Goal: Task Accomplishment & Management: Manage account settings

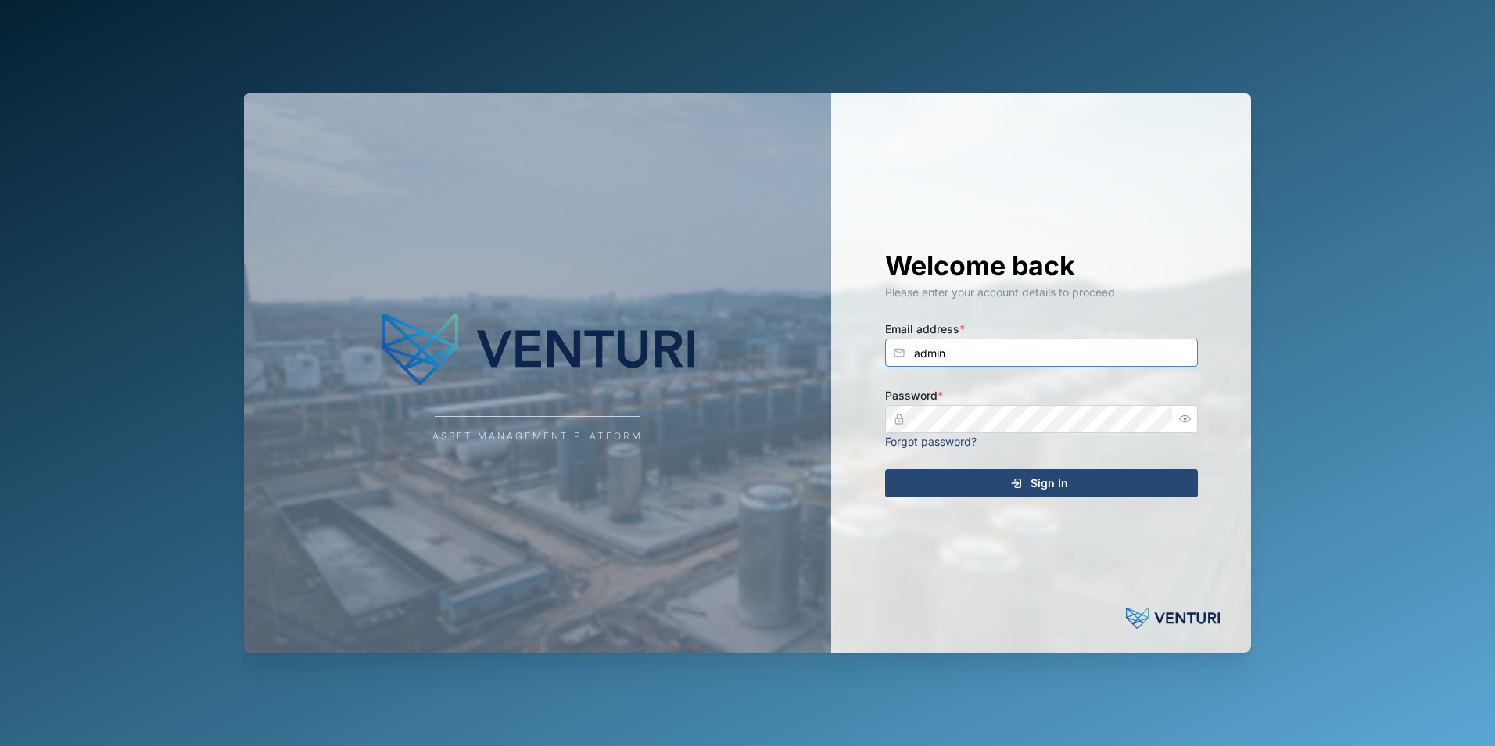
click at [1047, 358] on input "admin" at bounding box center [1041, 353] width 313 height 28
type input "shehan.simen@venturi.io"
click at [1132, 481] on div "Sign In" at bounding box center [1039, 483] width 288 height 27
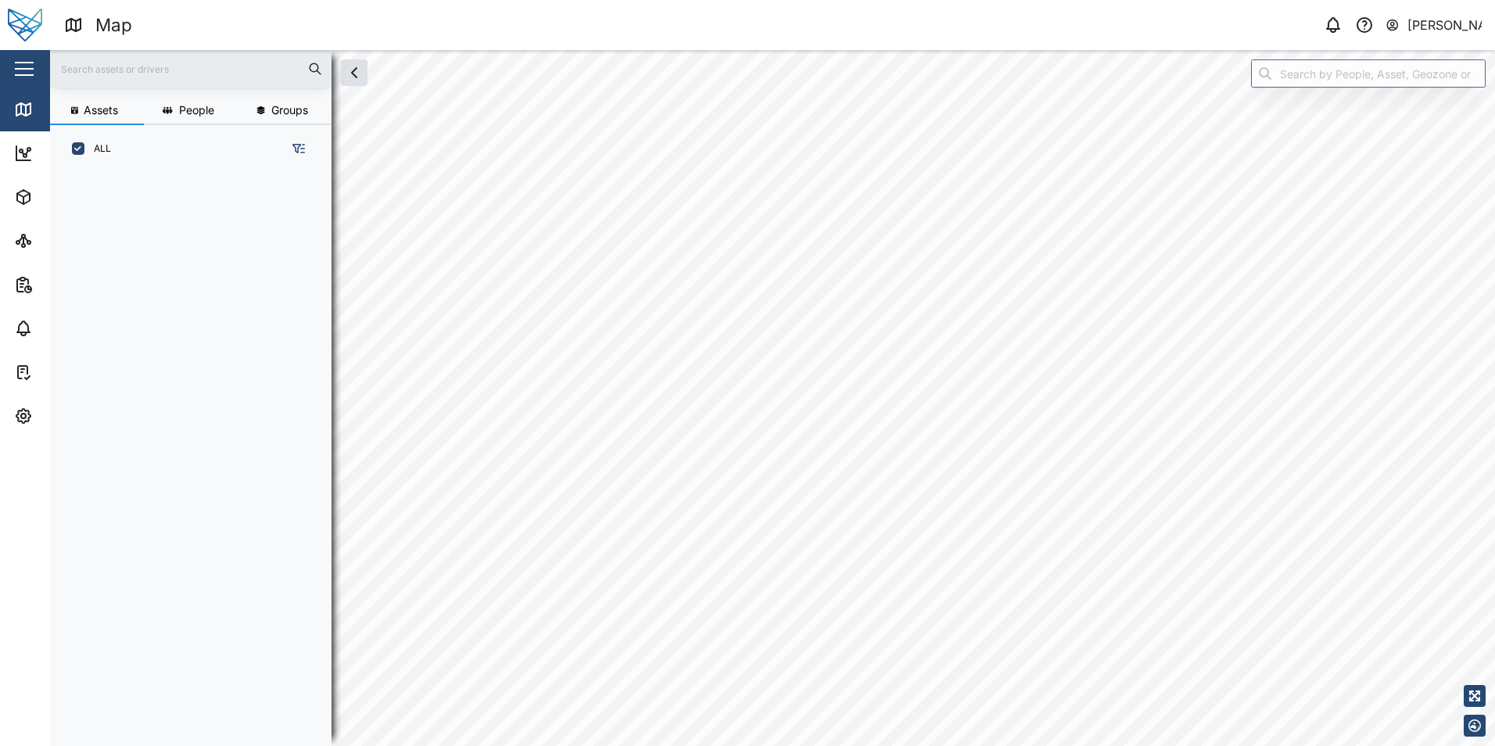
scroll to position [554, 245]
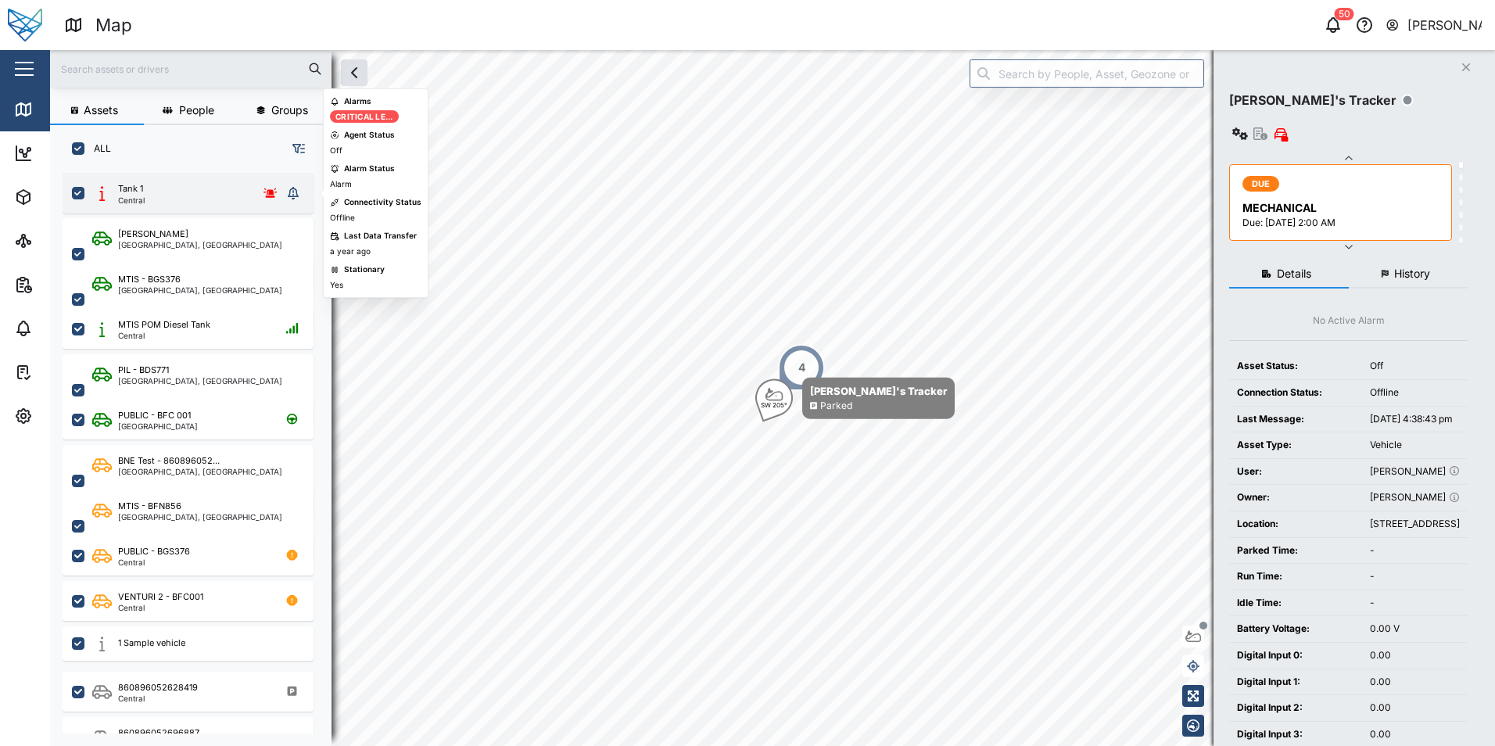
click at [147, 193] on div "Tank 1 Central" at bounding box center [187, 193] width 190 height 22
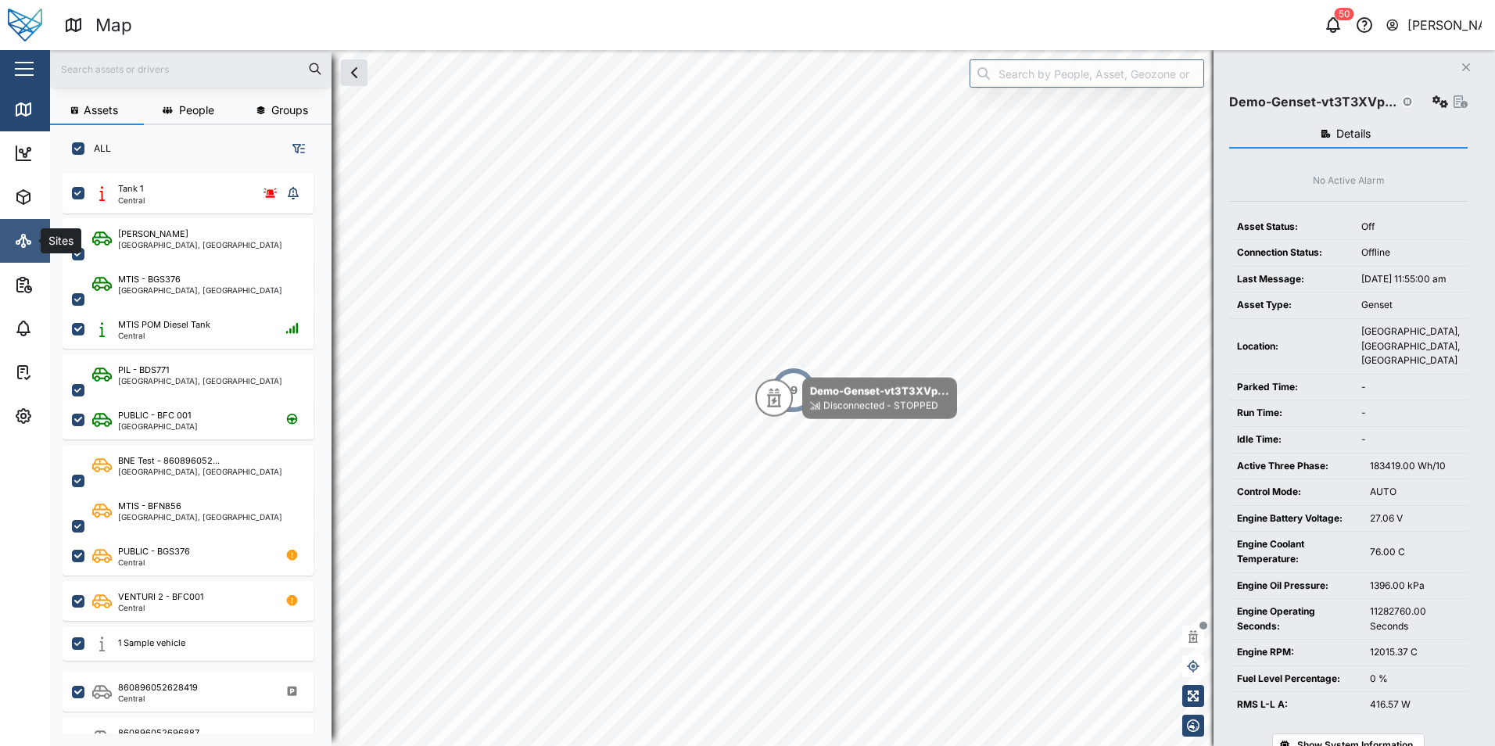
click at [20, 239] on icon at bounding box center [23, 240] width 19 height 19
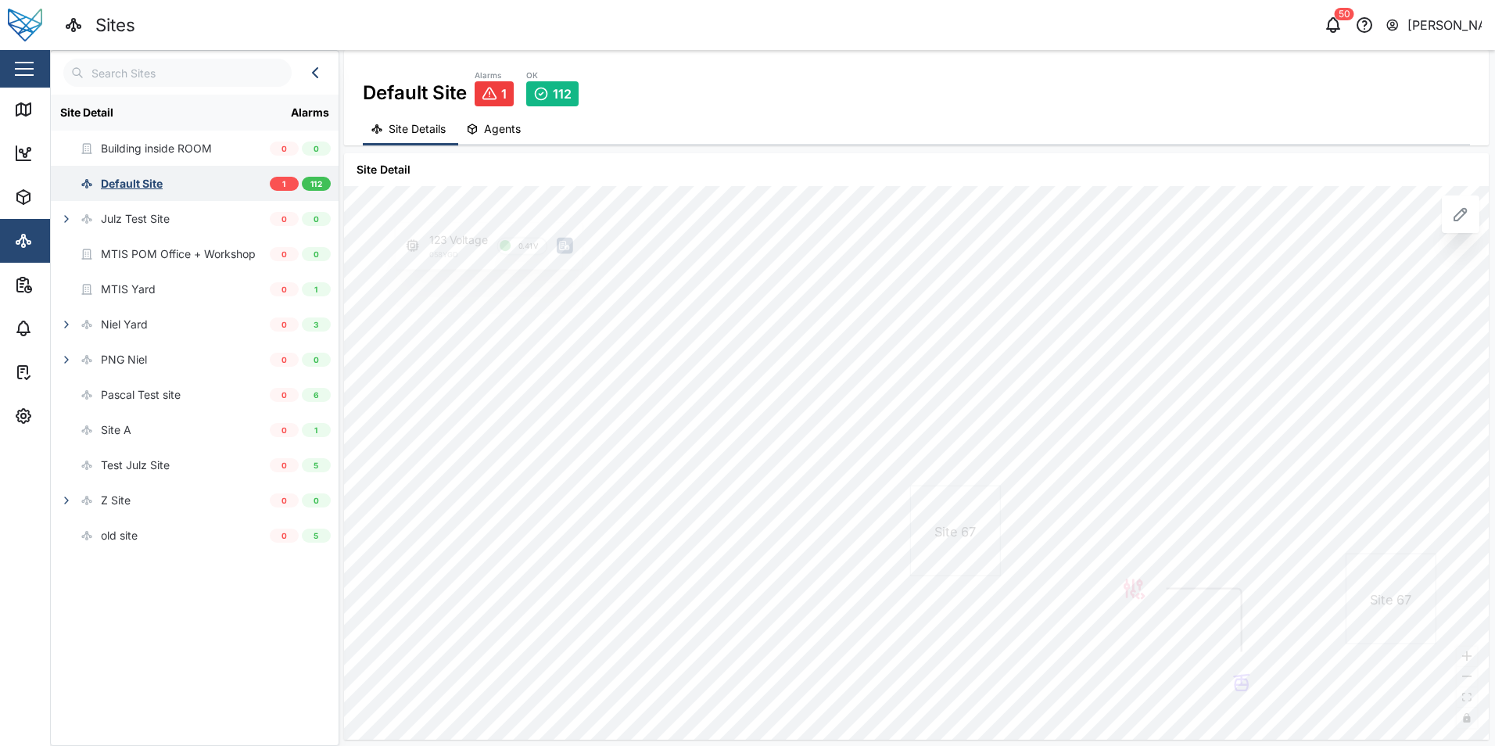
click at [143, 188] on div "Default Site" at bounding box center [132, 183] width 62 height 17
click at [516, 138] on button "Agents" at bounding box center [495, 130] width 75 height 31
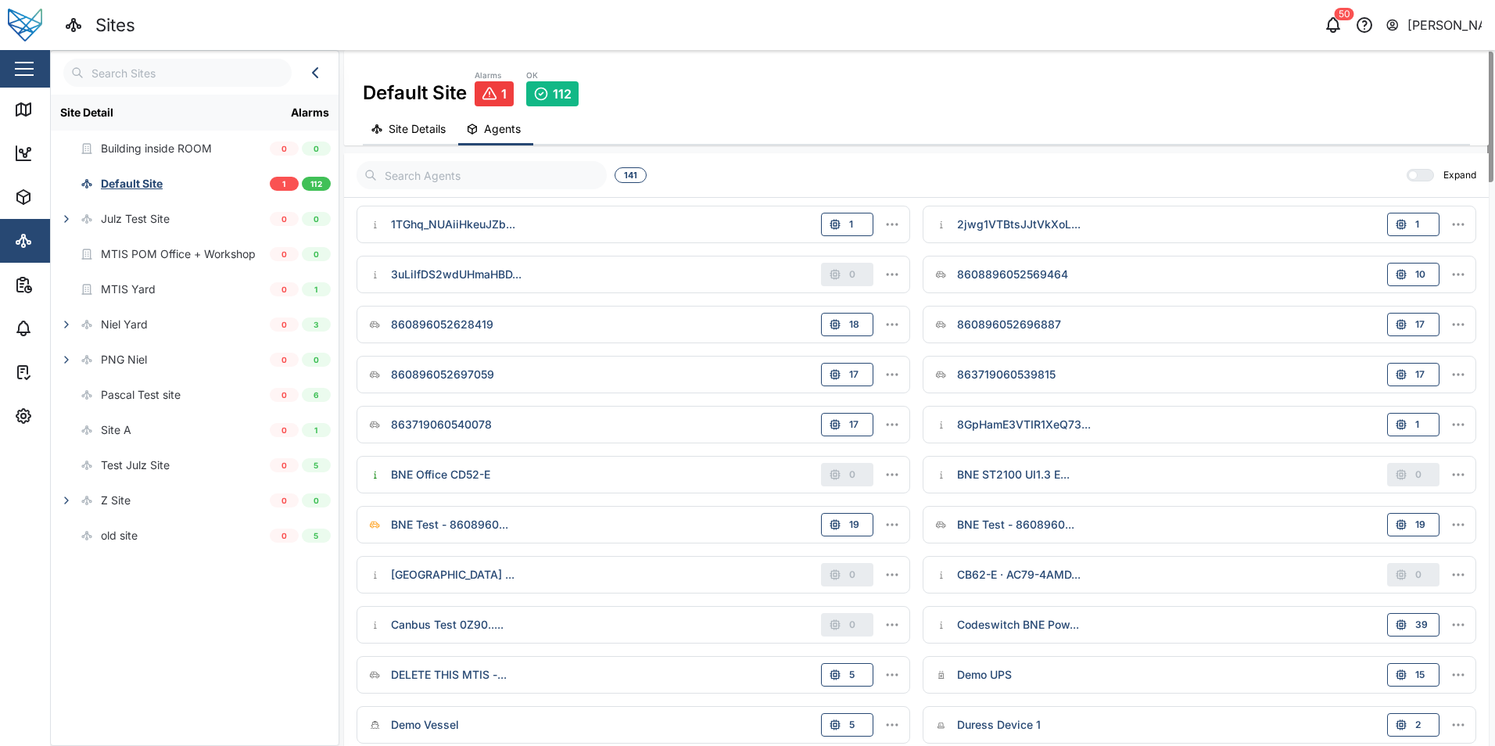
click at [432, 184] on input "text" at bounding box center [482, 175] width 250 height 28
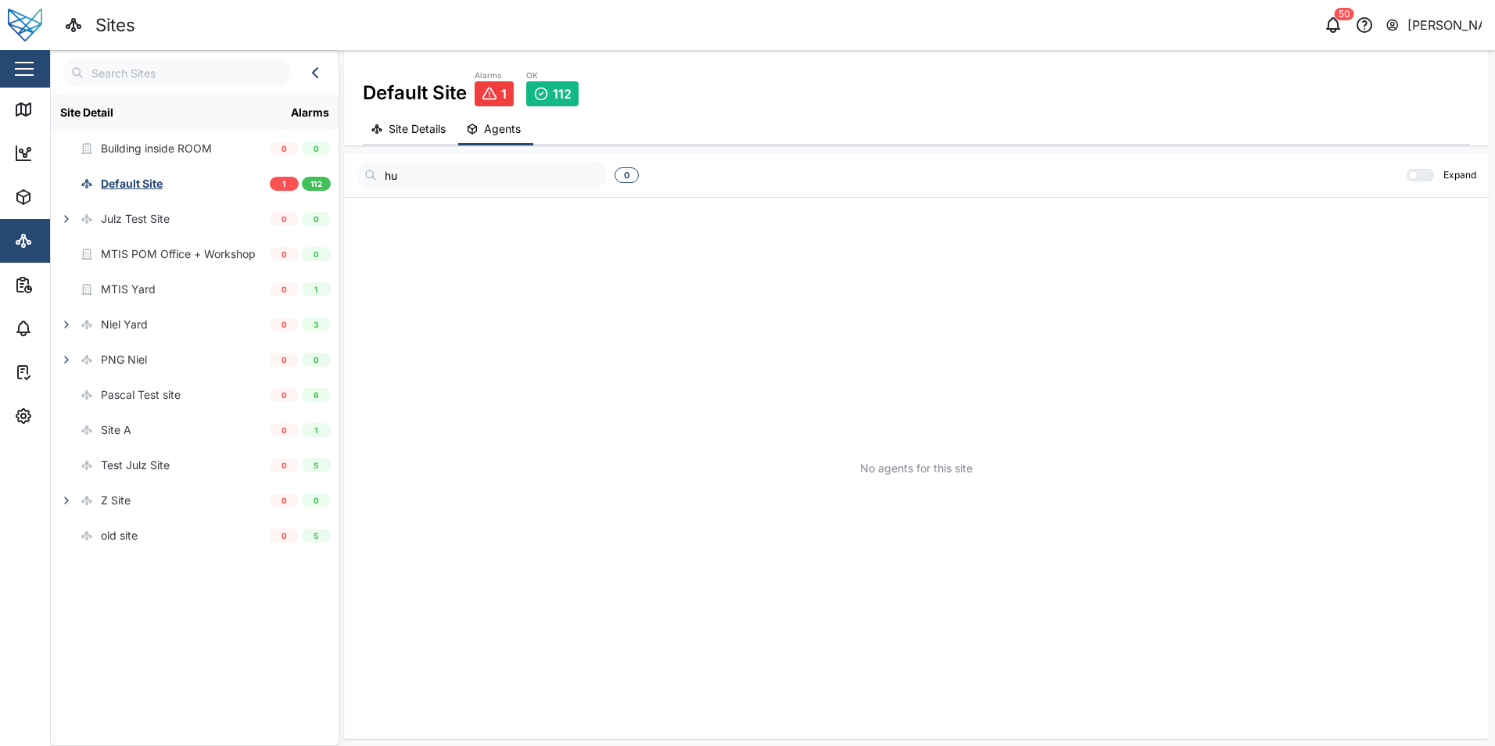
type input "h"
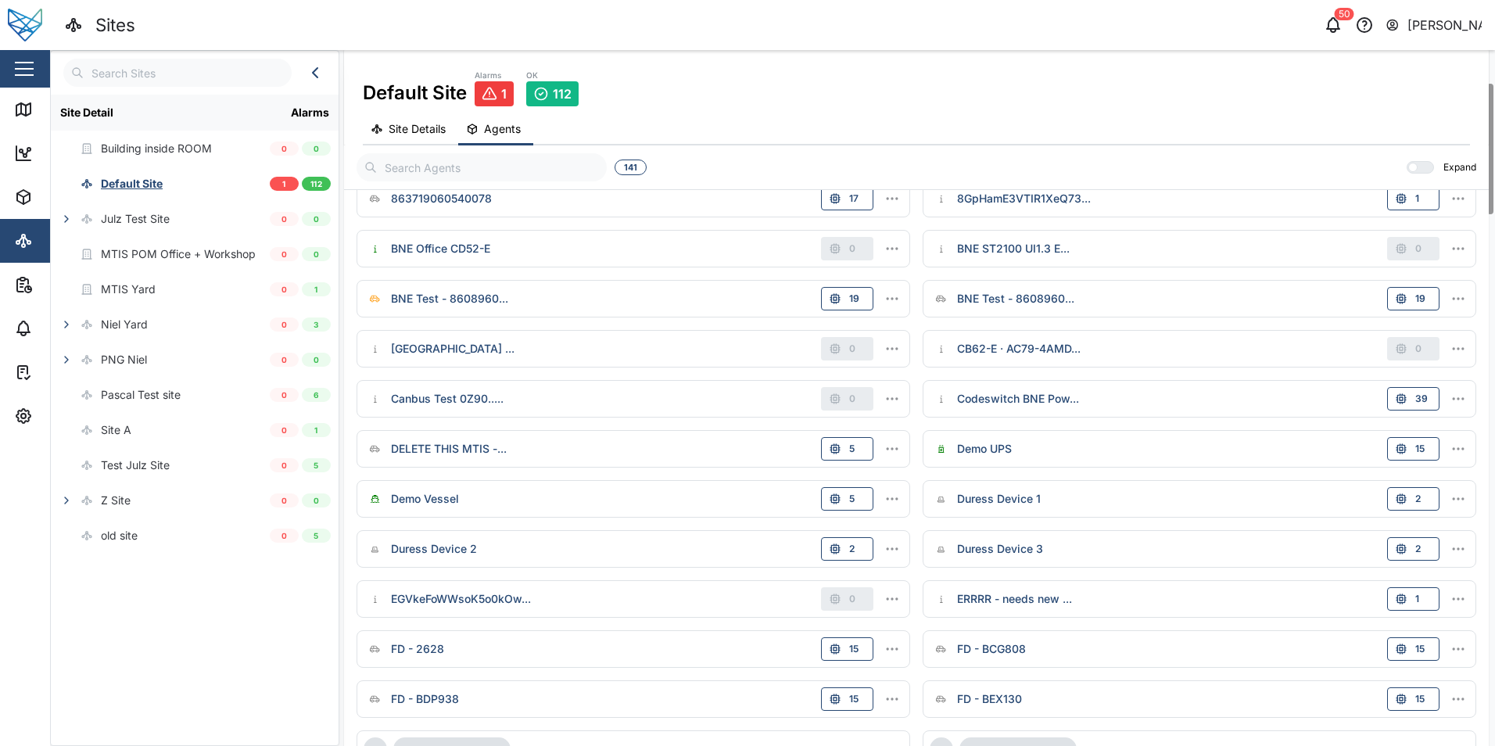
scroll to position [313, 0]
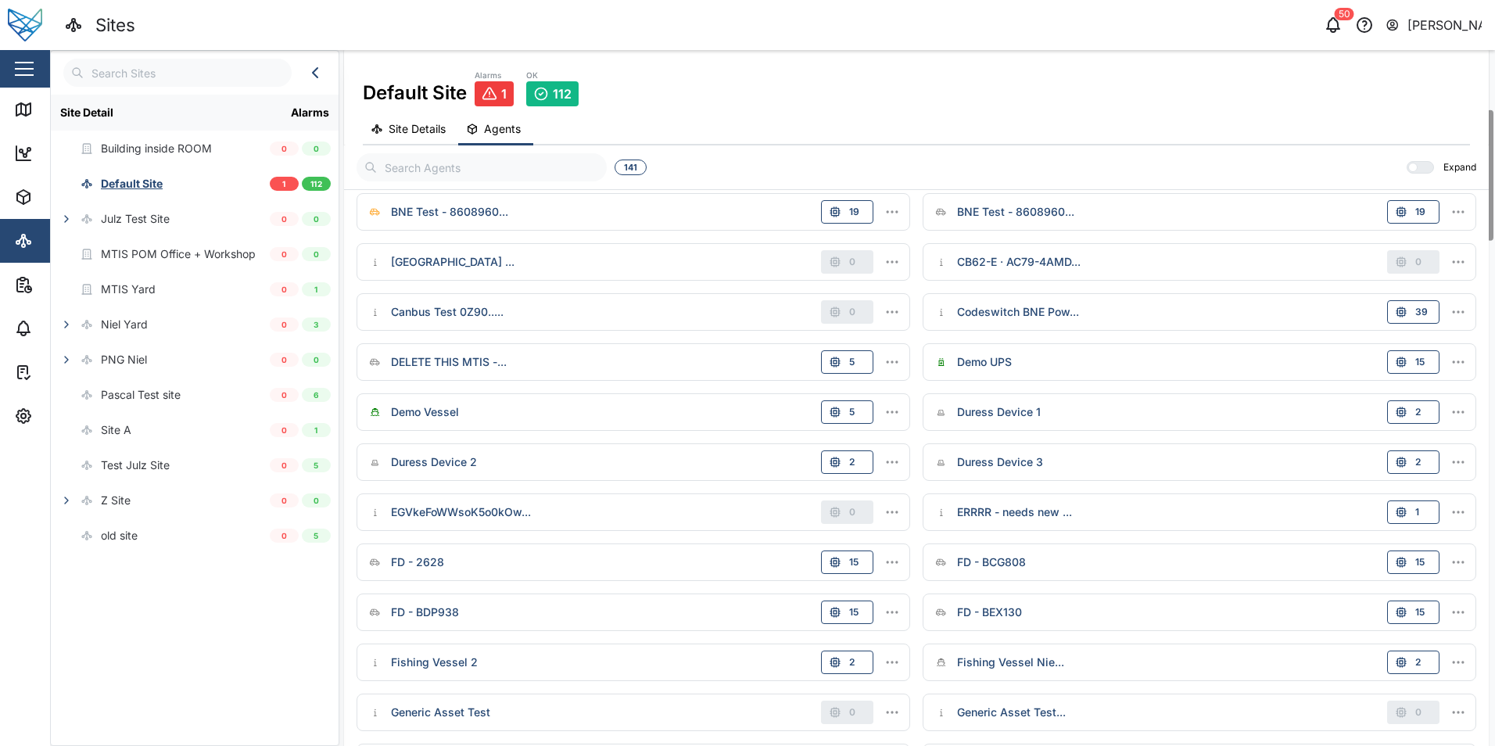
click at [971, 601] on link "FD - BEX130" at bounding box center [978, 612] width 96 height 23
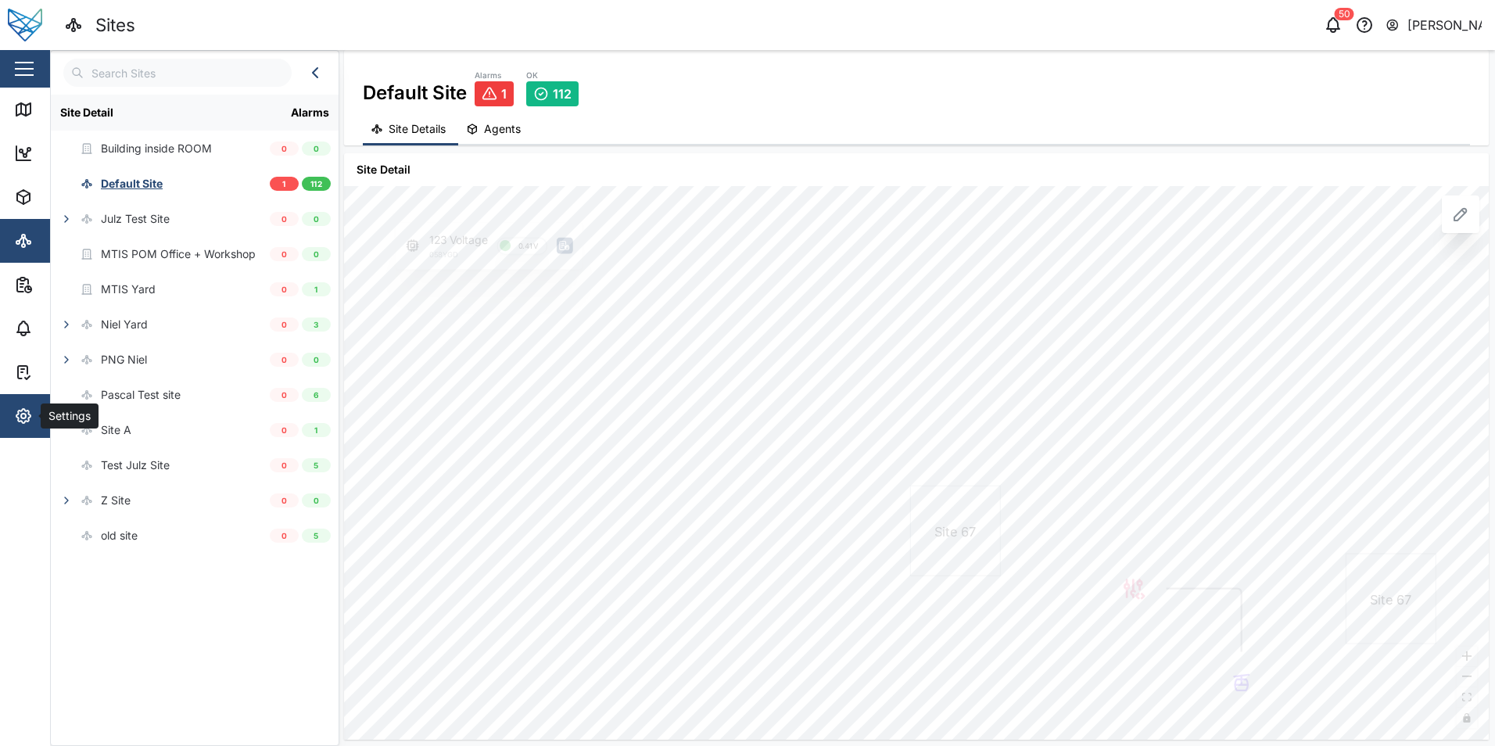
click at [19, 418] on icon "button" at bounding box center [23, 416] width 14 height 14
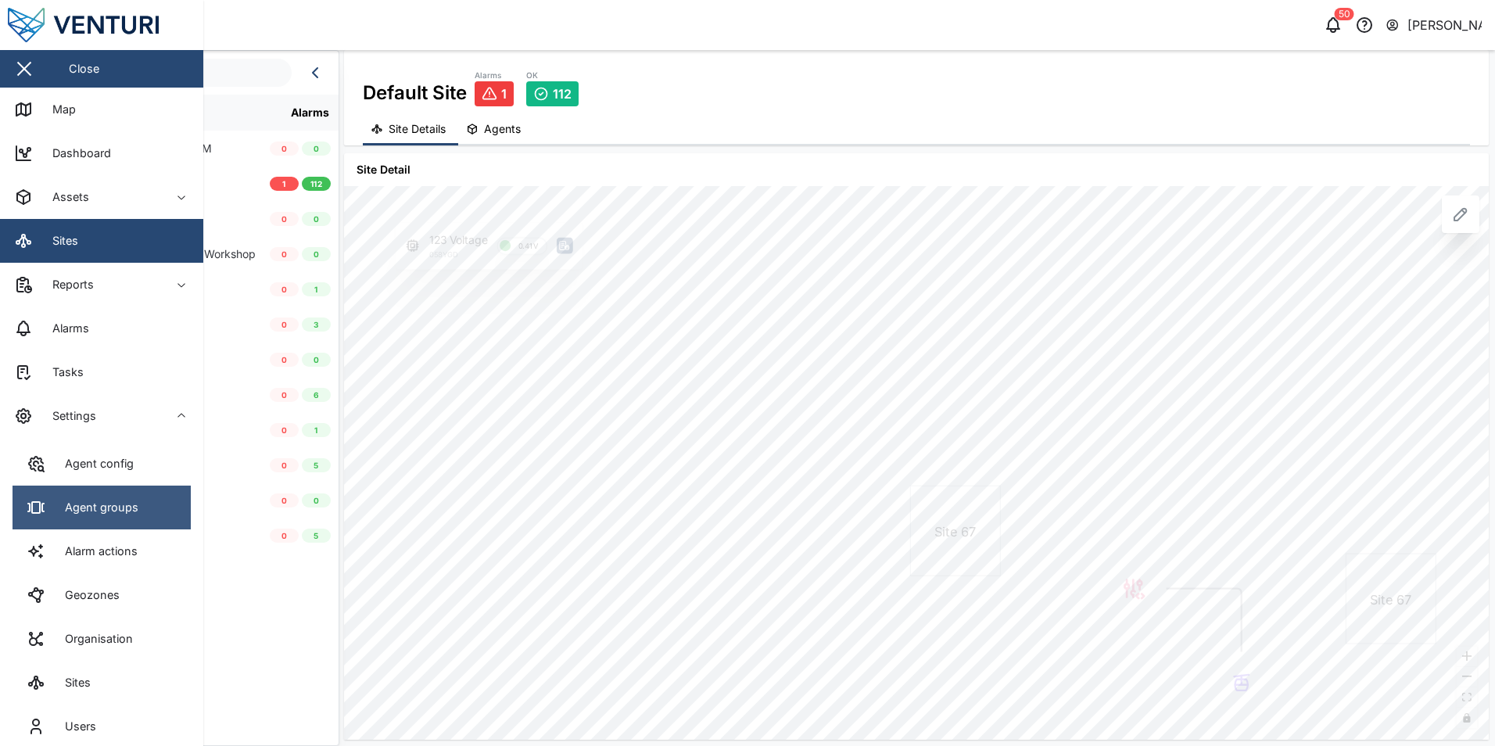
scroll to position [59, 0]
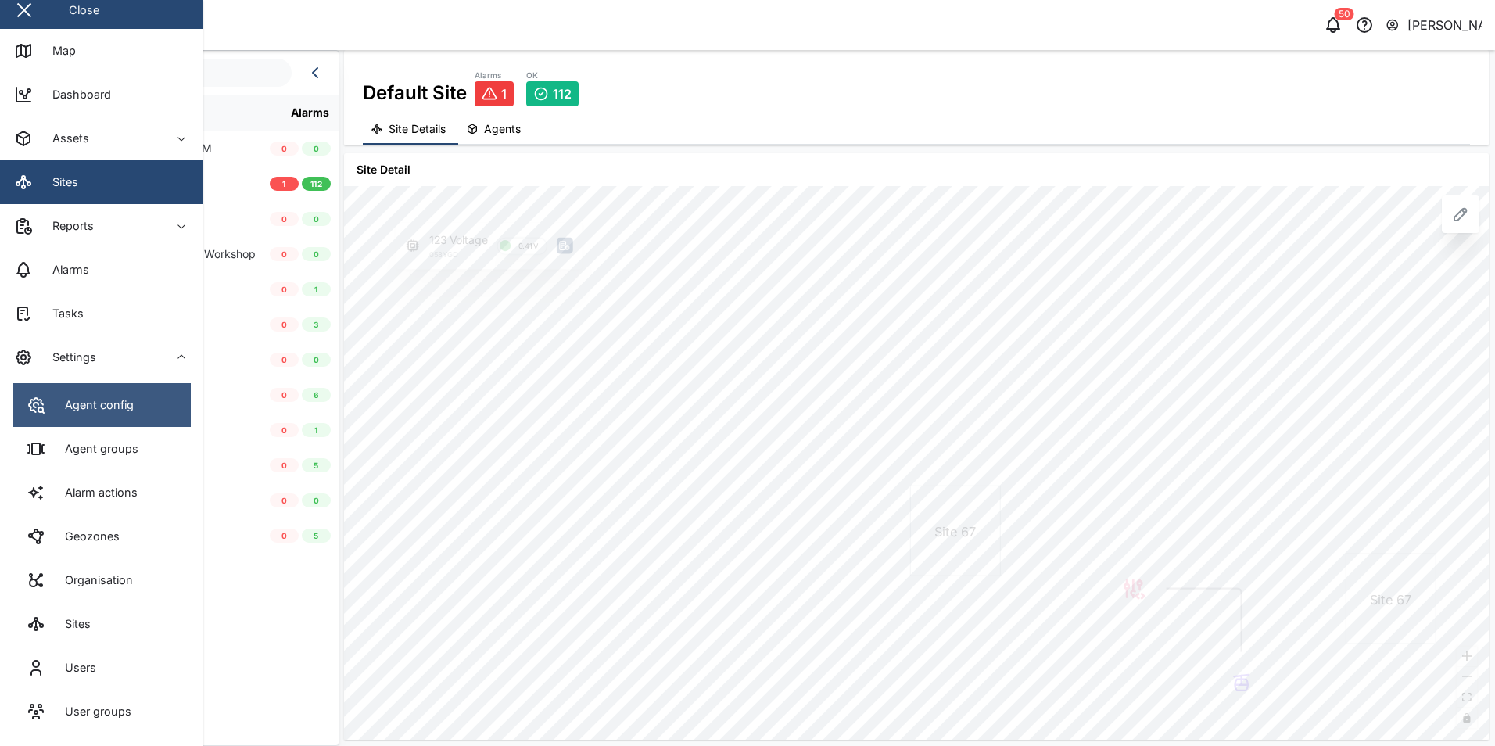
click at [140, 417] on link "Agent config" at bounding box center [102, 405] width 178 height 44
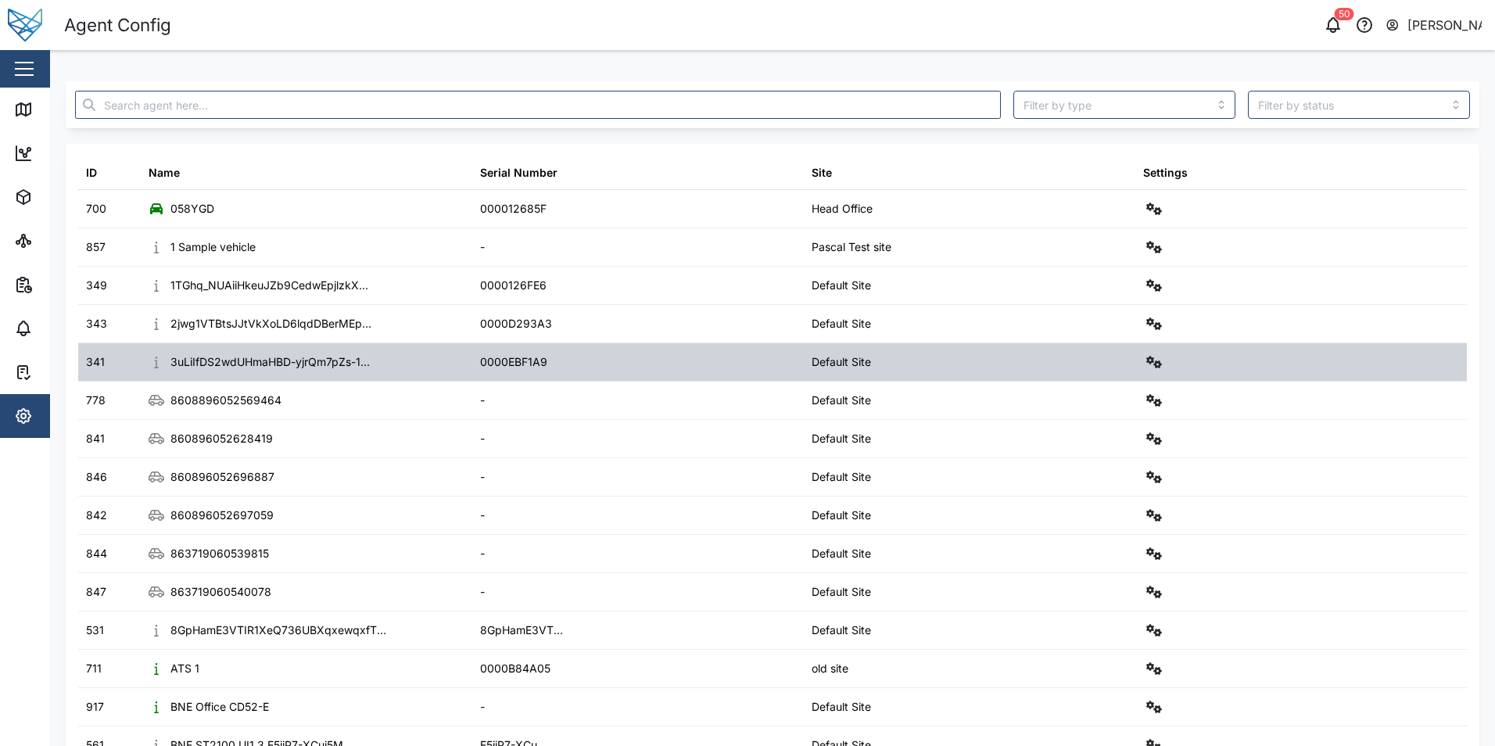
click at [229, 371] on div "3uLiIfDS2wdUHmaHBD-yjrQm7pZs-1..." at bounding box center [307, 362] width 332 height 38
click at [1150, 365] on icon "button" at bounding box center [1154, 362] width 16 height 13
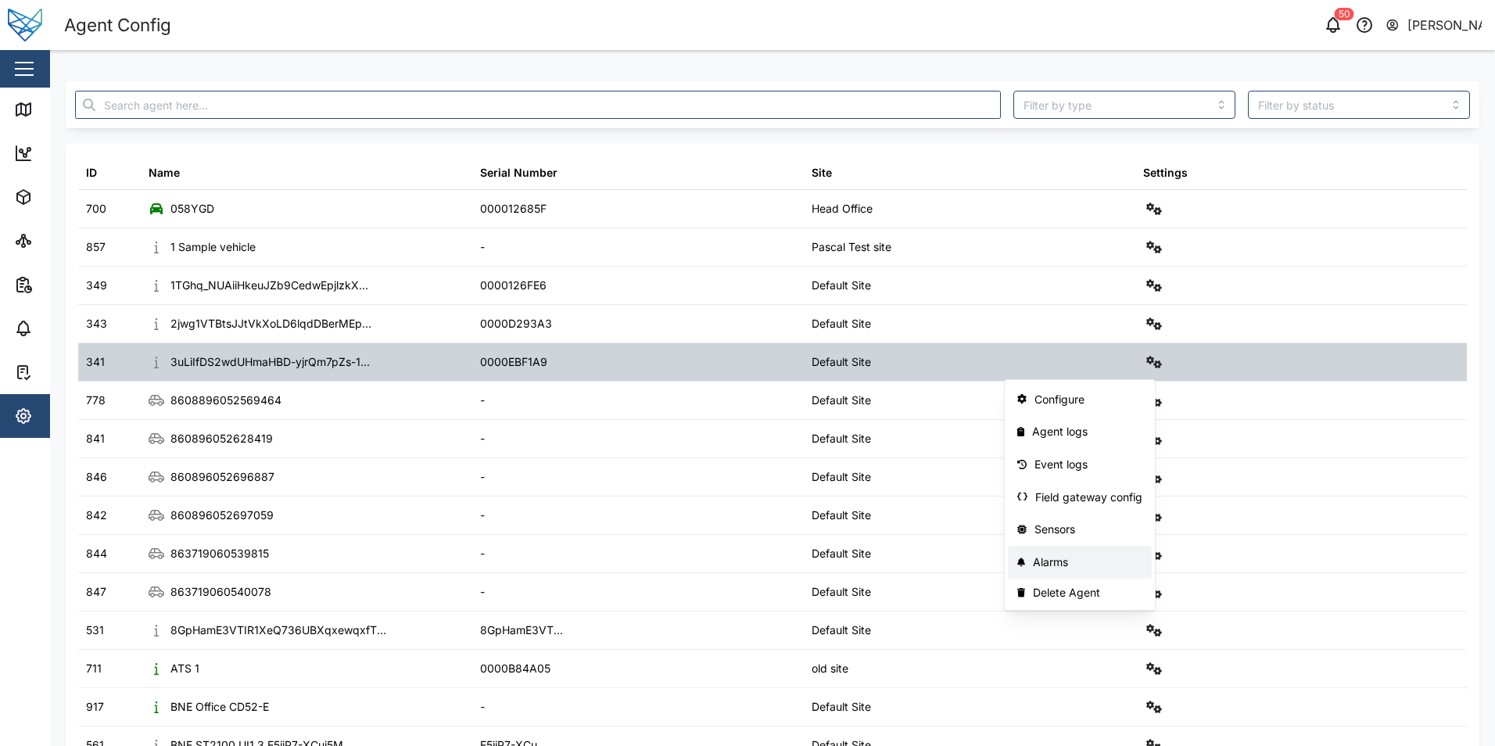
click at [1069, 554] on div "Alarms" at bounding box center [1087, 562] width 109 height 17
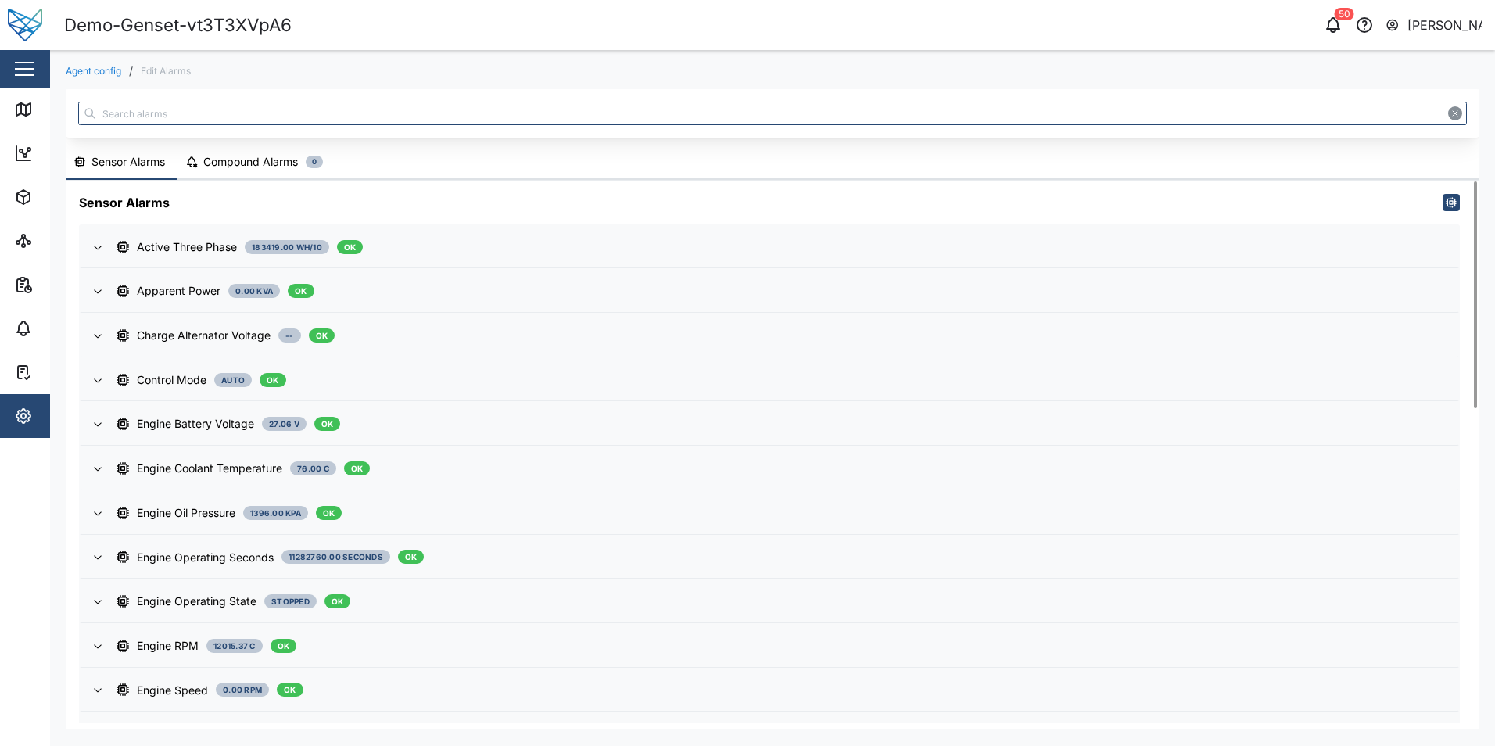
click at [194, 163] on icon "button" at bounding box center [191, 162] width 13 height 13
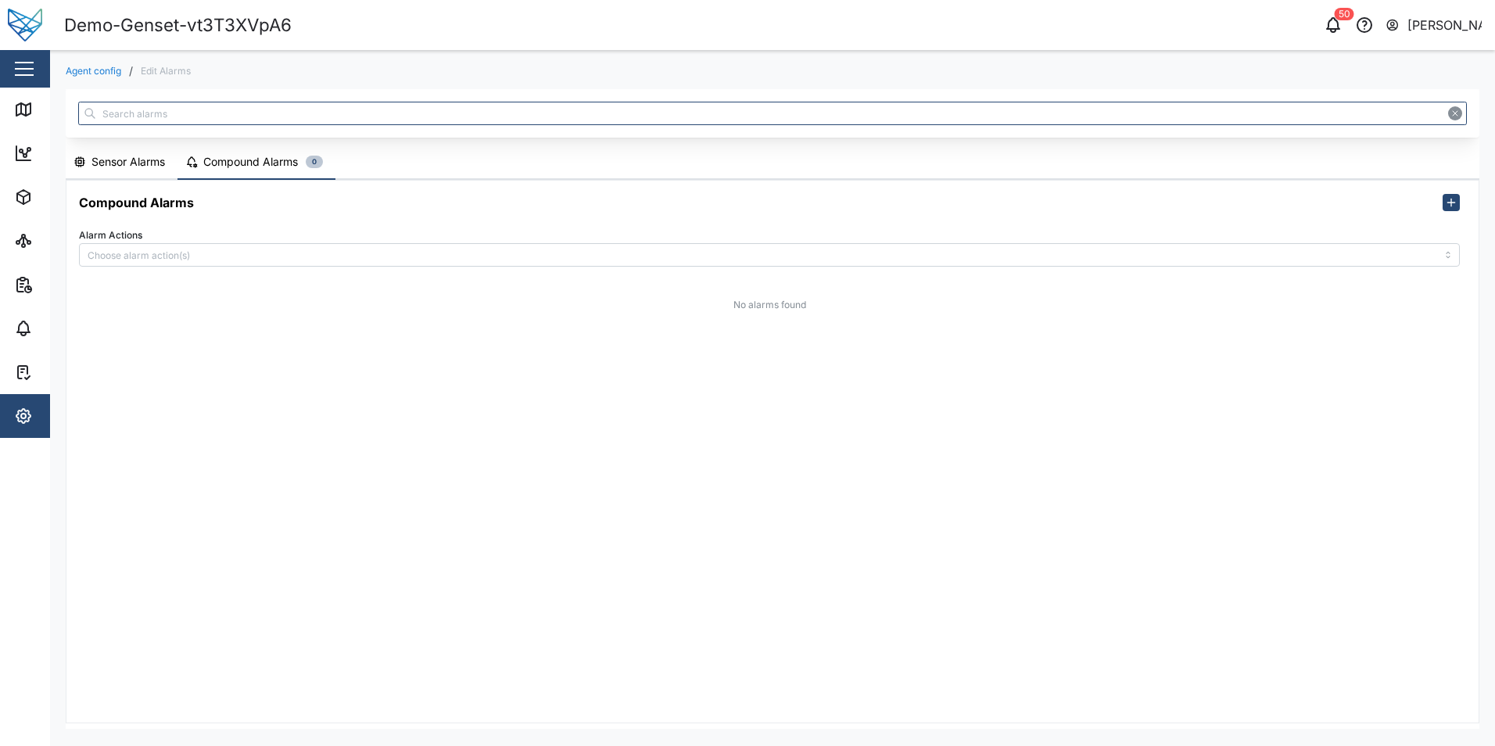
click at [121, 160] on div "Sensor Alarms" at bounding box center [129, 161] width 74 height 17
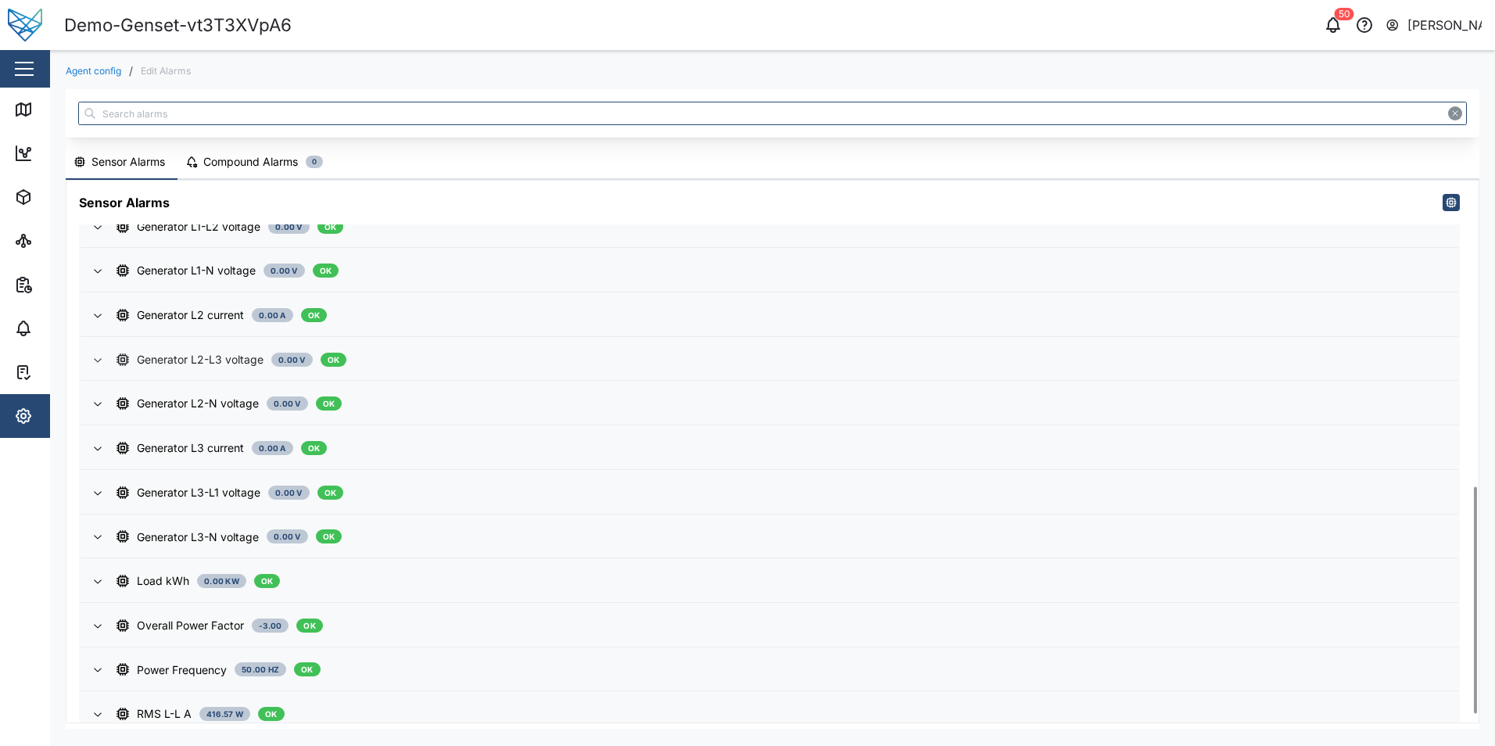
scroll to position [749, 0]
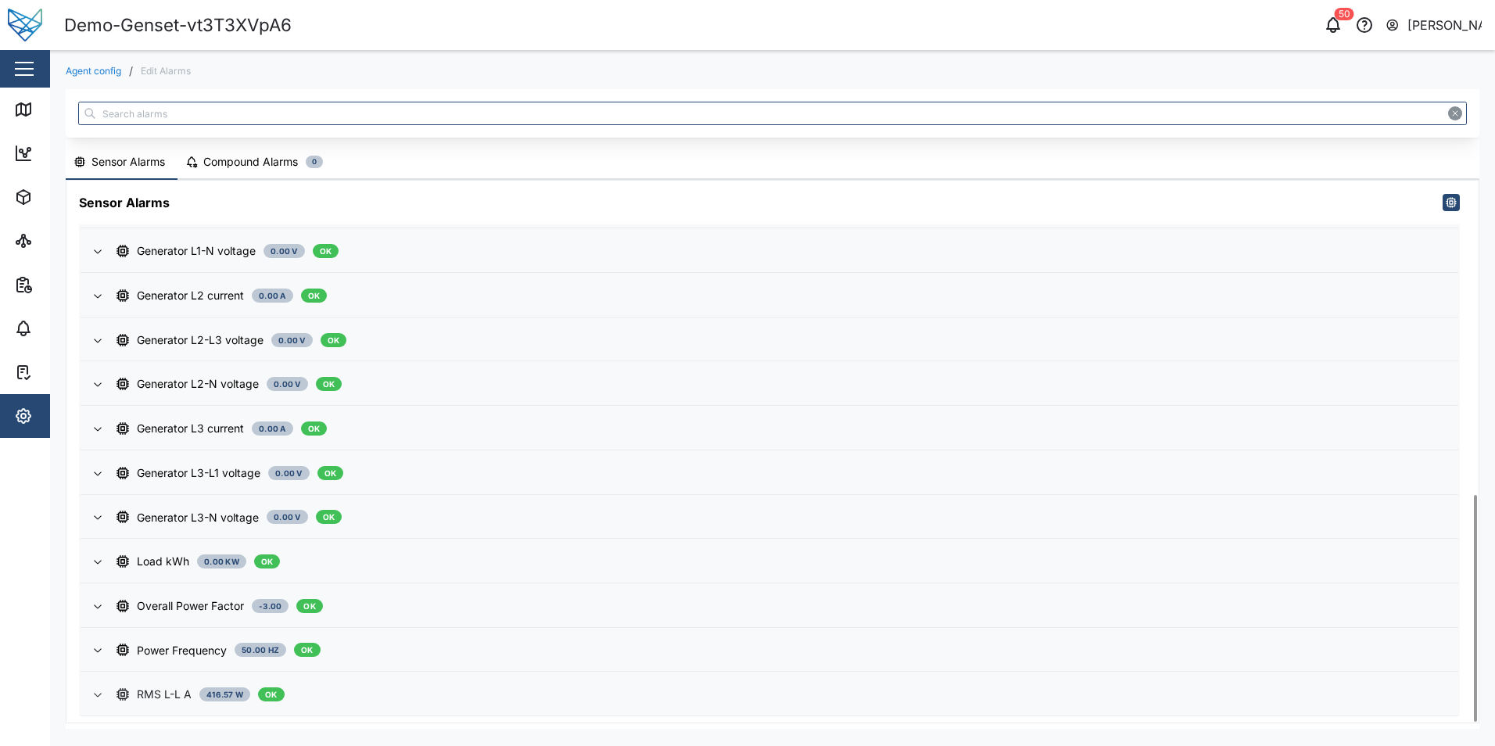
click at [164, 696] on div "RMS L-L A" at bounding box center [164, 694] width 55 height 17
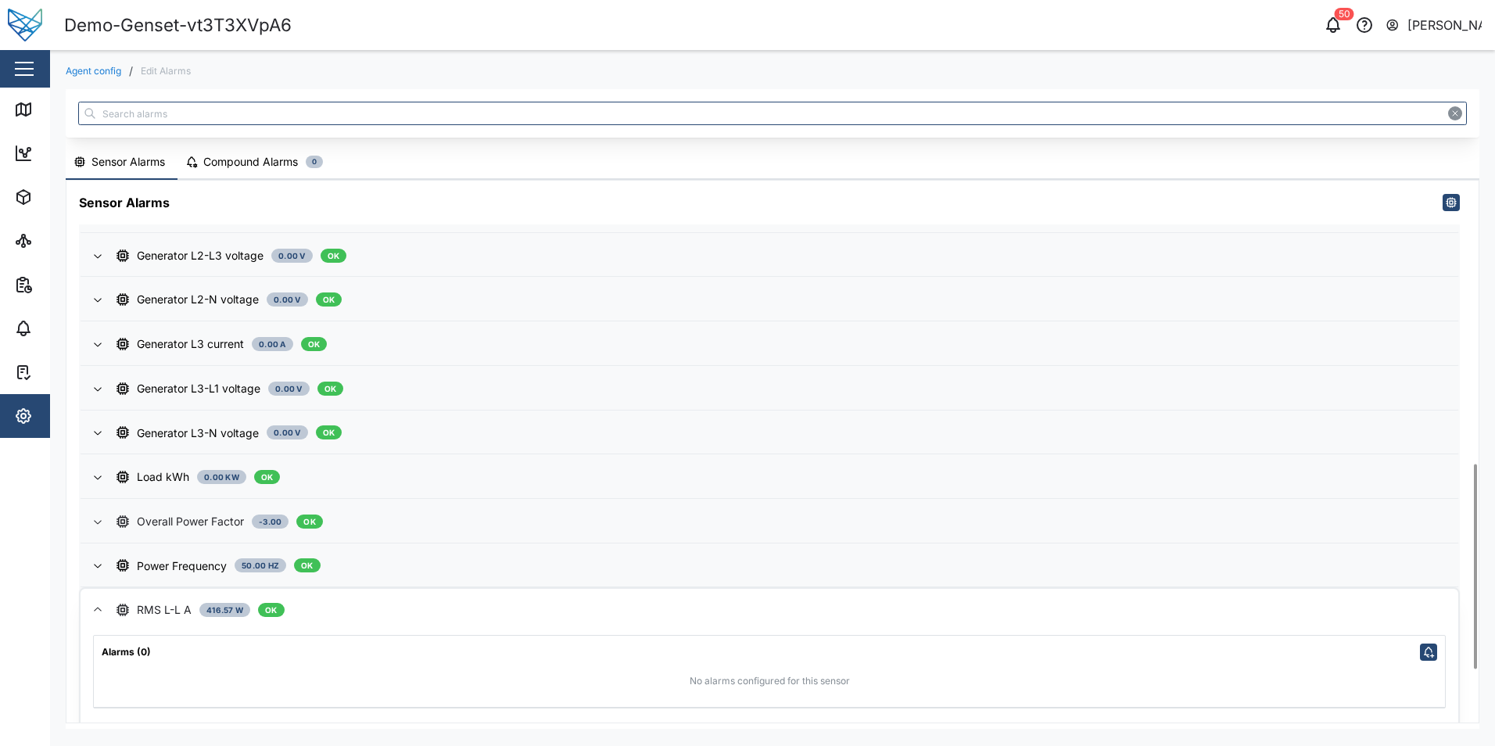
scroll to position [889, 0]
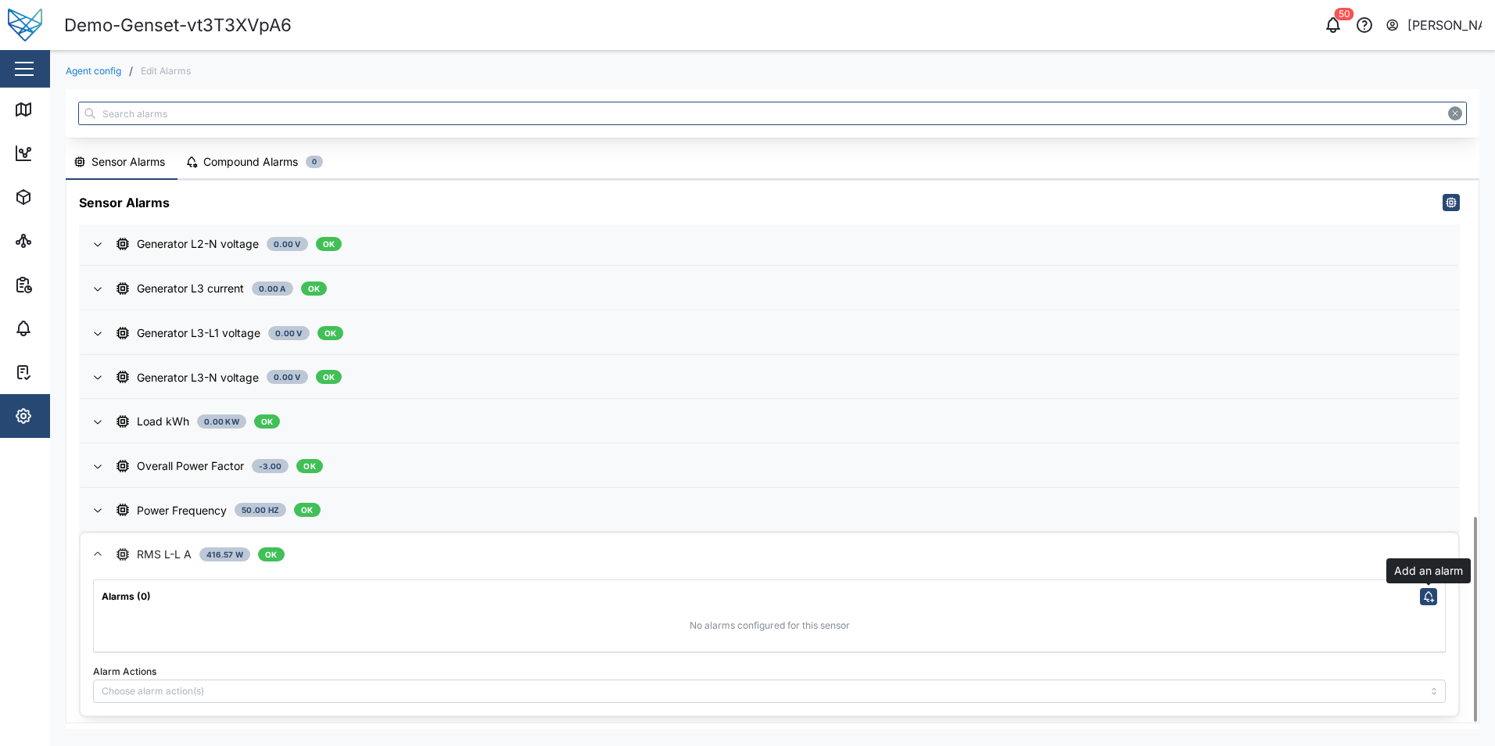
click at [1425, 601] on icon "button" at bounding box center [1429, 596] width 13 height 13
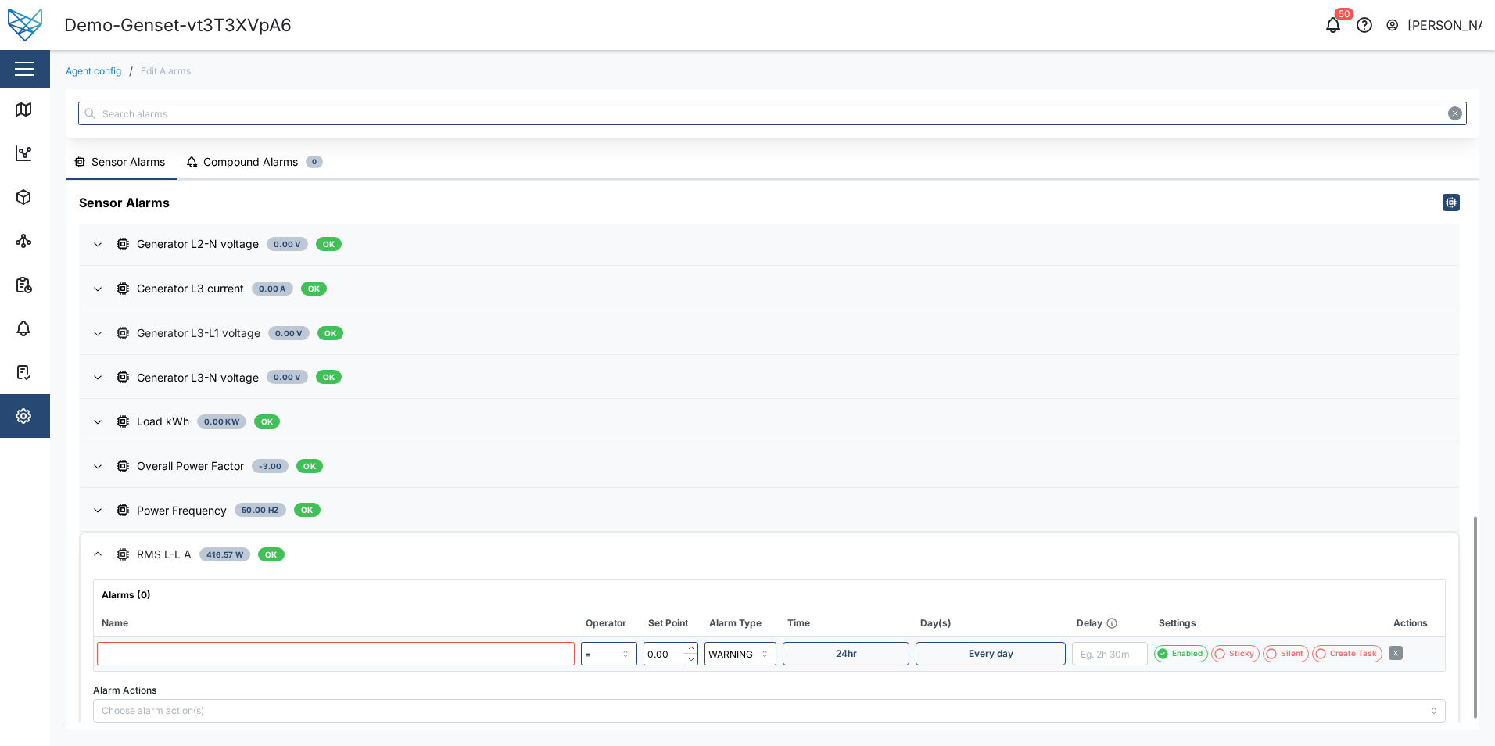
scroll to position [909, 0]
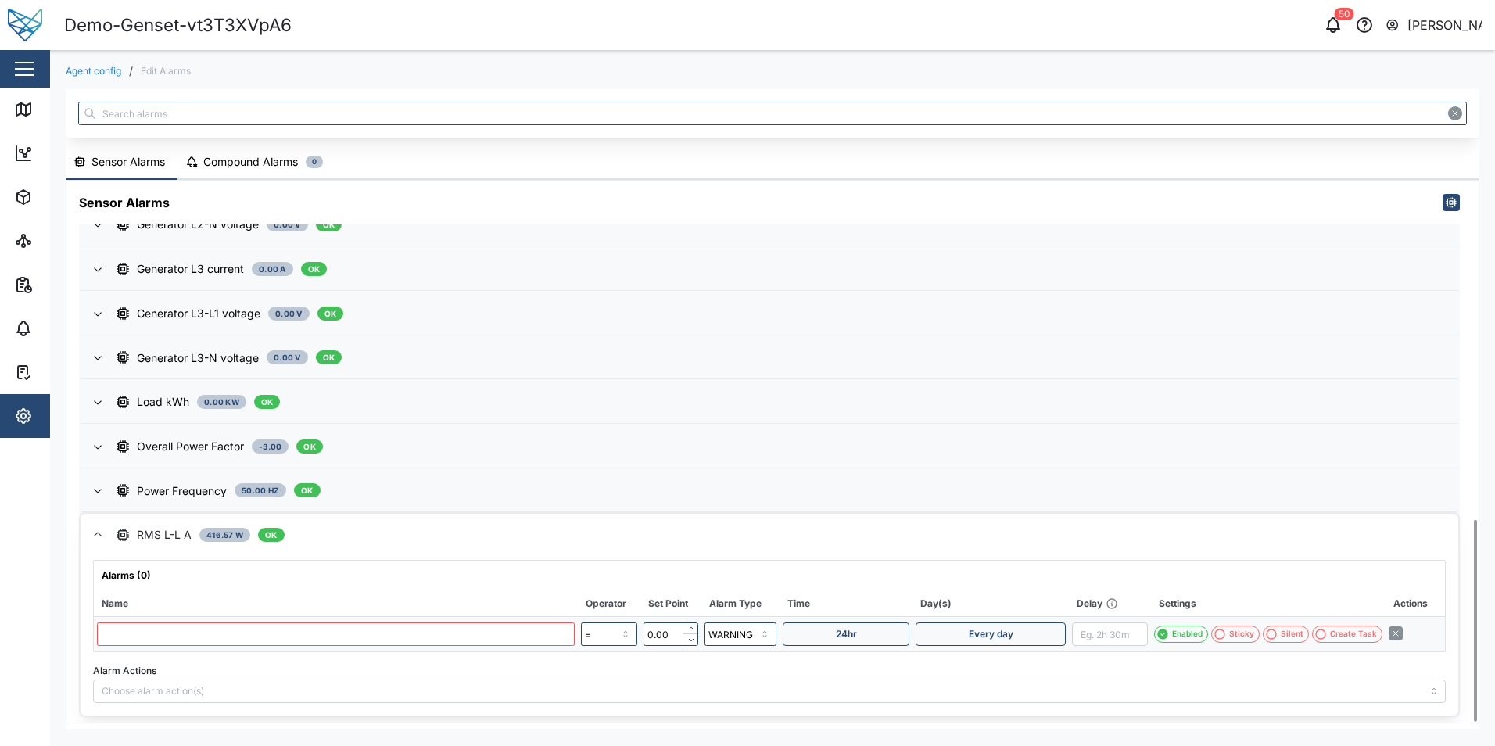
click at [263, 641] on input "text" at bounding box center [336, 634] width 478 height 23
click at [263, 639] on input "text" at bounding box center [336, 634] width 478 height 23
type input "high value"
click at [597, 632] on input "=" at bounding box center [609, 634] width 56 height 23
type input ">"
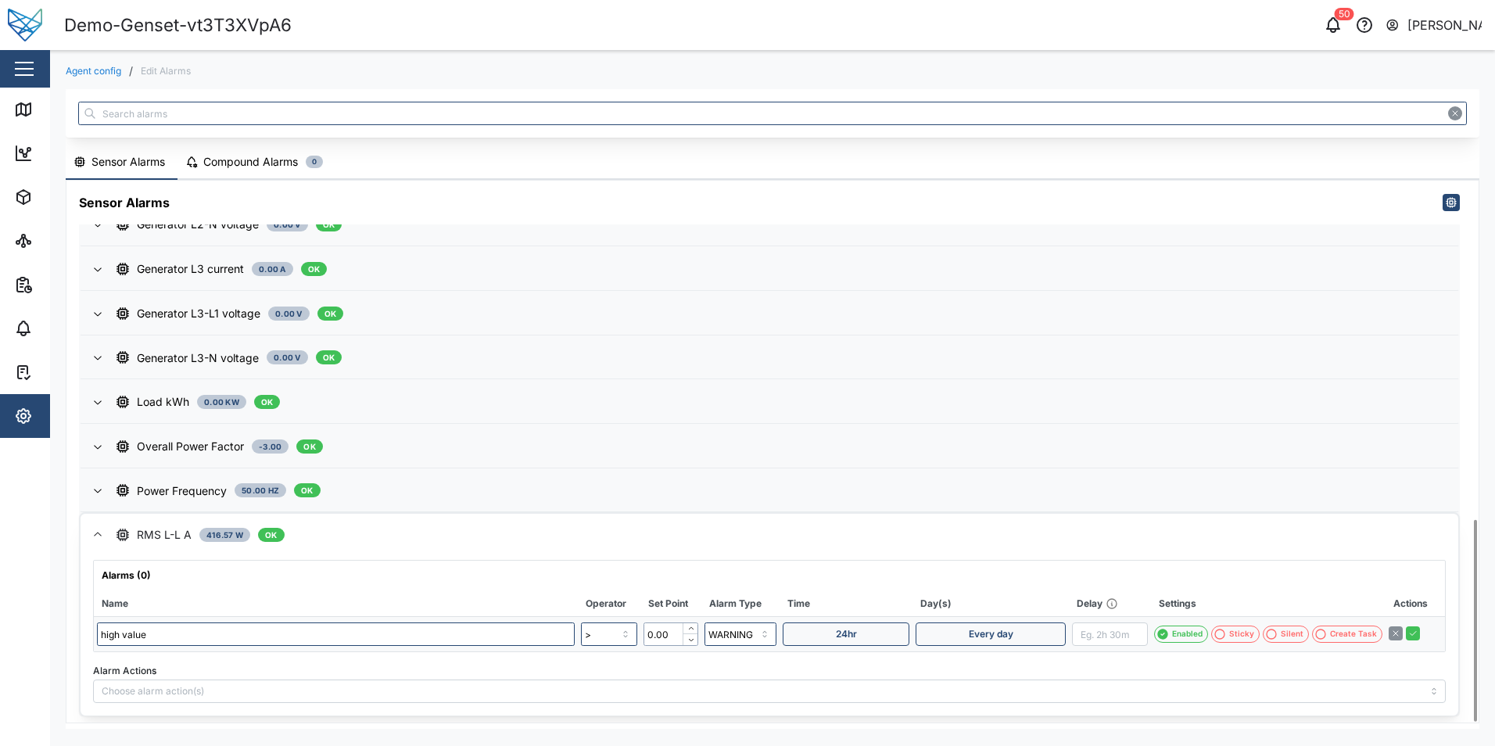
click at [660, 637] on input "0.00" at bounding box center [671, 634] width 55 height 23
drag, startPoint x: 671, startPoint y: 637, endPoint x: 515, endPoint y: 612, distance: 157.5
click at [515, 612] on table "Name Operator Set Point Alarm Type Time Day(s) Delay Settings Actions high valu…" at bounding box center [769, 621] width 1351 height 61
type input "418.00"
click at [742, 633] on input "WARNING" at bounding box center [741, 634] width 72 height 23
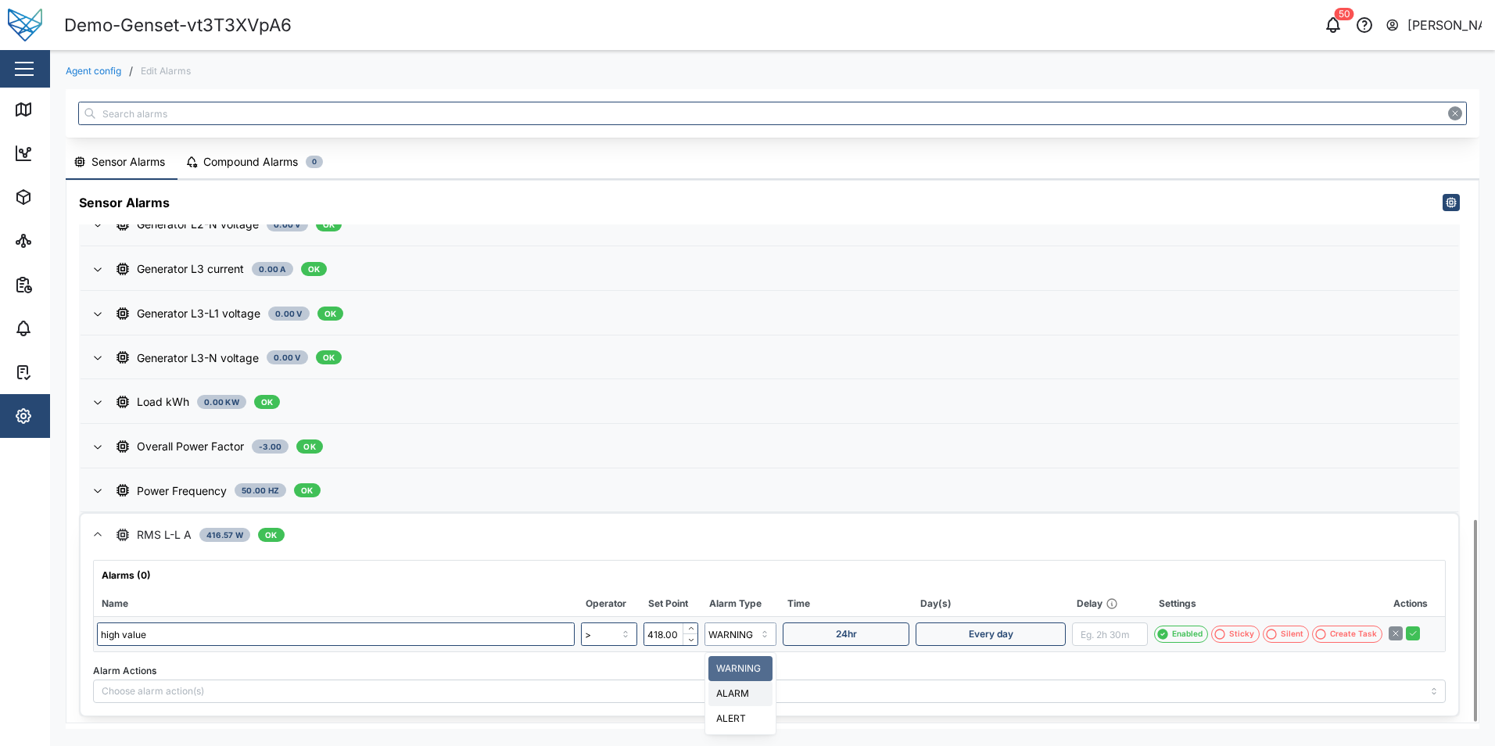
type input "ALARM"
click at [967, 627] on div "Every day" at bounding box center [991, 634] width 127 height 22
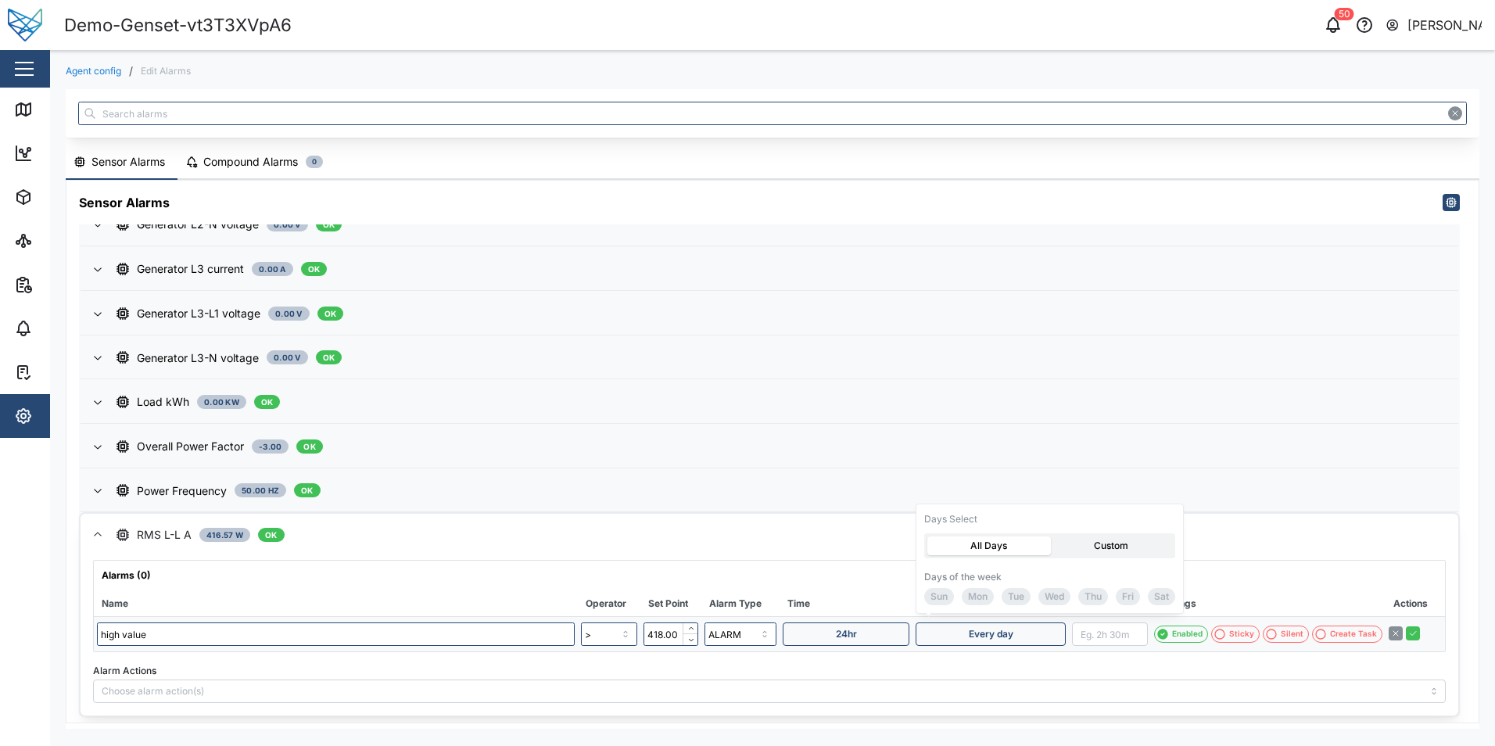
click at [1116, 549] on label "Custom" at bounding box center [1111, 546] width 122 height 20
click at [1050, 536] on input "Custom" at bounding box center [1050, 536] width 0 height 0
click at [1047, 597] on span "Wed" at bounding box center [1055, 597] width 20 height 16
click at [1254, 561] on div "Alarms (0)" at bounding box center [769, 572] width 1351 height 23
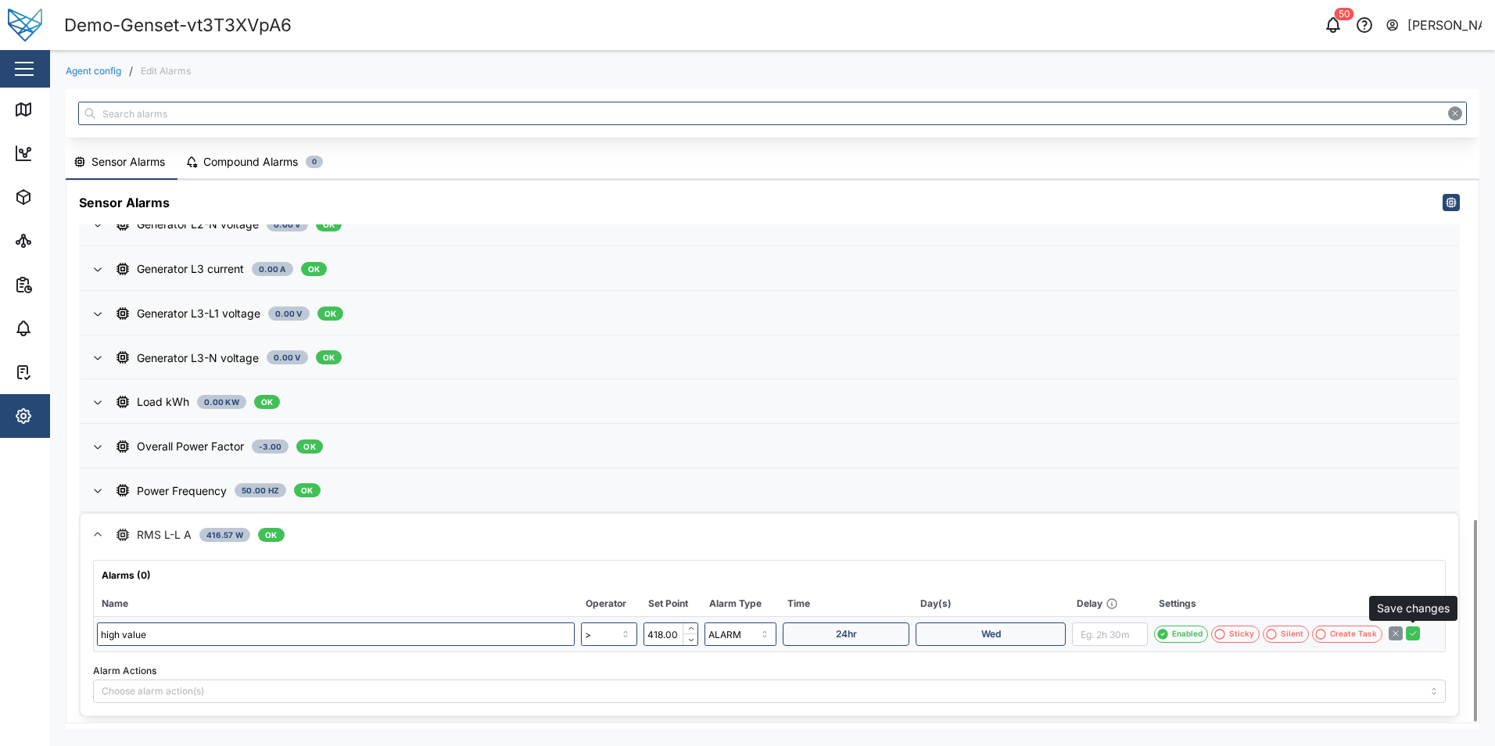
click at [1416, 635] on icon "button" at bounding box center [1412, 633] width 9 height 9
type input "="
type input "0.00"
type input "WARNING"
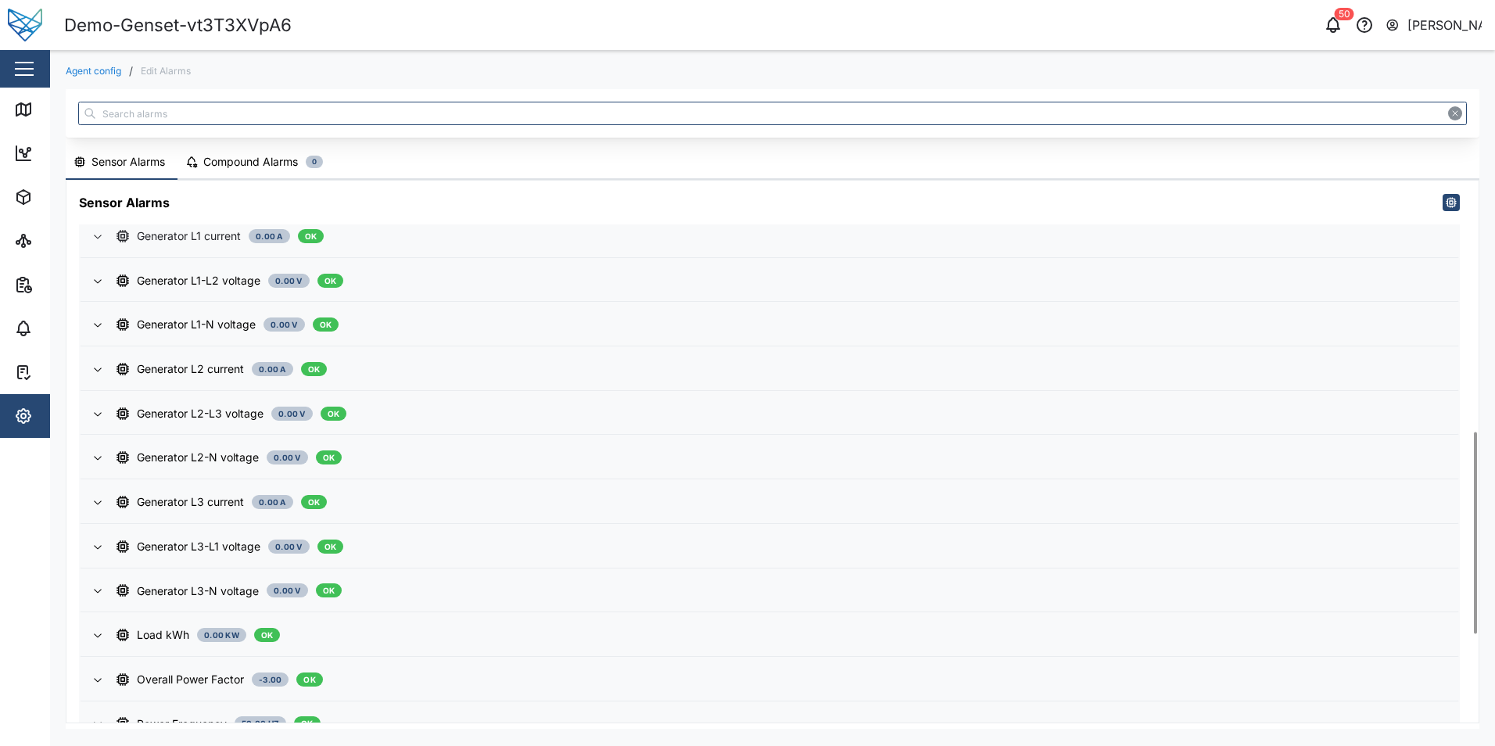
scroll to position [674, 0]
click at [246, 166] on div "Compound Alarms" at bounding box center [250, 161] width 95 height 17
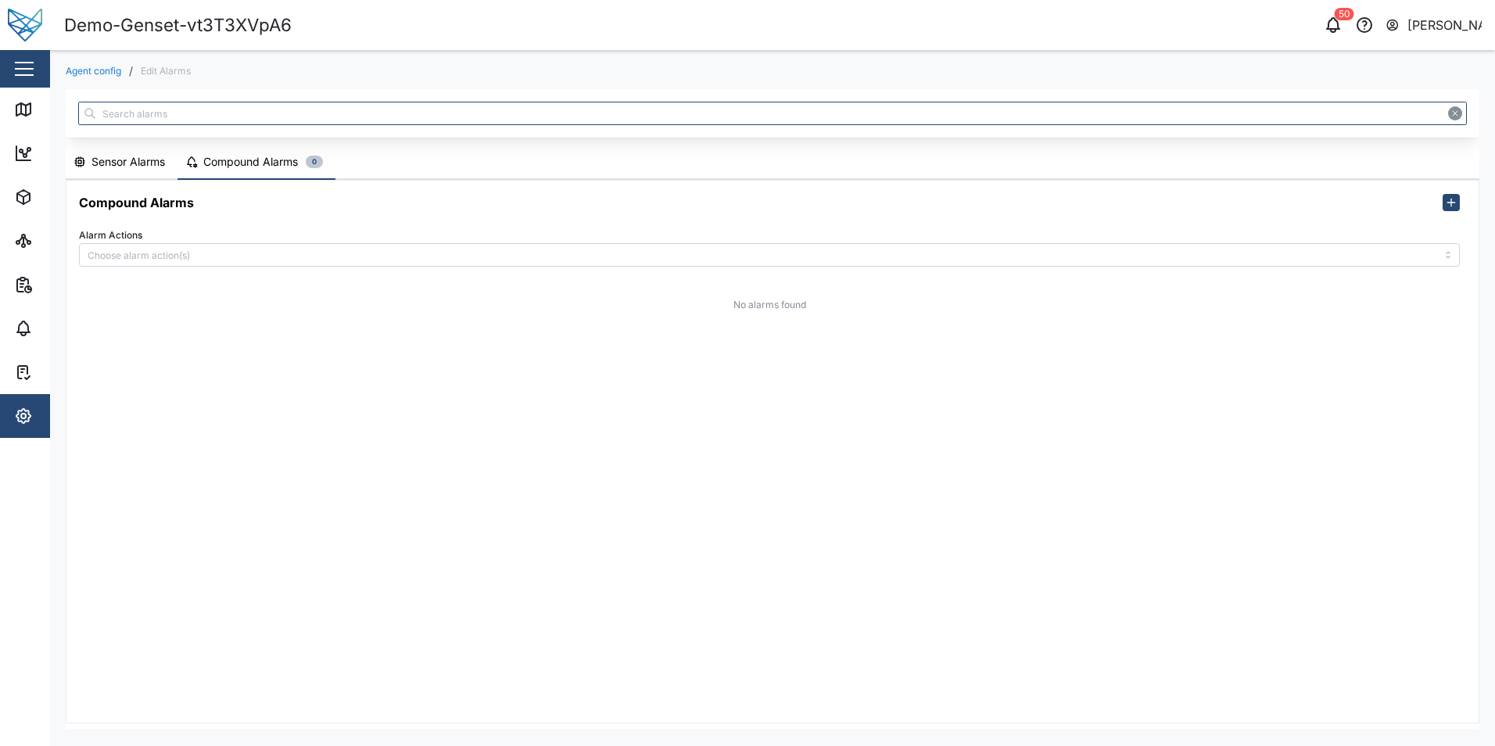
click at [135, 174] on button "Sensor Alarms" at bounding box center [122, 162] width 112 height 34
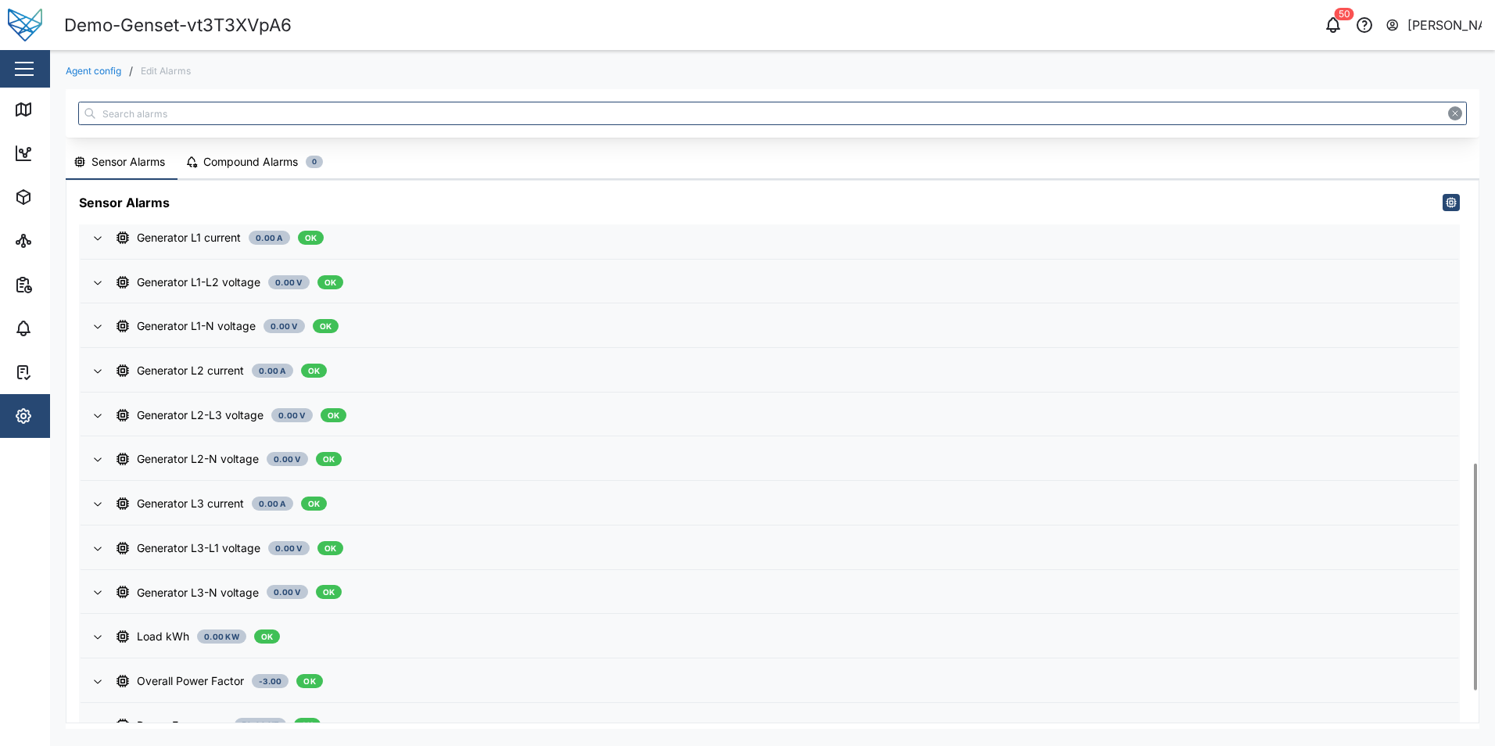
click at [200, 162] on button "Compound Alarms 0" at bounding box center [257, 162] width 158 height 34
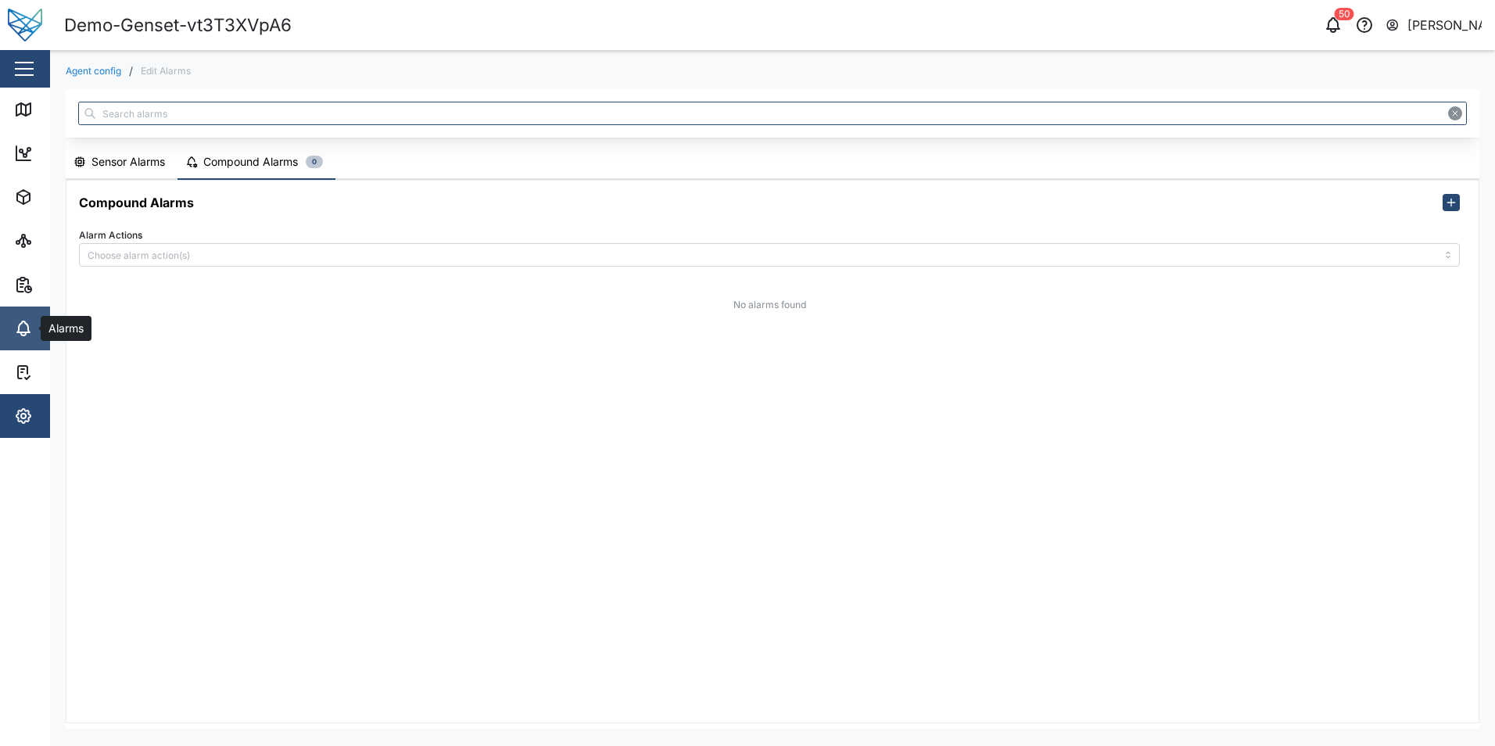
click at [27, 331] on icon at bounding box center [23, 328] width 19 height 19
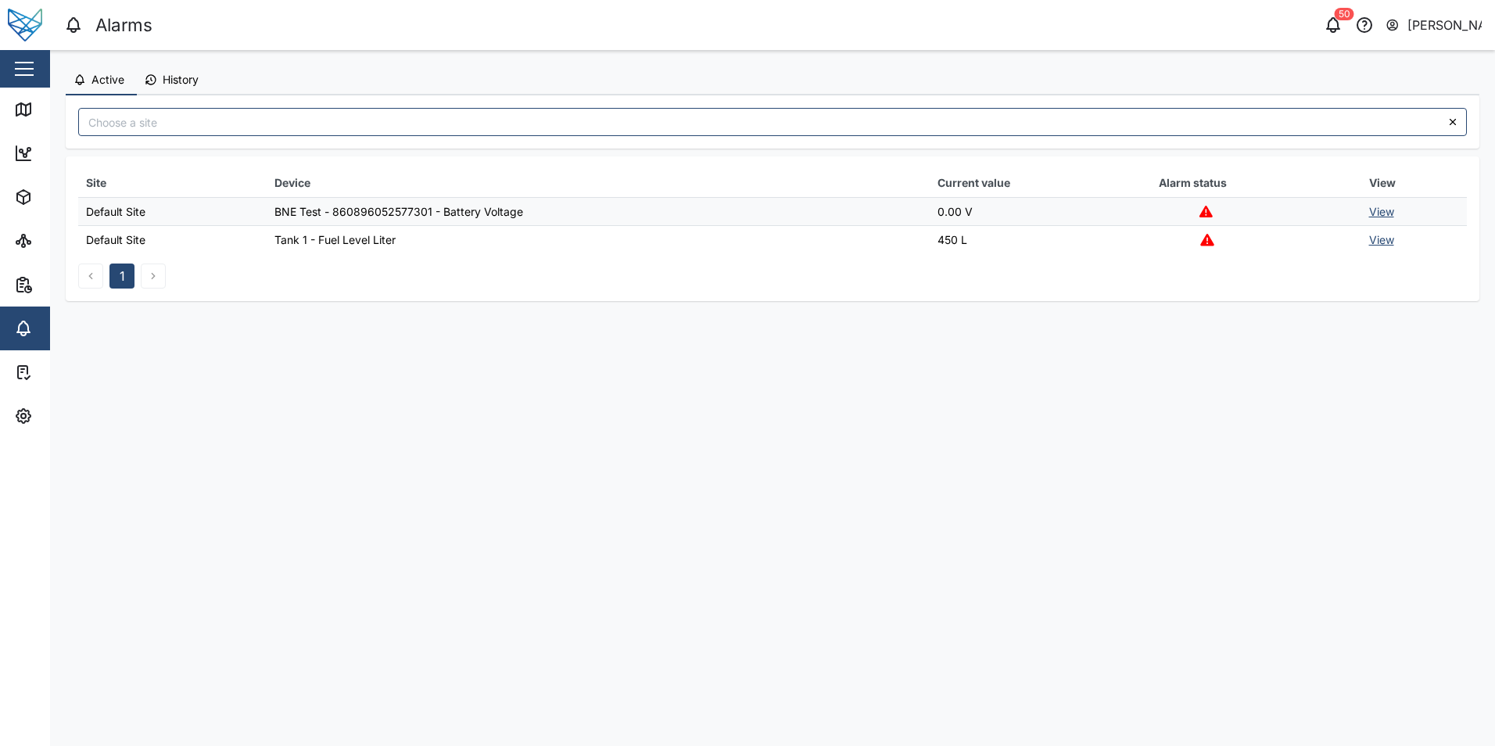
click at [187, 77] on span "History" at bounding box center [181, 79] width 36 height 11
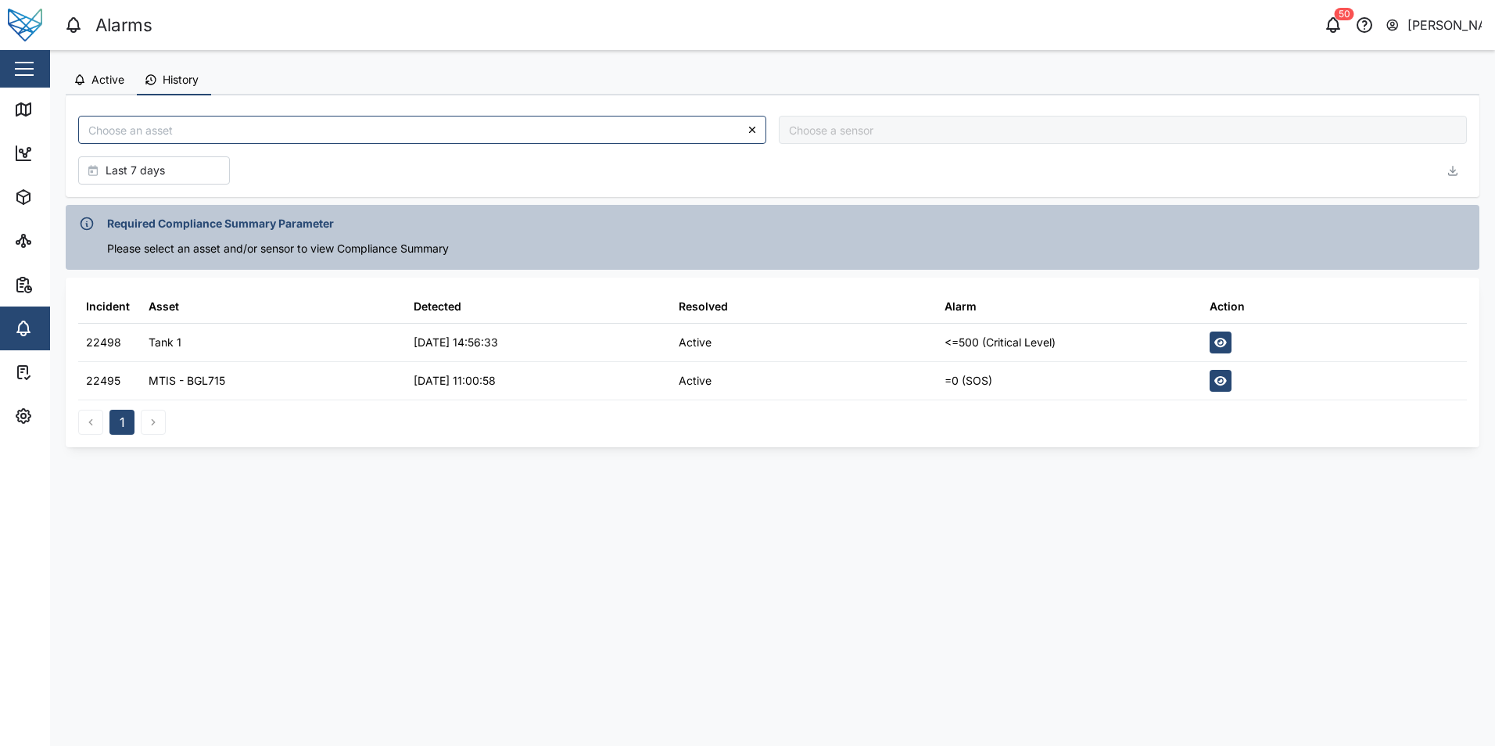
click at [102, 78] on span "Active" at bounding box center [108, 79] width 33 height 11
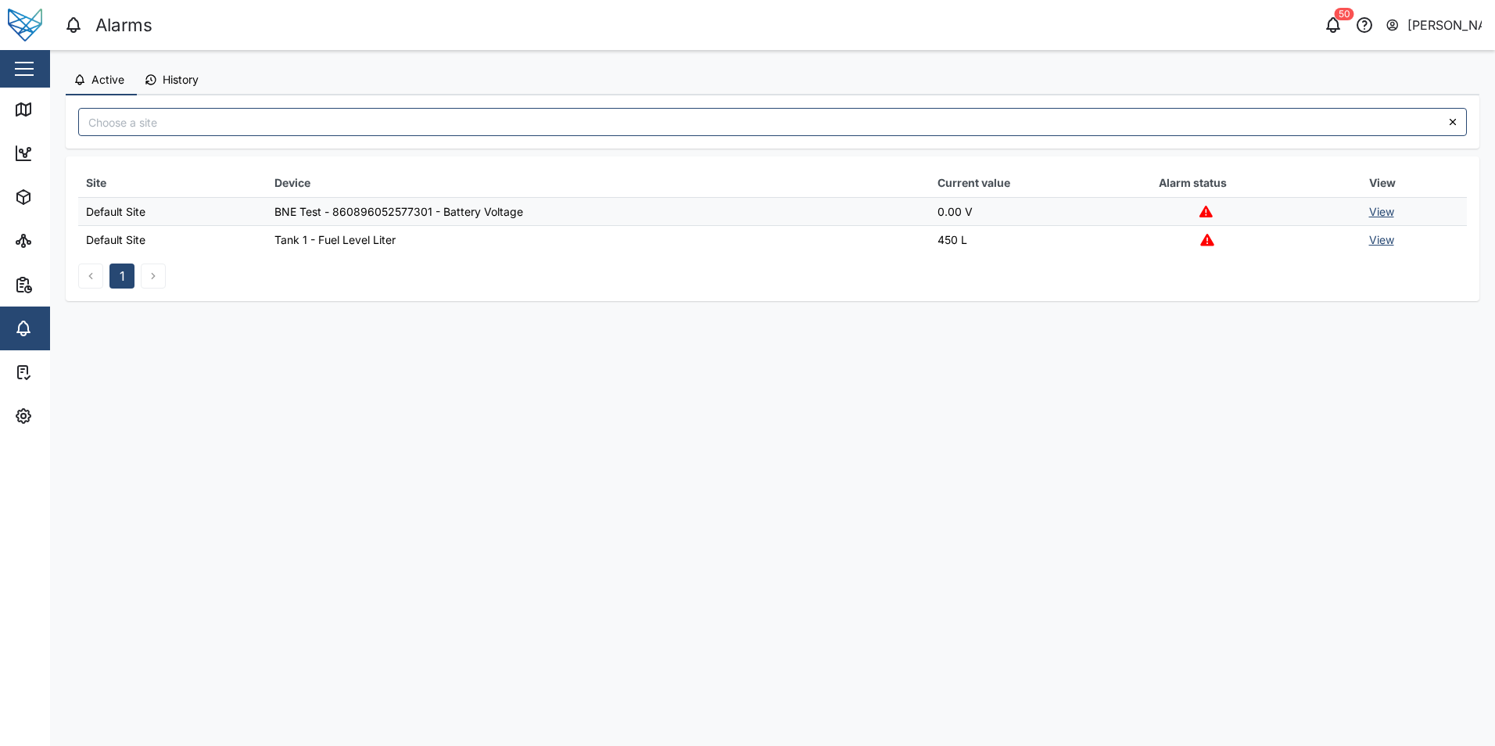
click at [106, 92] on button "Active" at bounding box center [101, 81] width 71 height 30
click at [29, 254] on link "Sites" at bounding box center [101, 241] width 203 height 44
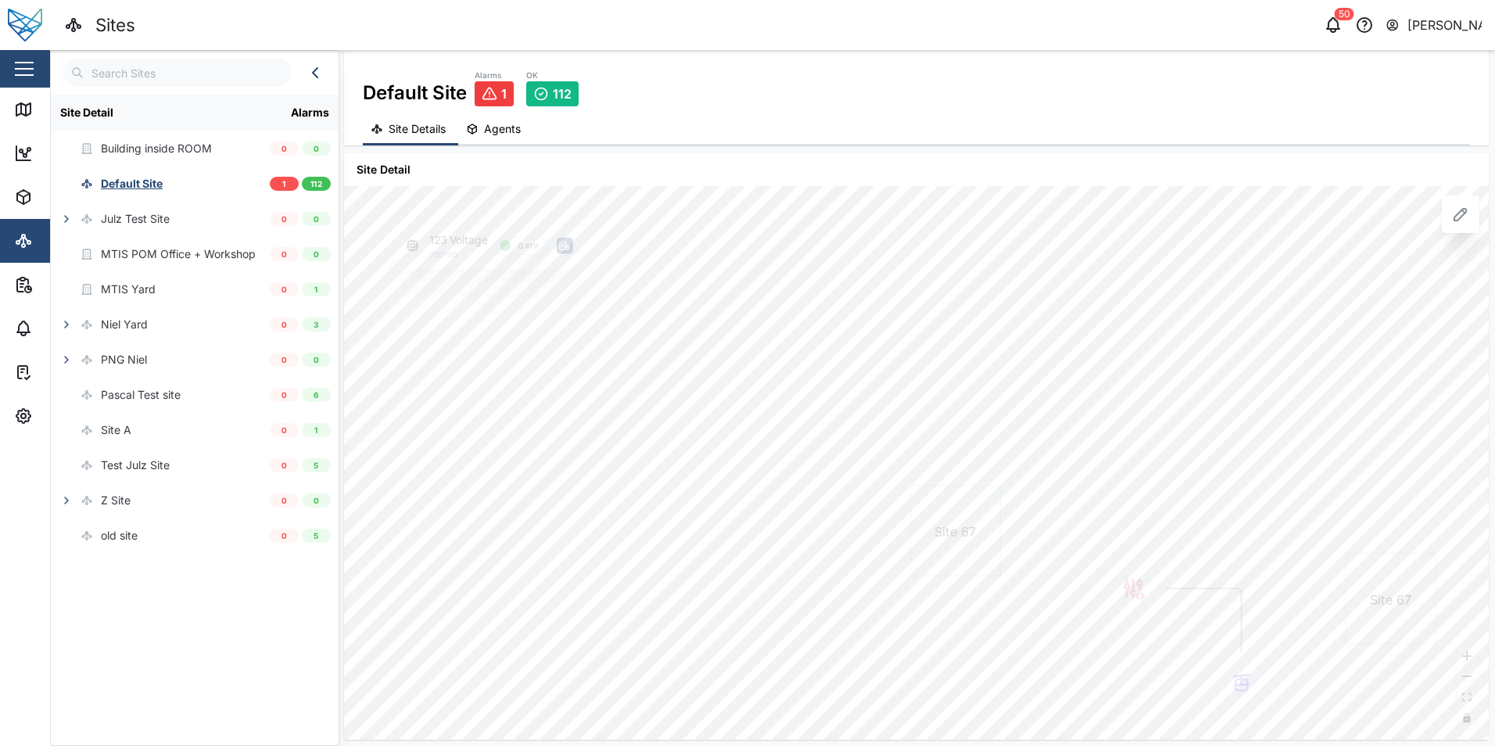
click at [199, 71] on input "text" at bounding box center [177, 73] width 228 height 28
click at [28, 196] on icon "button" at bounding box center [23, 197] width 19 height 19
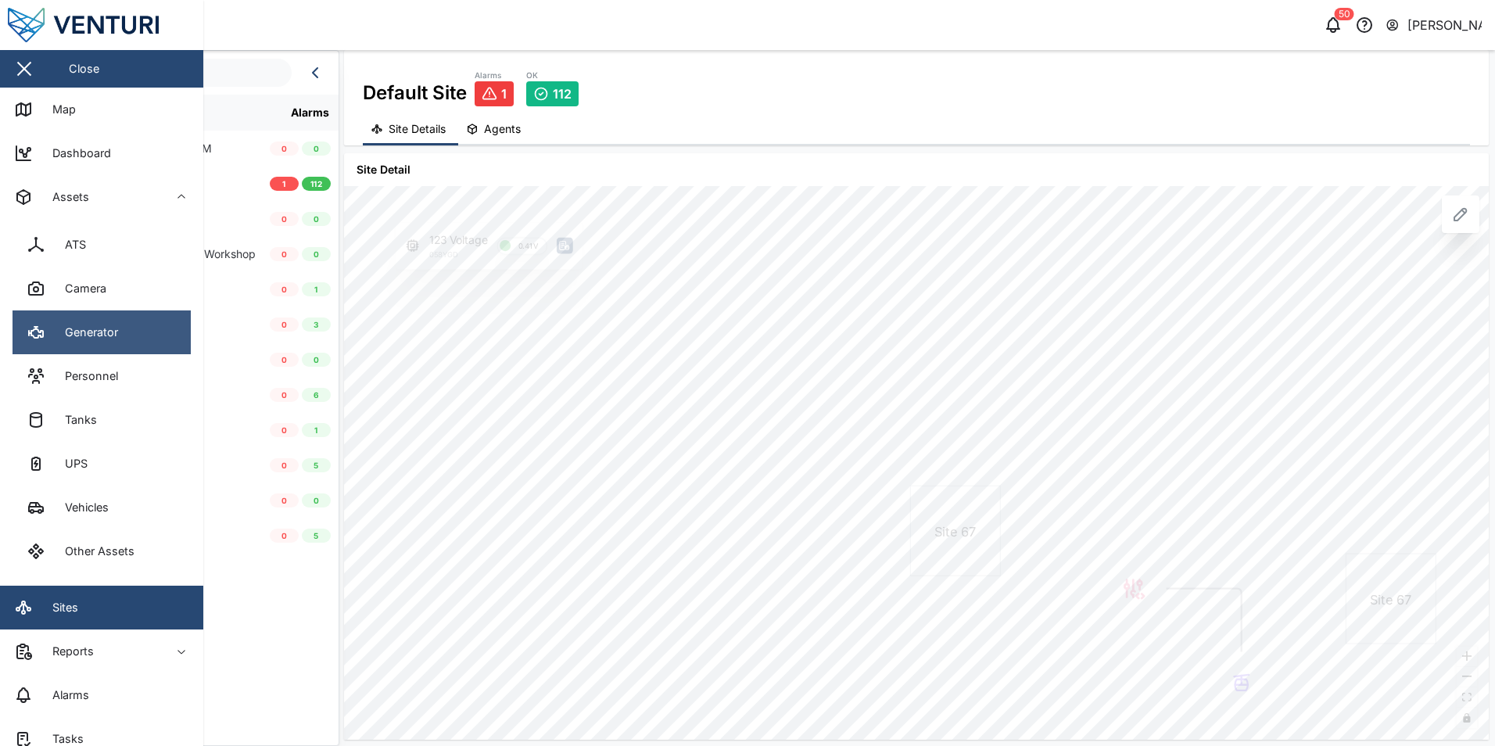
click at [108, 321] on link "Generator" at bounding box center [102, 332] width 178 height 44
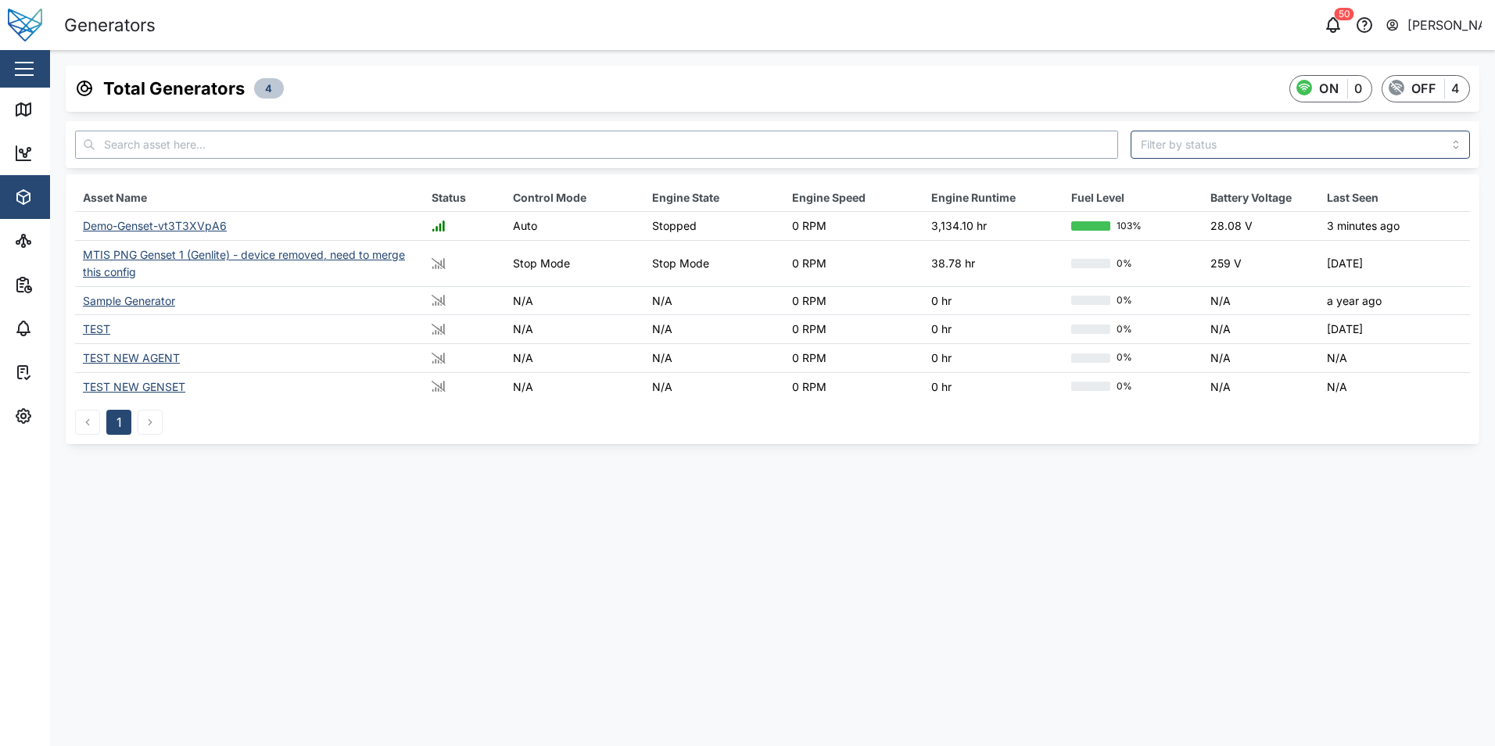
click at [206, 143] on input "text" at bounding box center [596, 145] width 1043 height 28
paste input "Demo-Genset-vt3T3XVpA6"
type input "Demo-Genset-vt3T3XVpA6"
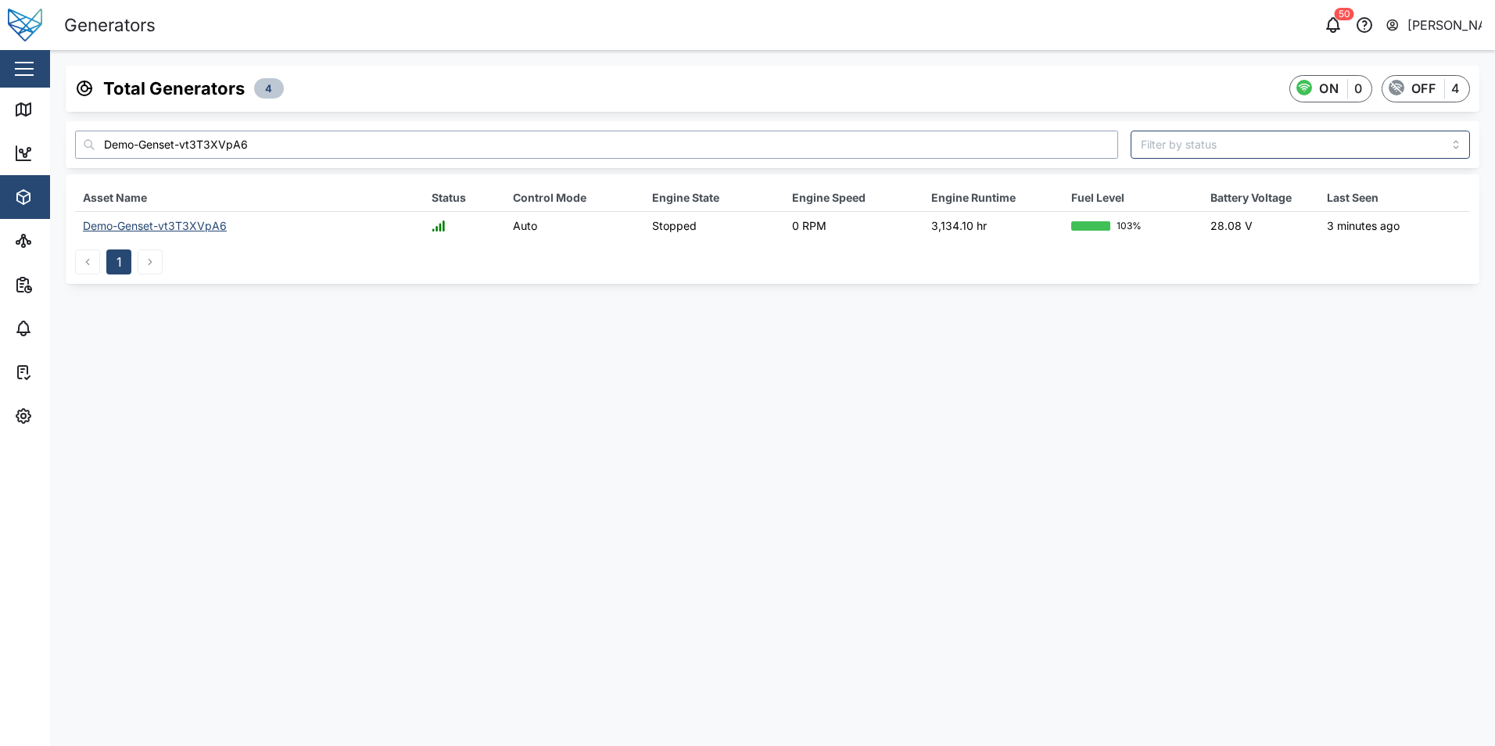
drag, startPoint x: 322, startPoint y: 145, endPoint x: -14, endPoint y: 113, distance: 337.8
click at [0, 113] on html "Generators 50 Shehan Simen Close Map Dashboard Assets ATS Camera Generator Pers…" at bounding box center [747, 373] width 1495 height 746
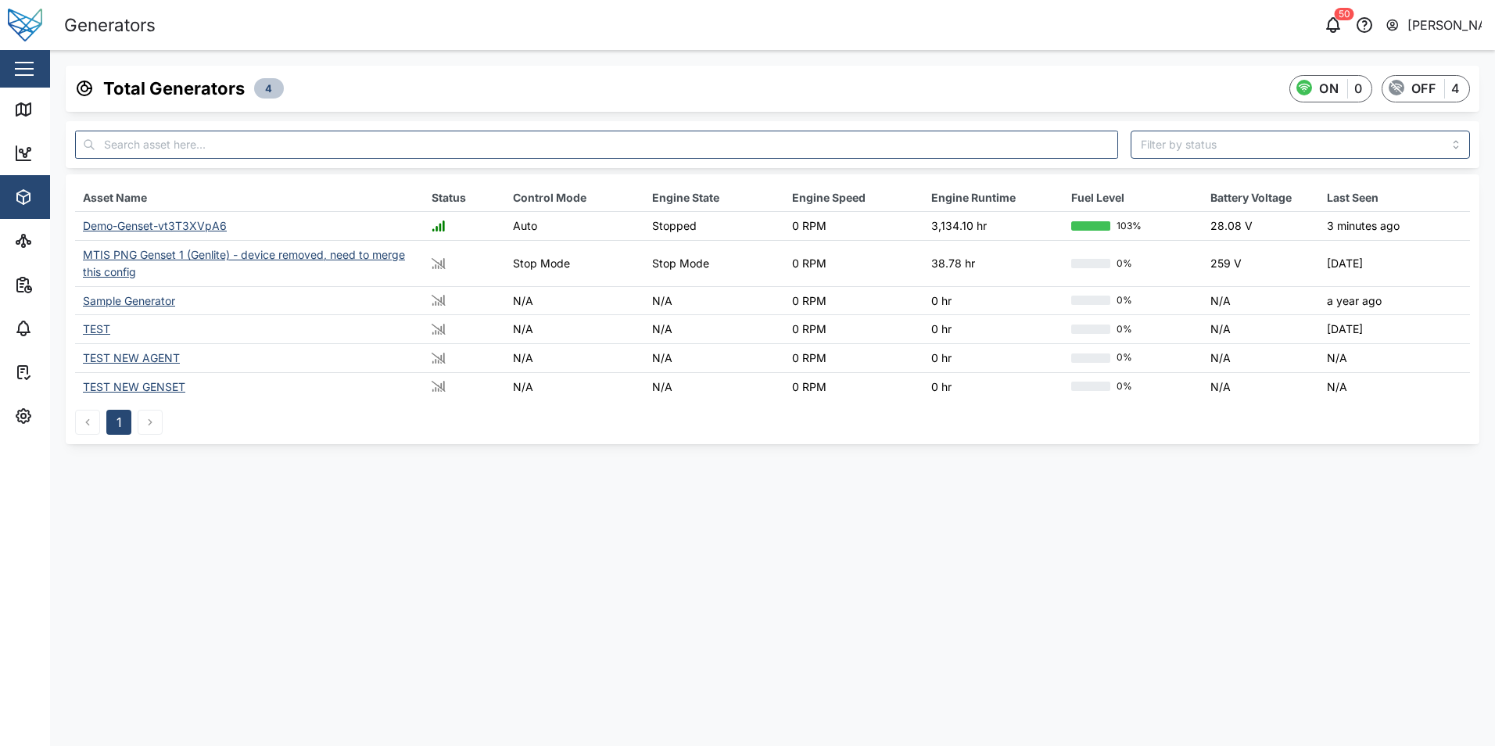
click at [130, 226] on div "Demo-Genset-vt3T3XVpA6" at bounding box center [155, 225] width 144 height 13
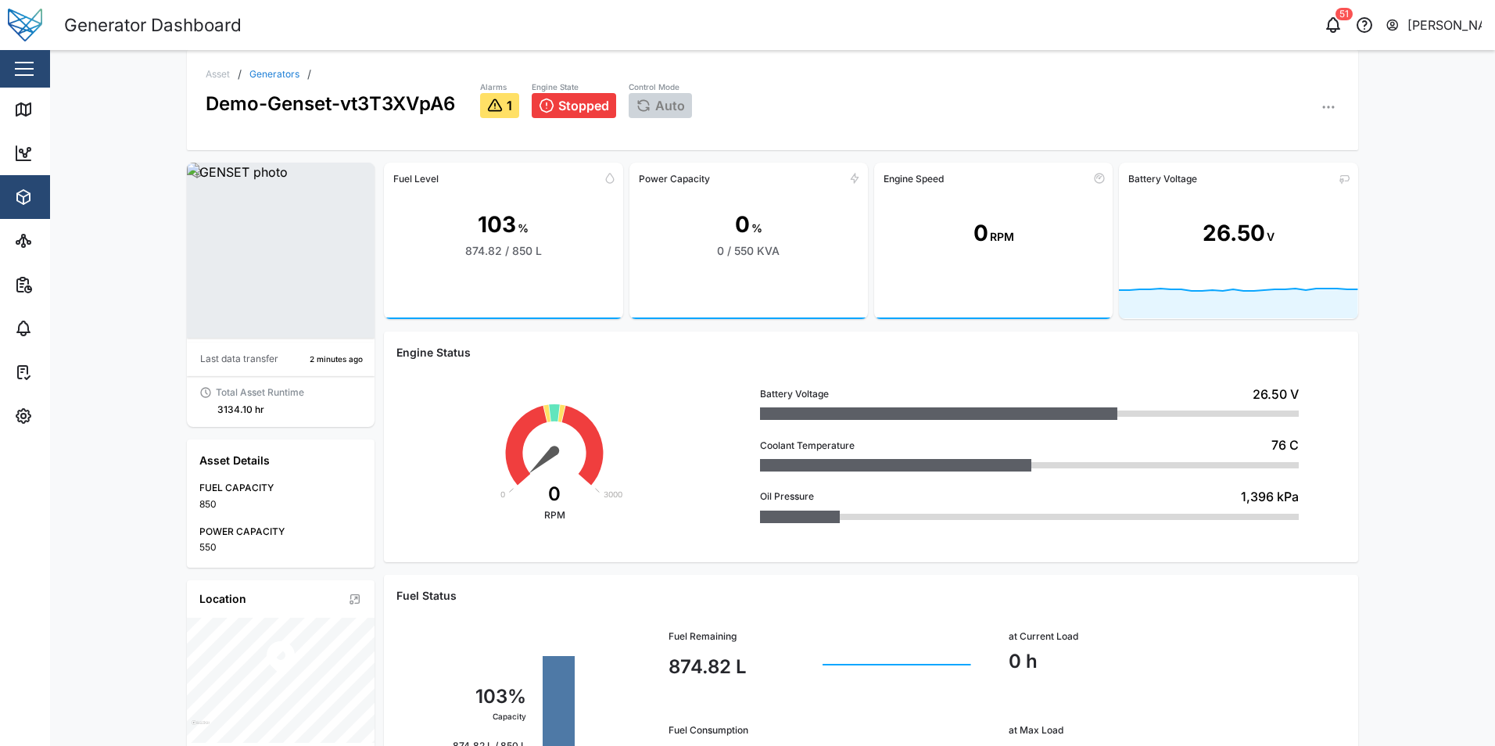
click at [487, 98] on icon at bounding box center [495, 106] width 16 height 16
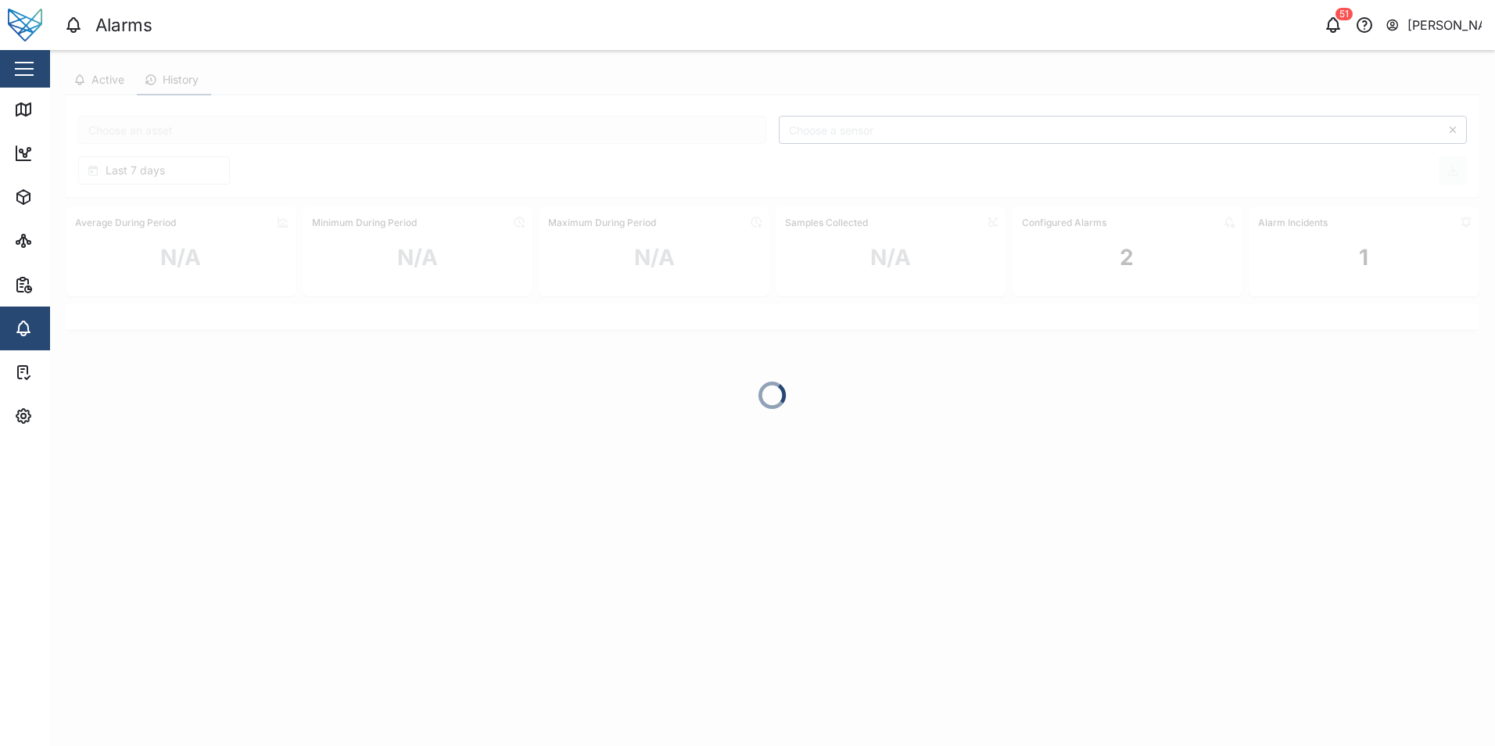
type input "Demo-Genset-vt3T3XVpA6"
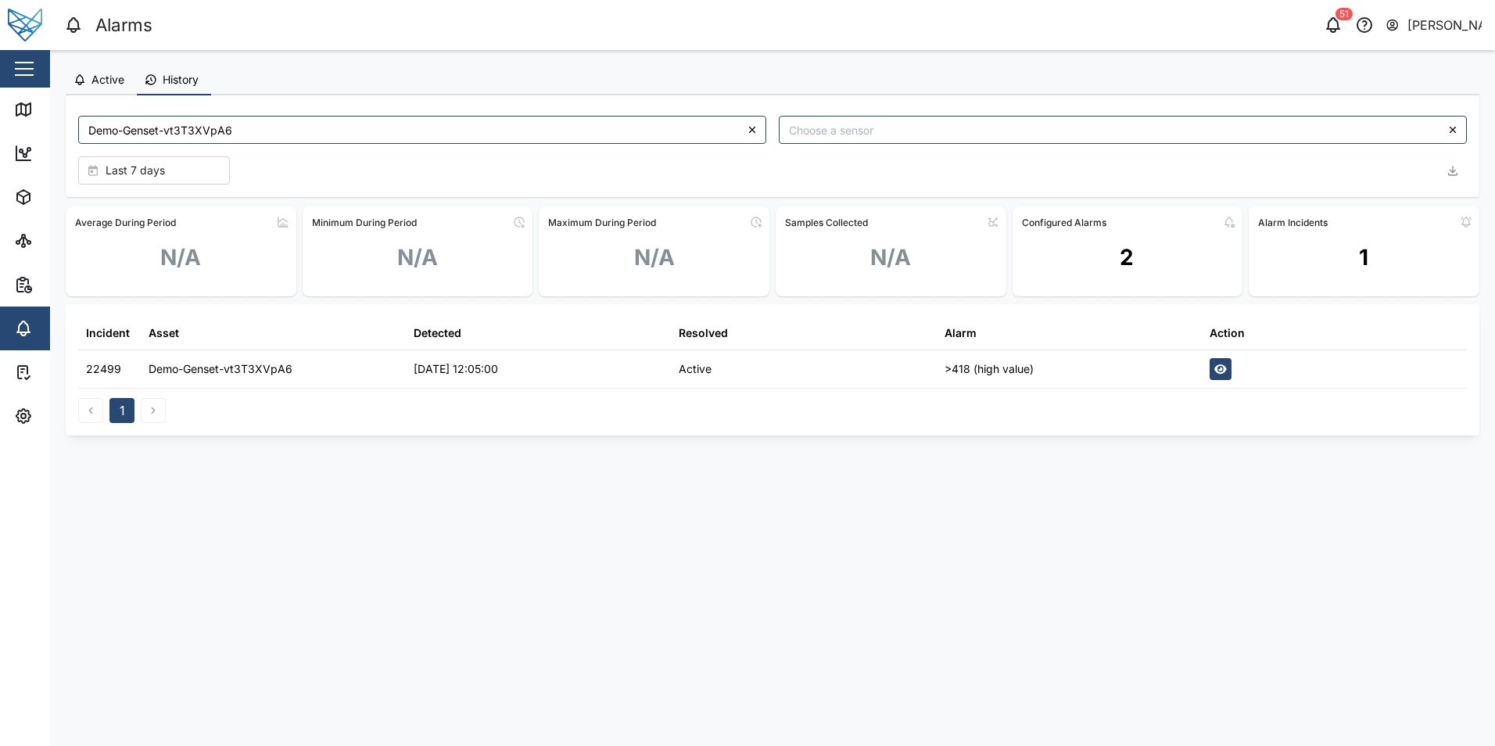
click at [116, 70] on button "Active" at bounding box center [101, 81] width 71 height 30
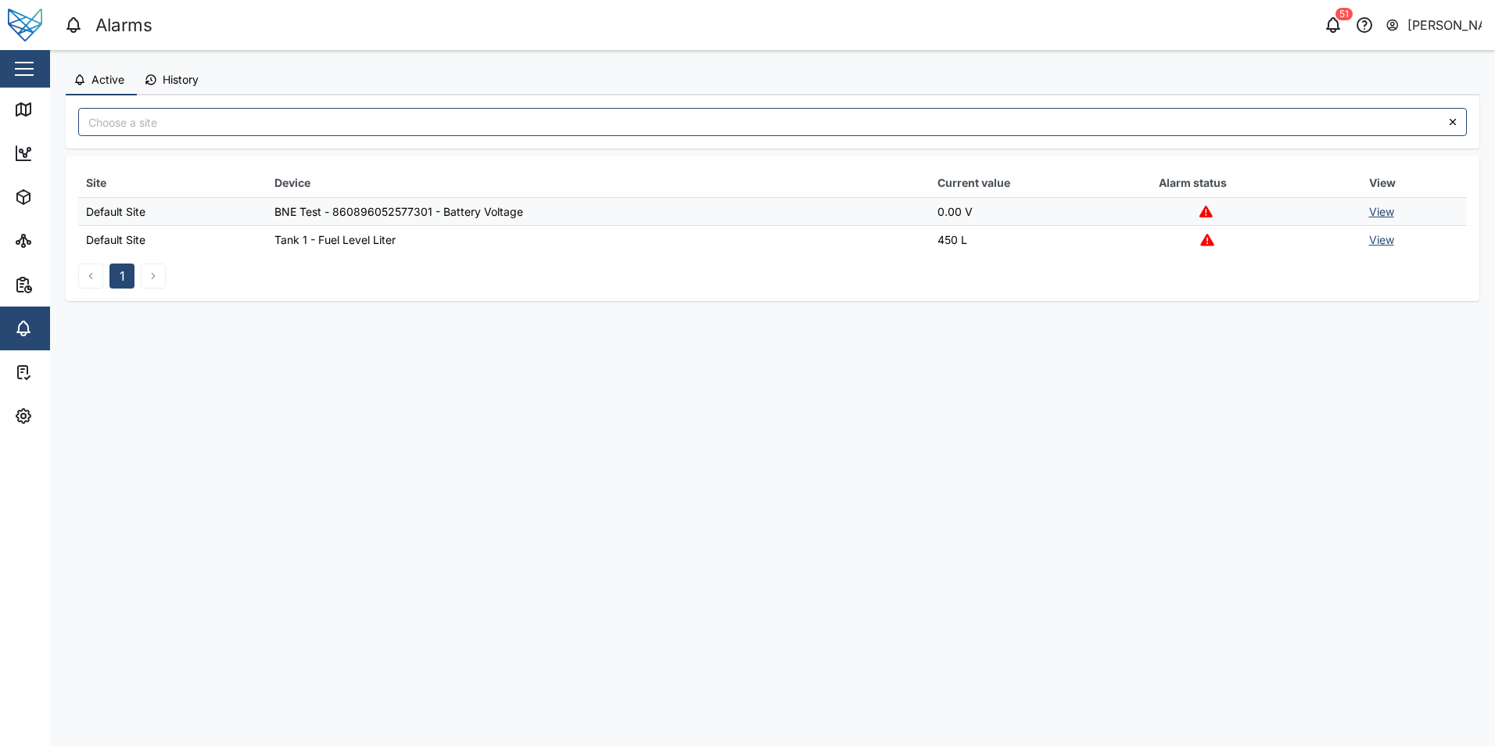
click at [188, 81] on span "History" at bounding box center [181, 79] width 36 height 11
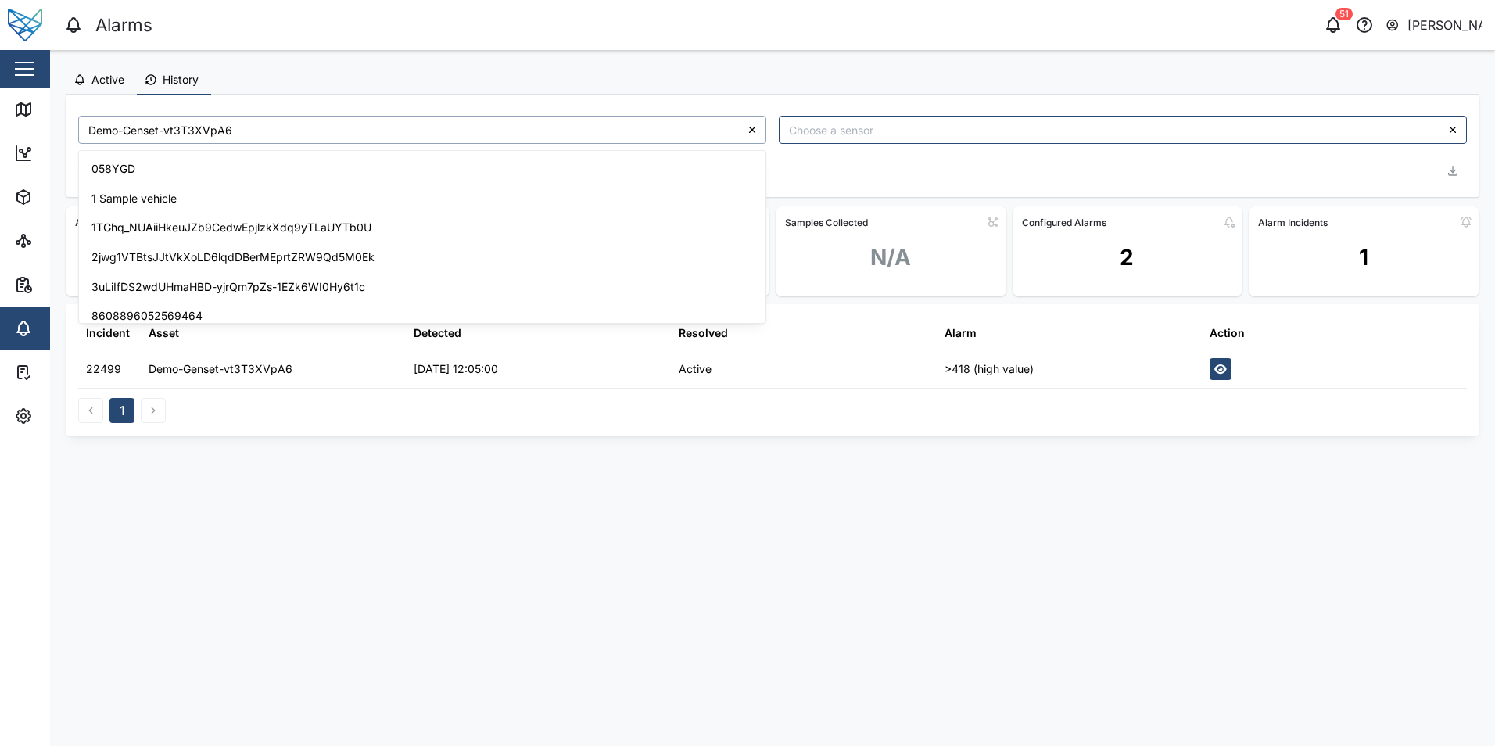
scroll to position [572, 0]
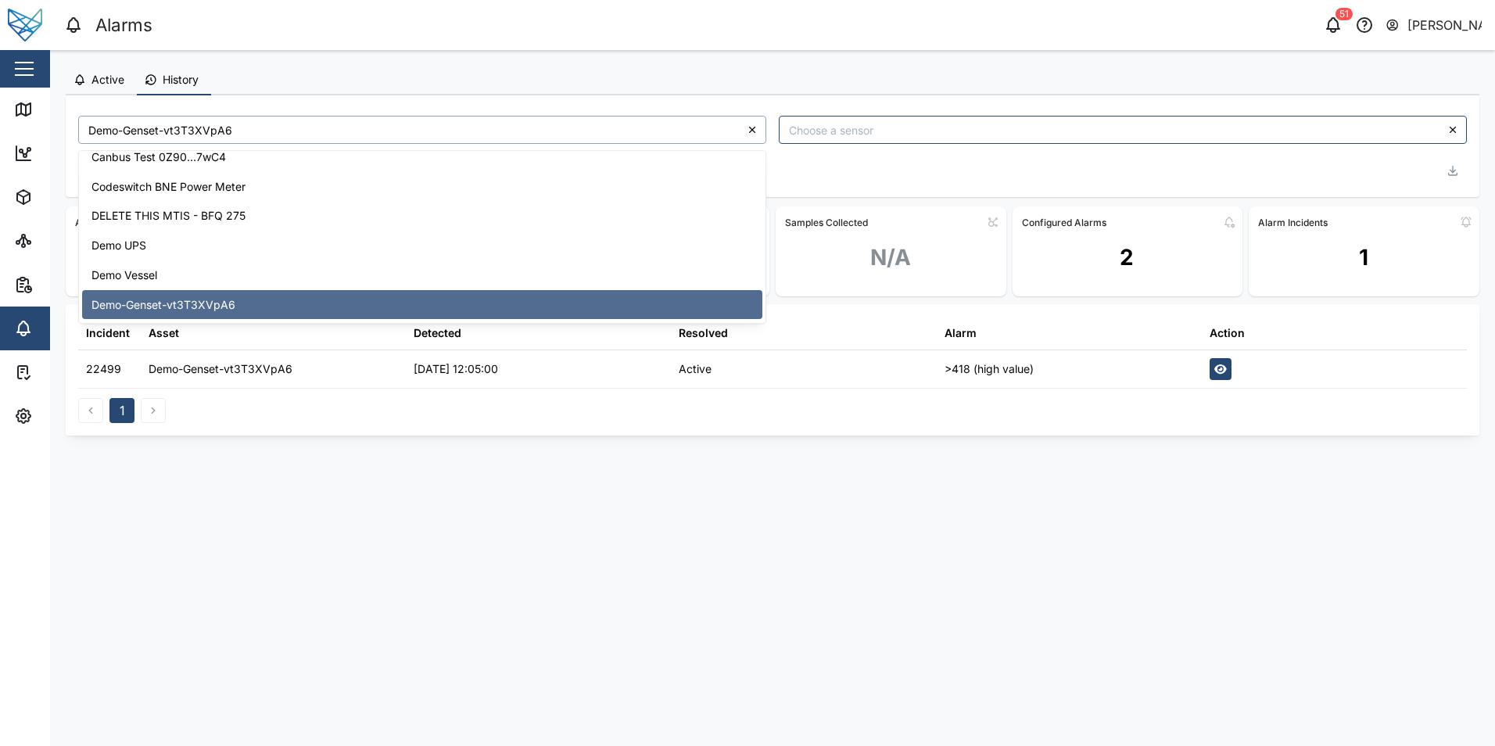
drag, startPoint x: 233, startPoint y: 128, endPoint x: -29, endPoint y: 128, distance: 262.0
click at [0, 128] on html "Alarms 51 Shehan Simen Close Map Dashboard Assets ATS Camera Generator Personne…" at bounding box center [747, 373] width 1495 height 746
click at [758, 133] on div at bounding box center [752, 130] width 28 height 28
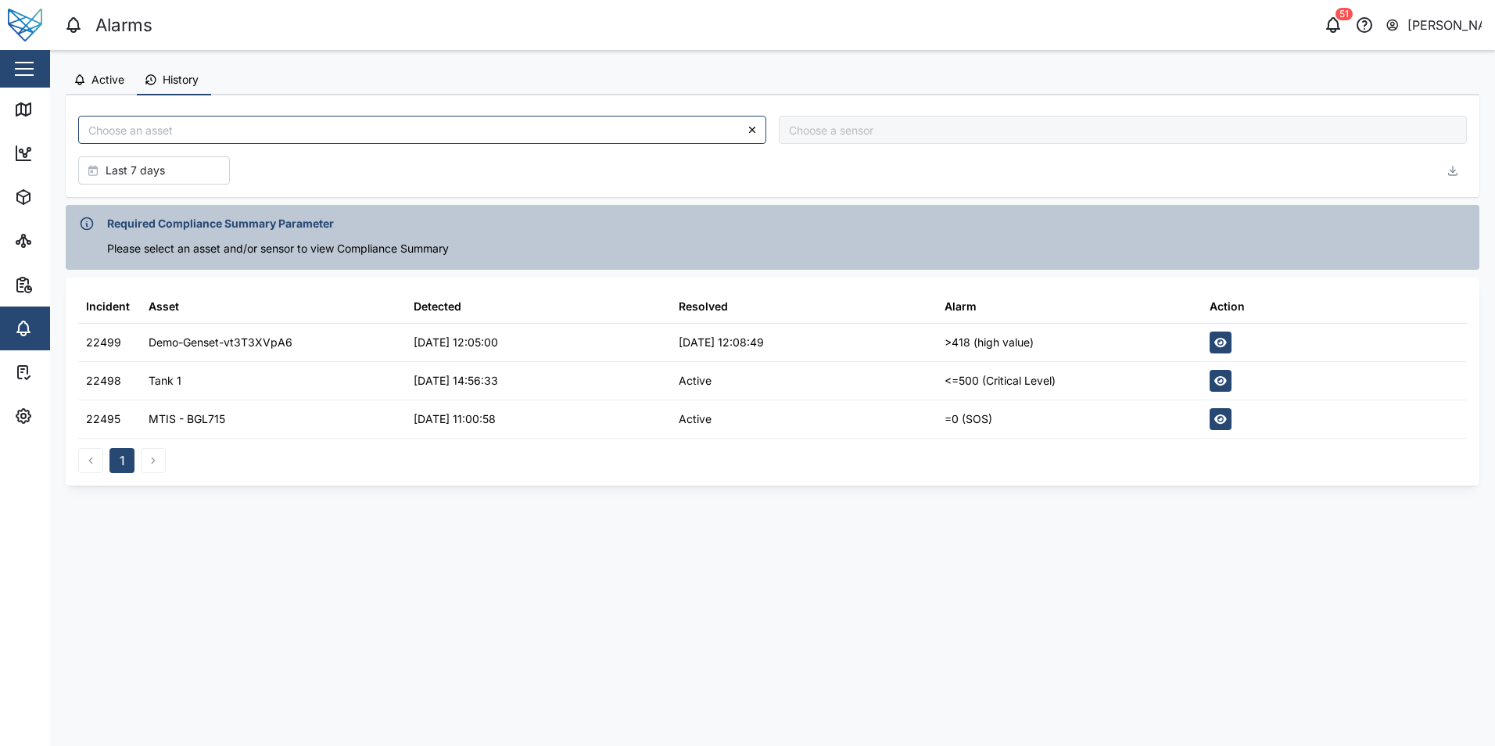
click at [102, 344] on div "22499" at bounding box center [103, 342] width 35 height 17
click at [99, 348] on div "22499" at bounding box center [103, 342] width 35 height 17
click at [99, 81] on span "Active" at bounding box center [108, 79] width 33 height 11
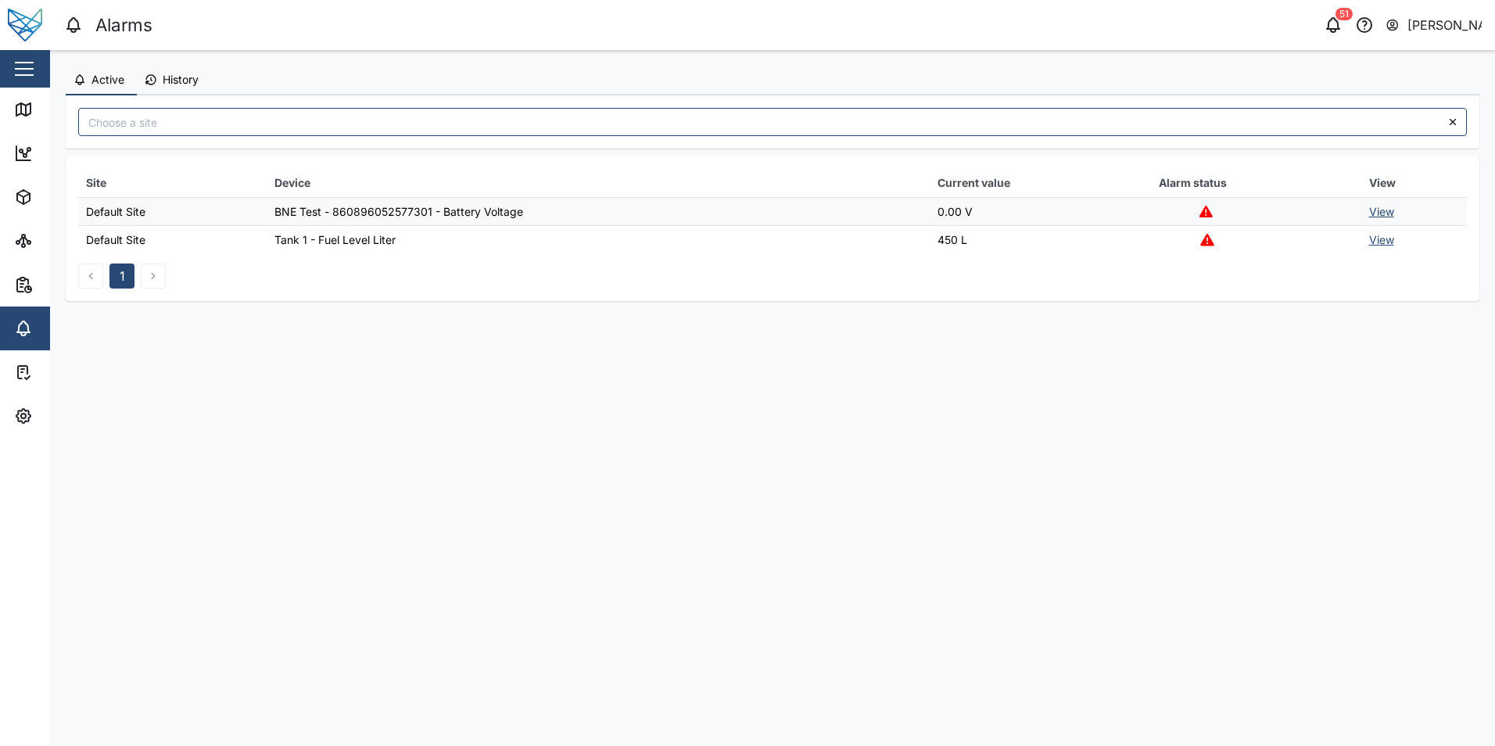
click at [156, 85] on icon "button" at bounding box center [151, 80] width 13 height 13
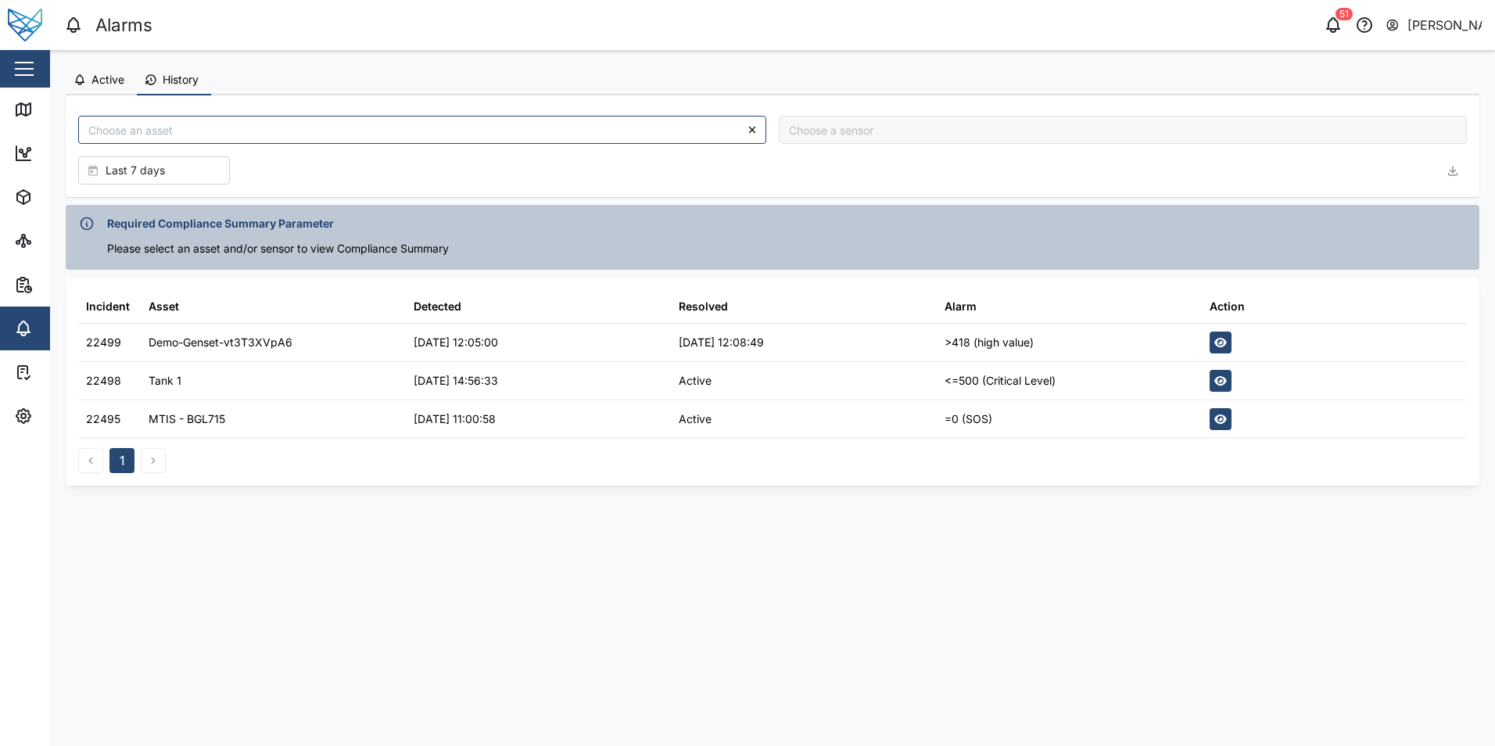
click at [105, 338] on div "22499" at bounding box center [103, 342] width 35 height 17
click at [31, 414] on icon "button" at bounding box center [23, 416] width 19 height 19
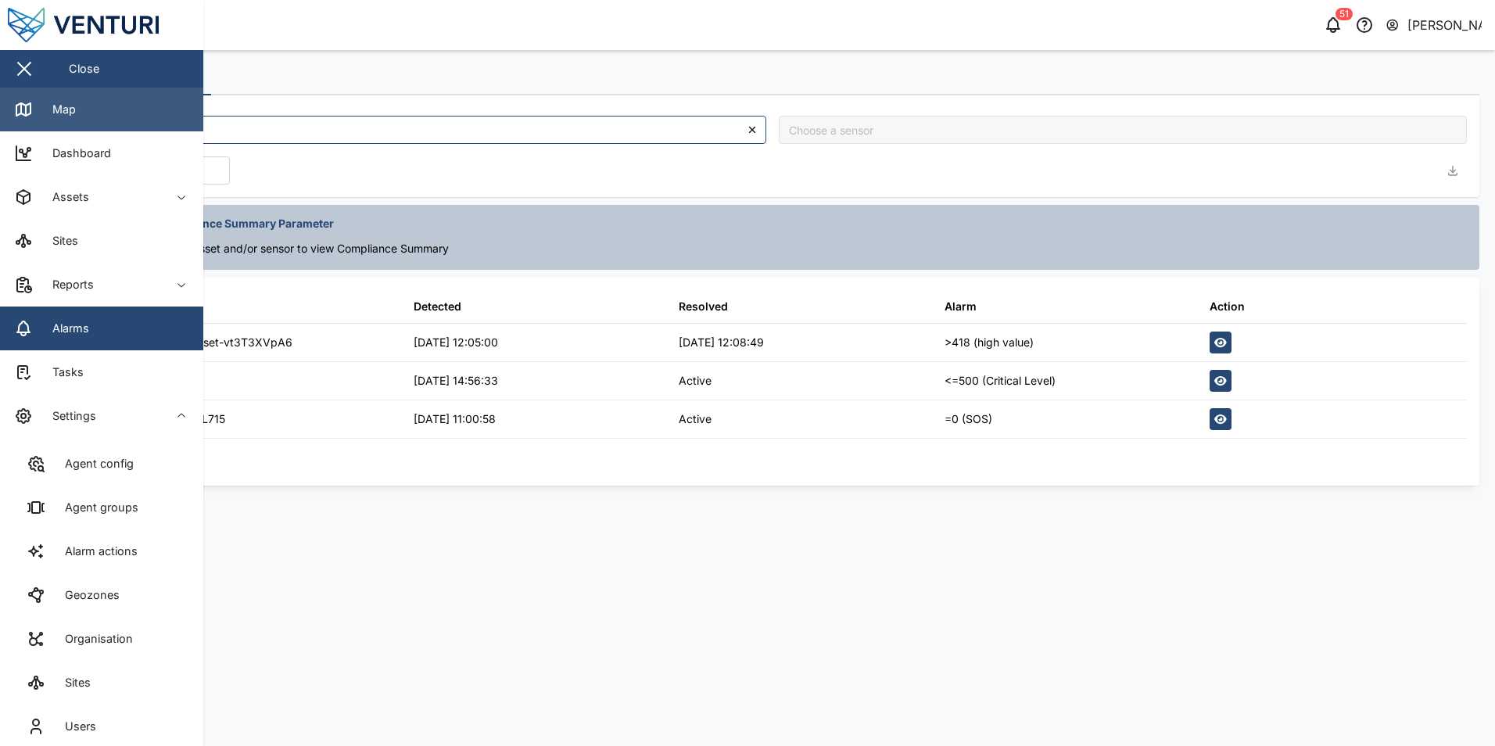
click at [106, 111] on link "Map" at bounding box center [101, 110] width 203 height 44
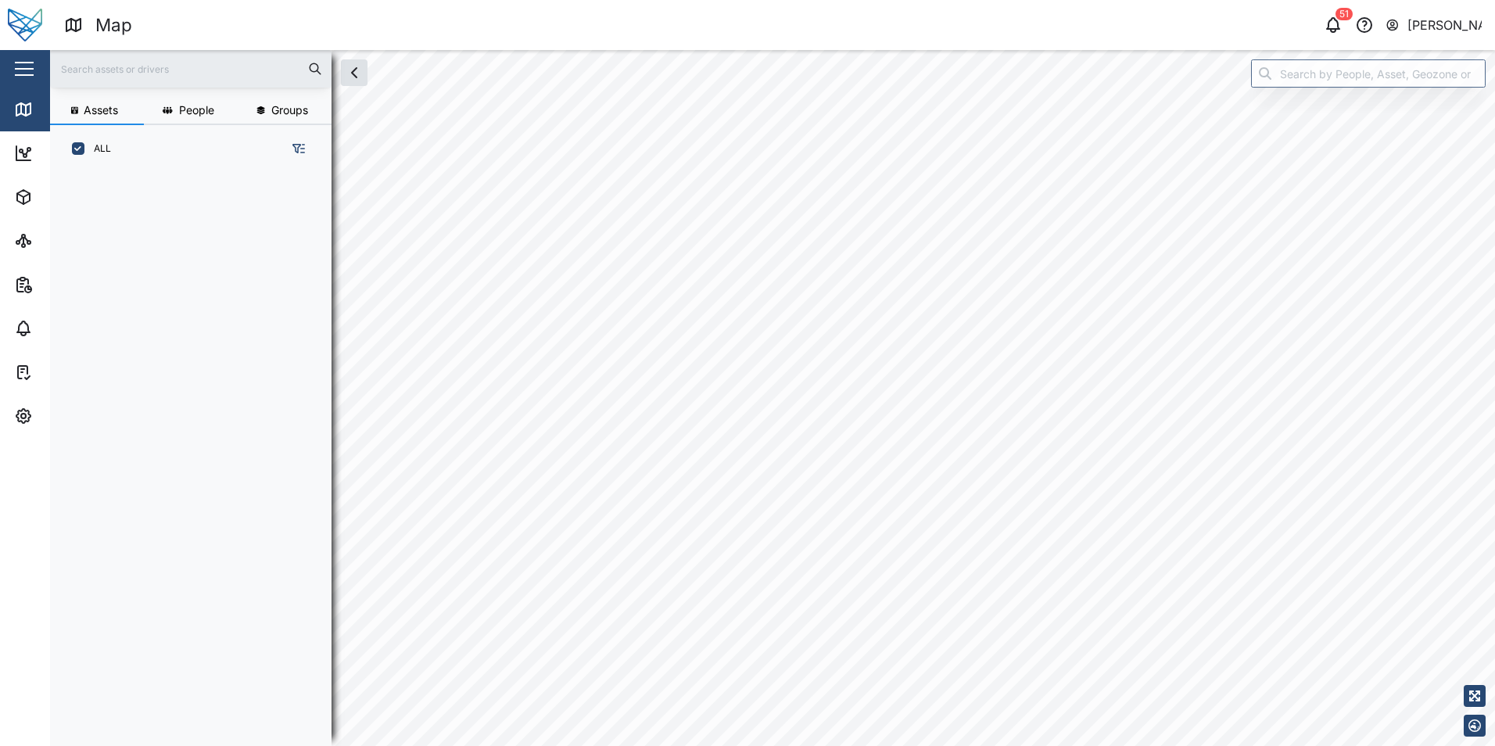
scroll to position [554, 245]
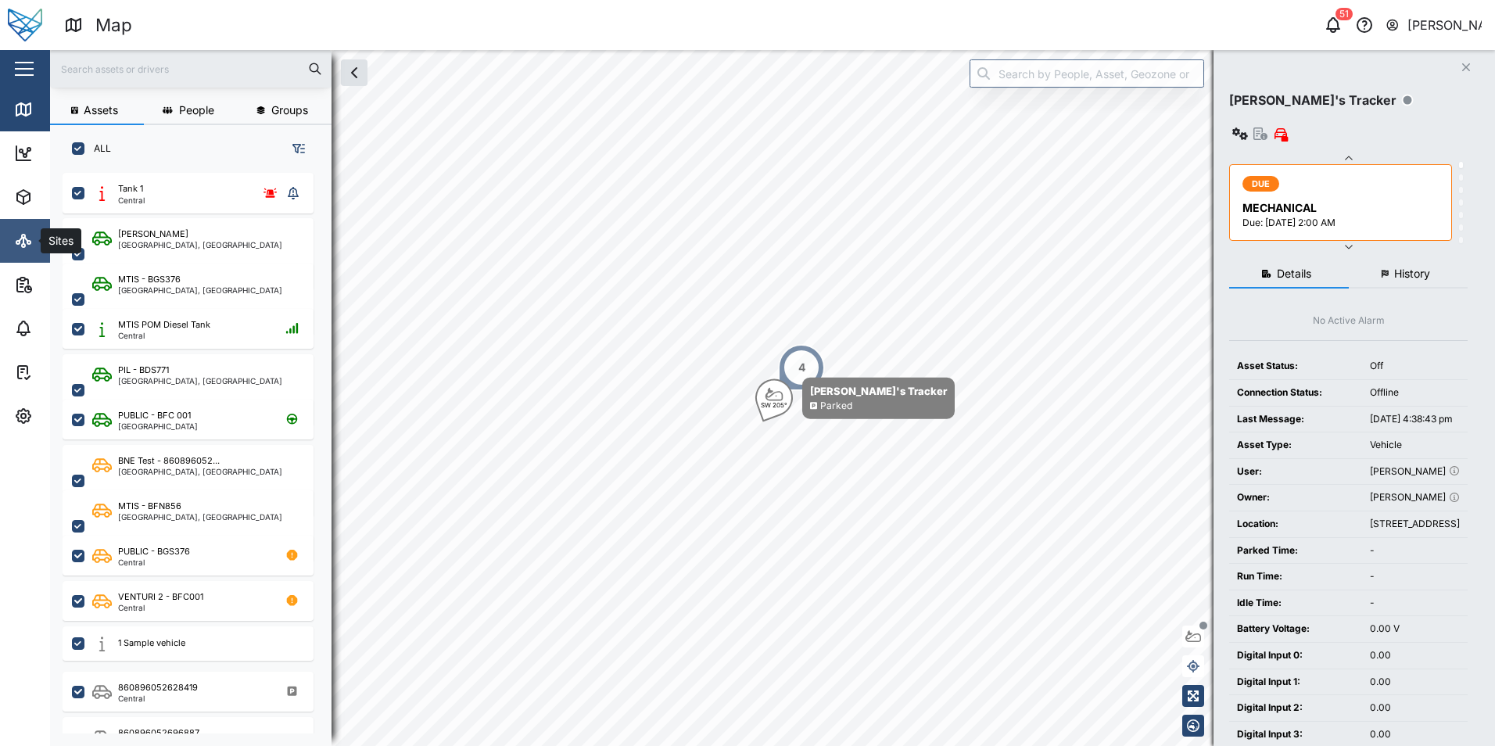
click at [34, 240] on div "Sites" at bounding box center [46, 240] width 64 height 19
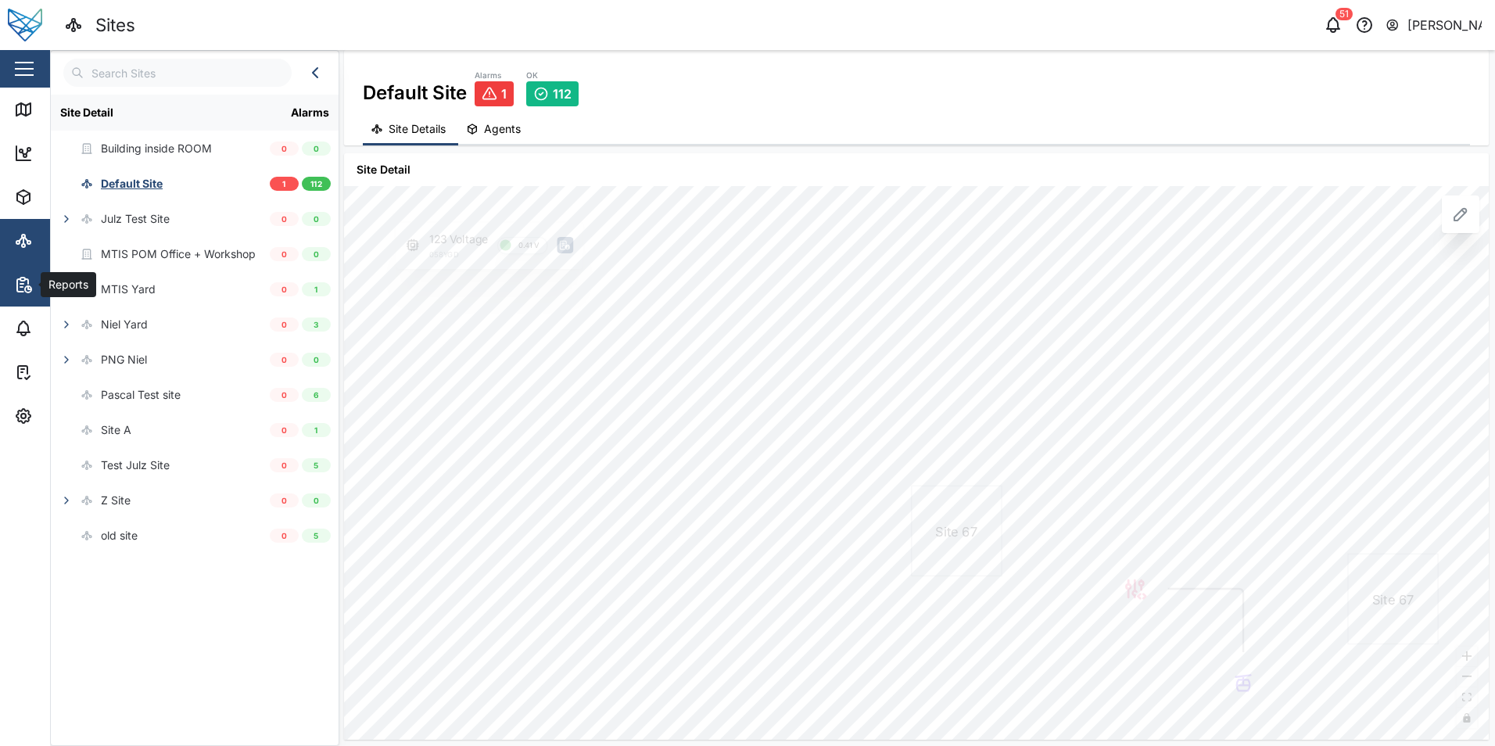
click at [23, 285] on icon "button" at bounding box center [23, 284] width 19 height 19
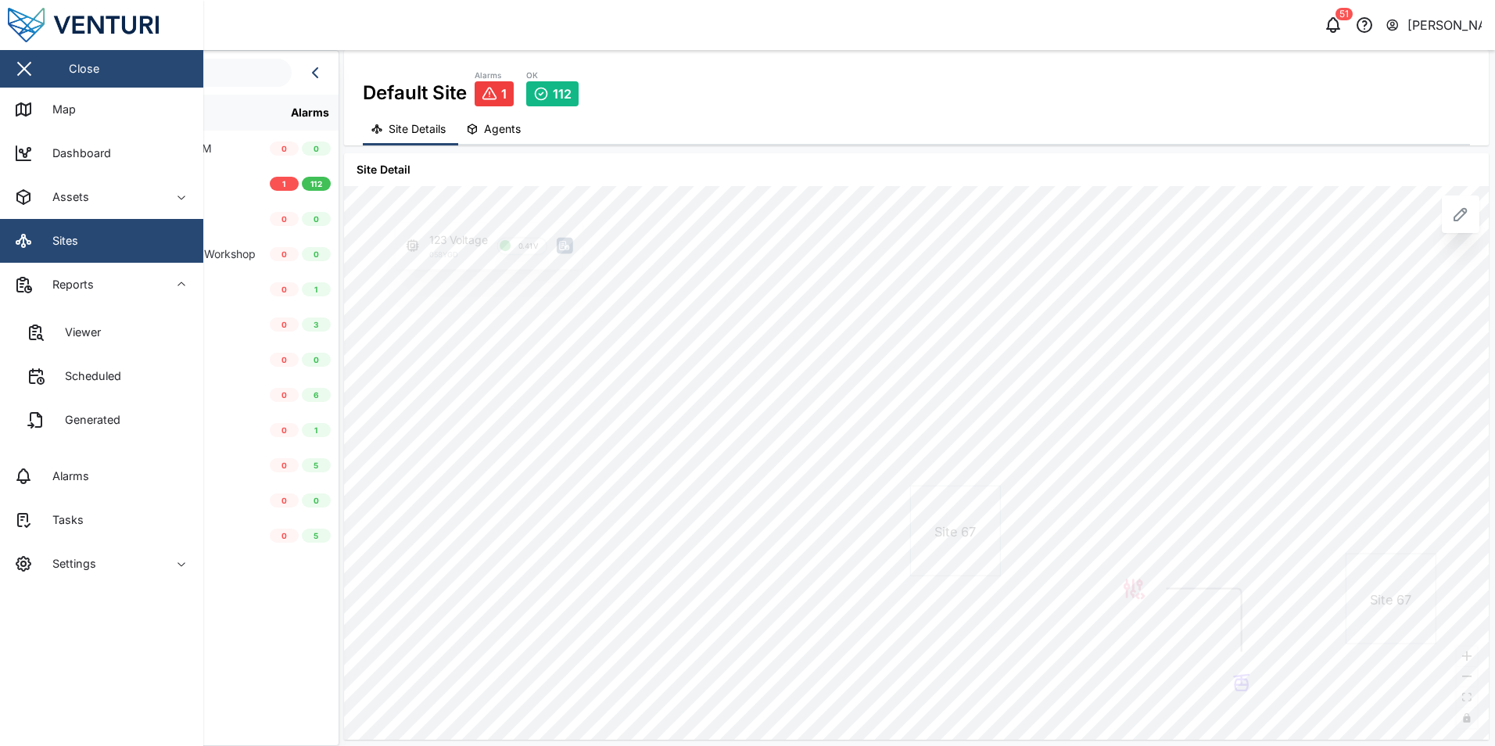
click at [404, 12] on div "Sites" at bounding box center [418, 25] width 709 height 27
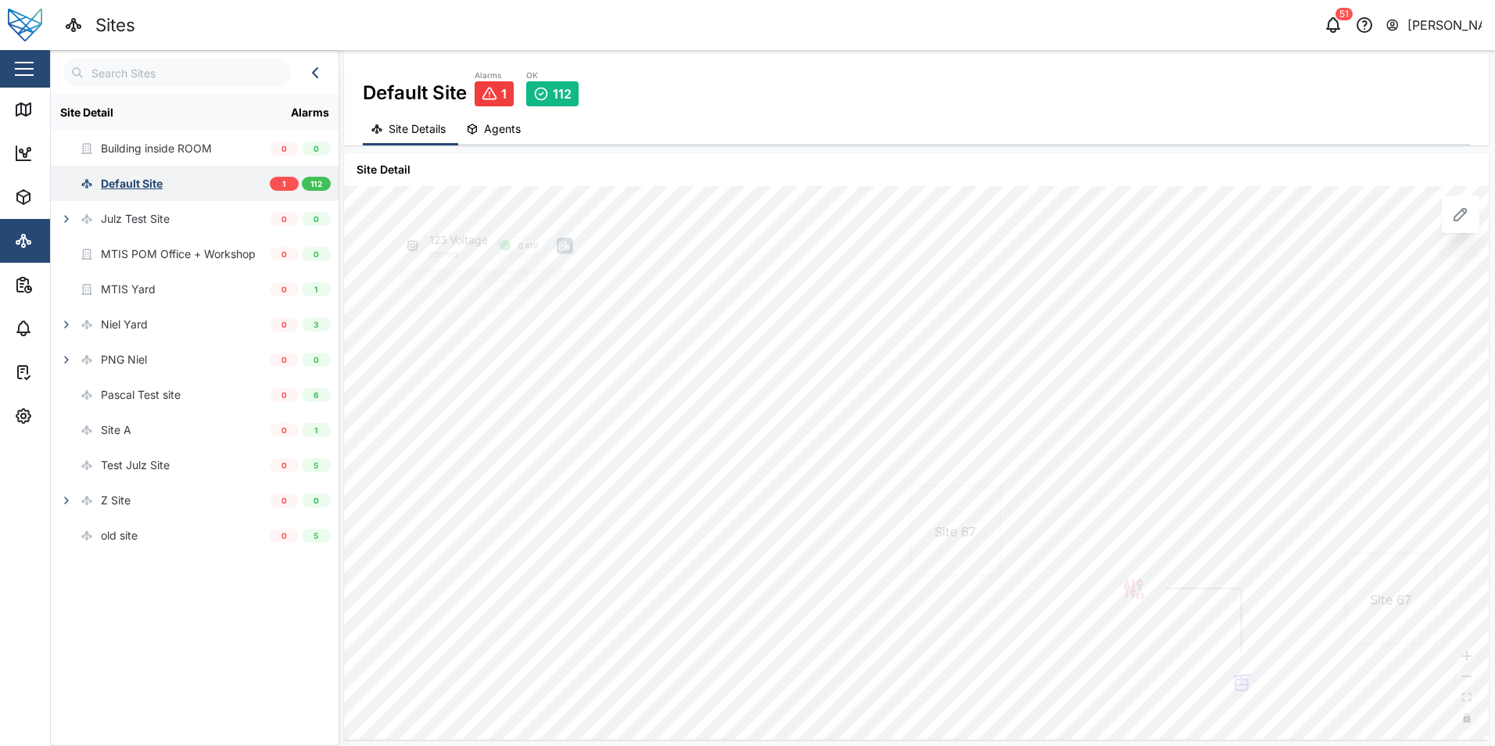
click at [139, 190] on div "Default Site" at bounding box center [132, 183] width 62 height 17
click at [134, 185] on div "Default Site" at bounding box center [132, 183] width 62 height 17
click at [270, 184] on div "1" at bounding box center [284, 184] width 29 height 14
click at [282, 184] on div "1" at bounding box center [284, 184] width 29 height 14
click at [282, 184] on span "1" at bounding box center [283, 184] width 3 height 13
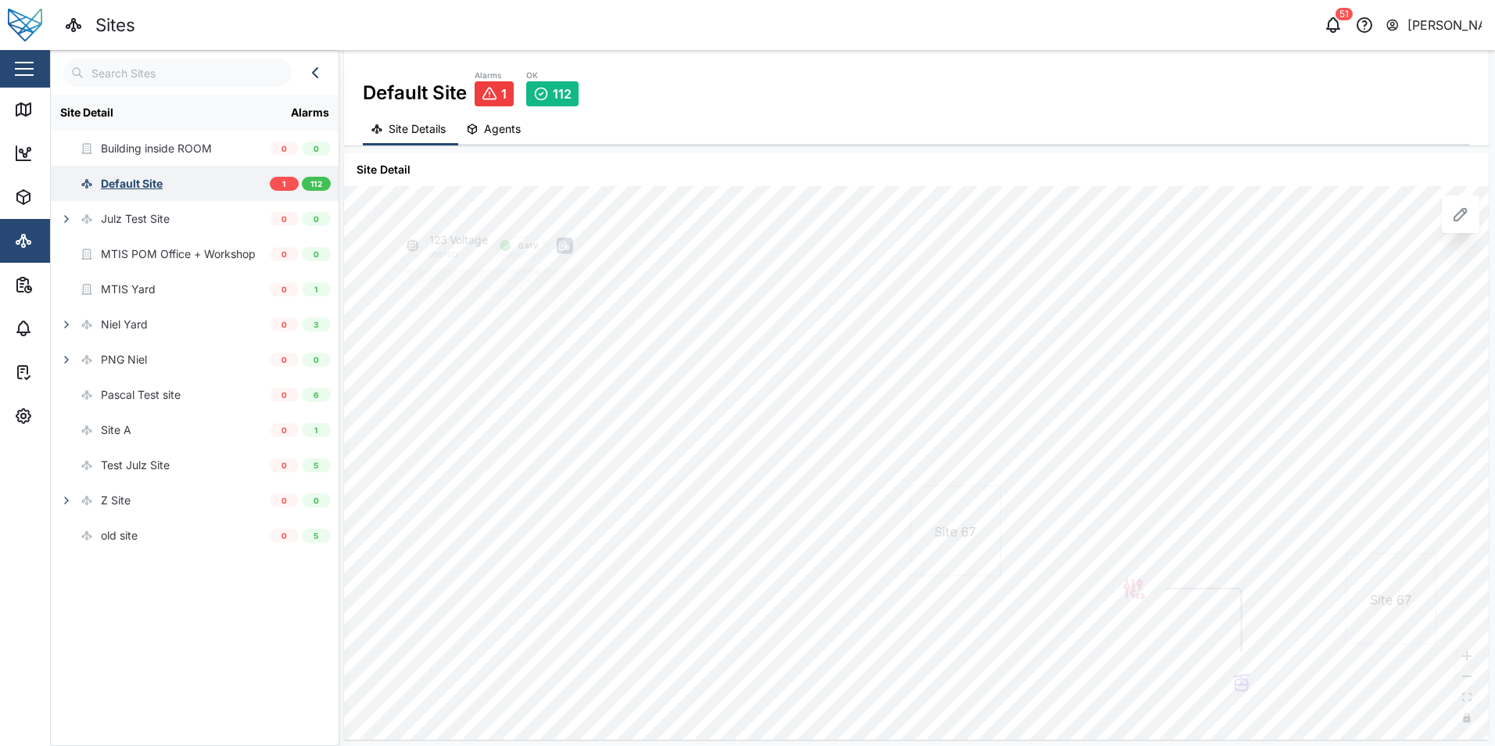
click at [160, 181] on div "Default Site" at bounding box center [132, 183] width 62 height 17
drag, startPoint x: 160, startPoint y: 181, endPoint x: 123, endPoint y: 181, distance: 36.8
click at [123, 181] on div "Default Site" at bounding box center [132, 183] width 62 height 17
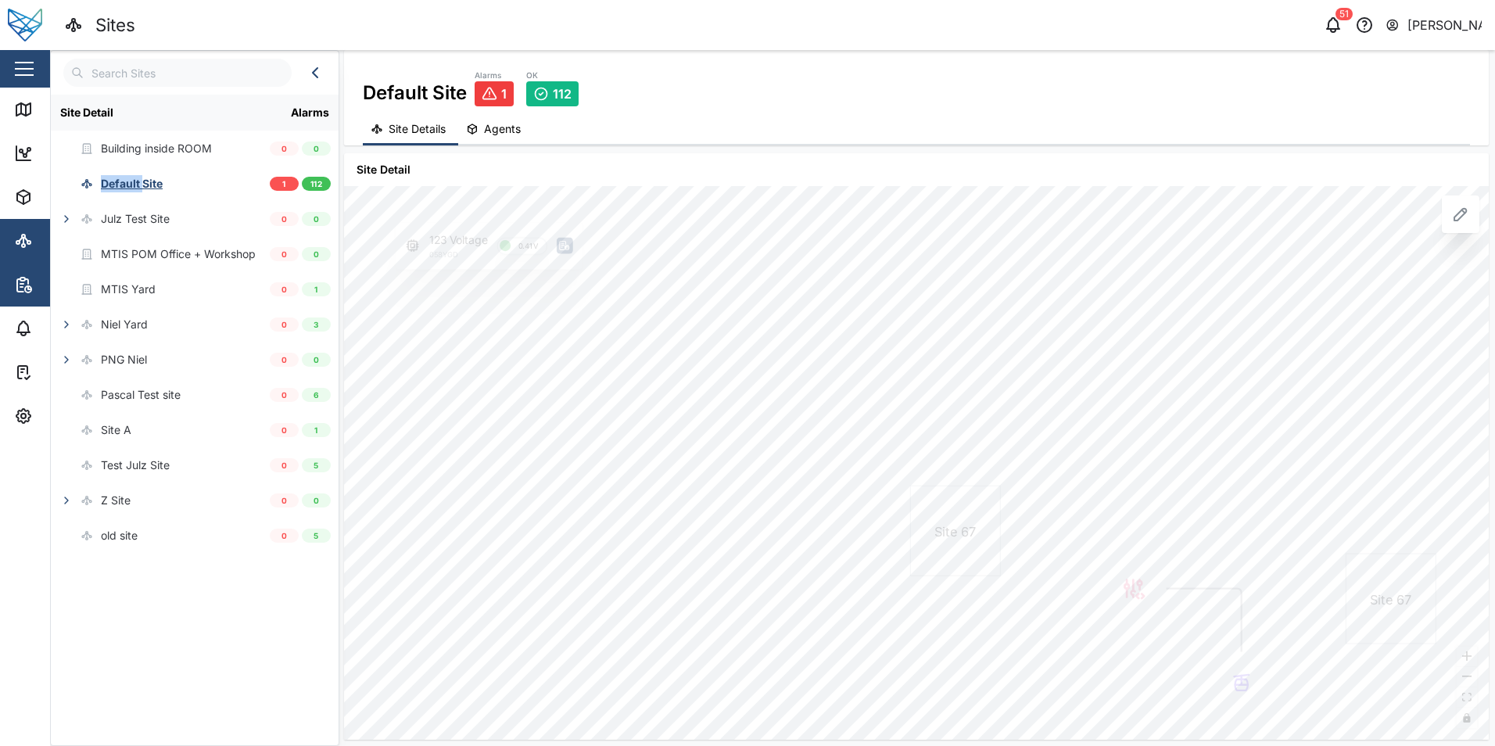
drag, startPoint x: 123, startPoint y: 181, endPoint x: 38, endPoint y: 285, distance: 133.9
click at [38, 285] on div "Reports" at bounding box center [85, 284] width 142 height 19
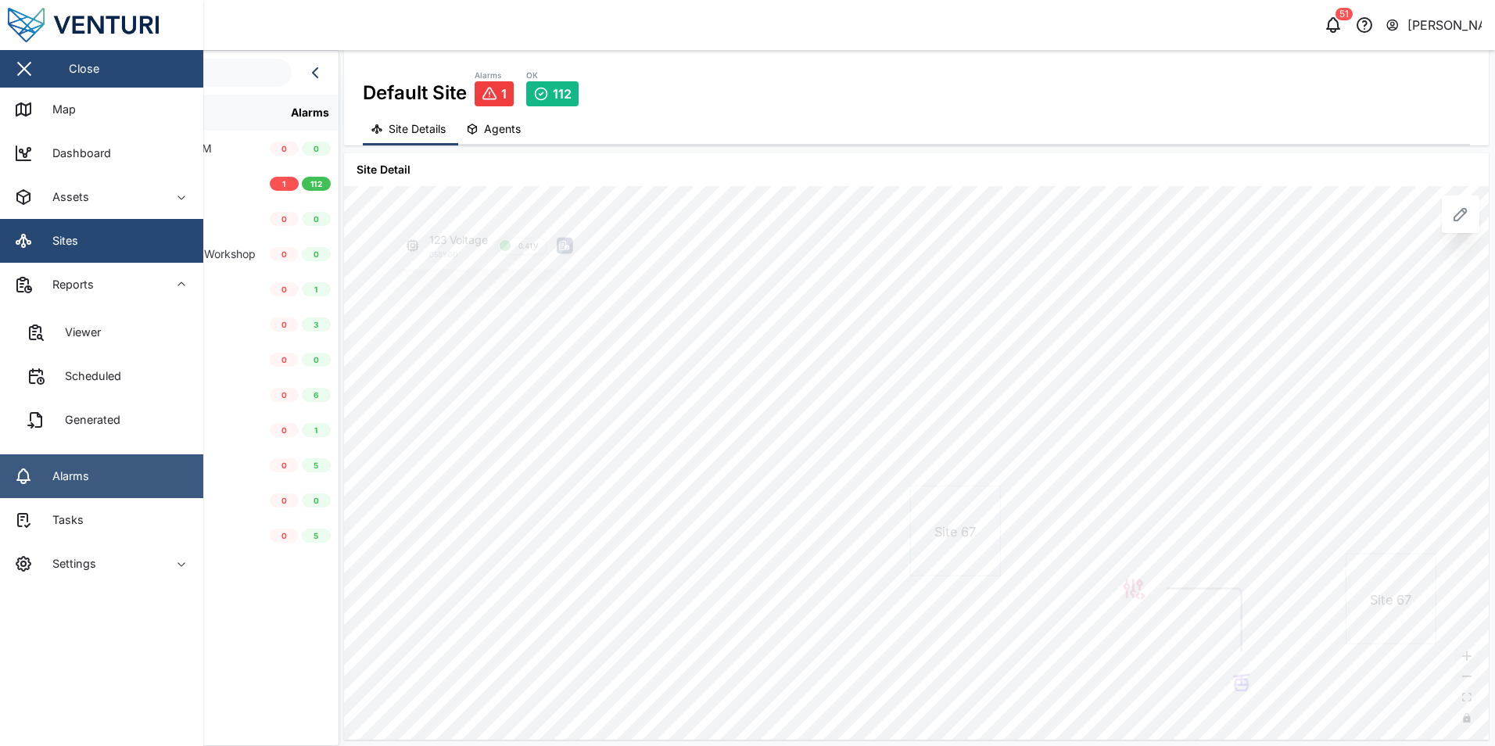
click at [88, 487] on link "Alarms" at bounding box center [101, 476] width 203 height 44
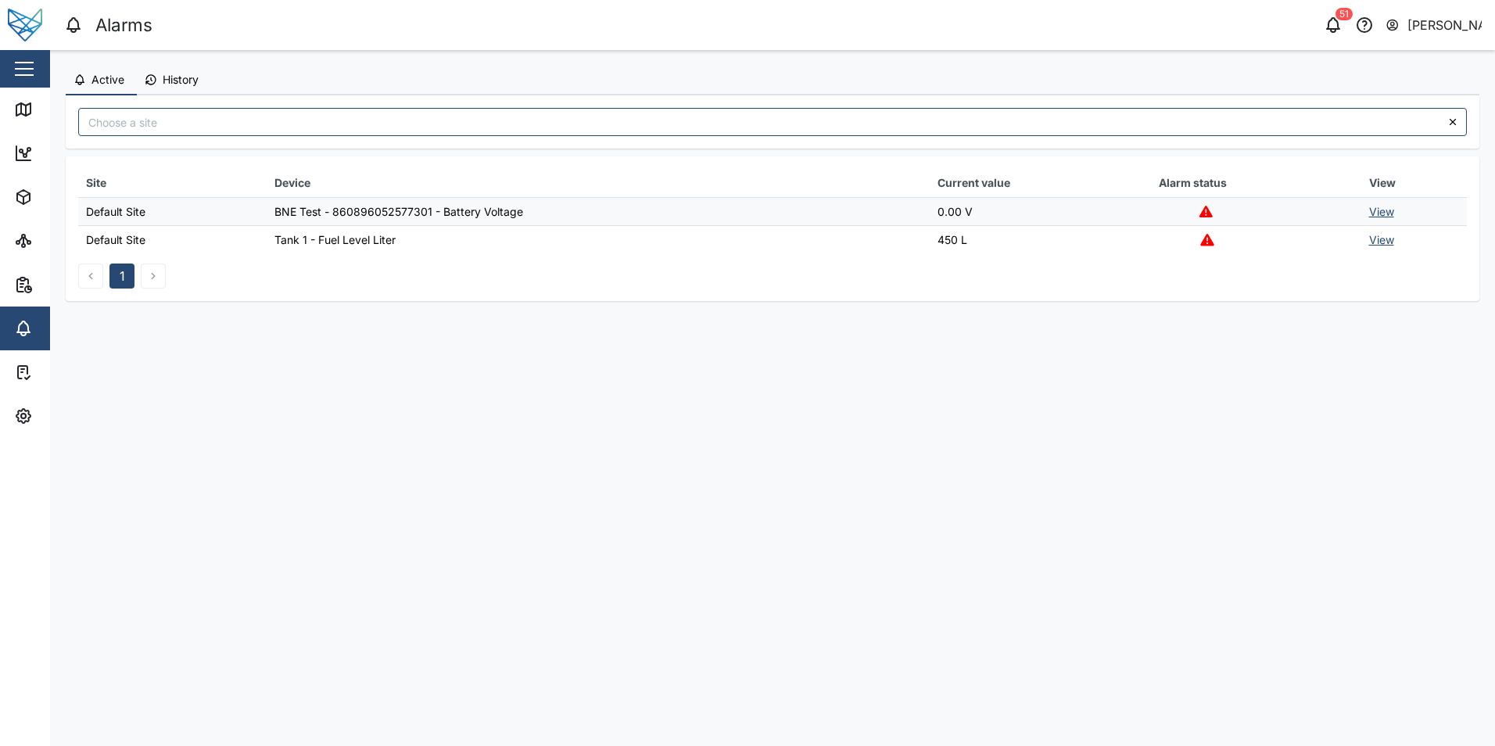
click at [188, 77] on span "History" at bounding box center [181, 79] width 36 height 11
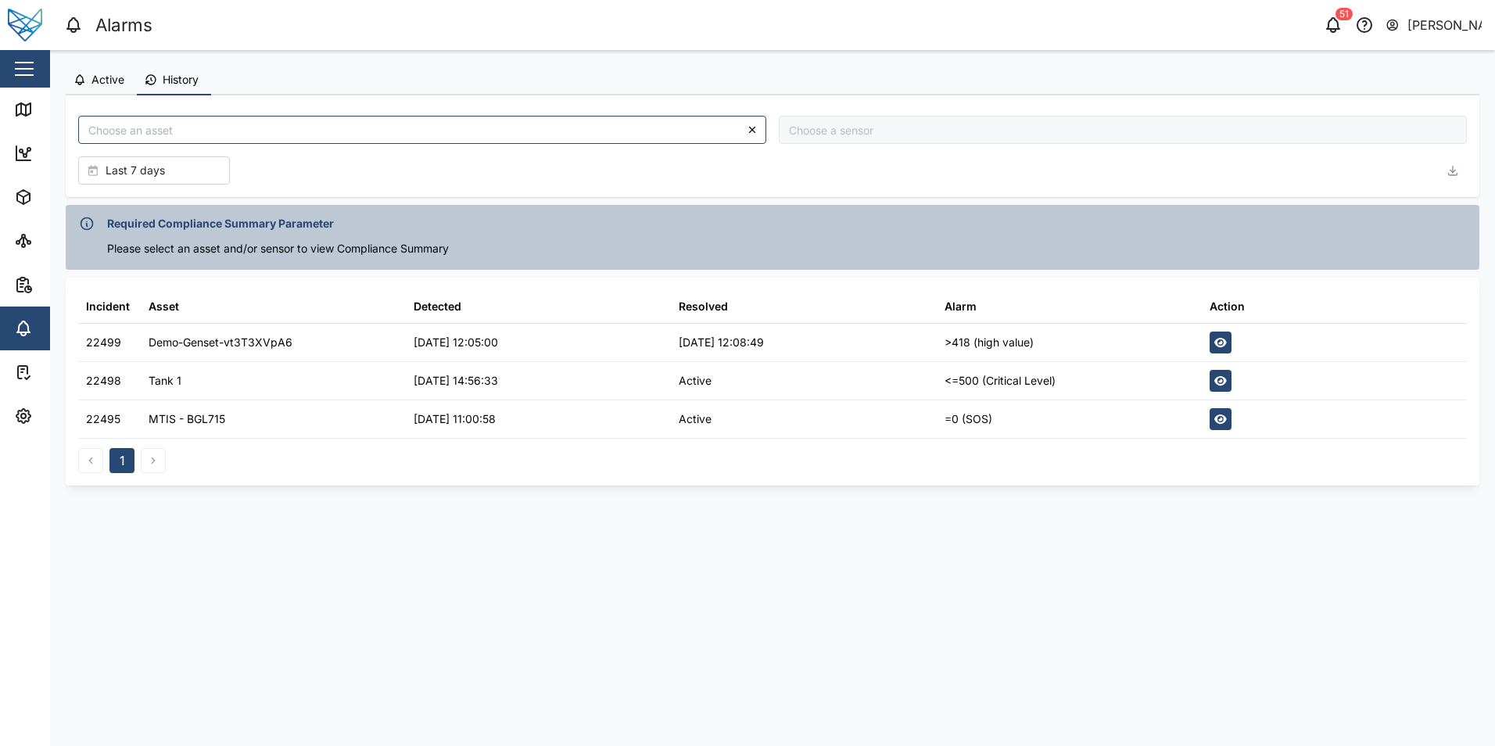
click at [252, 346] on div "Demo-Genset-vt3T3XVpA6" at bounding box center [221, 342] width 144 height 17
click at [1229, 343] on button "button" at bounding box center [1221, 343] width 22 height 22
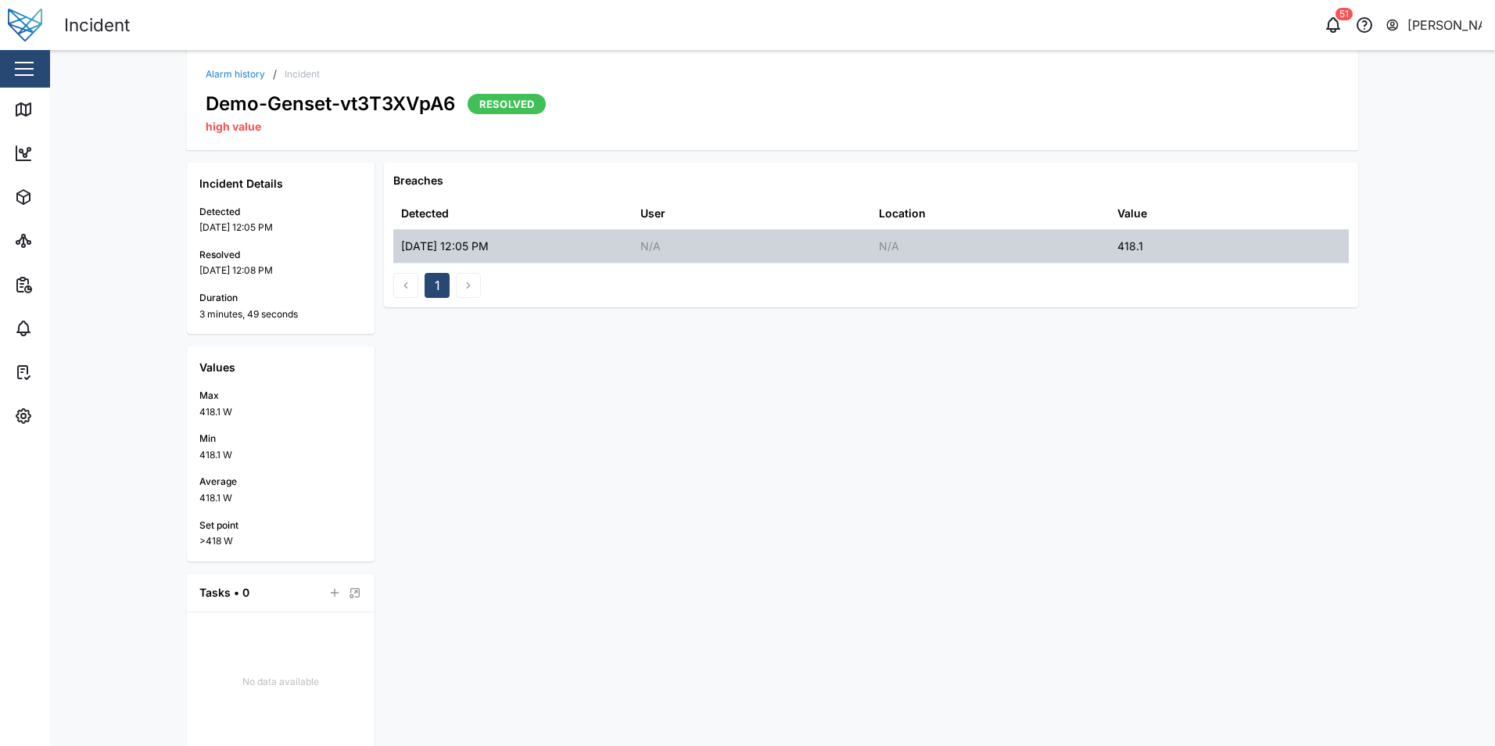
click at [461, 245] on div "17 Sep 2025 12:05 PM" at bounding box center [445, 246] width 88 height 17
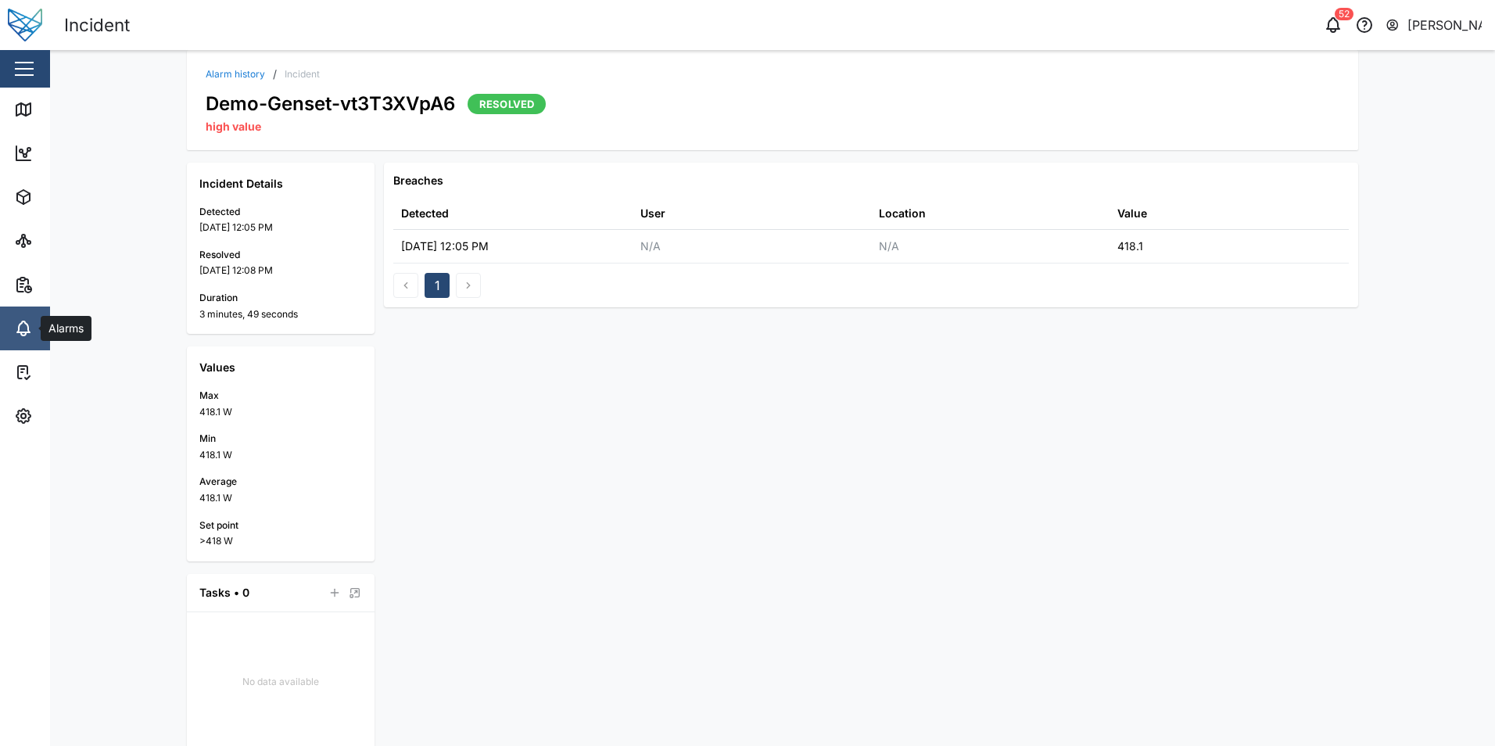
click at [20, 324] on icon at bounding box center [23, 326] width 13 height 11
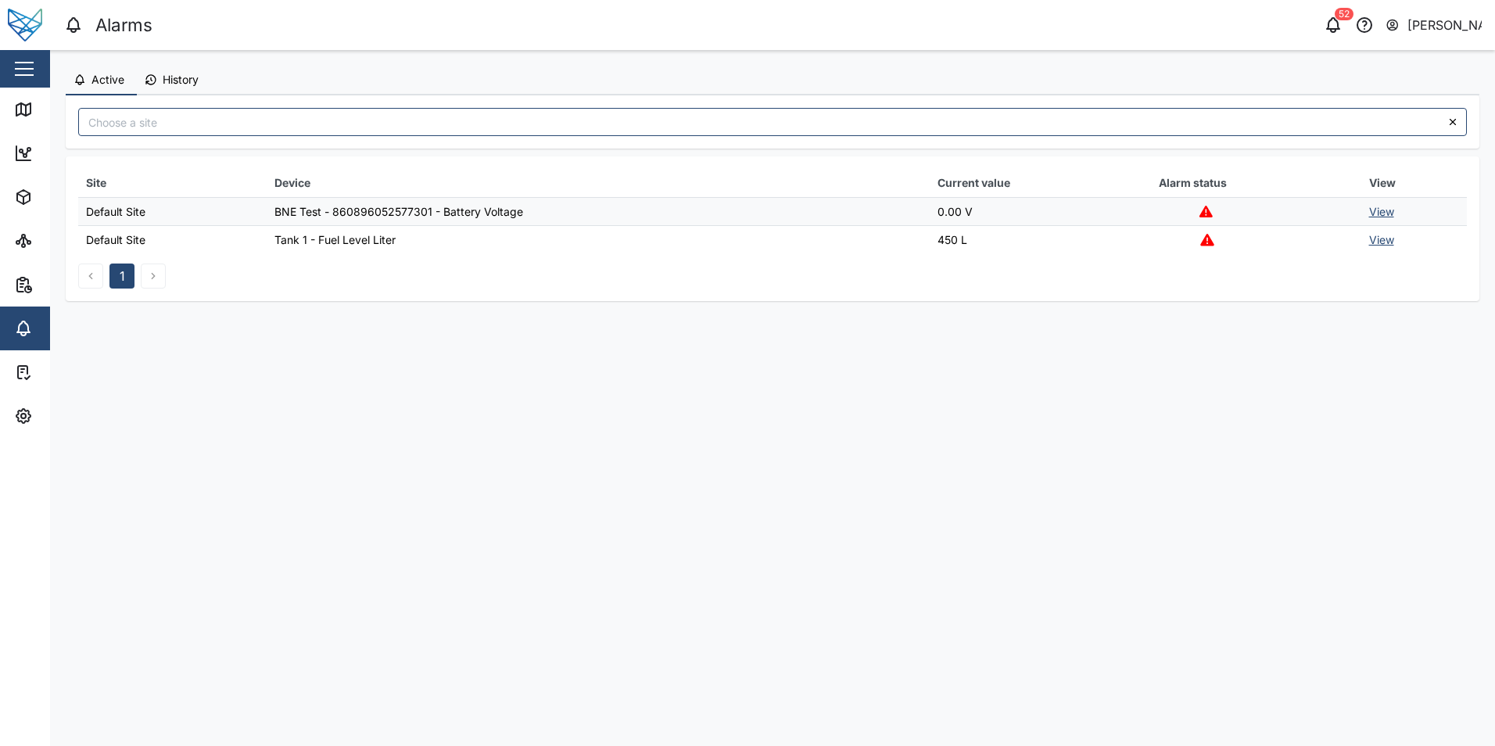
click at [187, 75] on span "History" at bounding box center [181, 79] width 36 height 11
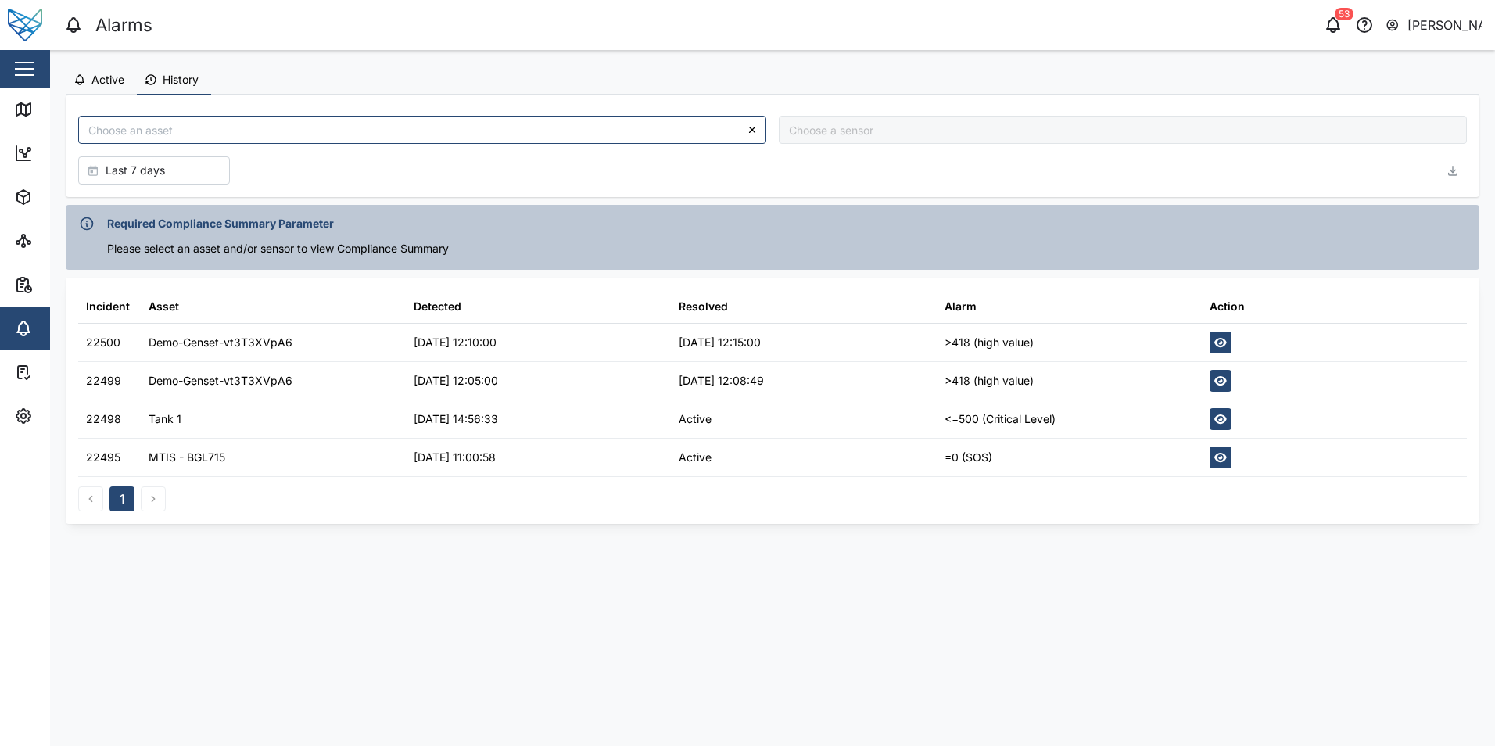
click at [111, 84] on span "Active" at bounding box center [108, 79] width 33 height 11
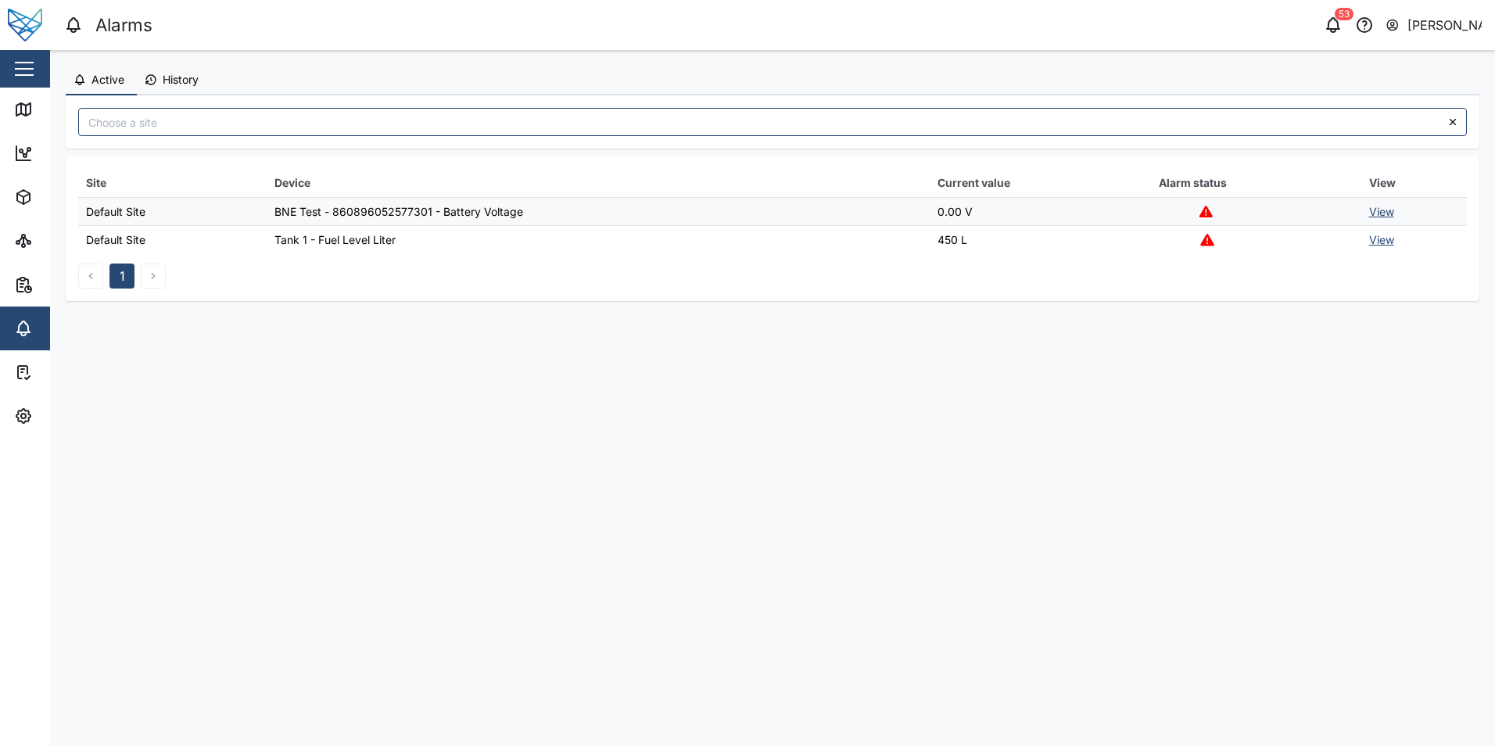
click at [105, 75] on span "Active" at bounding box center [108, 79] width 33 height 11
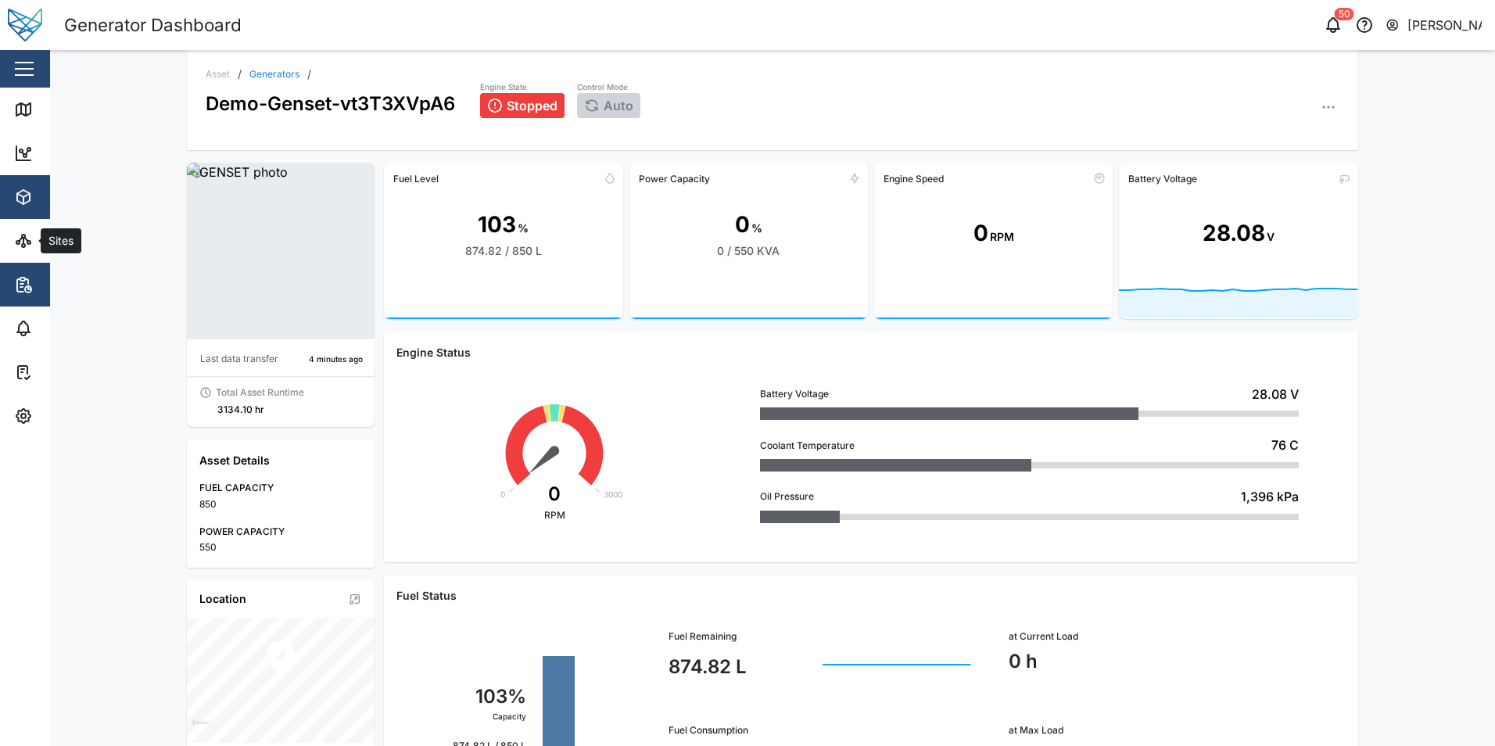
drag, startPoint x: 42, startPoint y: 258, endPoint x: 37, endPoint y: 278, distance: 21.1
click at [42, 258] on link "Sites" at bounding box center [101, 241] width 203 height 44
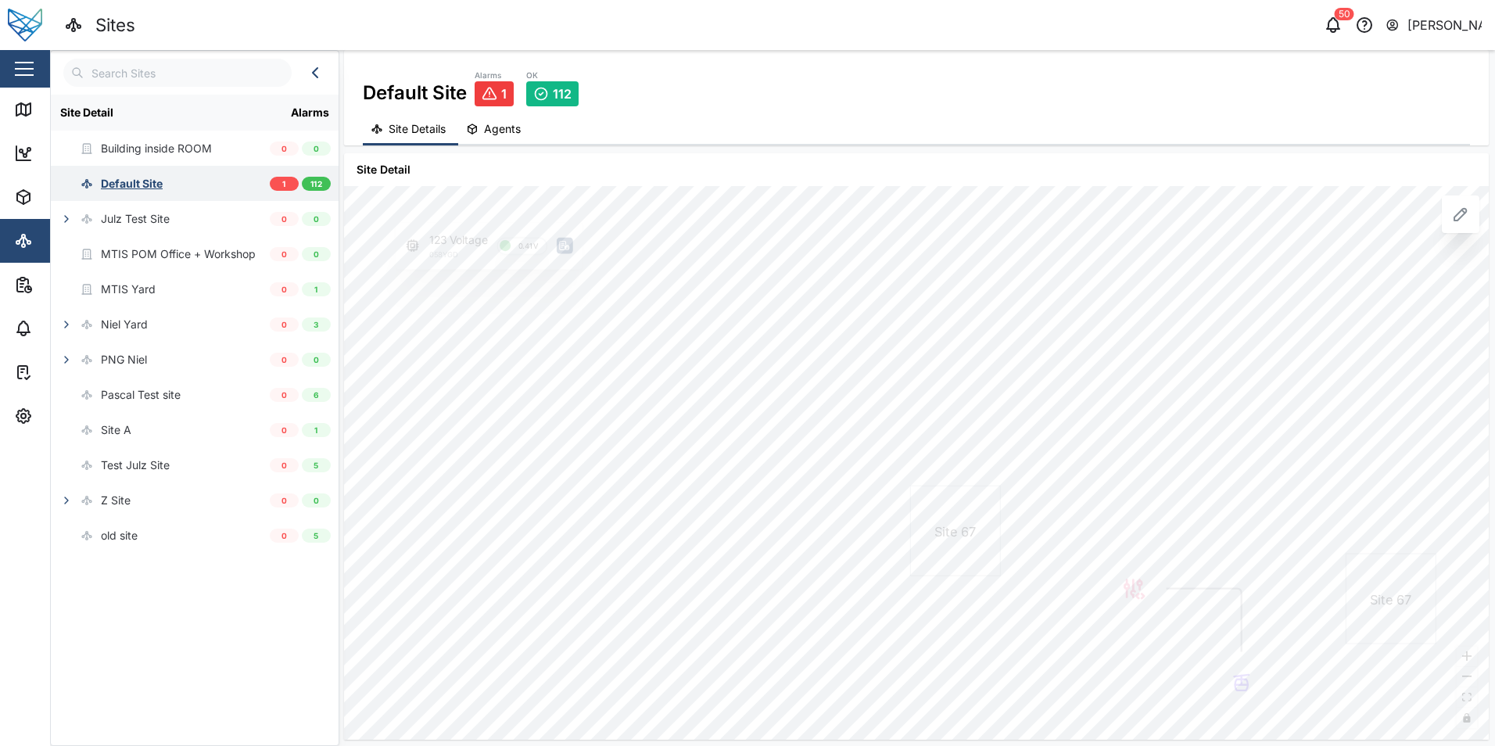
click at [127, 182] on div "Default Site" at bounding box center [132, 183] width 62 height 17
click at [496, 96] on icon at bounding box center [489, 93] width 13 height 11
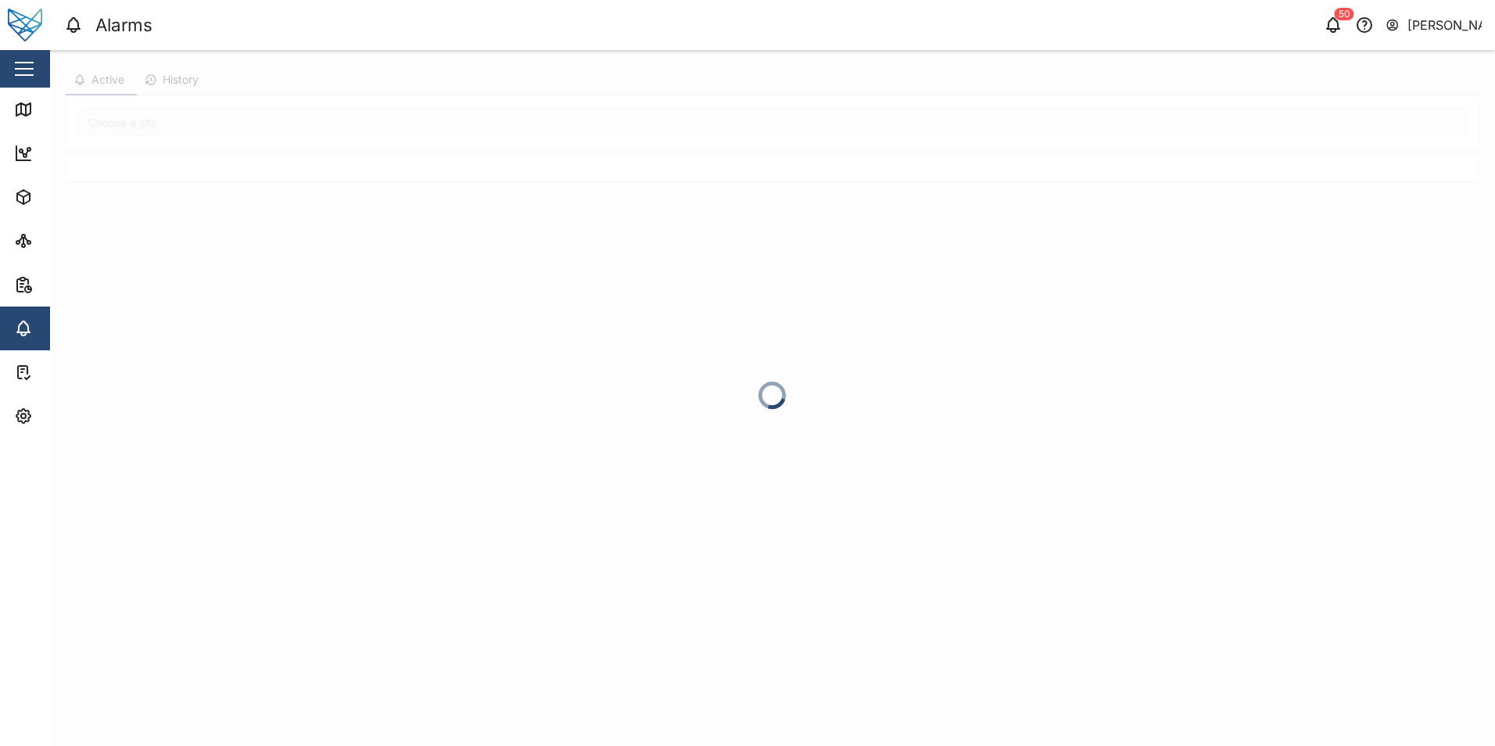
type input "Default Site"
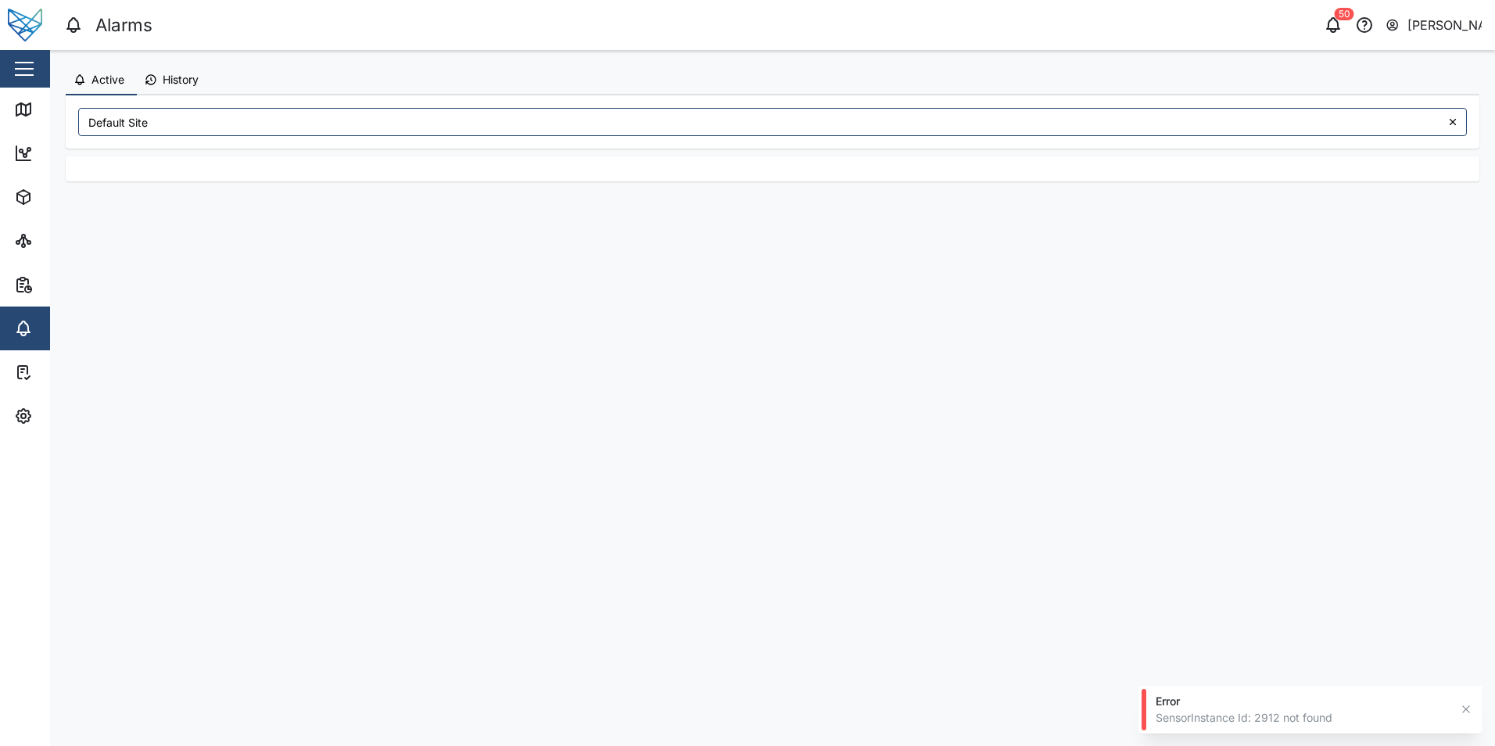
click at [165, 81] on span "History" at bounding box center [181, 79] width 36 height 11
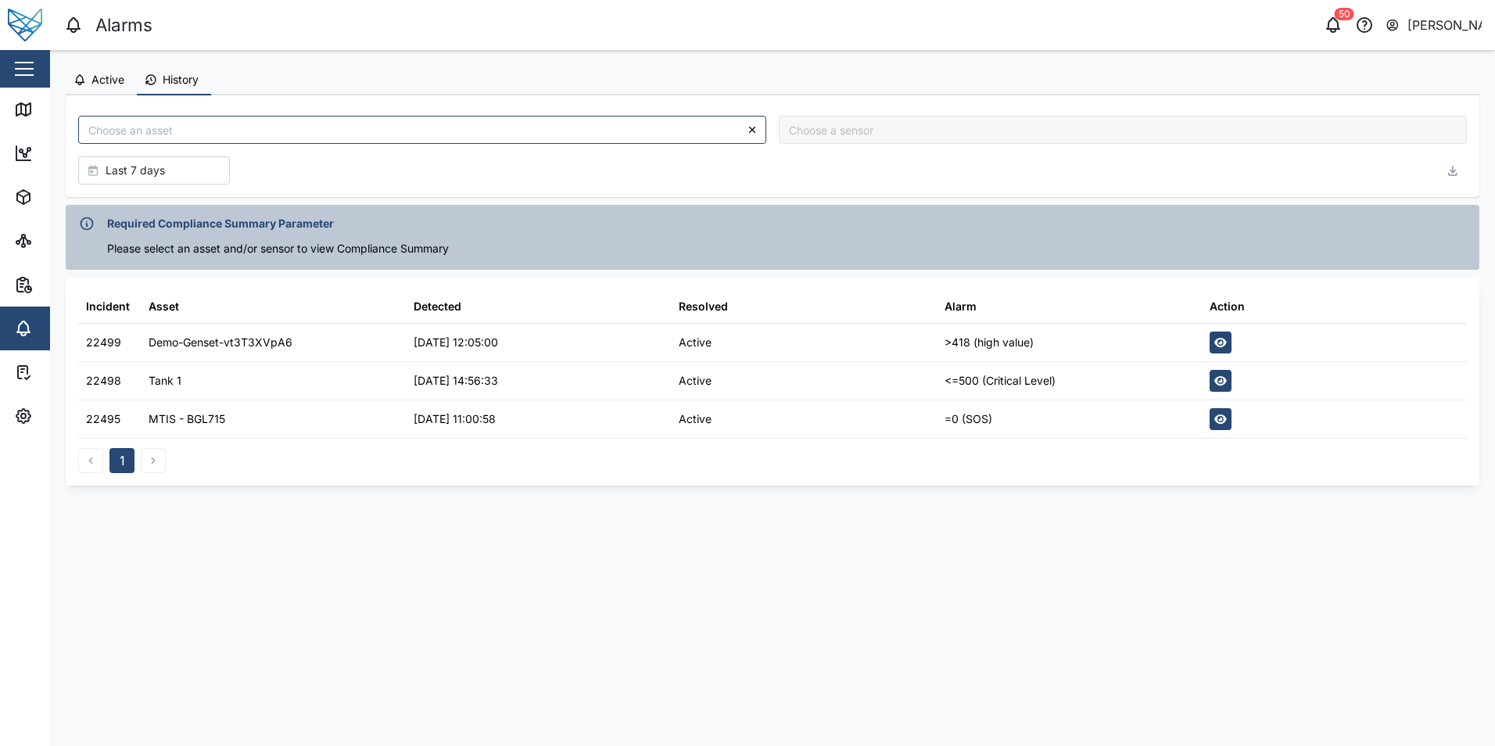
click at [174, 338] on div "Demo-Genset-vt3T3XVpA6" at bounding box center [221, 342] width 144 height 17
click at [23, 341] on link "Alarms" at bounding box center [101, 329] width 203 height 44
click at [203, 345] on div "Demo-Genset-vt3T3XVpA6" at bounding box center [221, 342] width 144 height 17
click at [116, 345] on div "22499" at bounding box center [103, 342] width 35 height 17
click at [1225, 346] on icon "button" at bounding box center [1221, 342] width 13 height 11
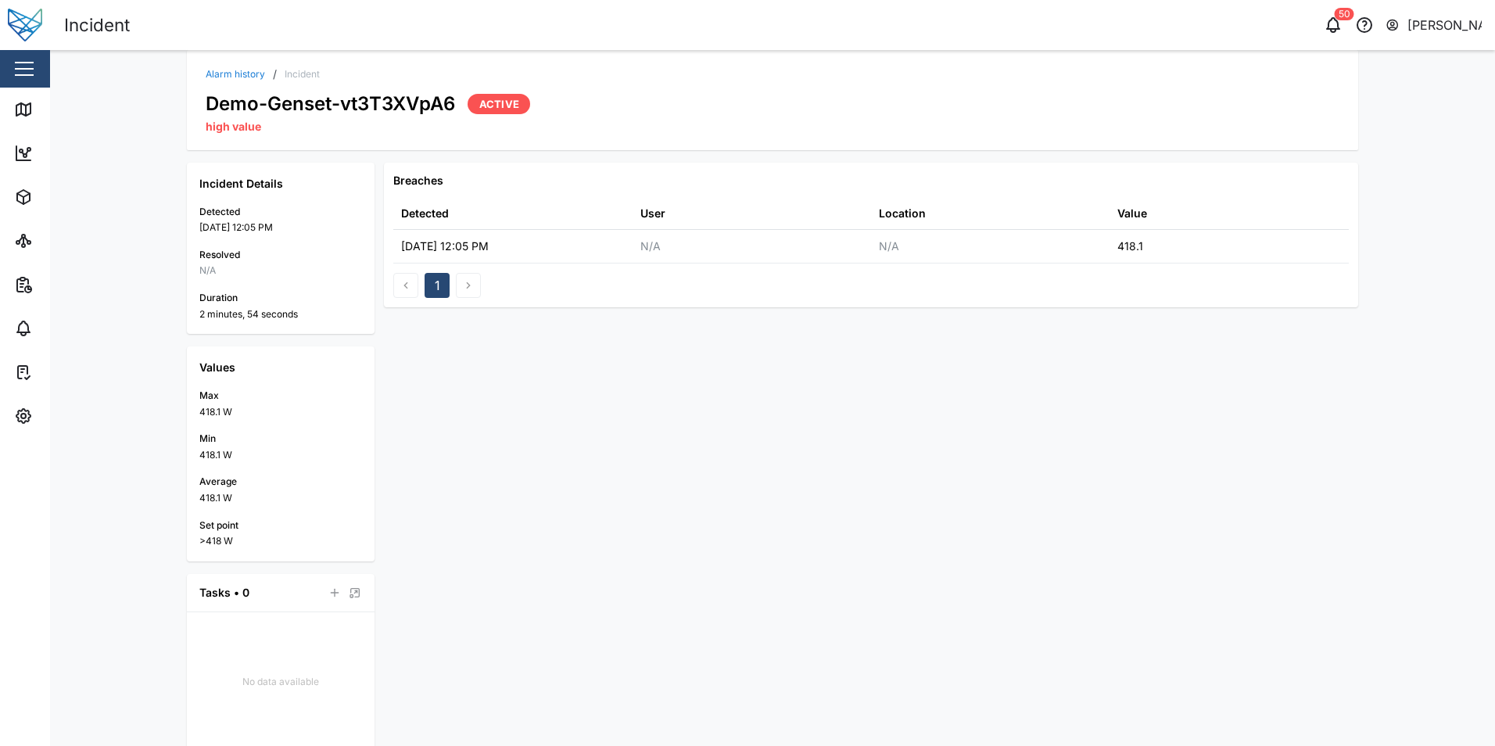
click at [228, 78] on link "Alarm history" at bounding box center [235, 74] width 59 height 9
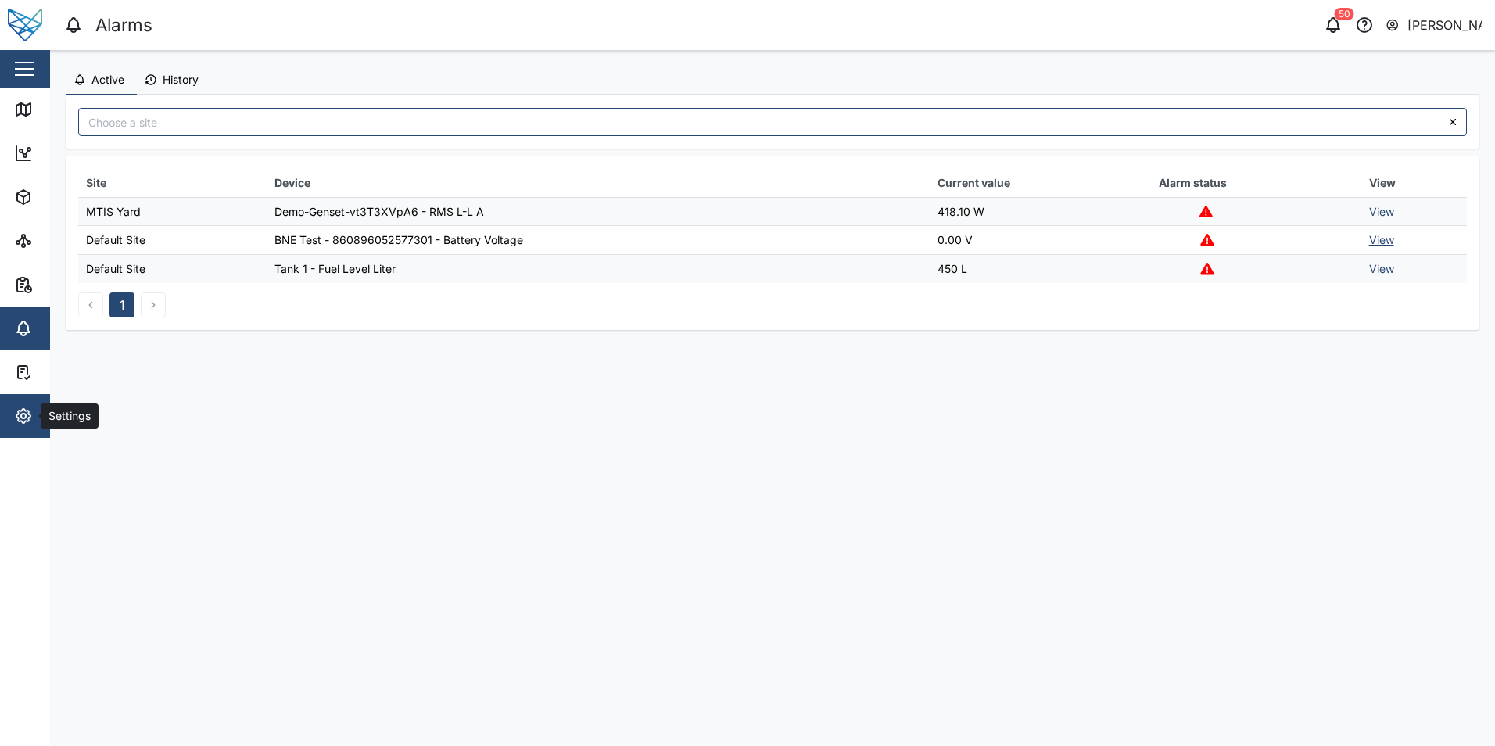
click at [27, 404] on span "Settings" at bounding box center [85, 416] width 142 height 44
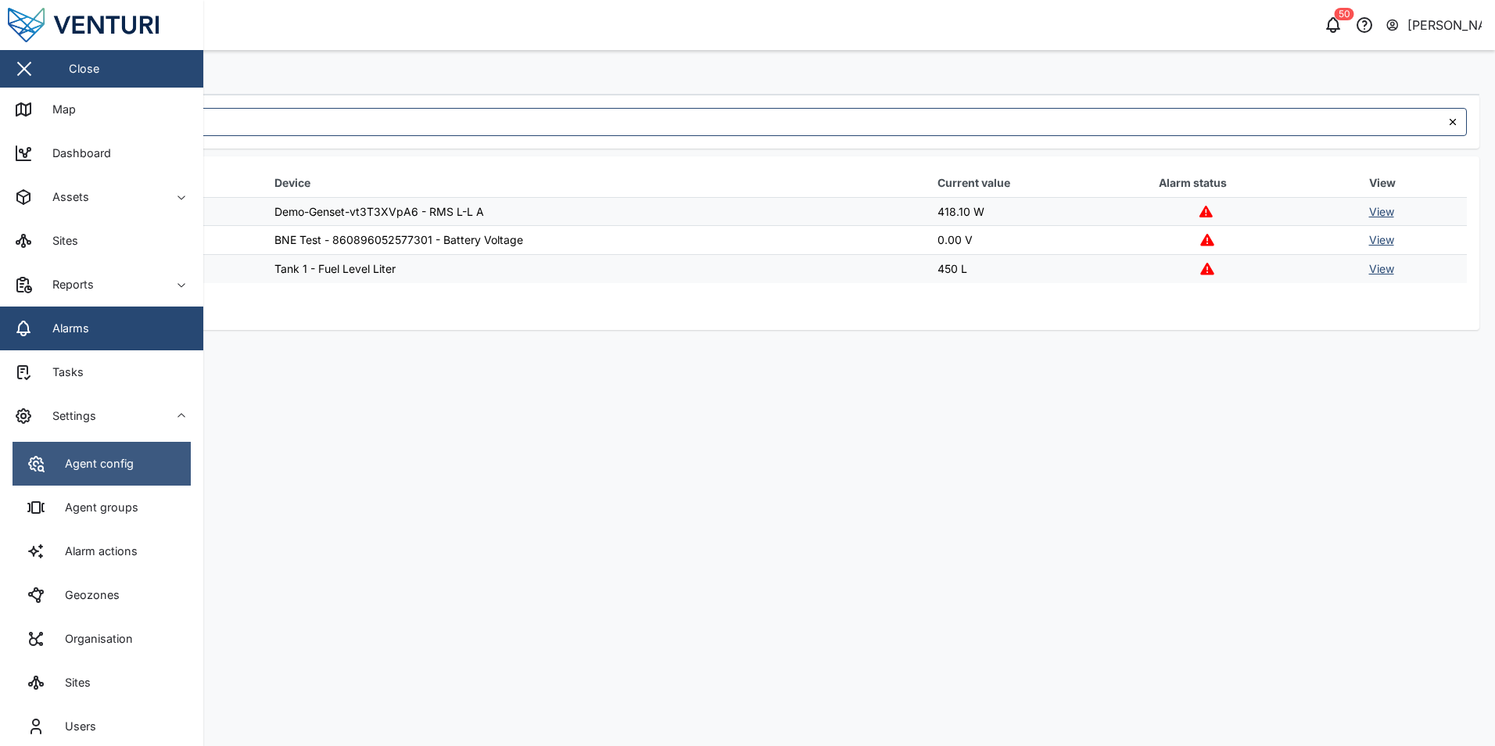
click at [135, 462] on link "Agent config" at bounding box center [102, 464] width 178 height 44
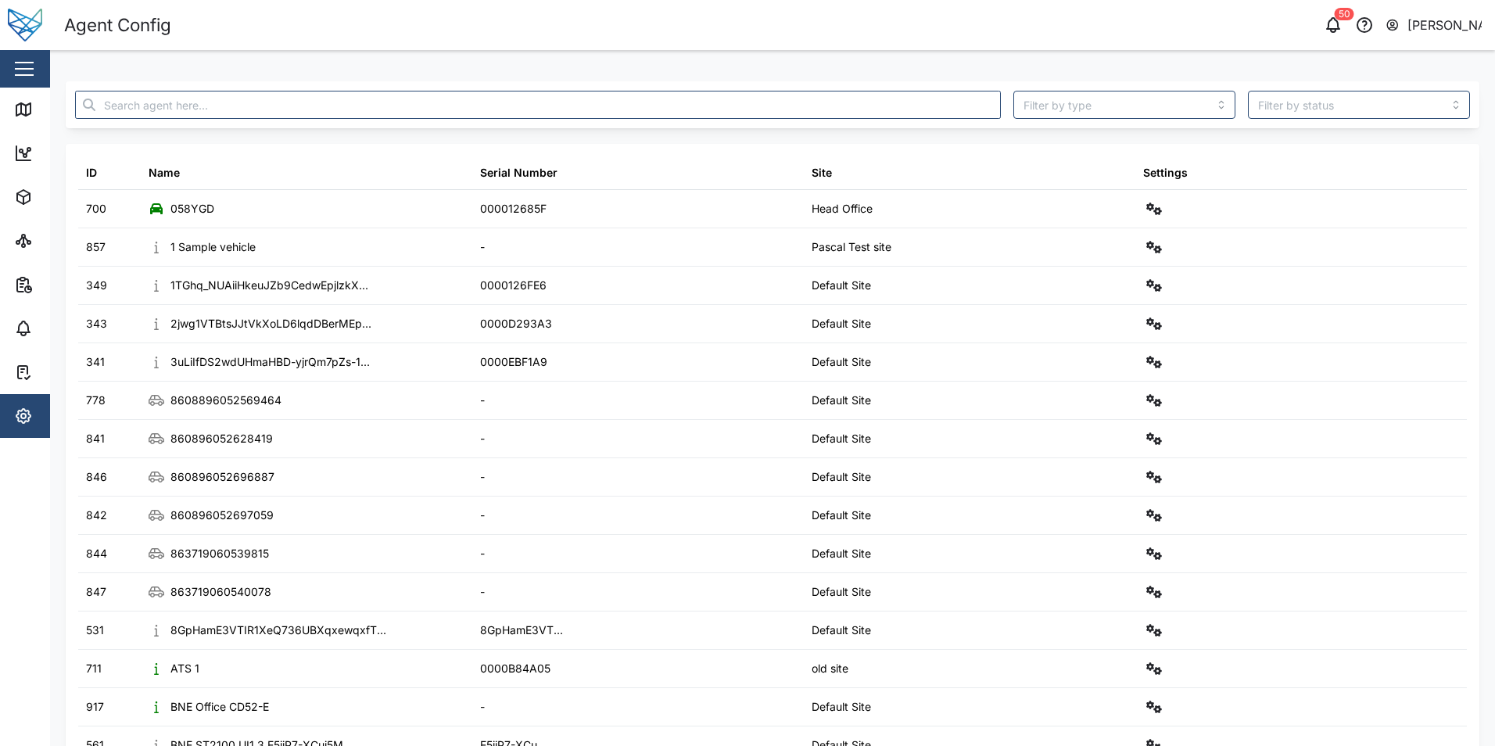
click at [264, 120] on div at bounding box center [538, 104] width 938 height 41
click at [270, 109] on input "text" at bounding box center [538, 105] width 926 height 28
paste input "Demo-Genset-vt3T3XVpA6"
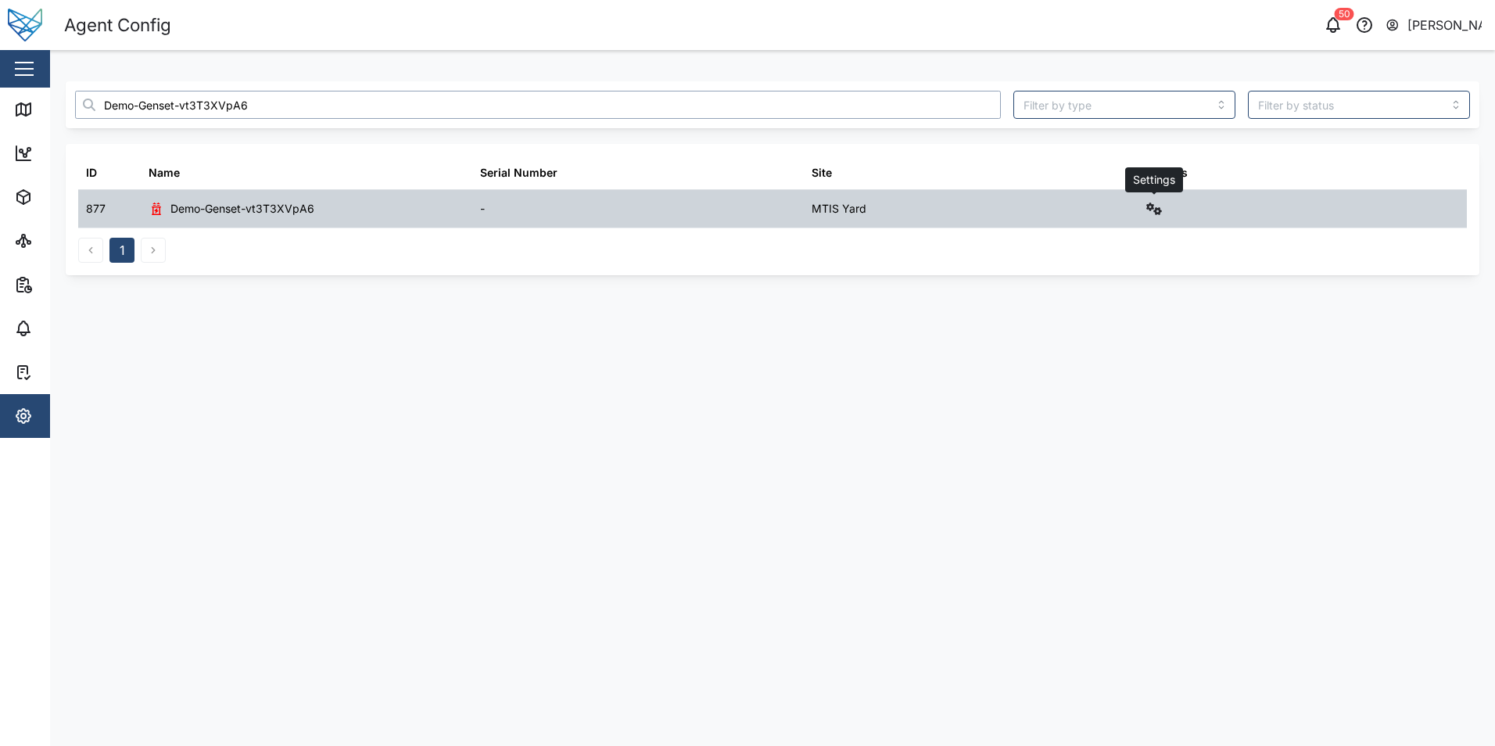
type input "Demo-Genset-vt3T3XVpA6"
click at [1160, 205] on icon "button" at bounding box center [1154, 209] width 16 height 13
click at [1071, 405] on div "Alarms" at bounding box center [1096, 408] width 109 height 17
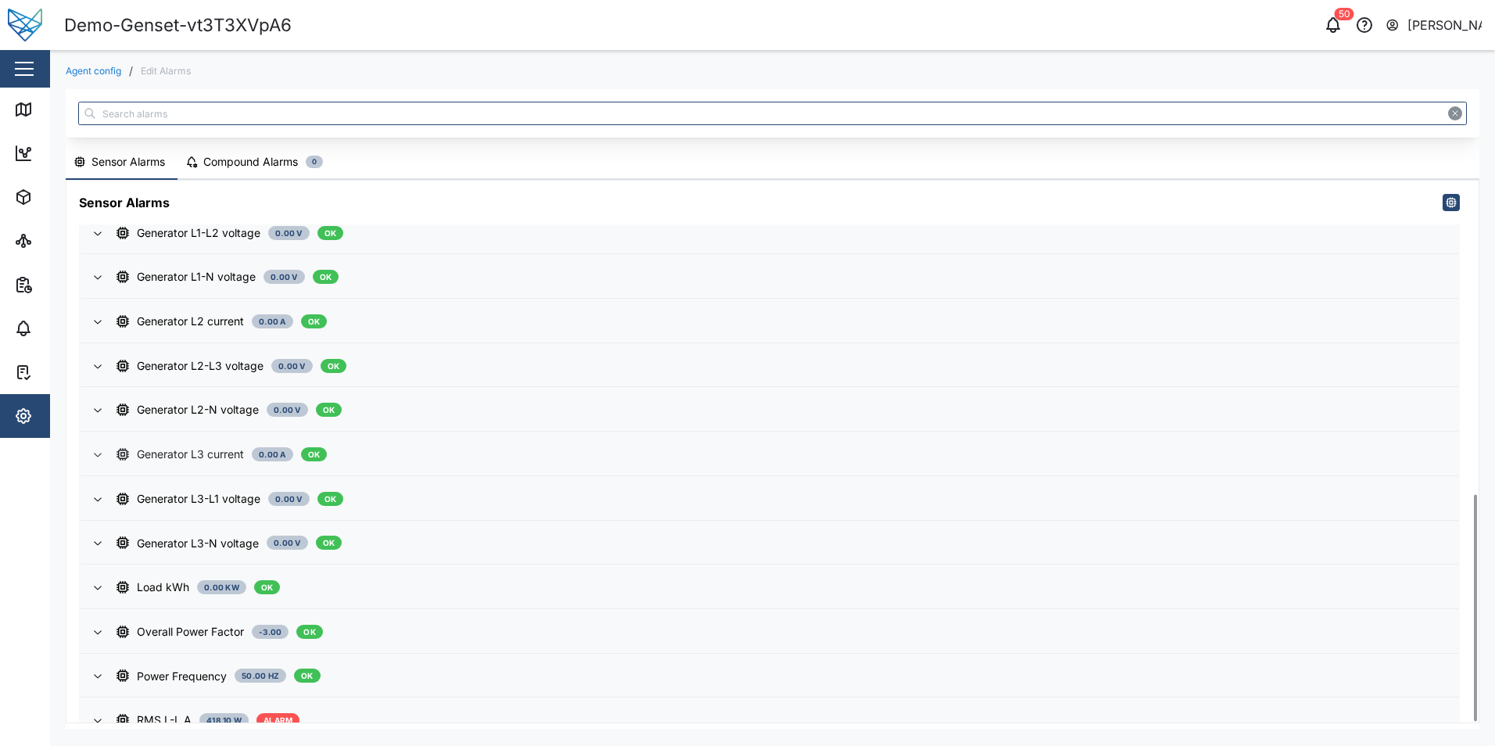
scroll to position [749, 0]
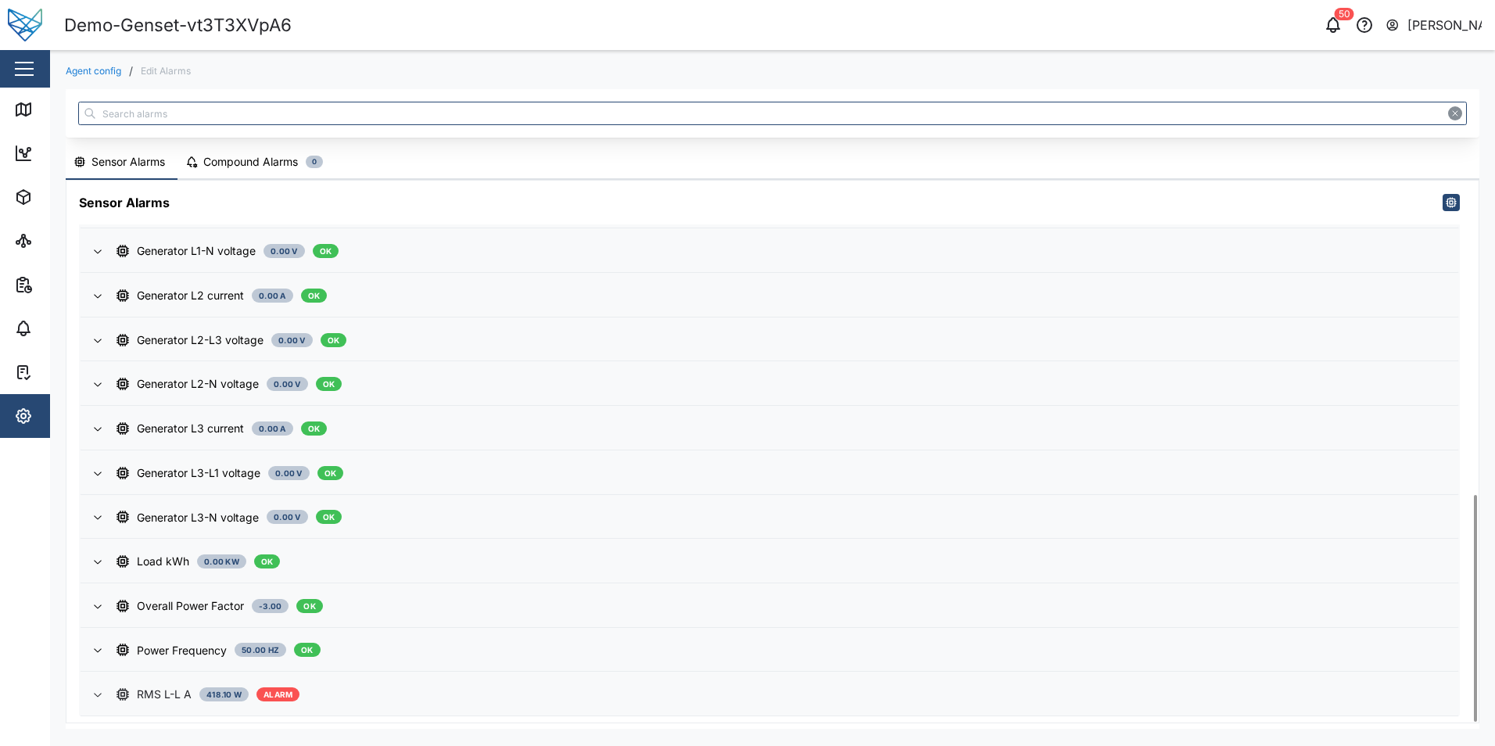
click at [152, 697] on div "RMS L-L A" at bounding box center [164, 694] width 55 height 17
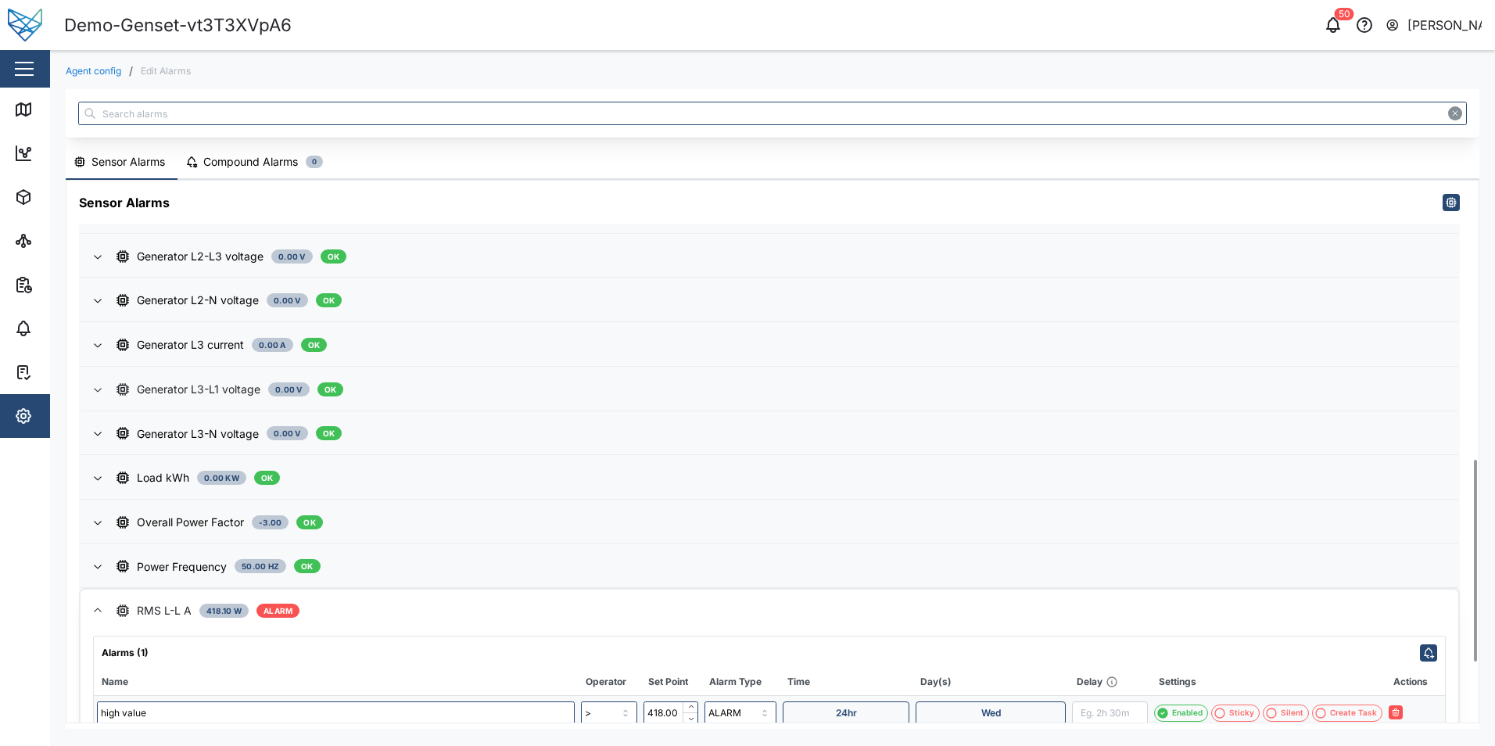
scroll to position [911, 0]
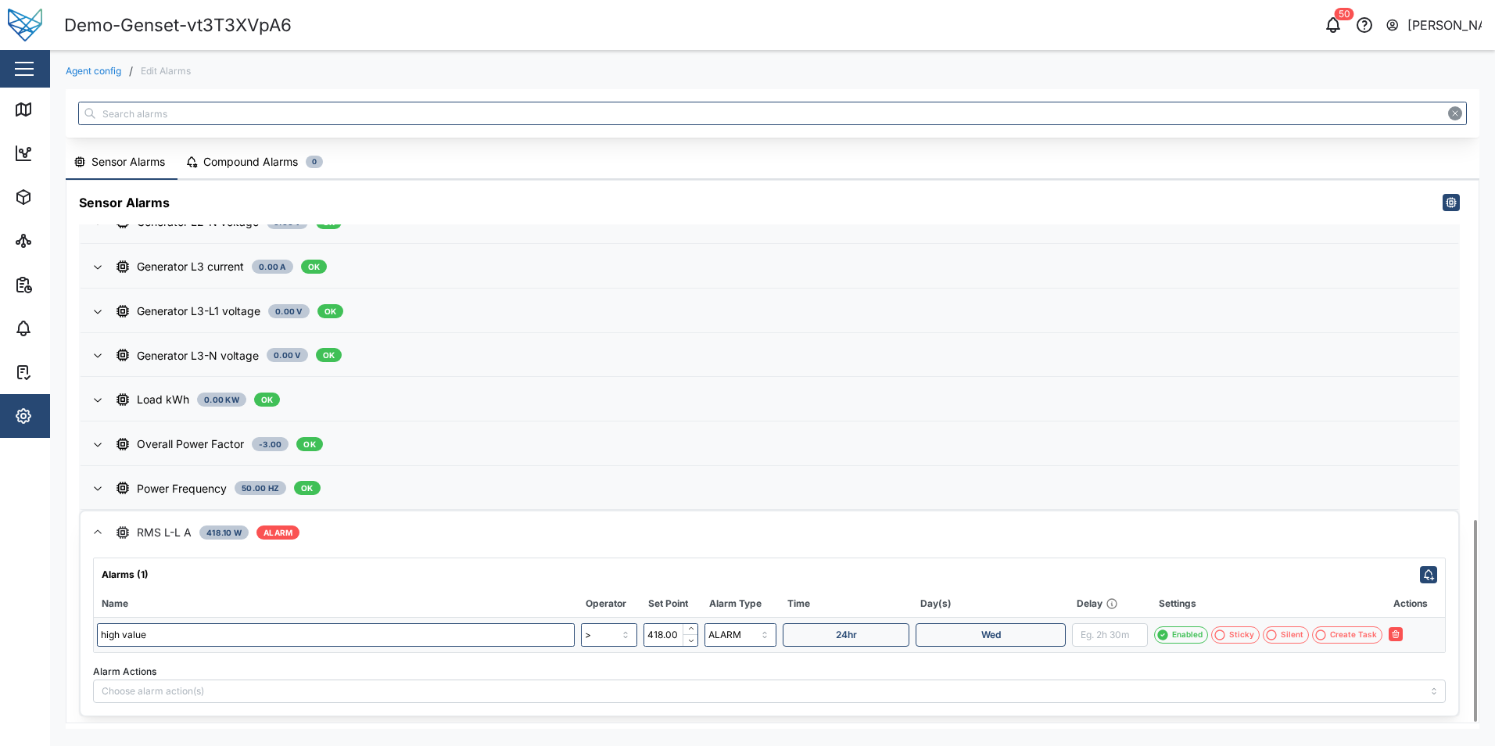
click at [1019, 630] on div "Wed" at bounding box center [991, 635] width 127 height 22
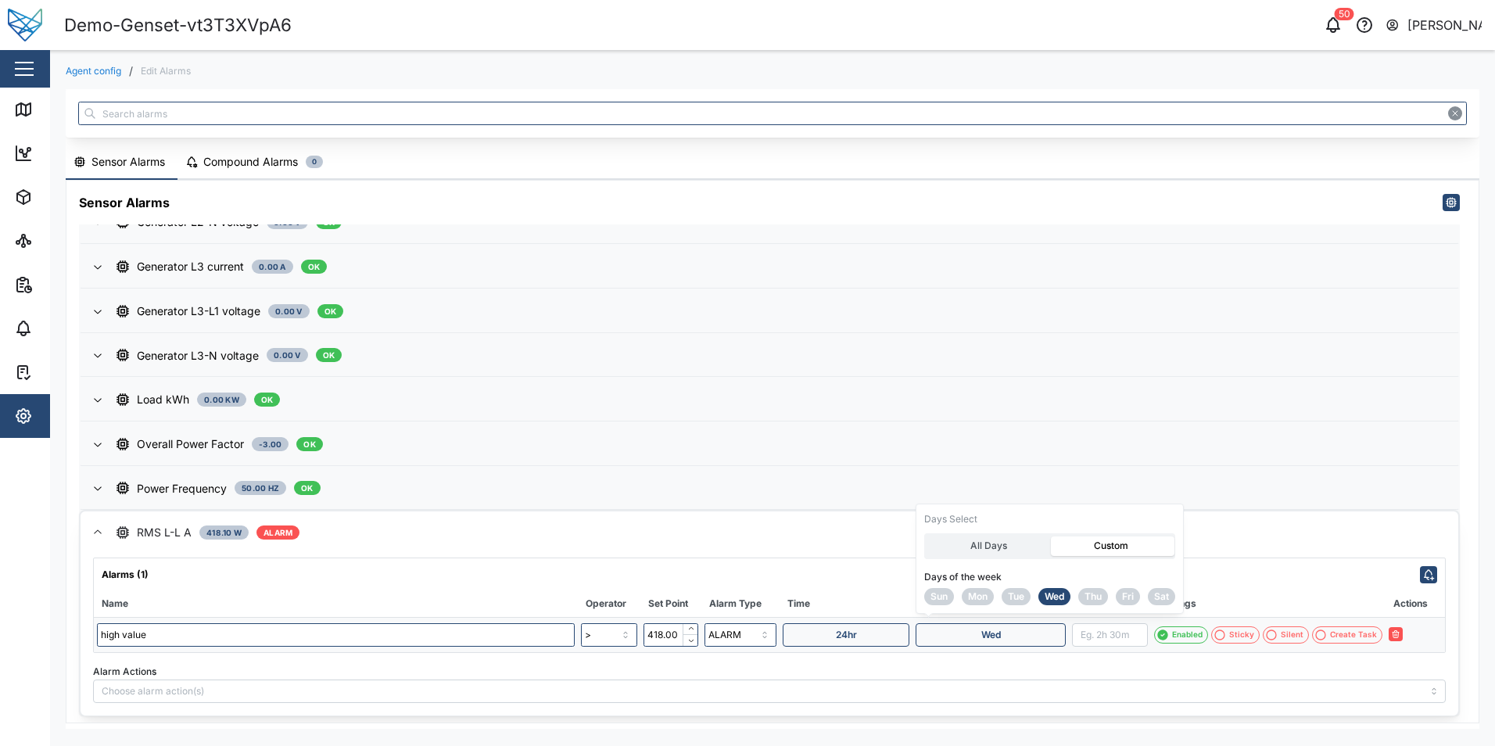
click at [1027, 590] on button "Tue" at bounding box center [1016, 596] width 29 height 17
click at [1085, 590] on button "Thu" at bounding box center [1093, 596] width 30 height 17
click at [1050, 597] on span "Wed" at bounding box center [1055, 597] width 20 height 16
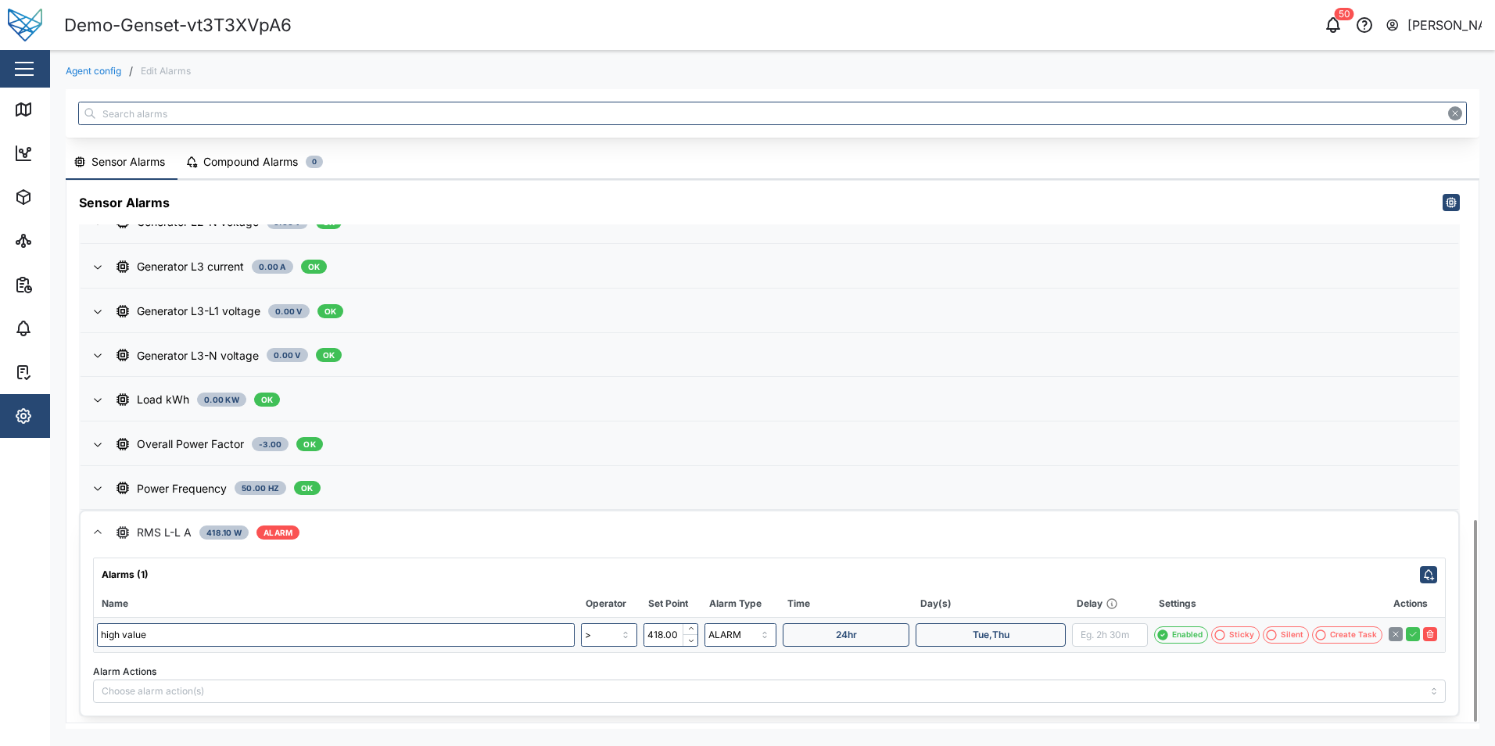
click at [1231, 554] on div "Alarms (1) Name Operator Set Point Alarm Type Time Day(s) Delay Settings Action…" at bounding box center [770, 635] width 1378 height 162
click at [1412, 635] on icon "button" at bounding box center [1412, 634] width 9 height 9
click at [1462, 712] on icon "button" at bounding box center [1466, 709] width 13 height 13
click at [1017, 640] on div "Tue,Thu" at bounding box center [991, 635] width 127 height 22
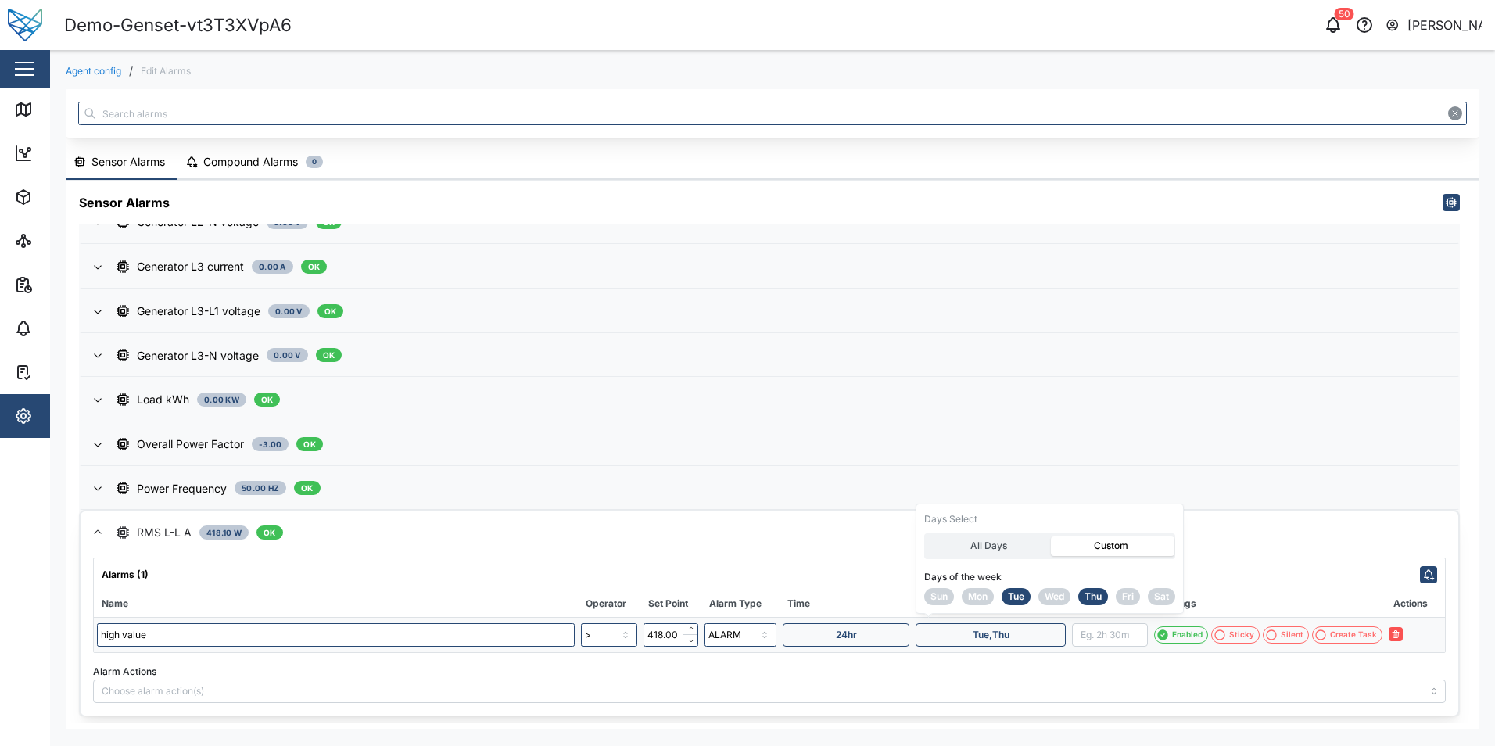
click at [1057, 598] on span "Wed" at bounding box center [1055, 597] width 20 height 16
click at [1410, 633] on icon "button" at bounding box center [1412, 634] width 9 height 9
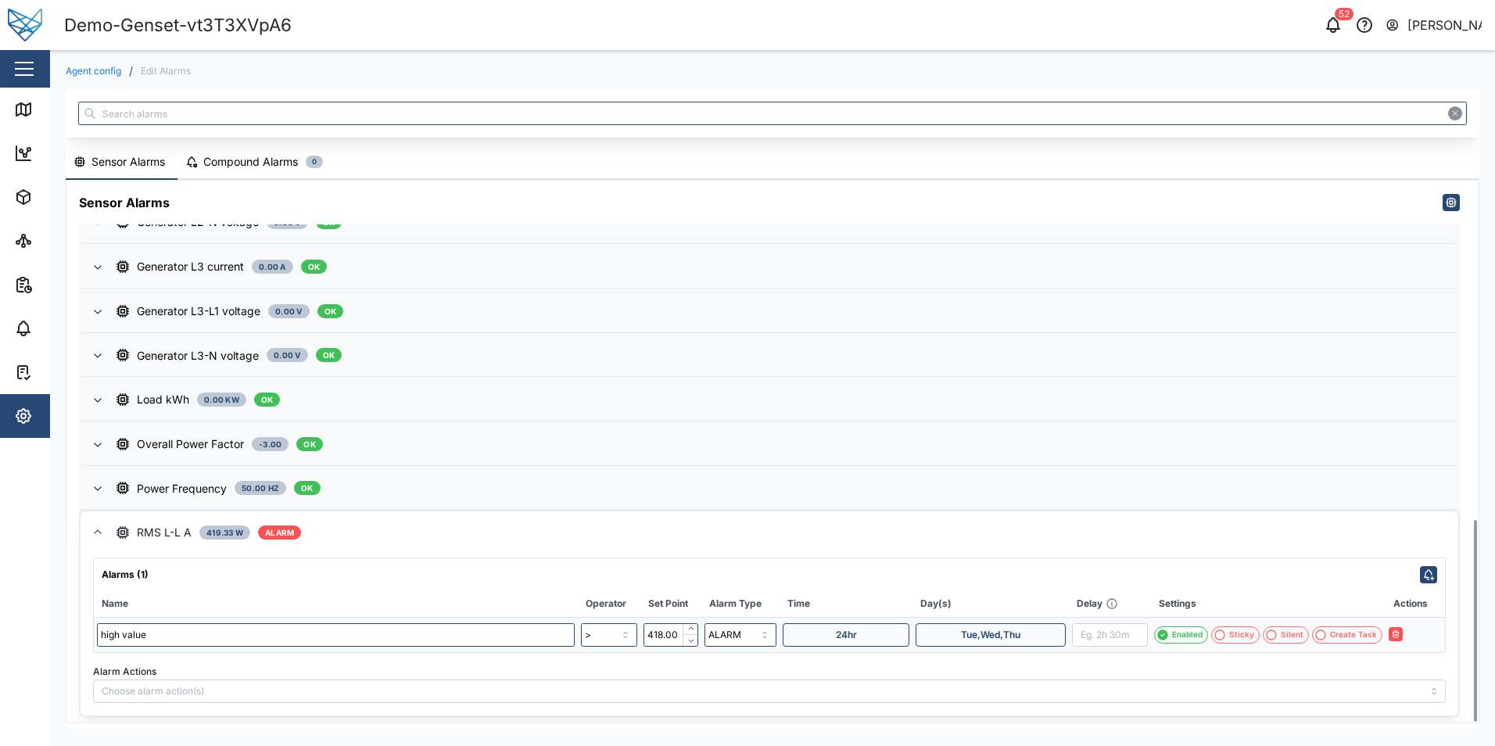
click at [869, 630] on div "24hr" at bounding box center [846, 635] width 103 height 22
click at [860, 594] on div "00:00:00" at bounding box center [838, 593] width 95 height 23
click at [912, 547] on label "Custom" at bounding box center [936, 546] width 94 height 20
click at [889, 536] on input "Custom" at bounding box center [889, 536] width 0 height 0
click at [852, 588] on input "00:00:00" at bounding box center [838, 593] width 95 height 23
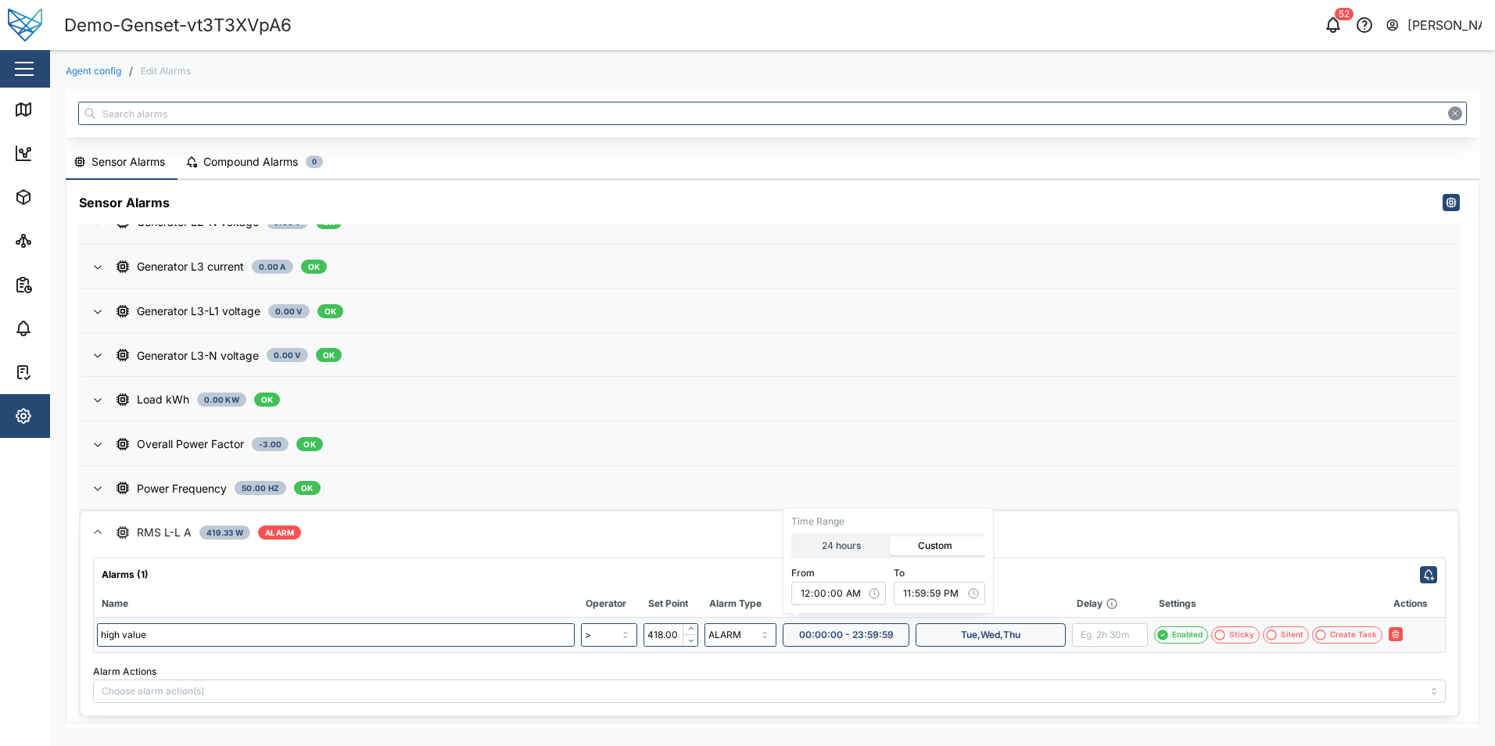
click at [878, 591] on icon "button" at bounding box center [874, 593] width 13 height 13
type input "06:00:00"
click at [928, 597] on input "23:59:59" at bounding box center [942, 593] width 92 height 23
click at [978, 591] on icon "button" at bounding box center [976, 593] width 13 height 13
type input "11:30:00"
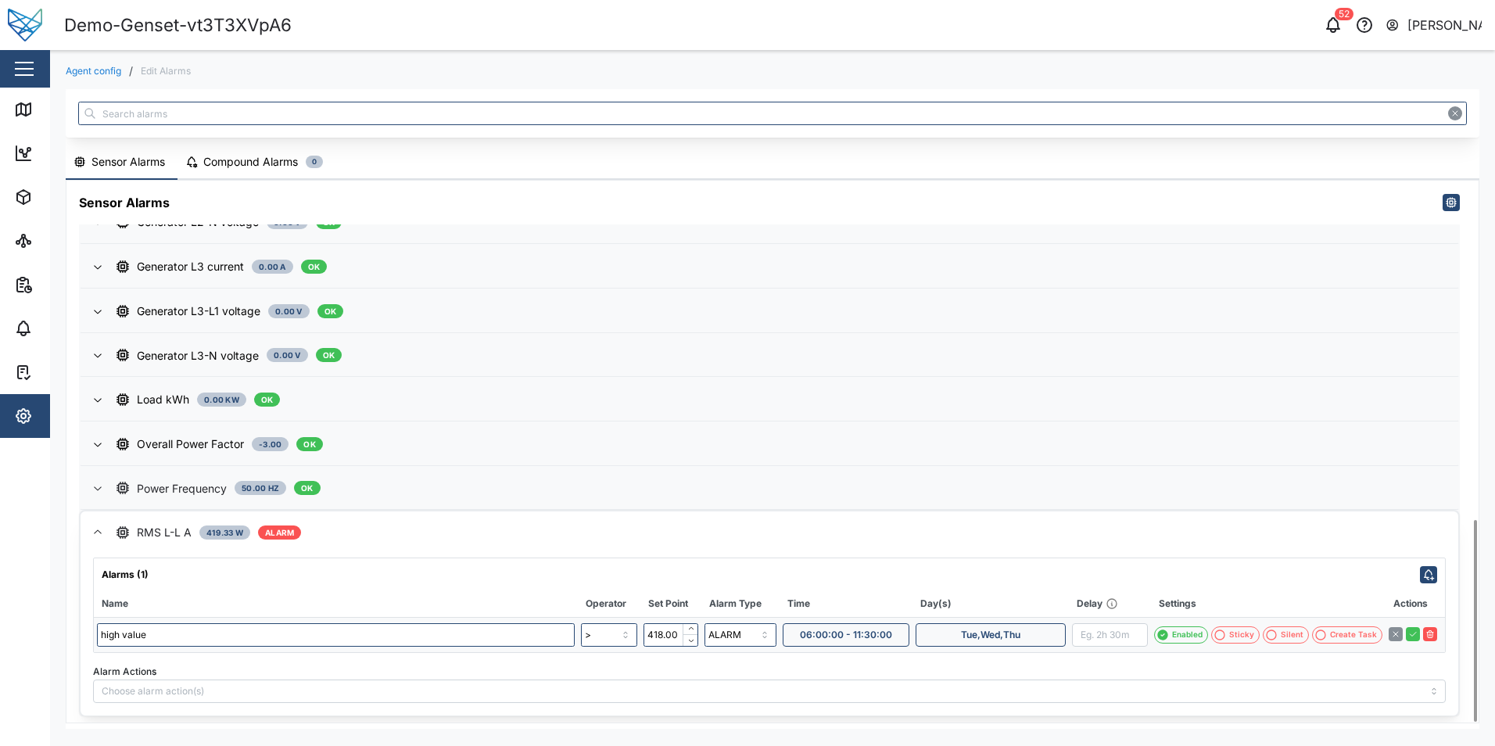
click at [1170, 507] on span "Power Frequency 50.00 Hz OK" at bounding box center [781, 489] width 1329 height 42
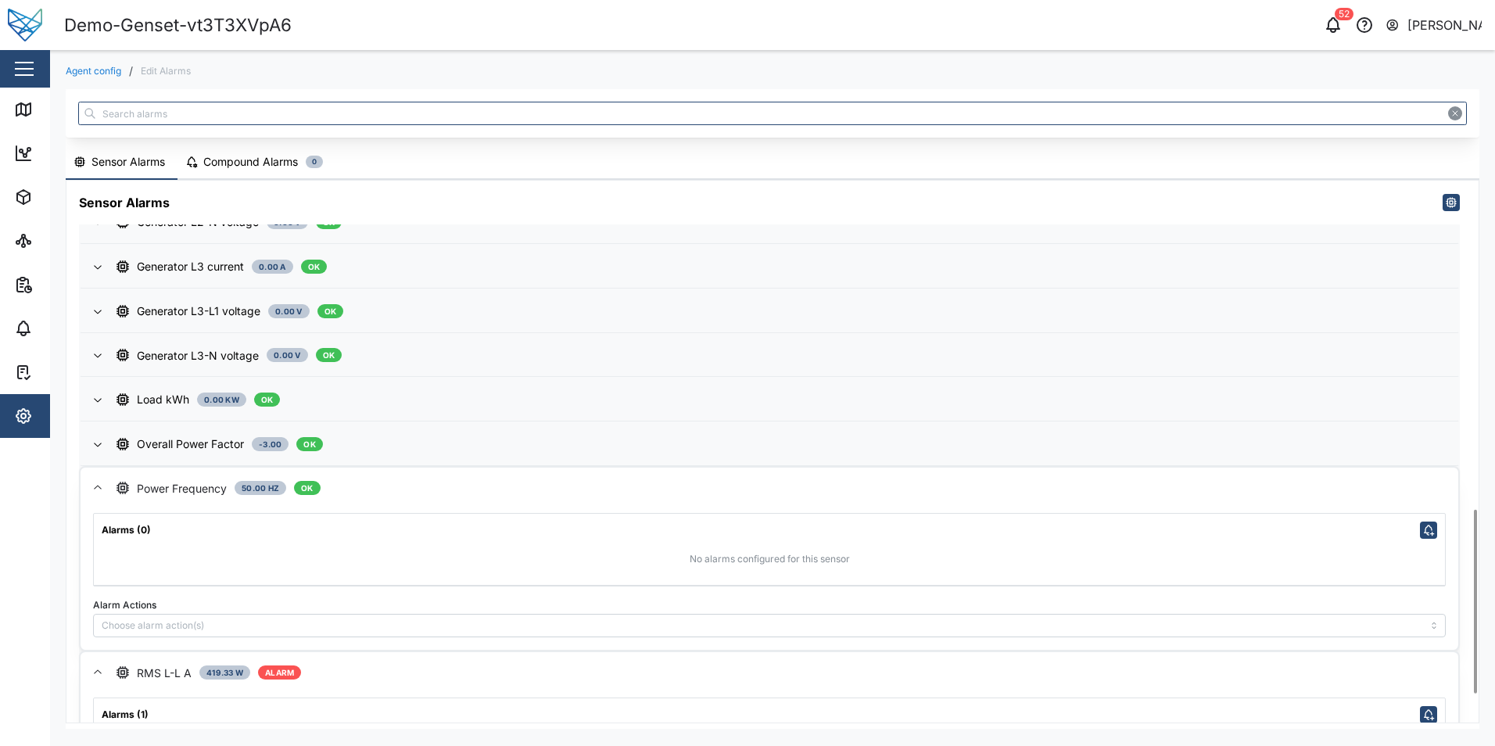
scroll to position [1052, 0]
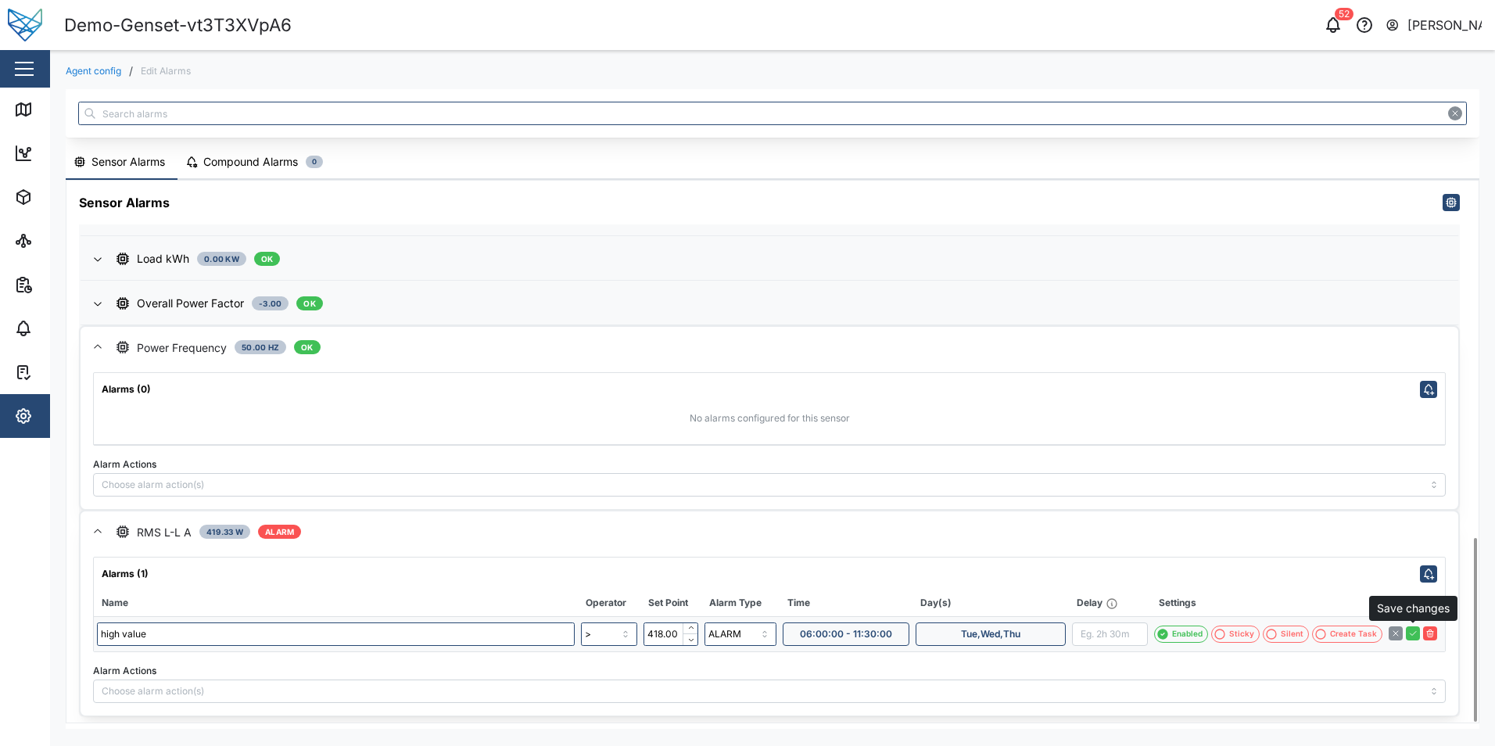
click at [1414, 636] on icon "button" at bounding box center [1412, 633] width 9 height 9
click at [1462, 710] on icon "button" at bounding box center [1466, 709] width 13 height 13
click at [831, 637] on span "06:00:00 - 11:30:00" at bounding box center [846, 634] width 92 height 22
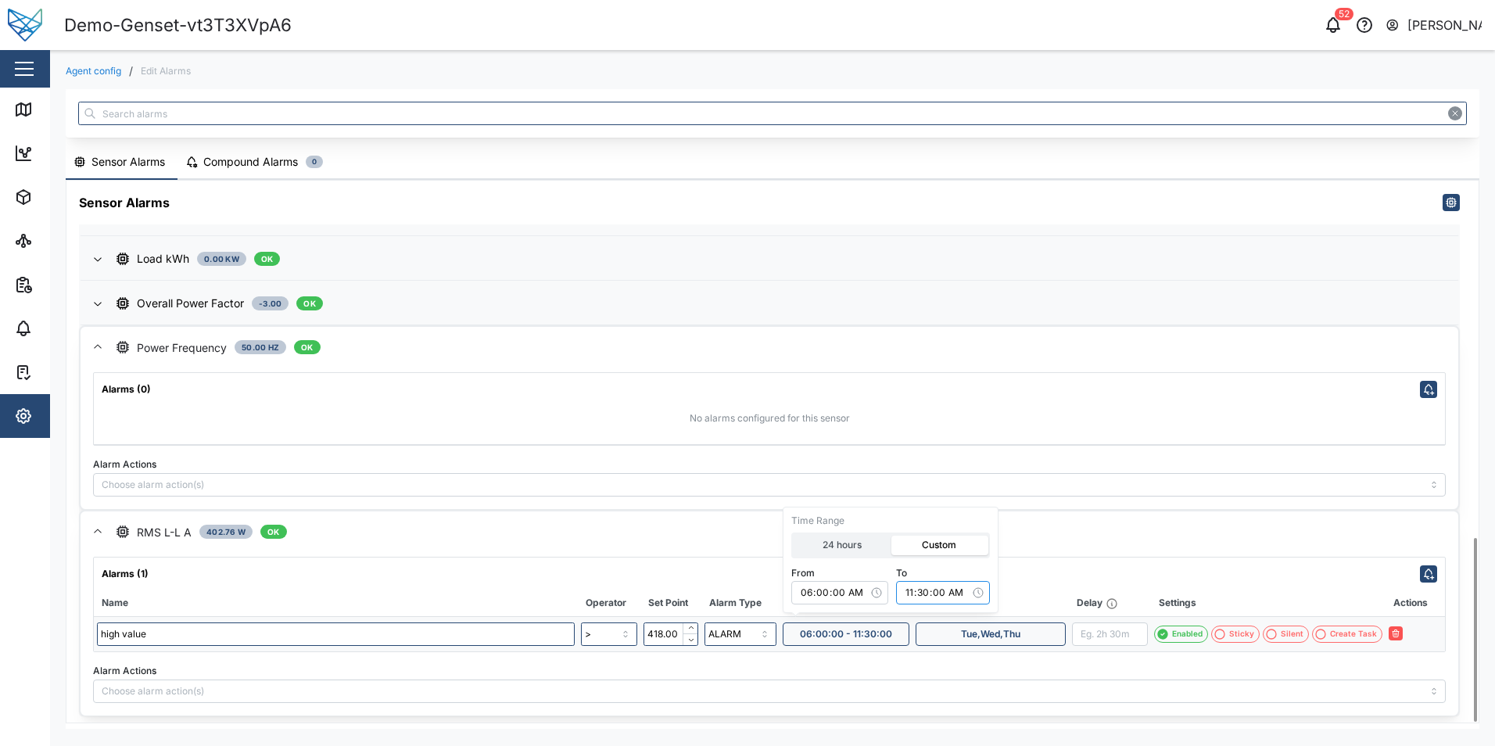
click at [924, 586] on input "11:30:00" at bounding box center [943, 592] width 94 height 23
click at [929, 590] on input "11:30:00" at bounding box center [943, 592] width 94 height 23
click at [911, 590] on input "11:30:00" at bounding box center [943, 592] width 94 height 23
type input "12:30:00"
click at [1064, 566] on div "Alarms (1)" at bounding box center [769, 570] width 1351 height 25
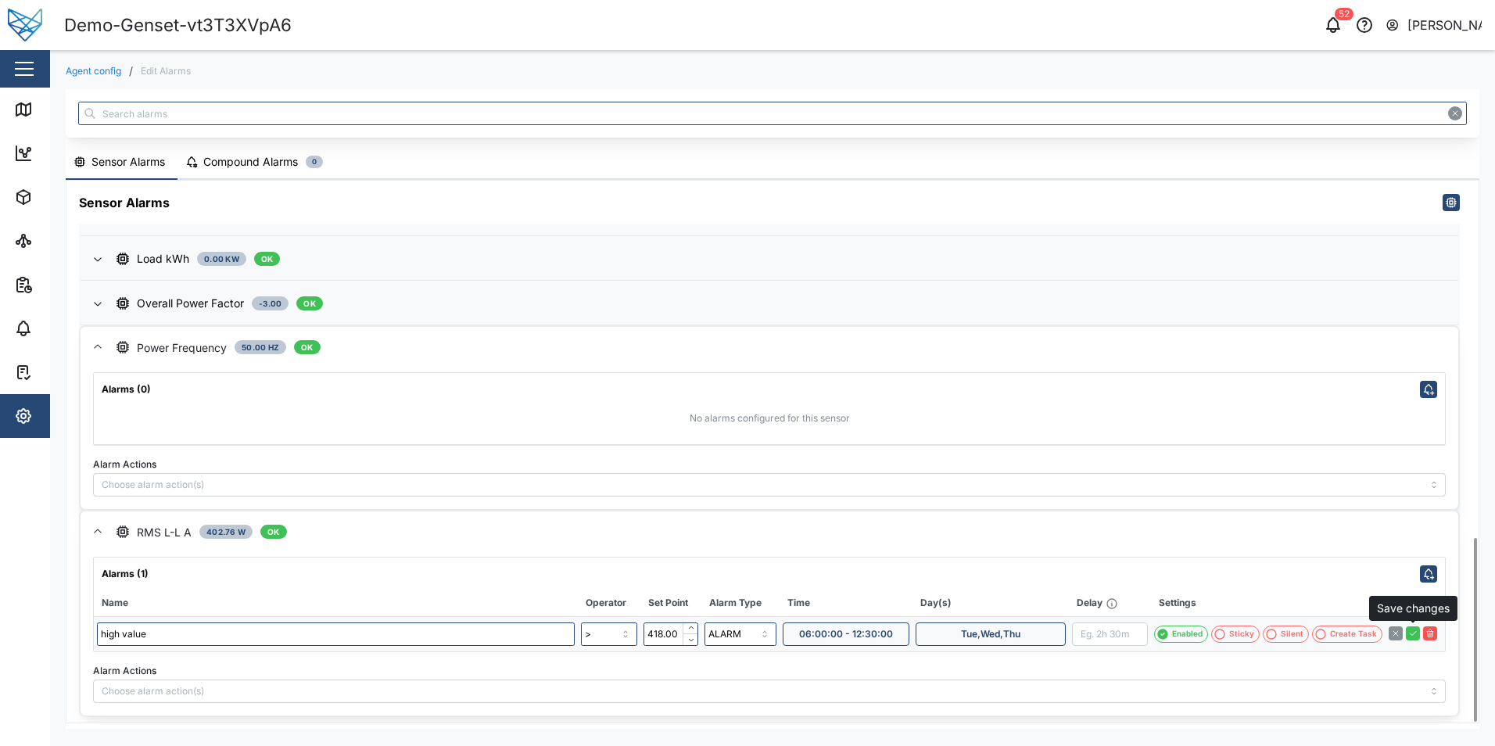
click at [1415, 631] on icon "button" at bounding box center [1412, 633] width 9 height 9
click at [283, 531] on span "ALARM" at bounding box center [281, 532] width 29 height 13
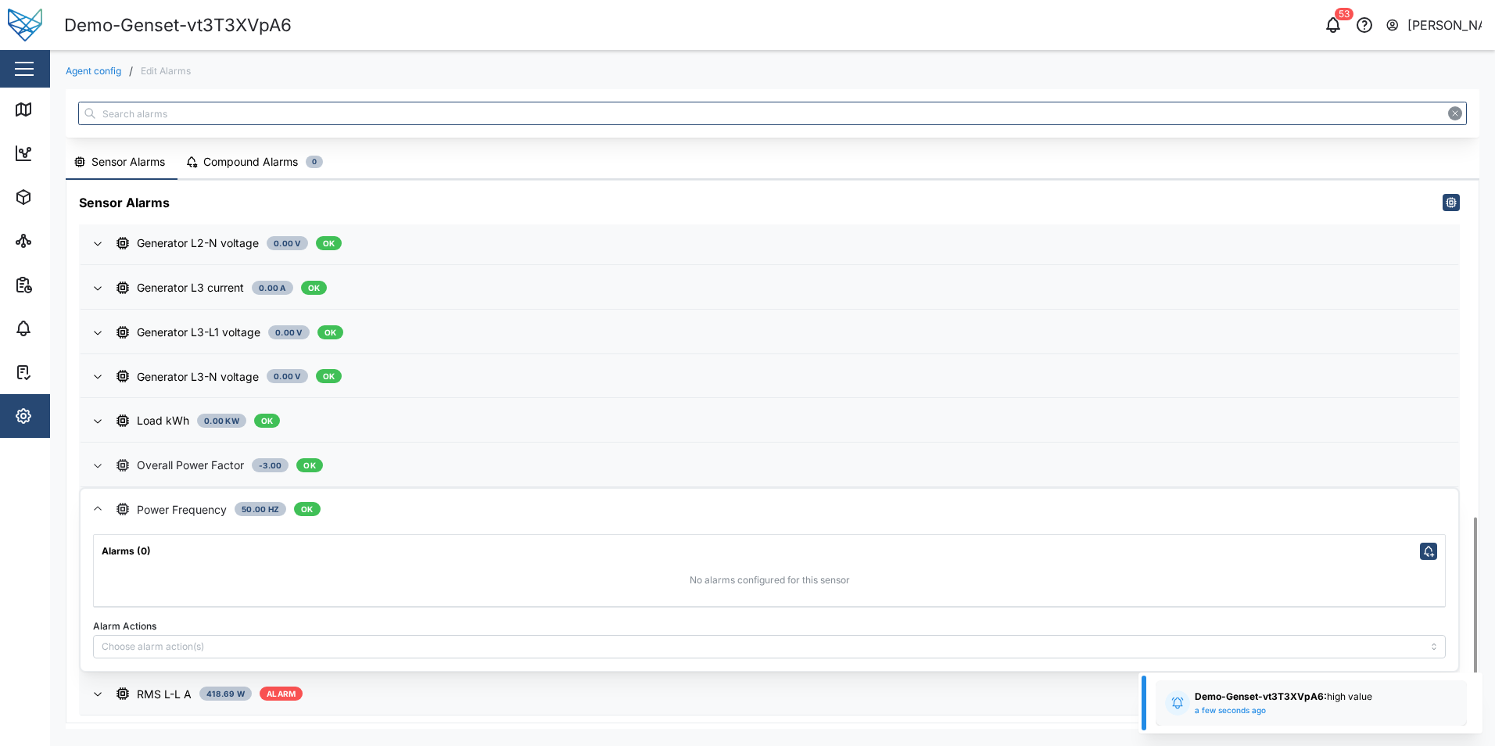
scroll to position [889, 0]
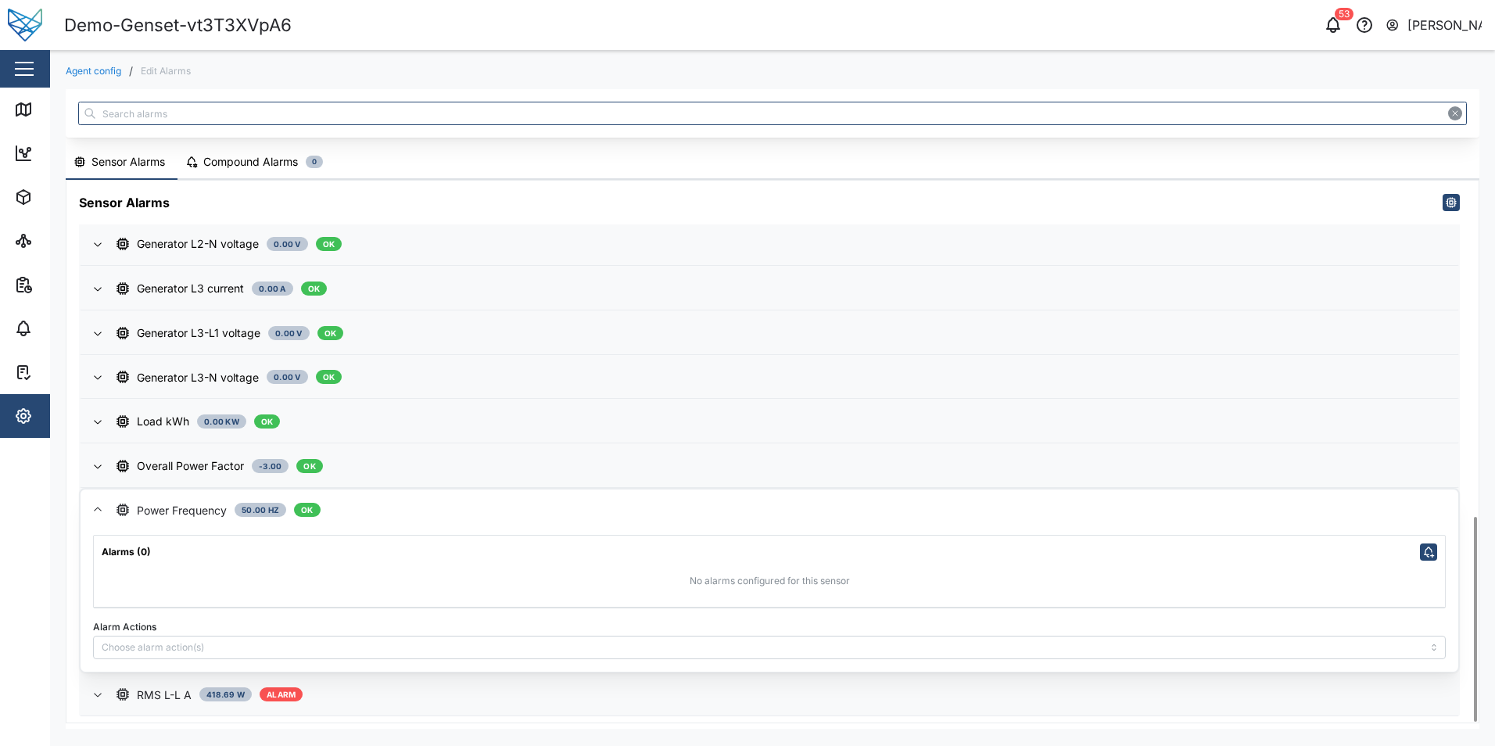
click at [144, 698] on div "RMS L-L A" at bounding box center [164, 695] width 55 height 17
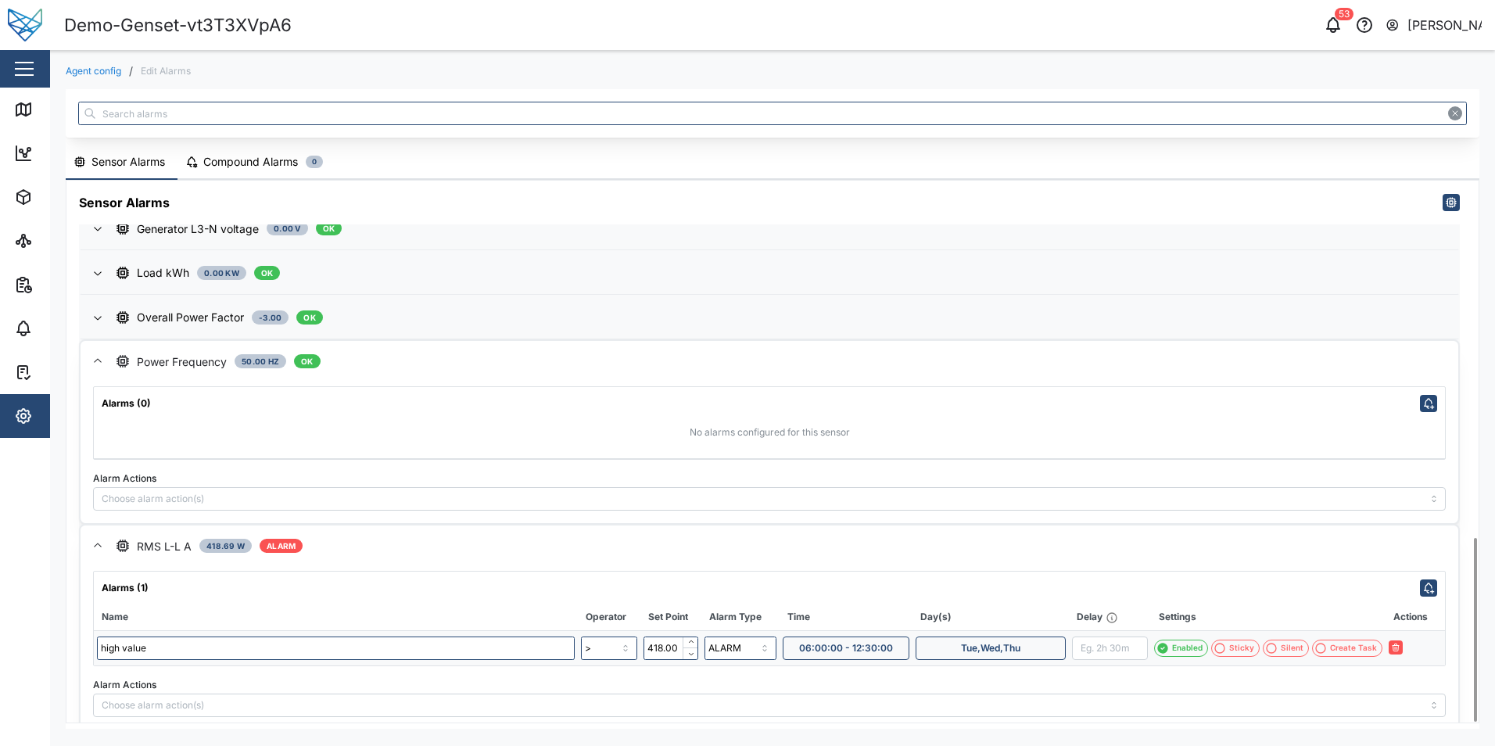
scroll to position [1052, 0]
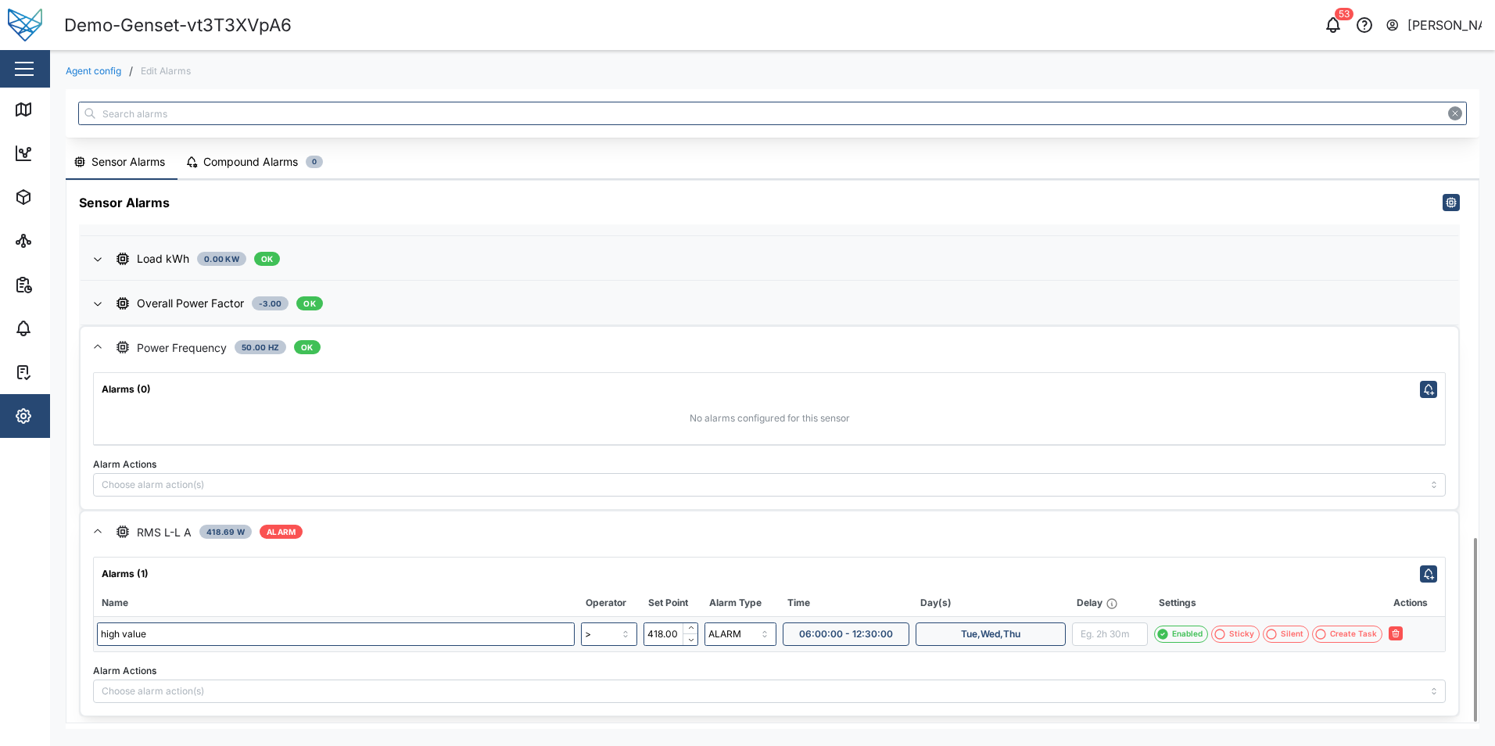
click at [867, 632] on span "06:00:00 - 12:30:00" at bounding box center [846, 634] width 94 height 22
click at [920, 590] on input "12:30:00" at bounding box center [943, 592] width 94 height 23
click at [914, 587] on input "12:30:00" at bounding box center [943, 592] width 94 height 23
click at [954, 595] on input "23:30:00" at bounding box center [943, 592] width 94 height 23
type input "11:30:00"
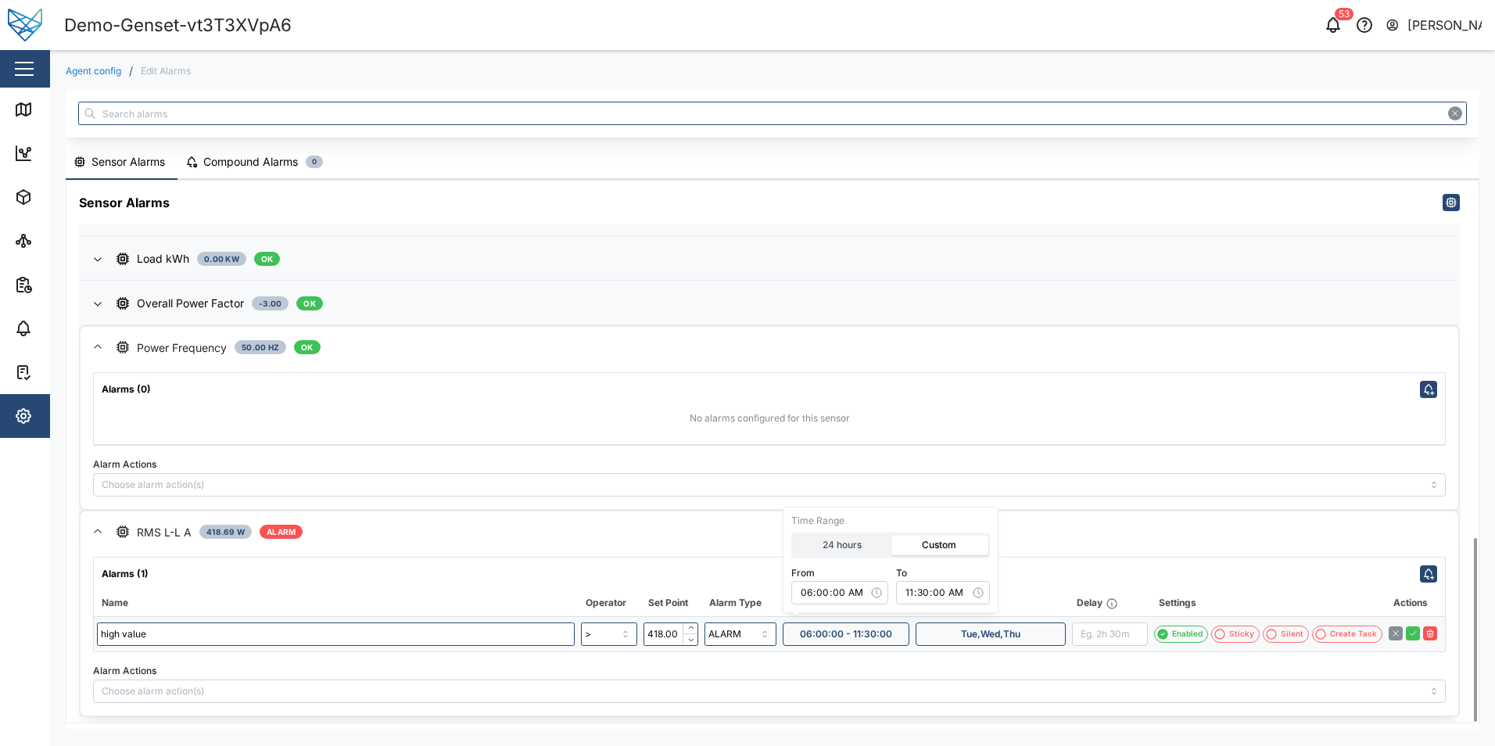
click at [1095, 538] on div "RMS L-L A 418.69 W ALARM" at bounding box center [781, 532] width 1329 height 17
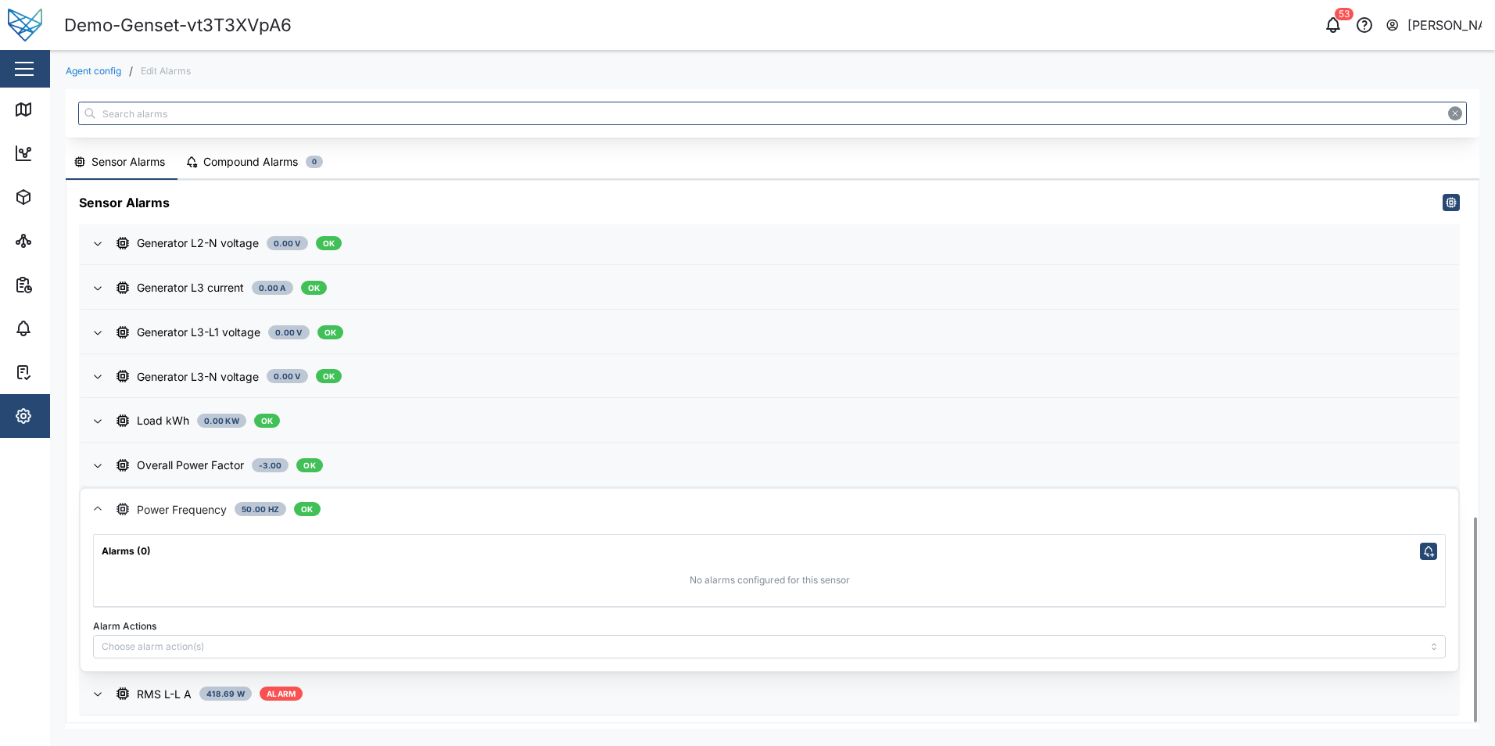
scroll to position [889, 0]
click at [388, 696] on div "RMS L-L A 418.69 W ALARM" at bounding box center [781, 695] width 1329 height 17
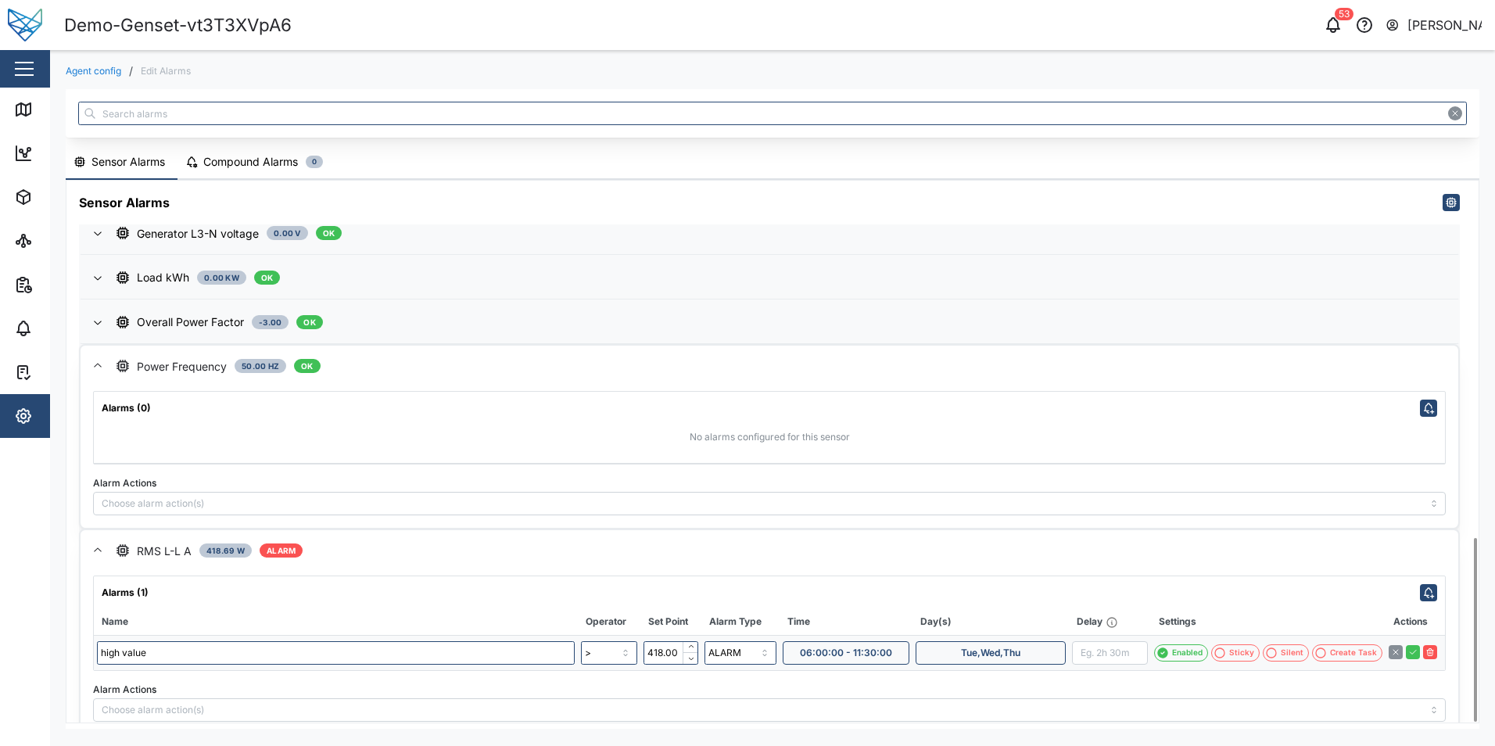
scroll to position [1052, 0]
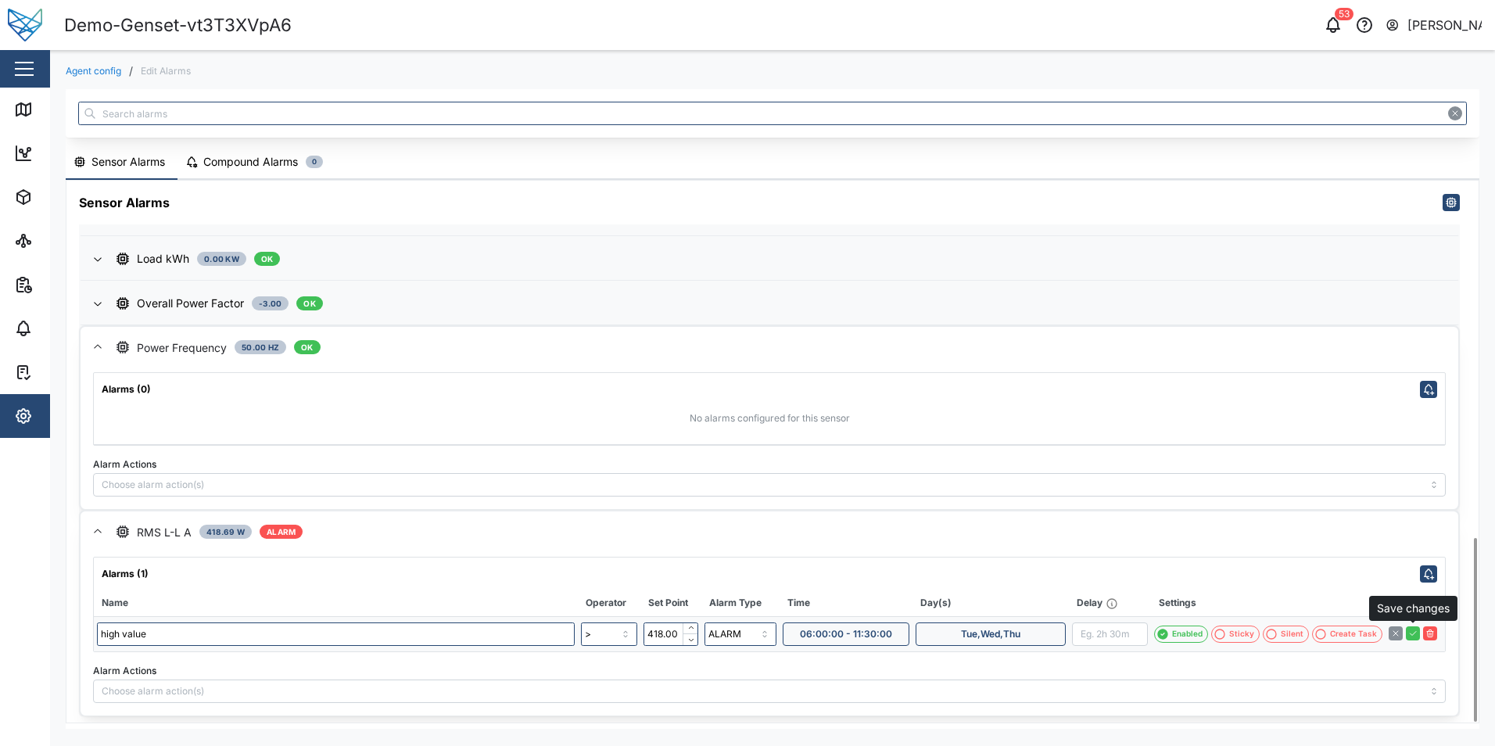
click at [1411, 633] on icon "button" at bounding box center [1412, 633] width 9 height 9
click at [852, 629] on span "06:00:00 - 11:30:00" at bounding box center [846, 634] width 92 height 22
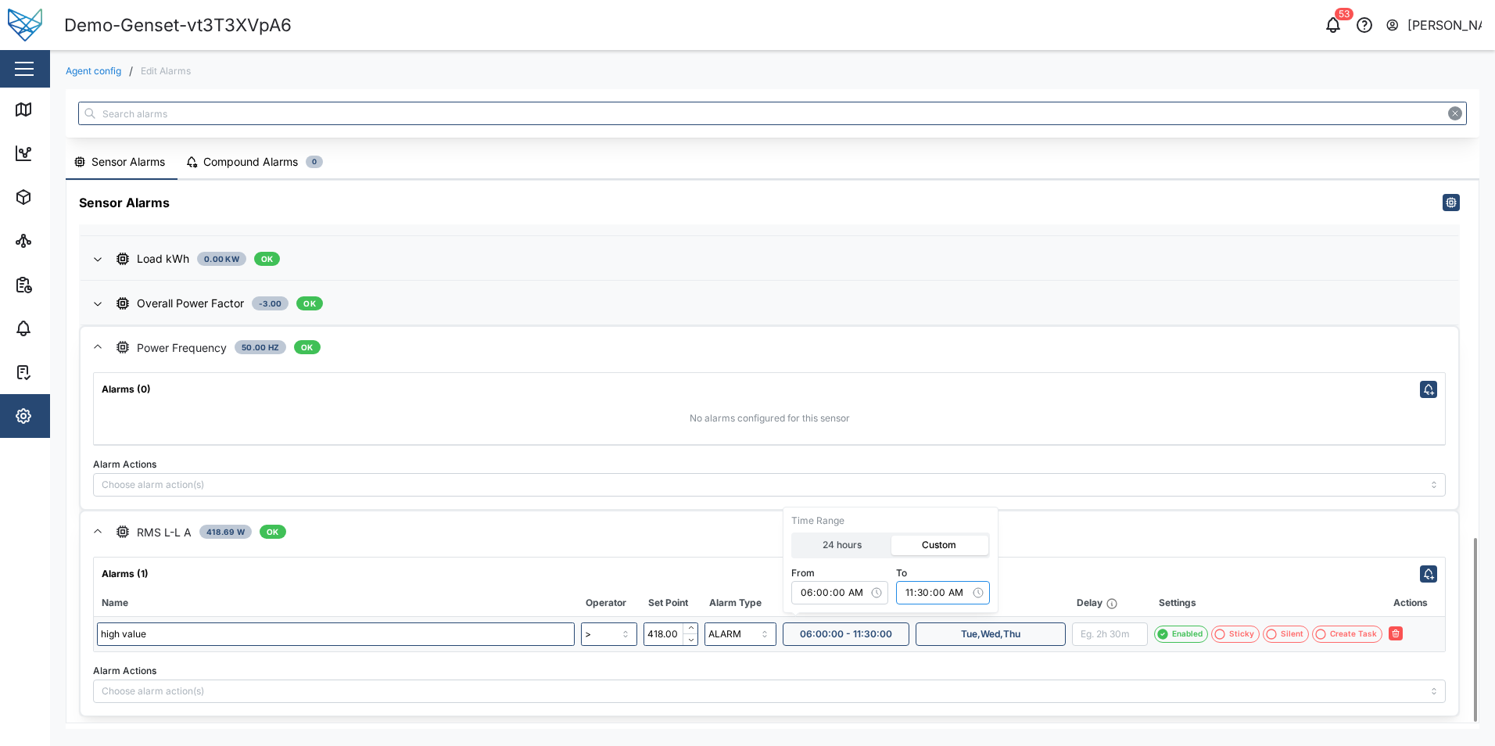
click at [920, 590] on input "11:30:00" at bounding box center [943, 592] width 94 height 23
click at [959, 590] on input "11:30:00" at bounding box center [943, 592] width 94 height 23
click at [914, 596] on input "11:30:00" at bounding box center [943, 592] width 94 height 23
click at [910, 596] on input "11:30:00" at bounding box center [943, 592] width 94 height 23
click at [961, 590] on input "00:45:00" at bounding box center [943, 592] width 94 height 23
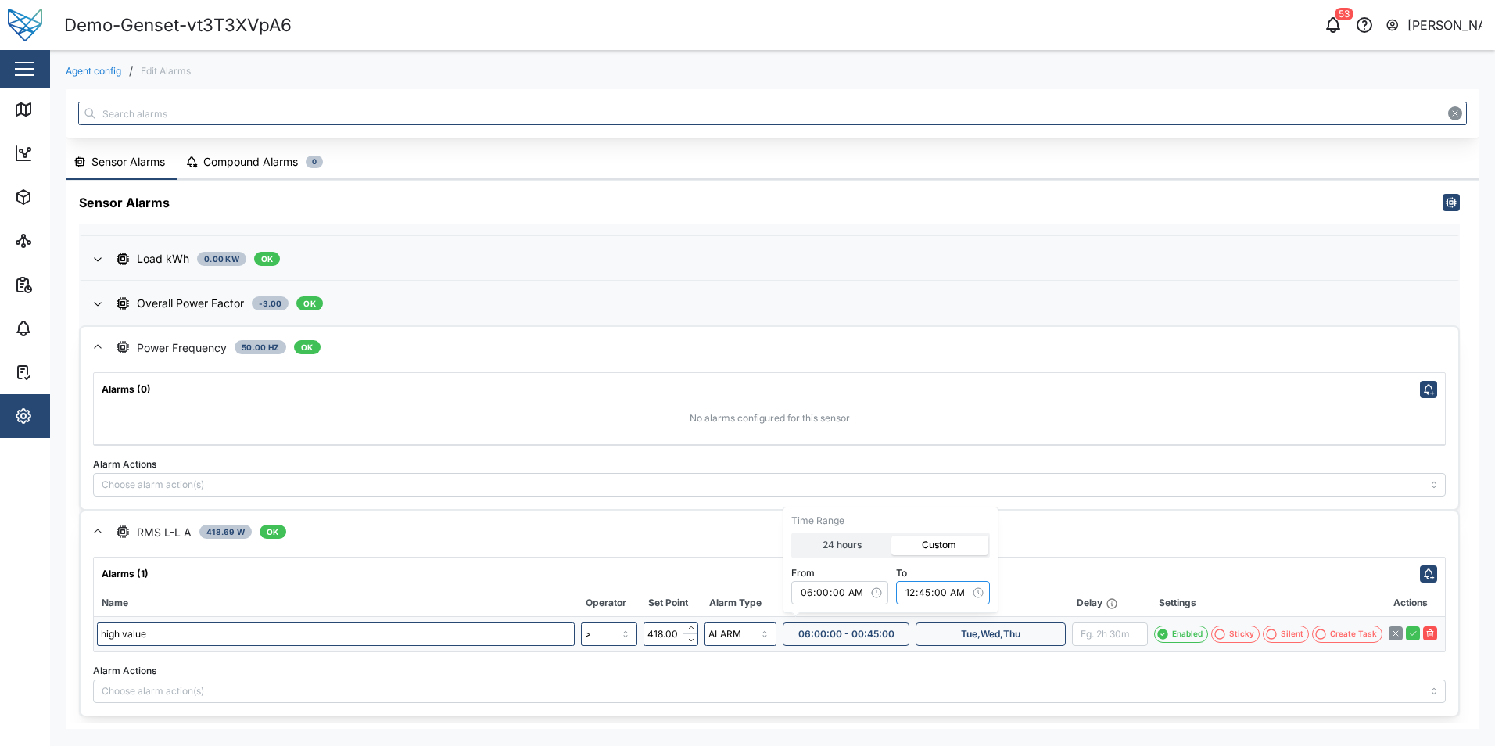
type input "12:45:00"
click at [1054, 529] on div "RMS L-L A 418.69 W OK" at bounding box center [781, 532] width 1329 height 17
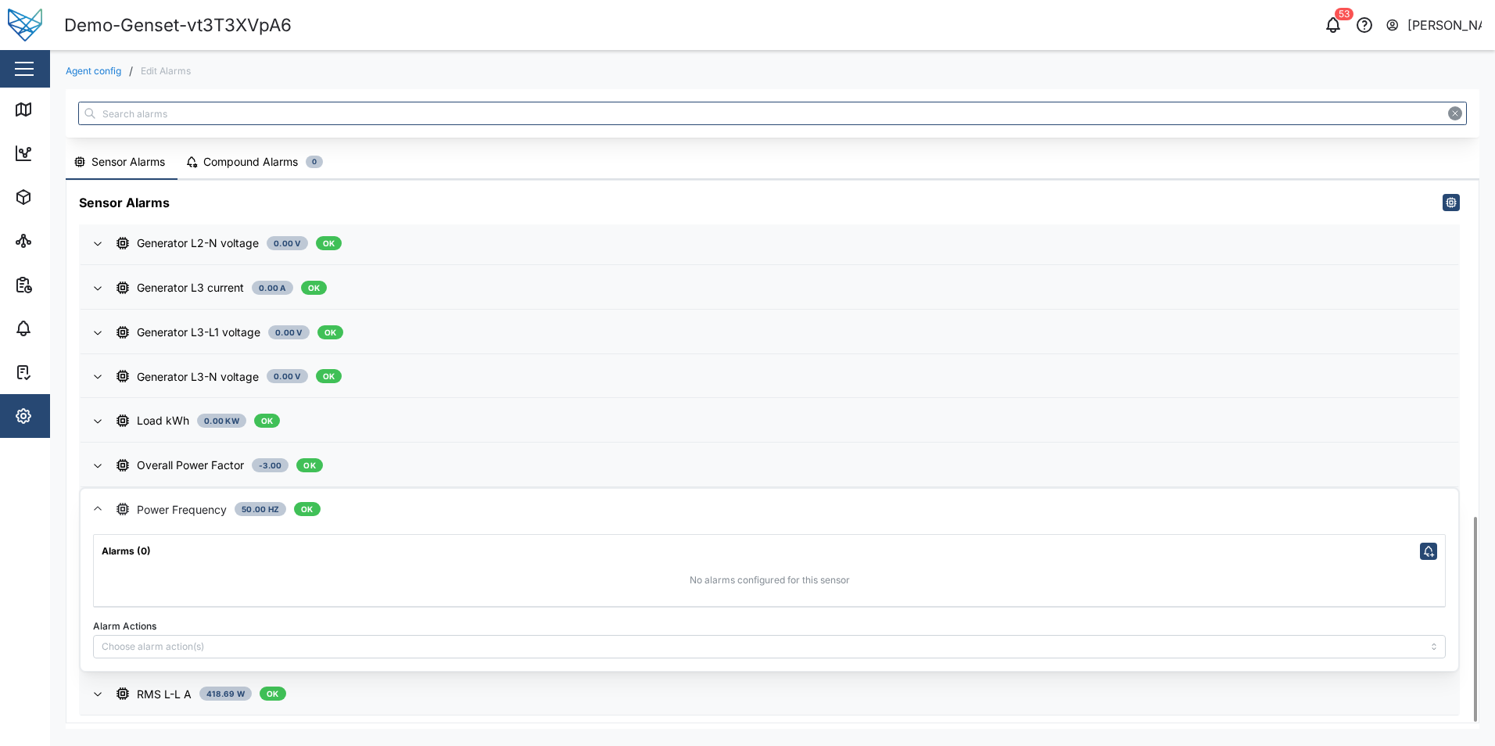
scroll to position [889, 0]
click at [493, 722] on div "Sensor Alarms Active Three Phase 183419.00 Wh/10 OK Alarms (0) No alarms config…" at bounding box center [772, 452] width 1412 height 542
click at [99, 691] on icon "button" at bounding box center [98, 694] width 13 height 13
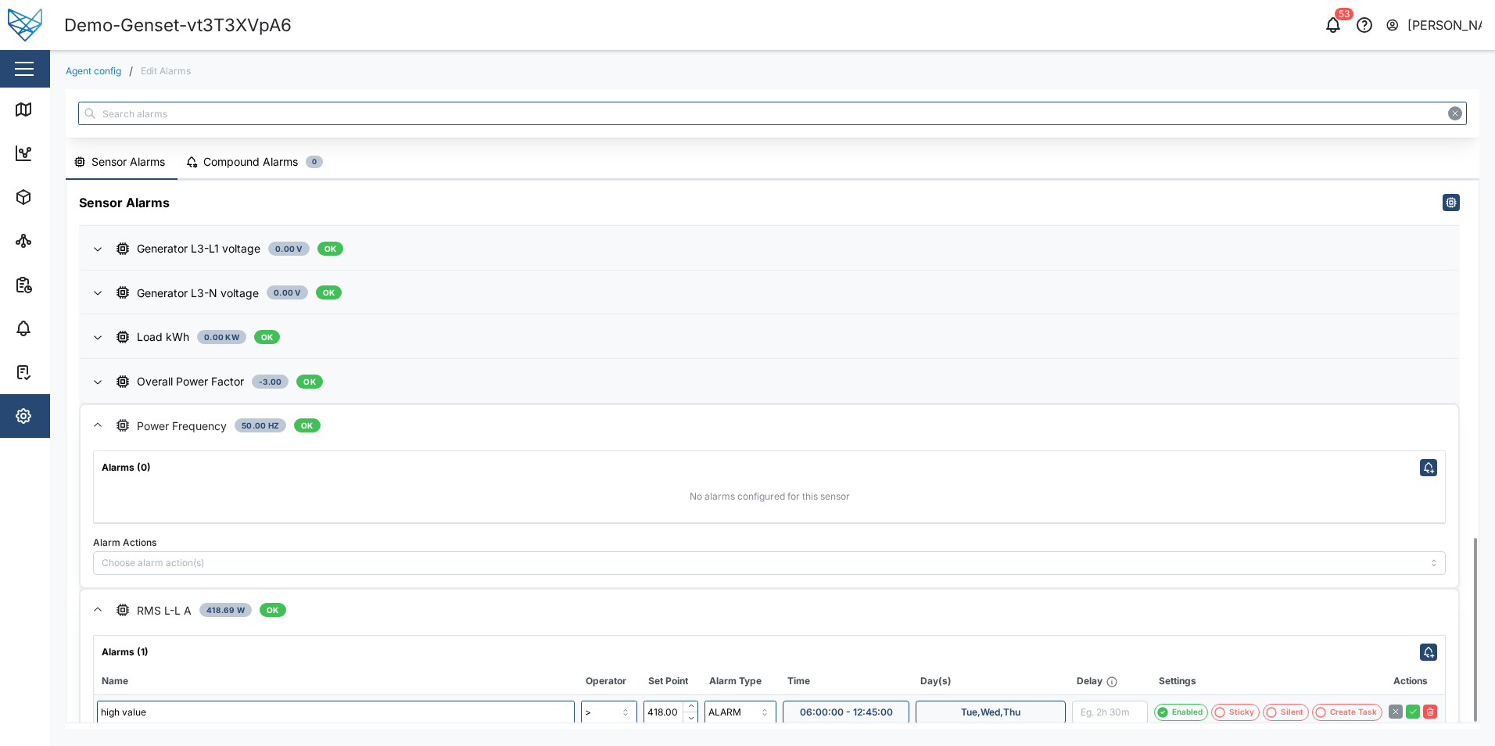
scroll to position [1052, 0]
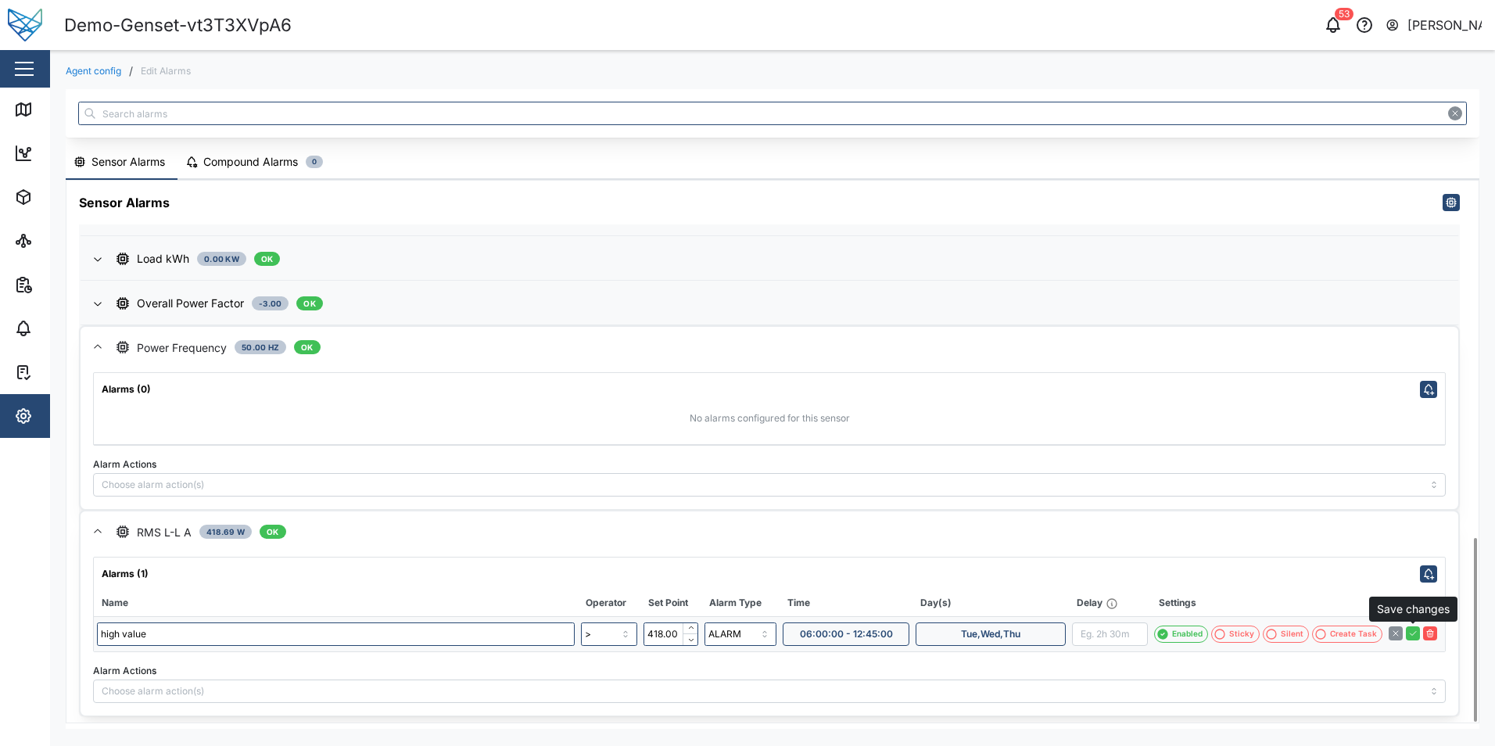
click at [1413, 631] on icon "button" at bounding box center [1412, 633] width 9 height 9
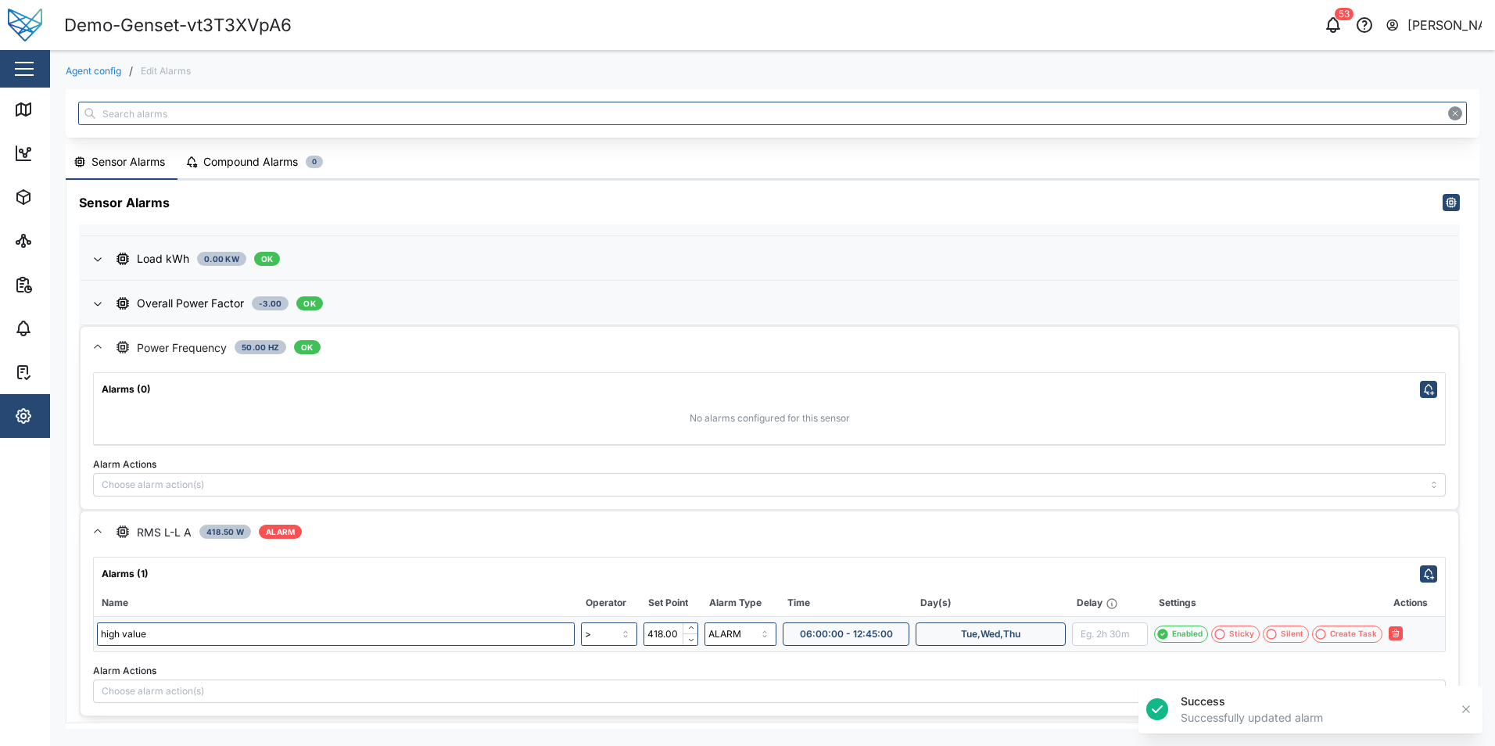
click at [1467, 713] on icon "button" at bounding box center [1466, 709] width 13 height 13
click at [1279, 716] on div "Demo-Genset-vt3T3XVpA6: high value a minute ago" at bounding box center [1289, 703] width 188 height 27
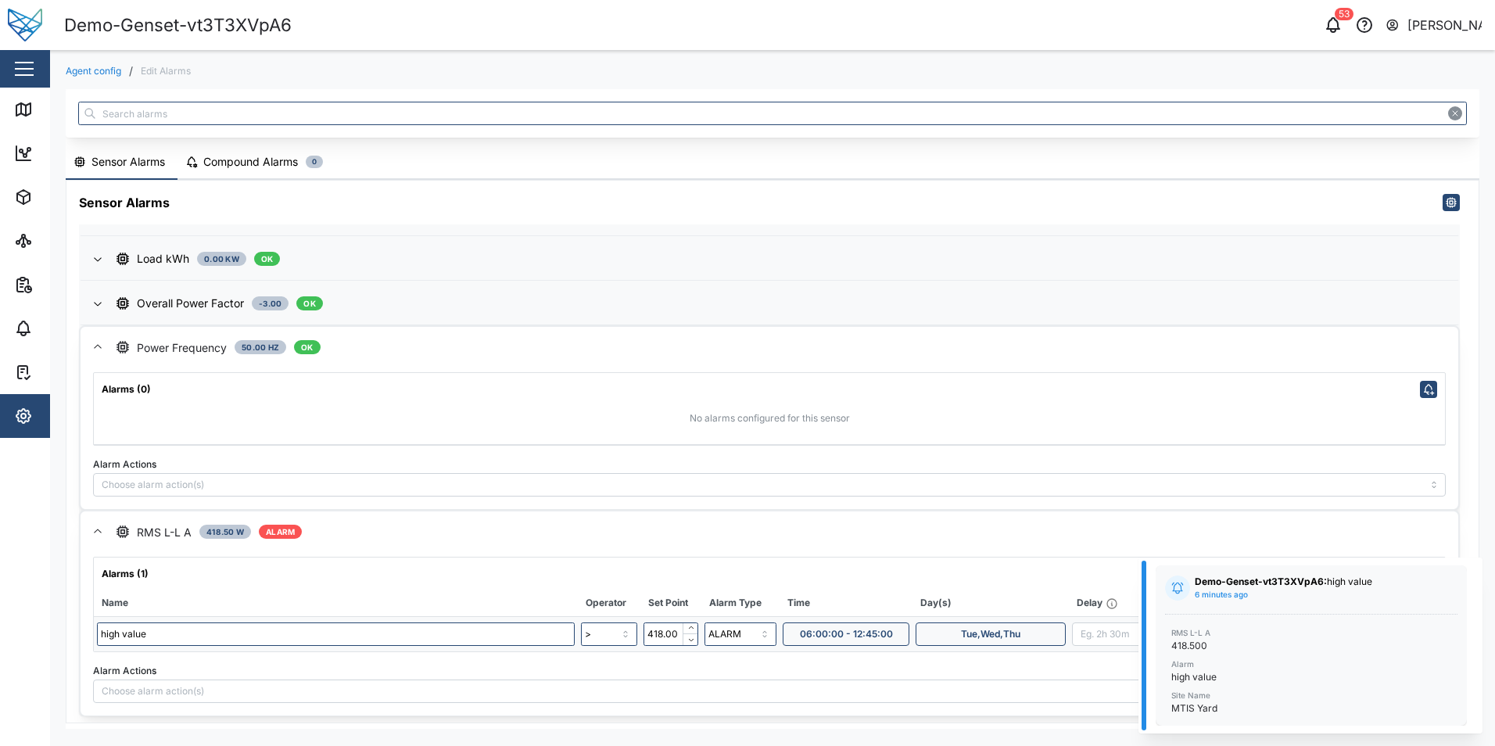
click at [1279, 154] on div "Sensor Alarms Compound Alarms 0" at bounding box center [773, 162] width 1414 height 34
click at [539, 588] on div "Alarms (1) Name Operator Set Point Alarm Type Time Day(s) Delay Settings Action…" at bounding box center [769, 605] width 1351 height 94
click at [22, 420] on icon "button" at bounding box center [23, 416] width 19 height 19
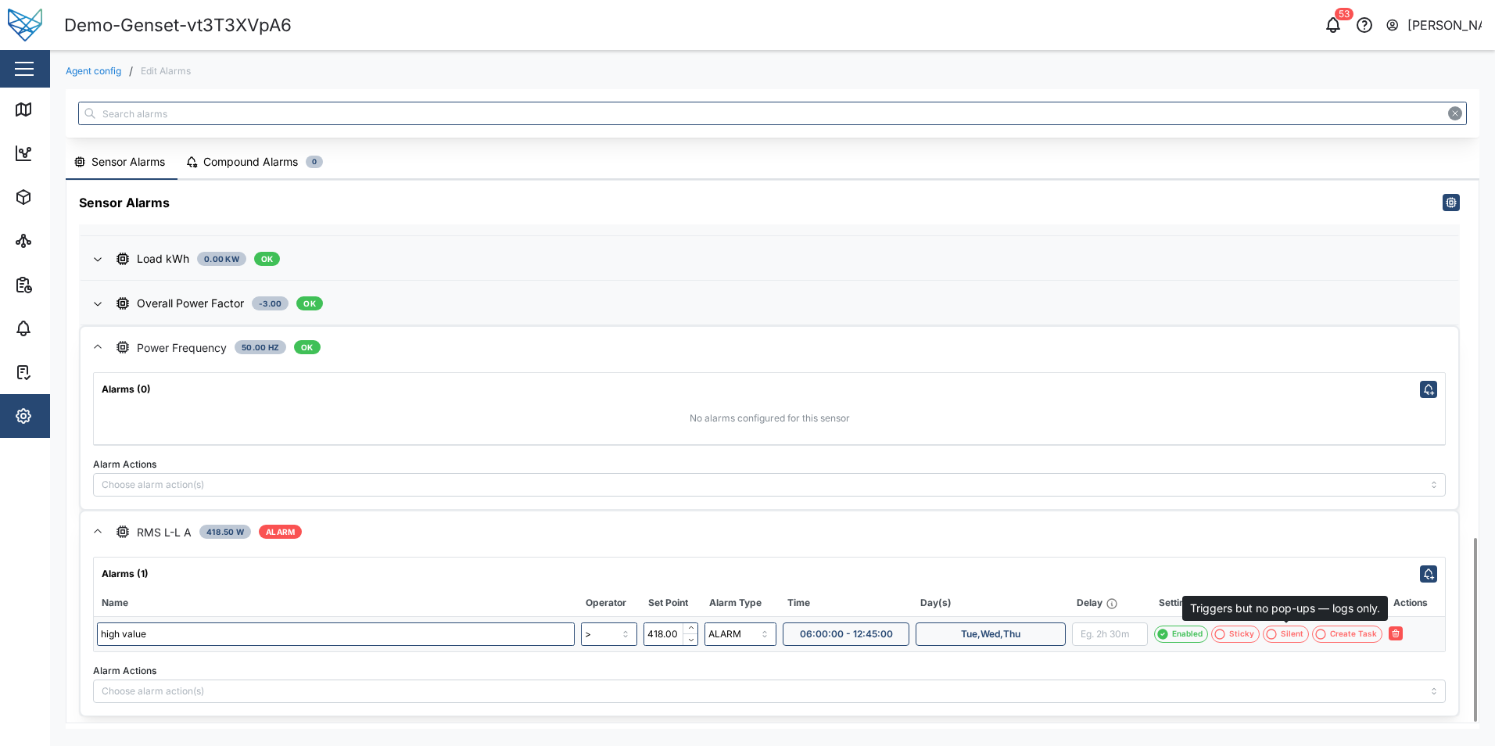
click at [1290, 635] on div "Silent" at bounding box center [1292, 634] width 23 height 13
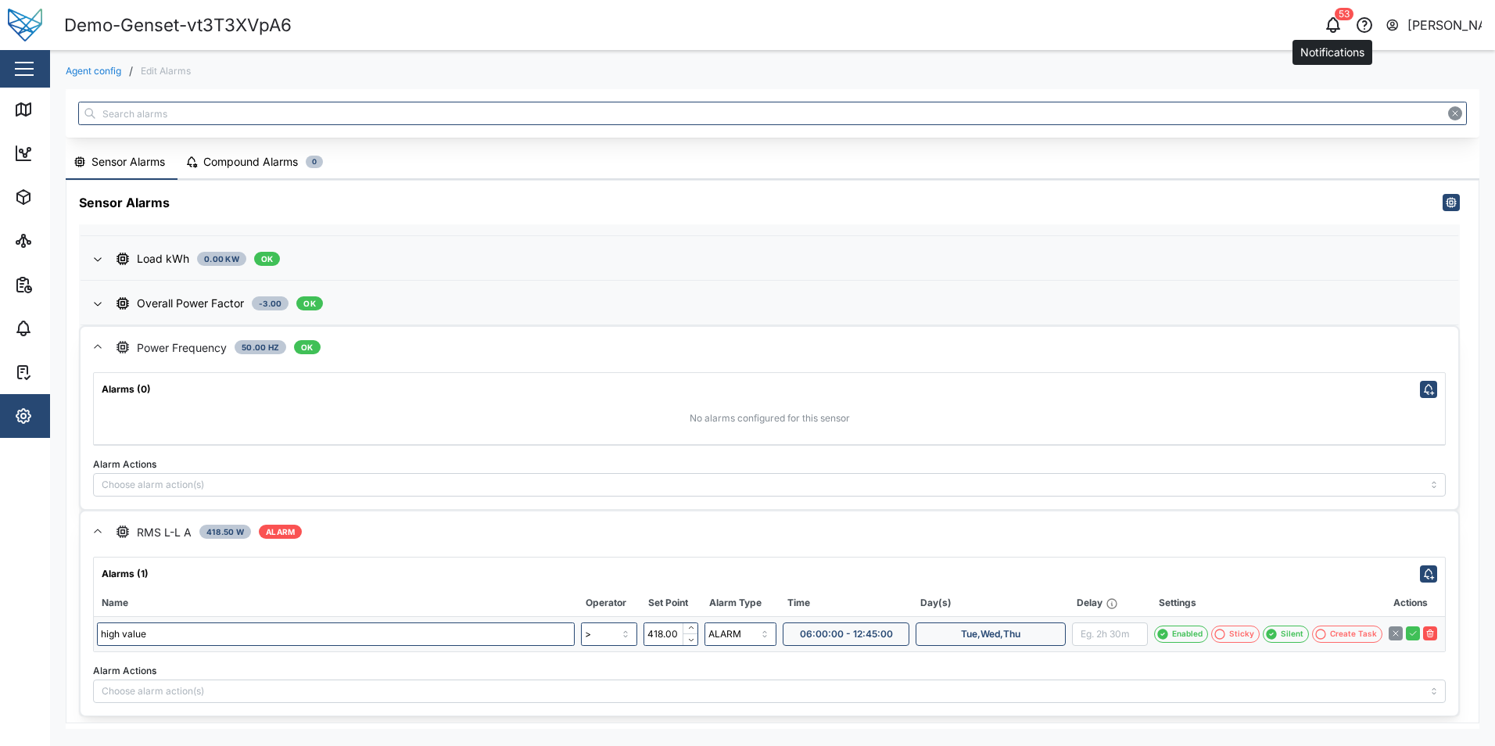
click at [1324, 25] on icon "button" at bounding box center [1333, 25] width 19 height 19
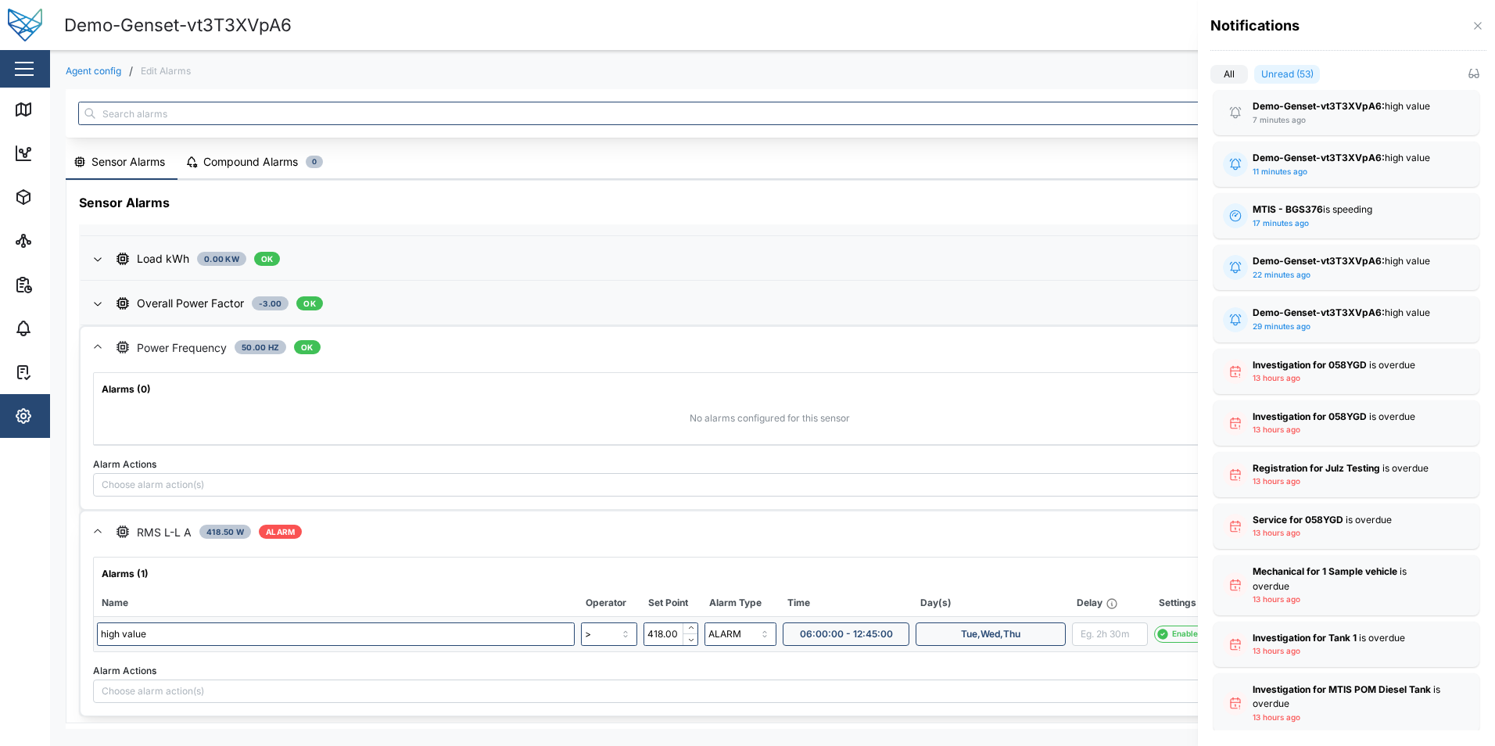
click at [1287, 76] on label "Unread (53)" at bounding box center [1287, 74] width 66 height 19
click at [1254, 77] on input "Unread (53)" at bounding box center [1254, 77] width 0 height 0
click at [1233, 76] on label "All" at bounding box center [1230, 74] width 38 height 19
click at [1211, 77] on input "All" at bounding box center [1211, 77] width 0 height 0
click at [1260, 70] on label "Unread (53)" at bounding box center [1280, 74] width 79 height 19
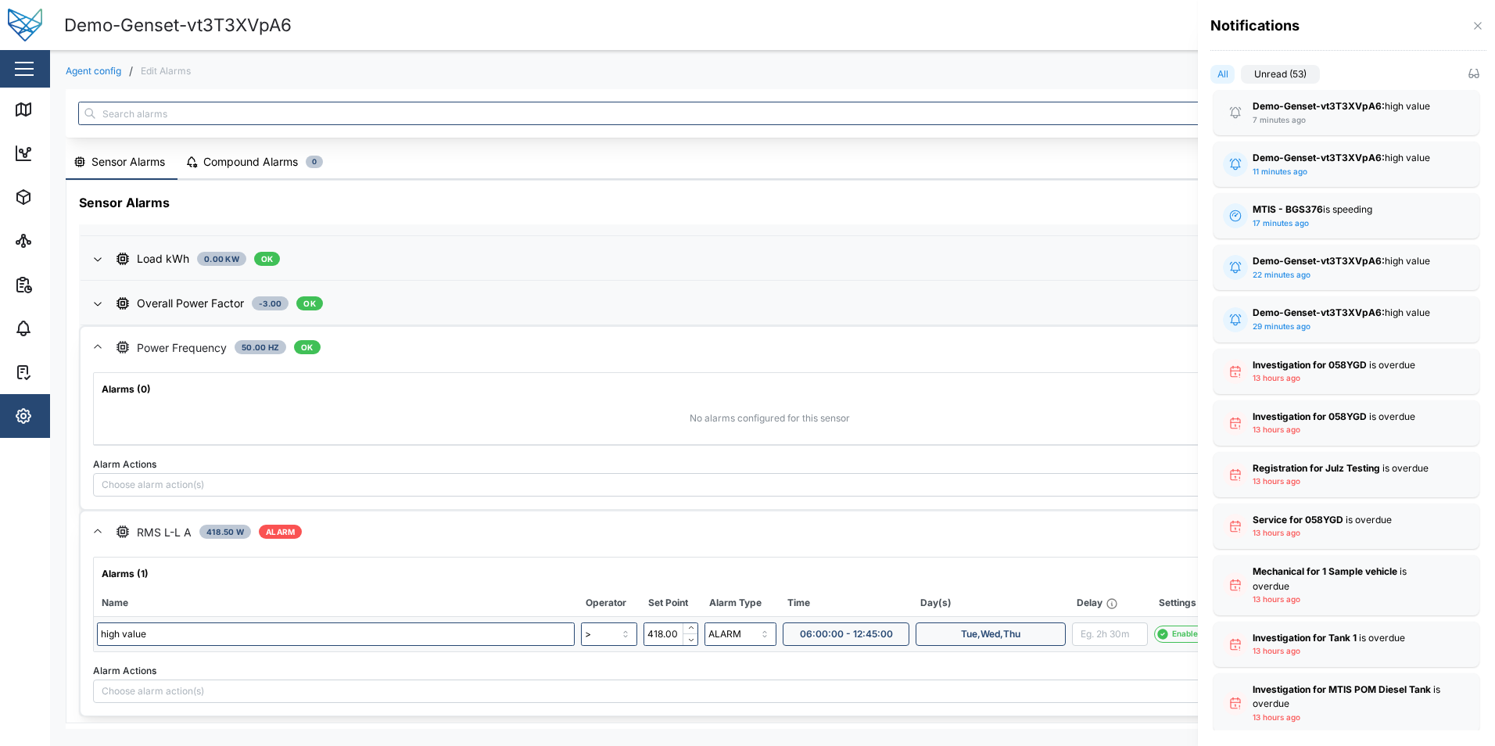
click at [1241, 77] on input "Unread (53)" at bounding box center [1241, 77] width 0 height 0
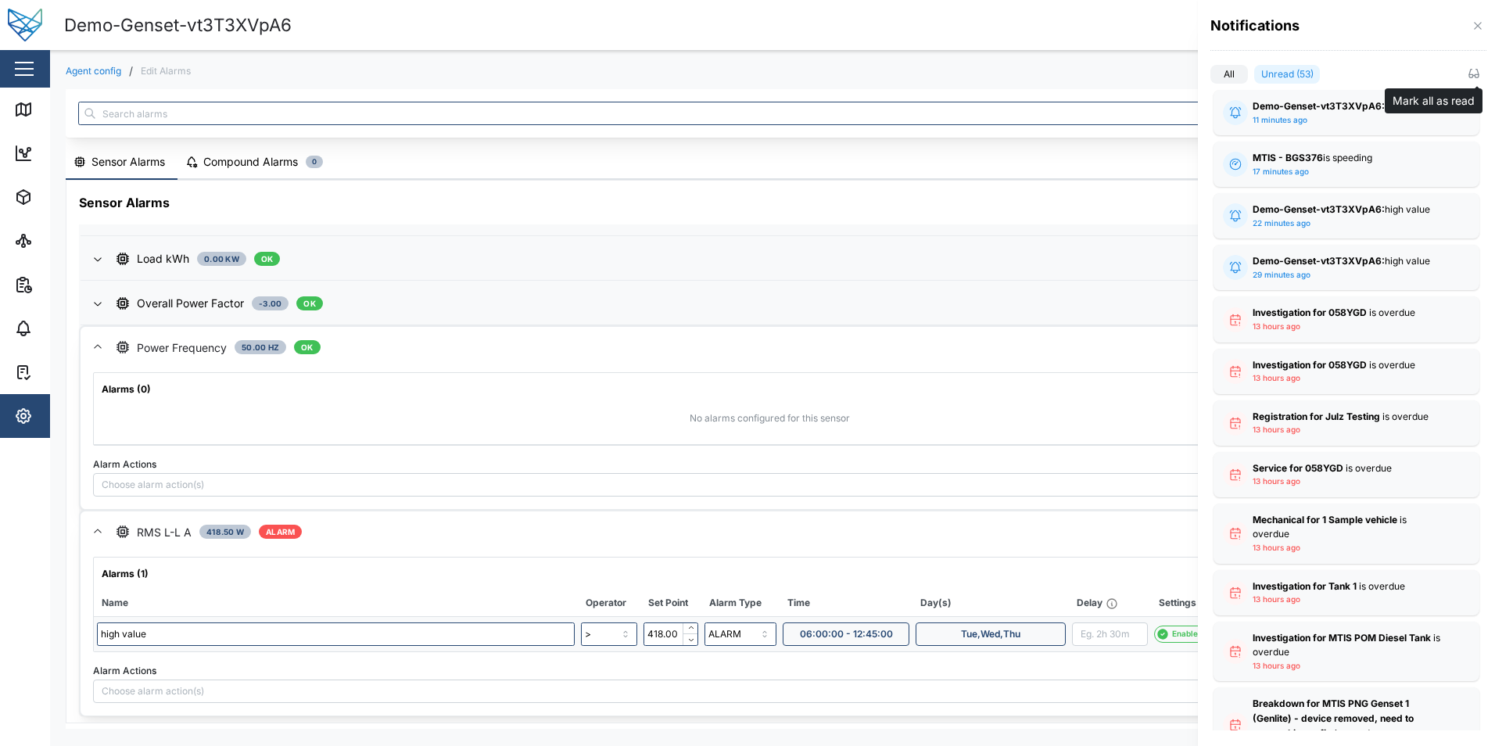
click at [1473, 70] on icon "button" at bounding box center [1474, 73] width 13 height 13
click at [1485, 28] on button "button" at bounding box center [1477, 25] width 17 height 17
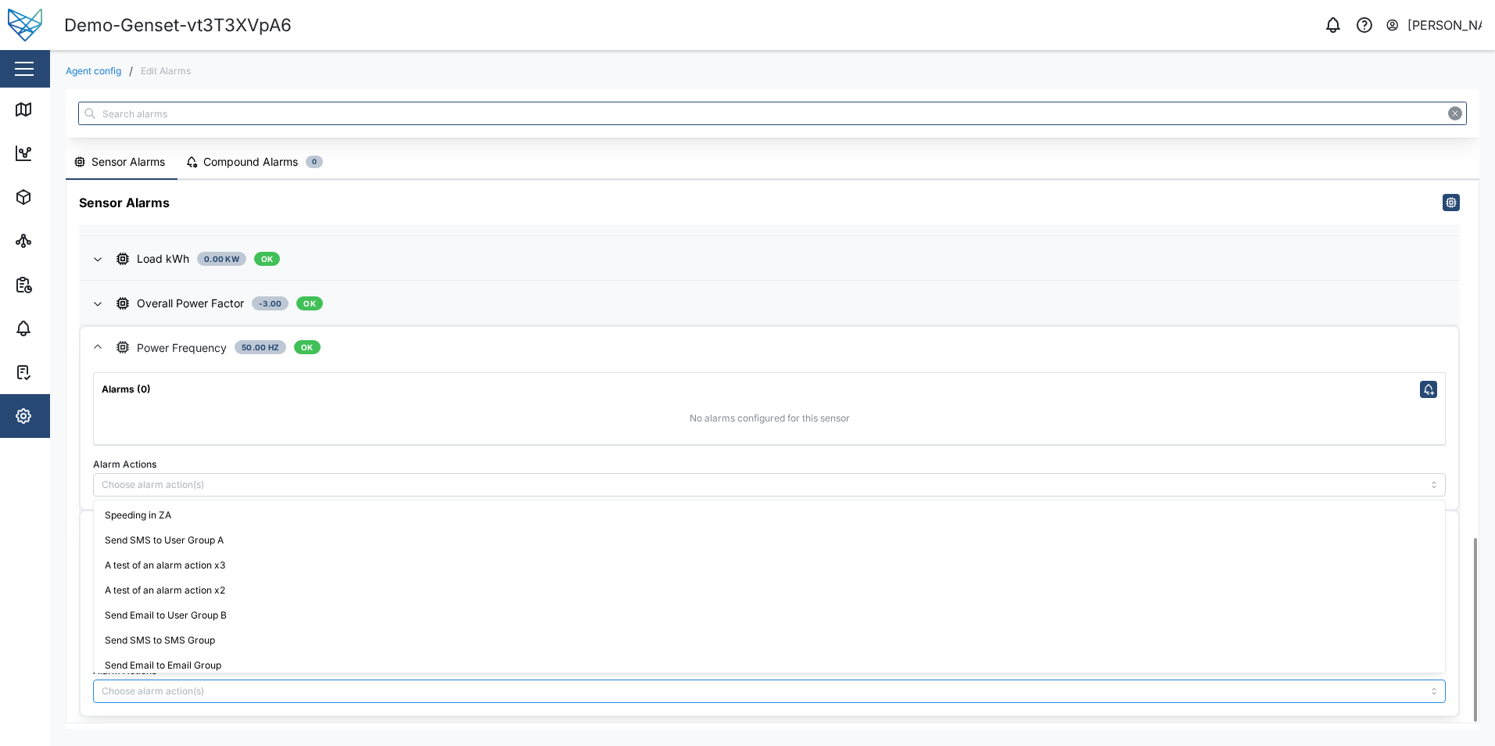
click at [314, 689] on div at bounding box center [769, 691] width 1353 height 23
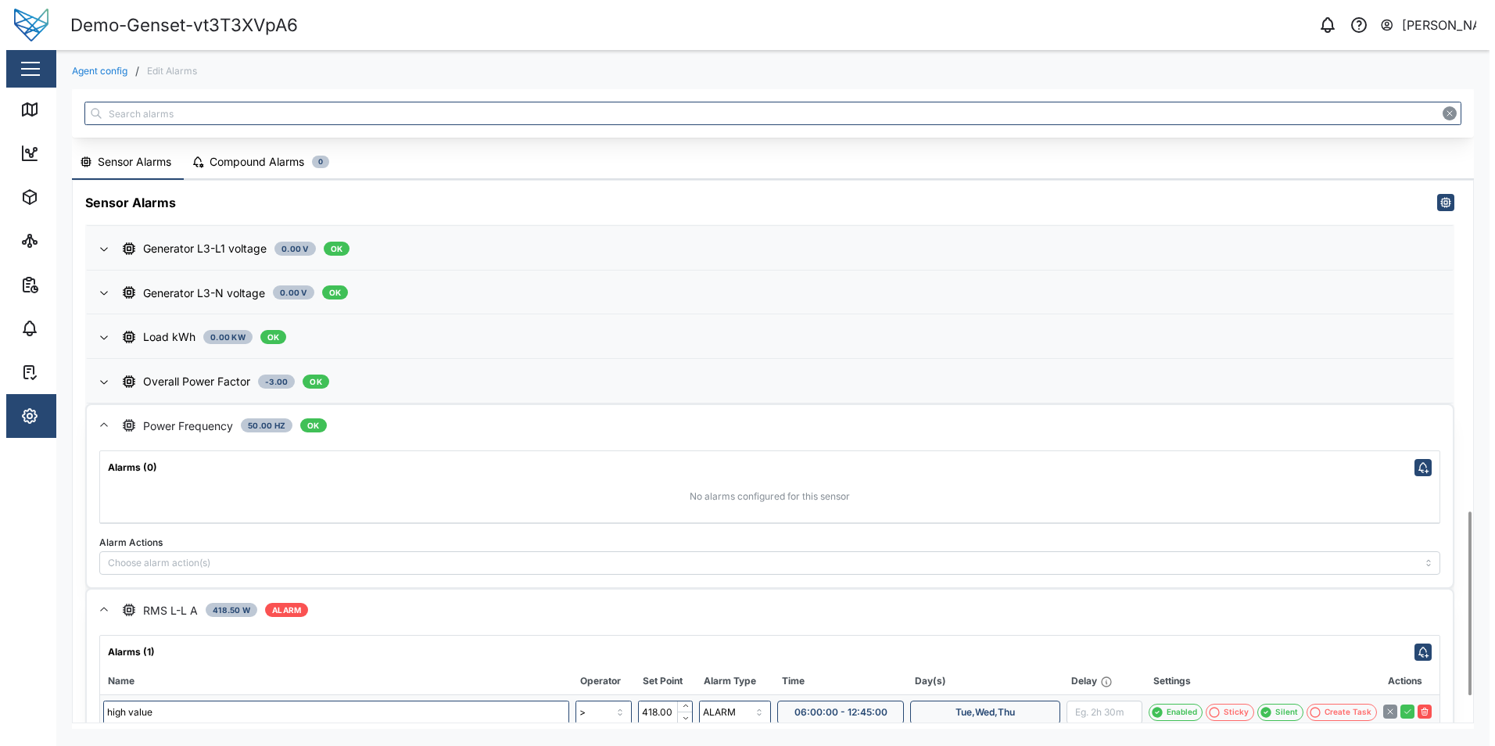
scroll to position [0, 0]
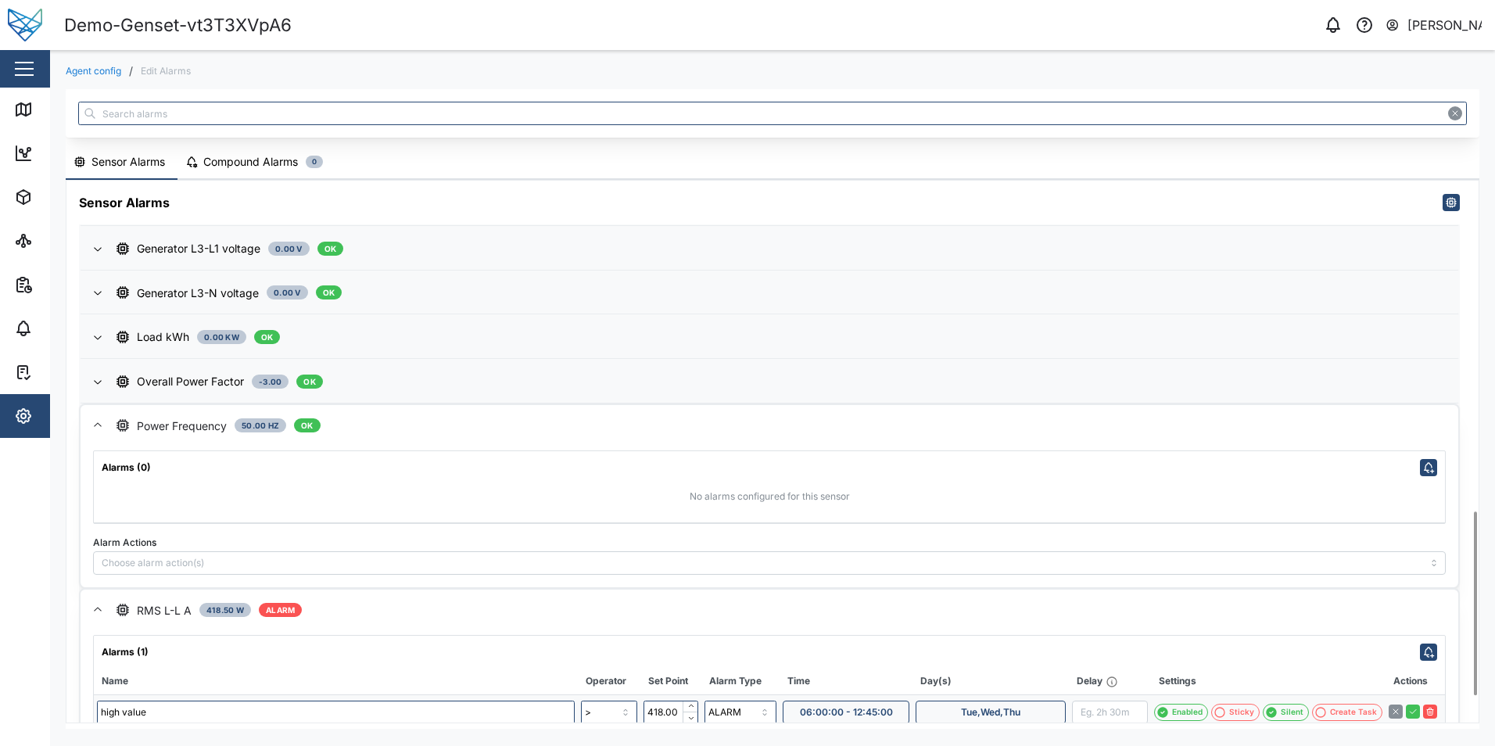
click at [54, 519] on div "Agent config / Edit Alarms Sensor Alarms Compound Alarms 0 Sensor Alarms Active…" at bounding box center [772, 397] width 1445 height 694
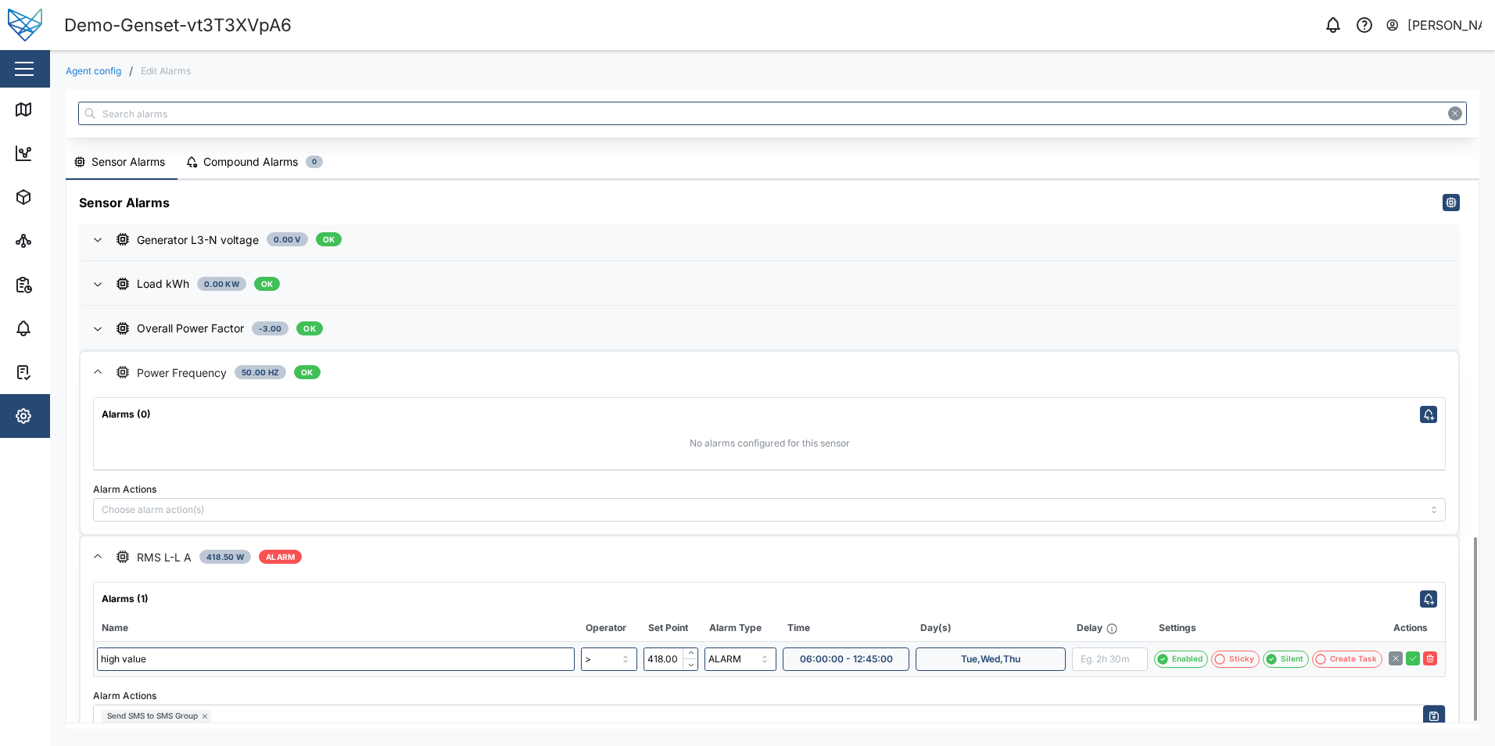
scroll to position [1052, 0]
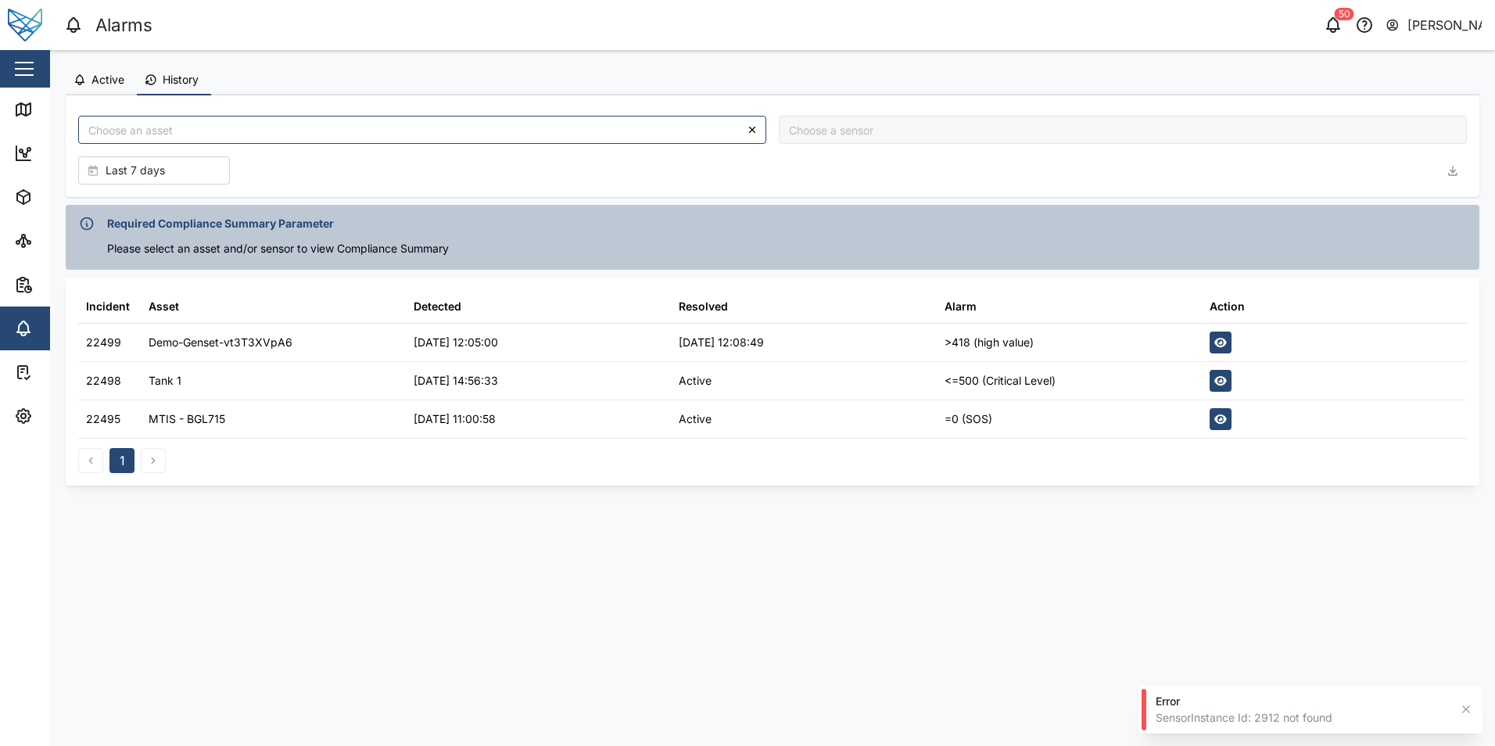
click at [1469, 715] on icon "button" at bounding box center [1466, 709] width 13 height 13
click at [92, 76] on span "Active" at bounding box center [108, 79] width 33 height 11
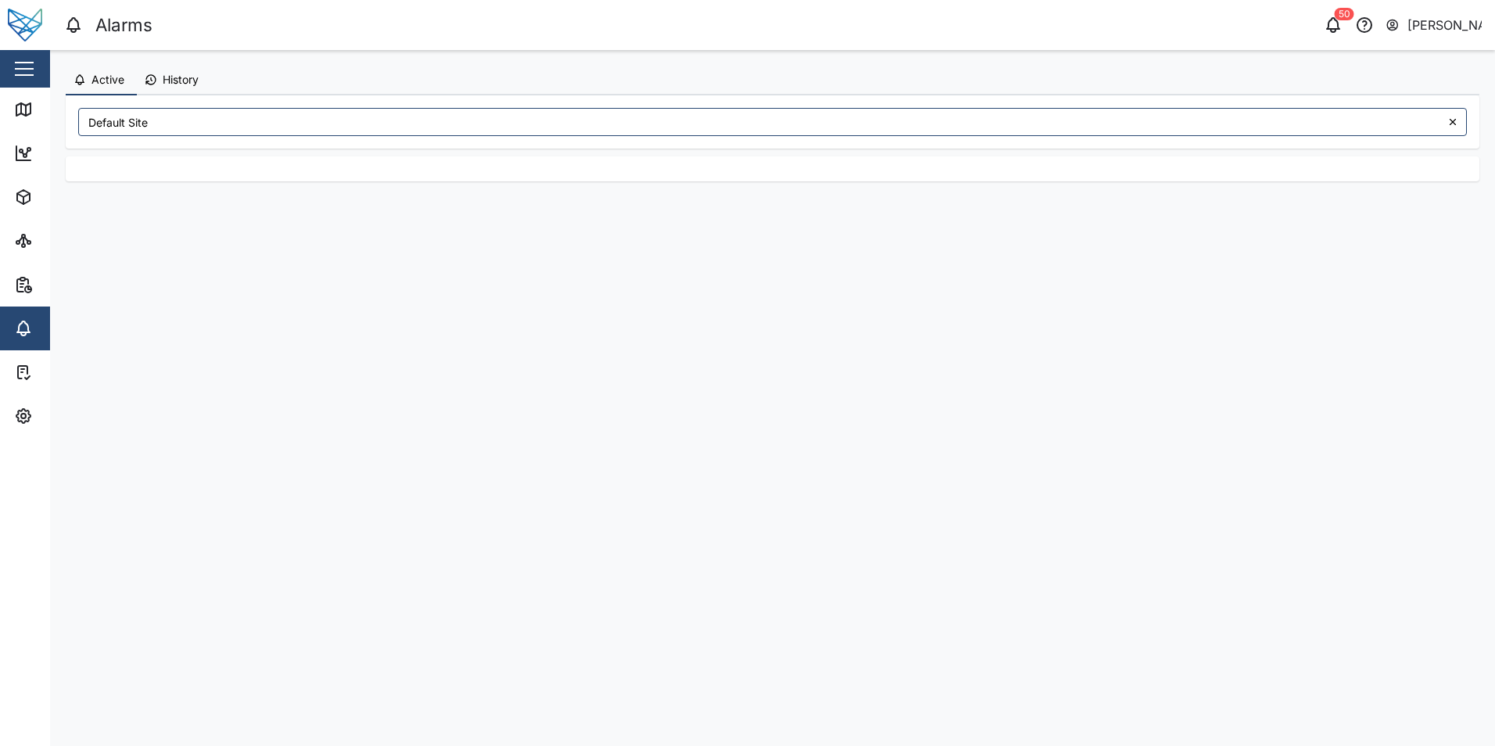
drag, startPoint x: 110, startPoint y: 84, endPoint x: 118, endPoint y: 88, distance: 8.7
click at [113, 84] on span "Active" at bounding box center [108, 79] width 33 height 11
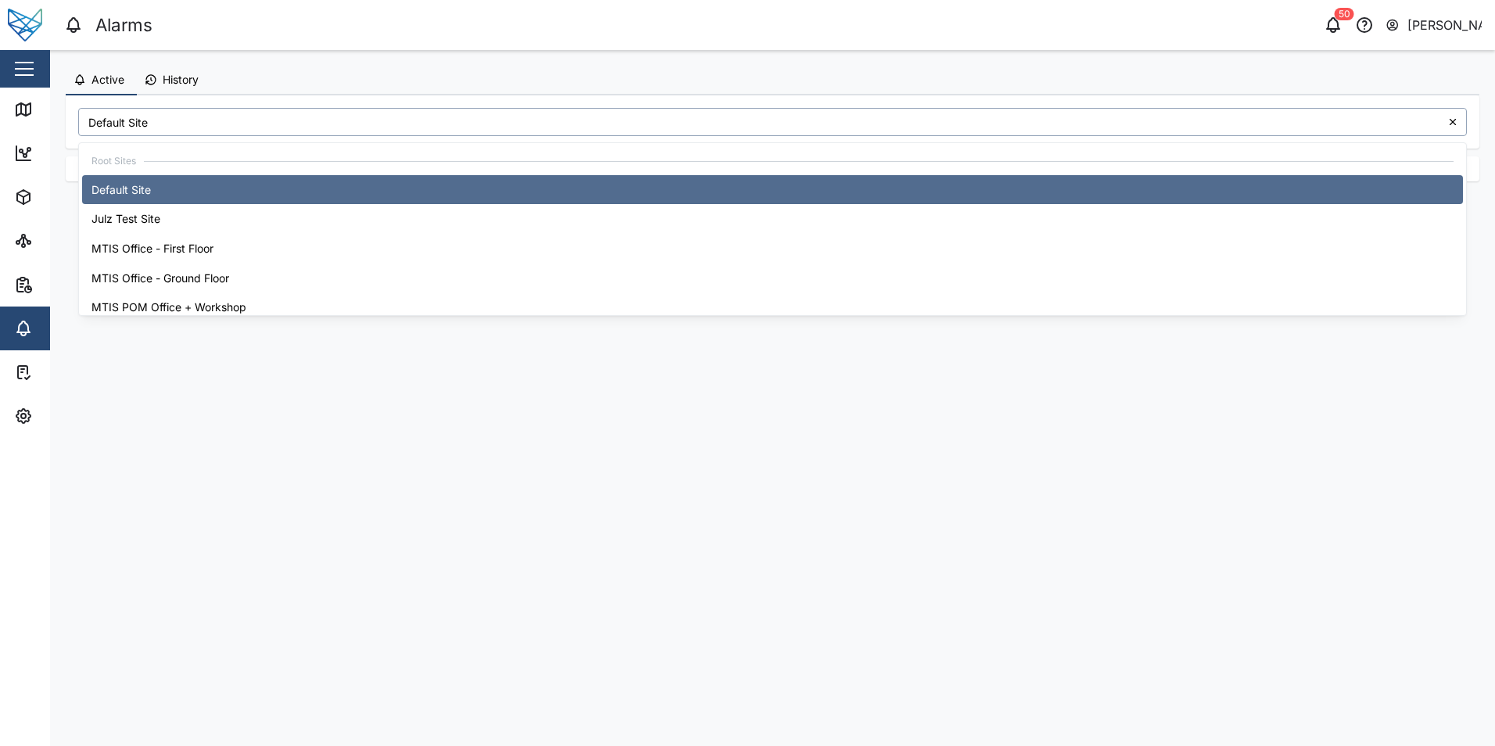
click at [163, 121] on input "Default Site" at bounding box center [772, 122] width 1389 height 28
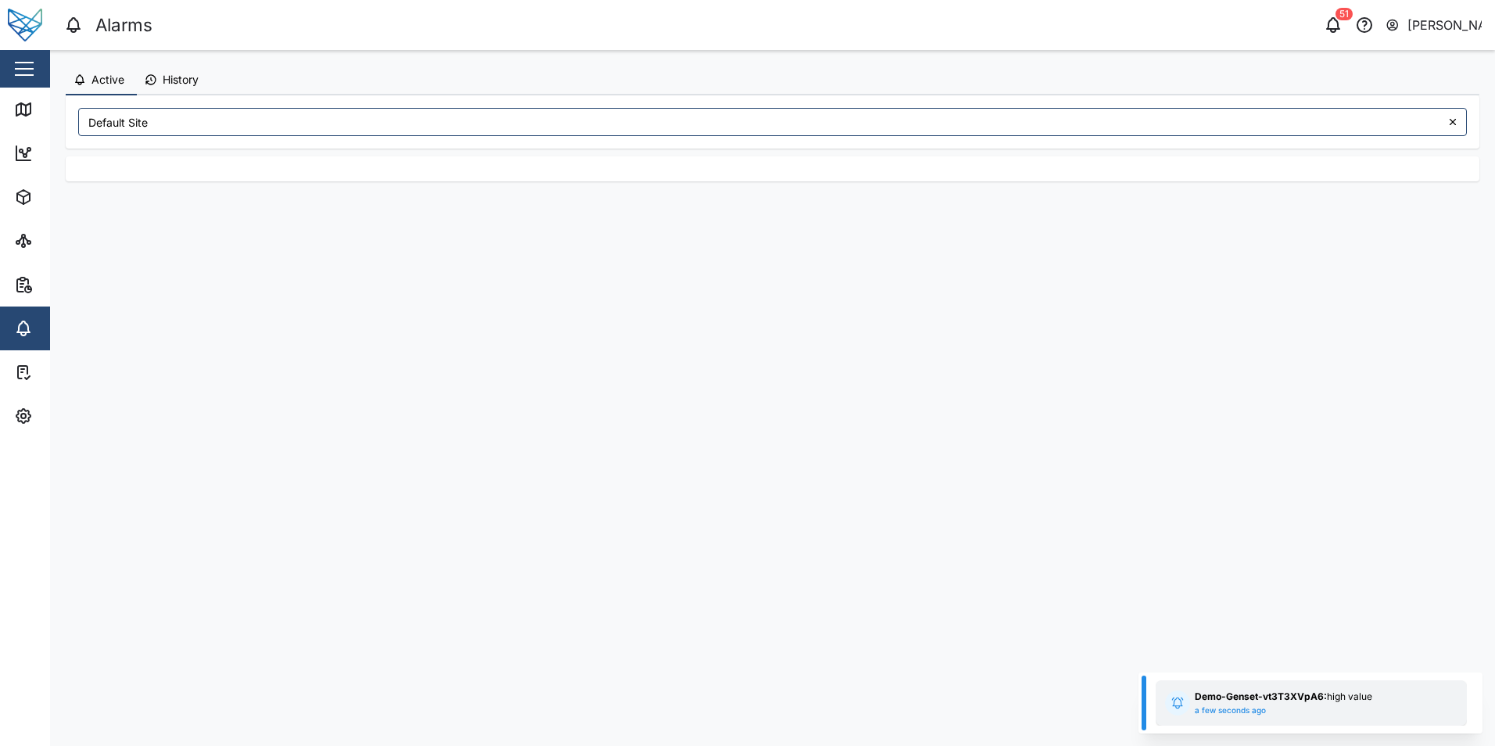
click at [1242, 691] on strong "Demo-Genset-vt3T3XVpA6:" at bounding box center [1261, 697] width 132 height 12
click at [1456, 124] on icon at bounding box center [1453, 122] width 11 height 11
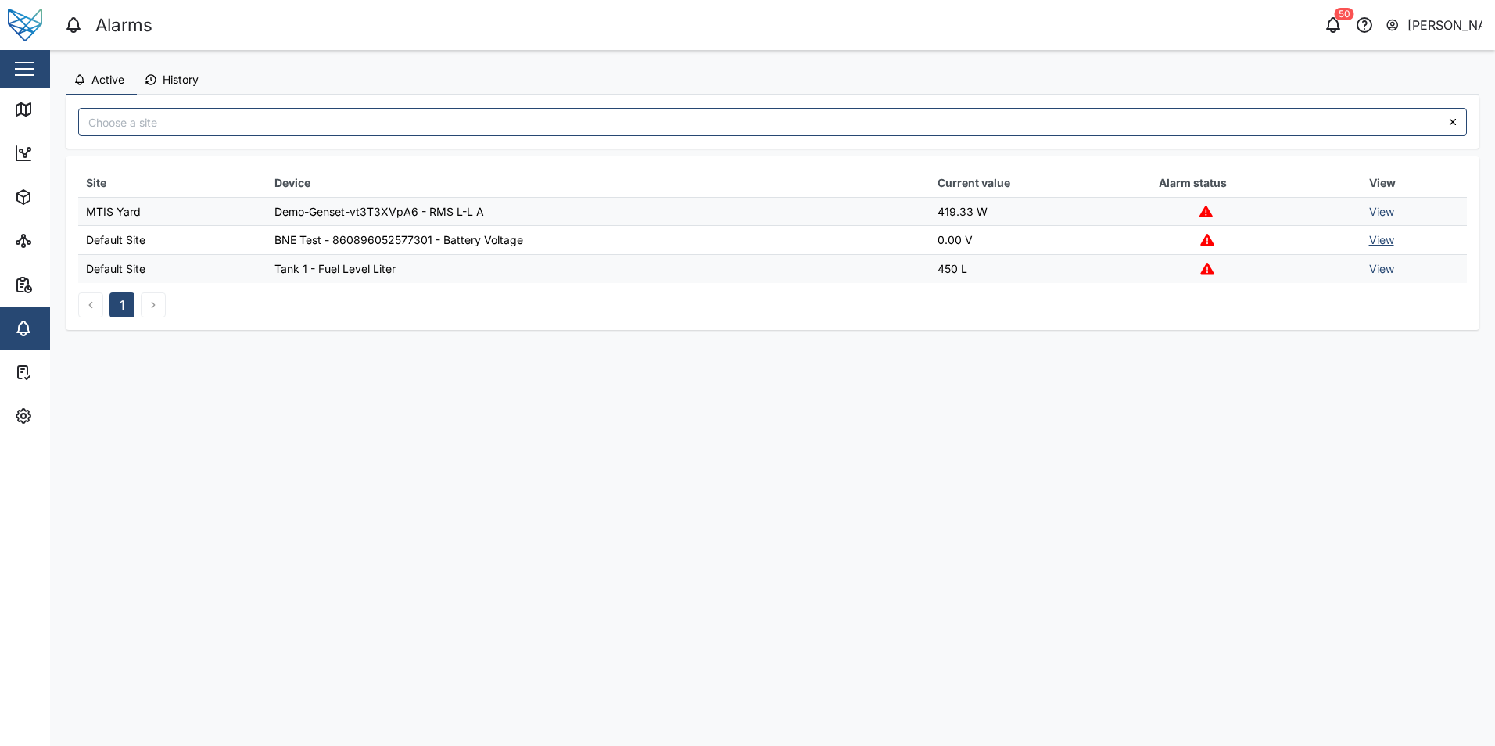
click at [1372, 214] on link "View" at bounding box center [1381, 211] width 25 height 13
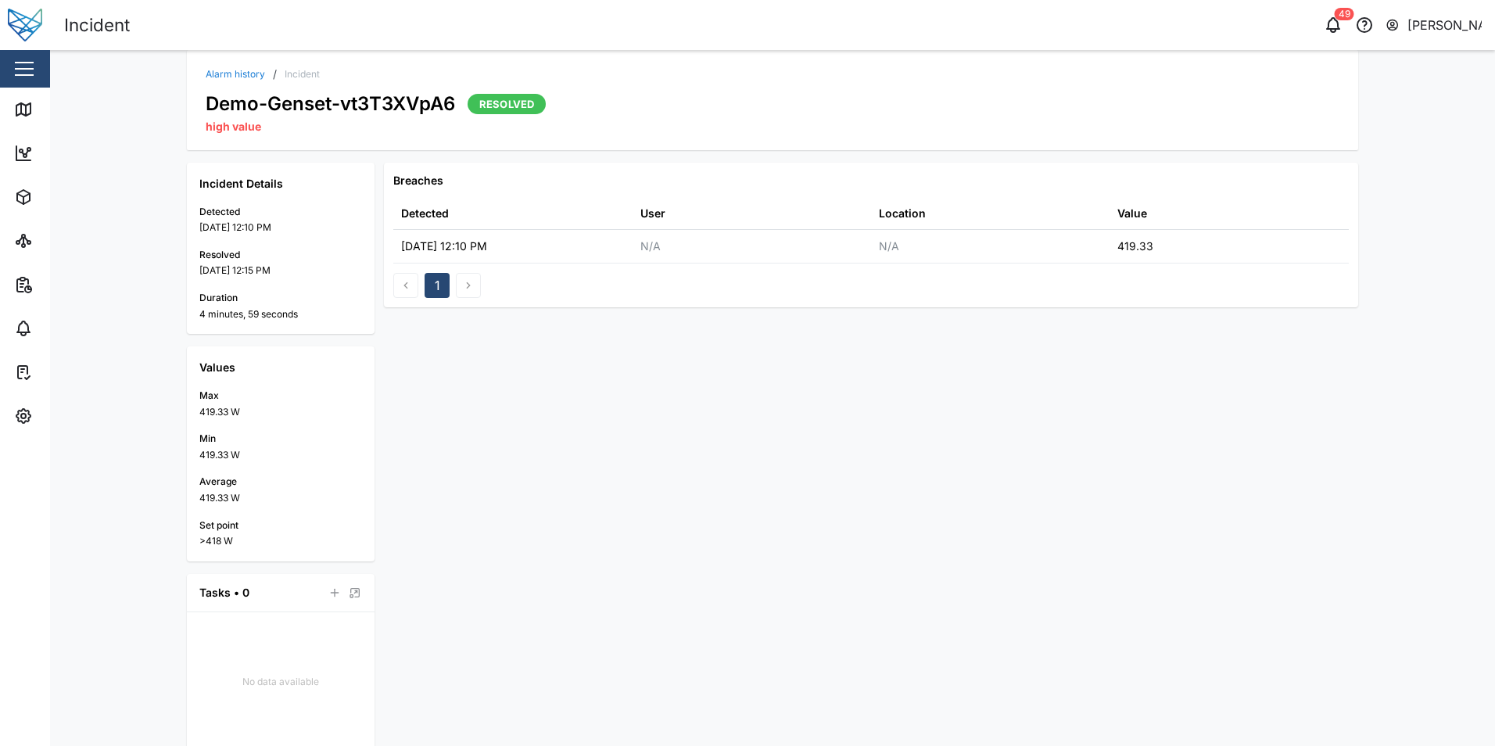
click at [431, 283] on button "1" at bounding box center [437, 285] width 25 height 25
click at [235, 70] on link "Alarm history" at bounding box center [235, 74] width 59 height 9
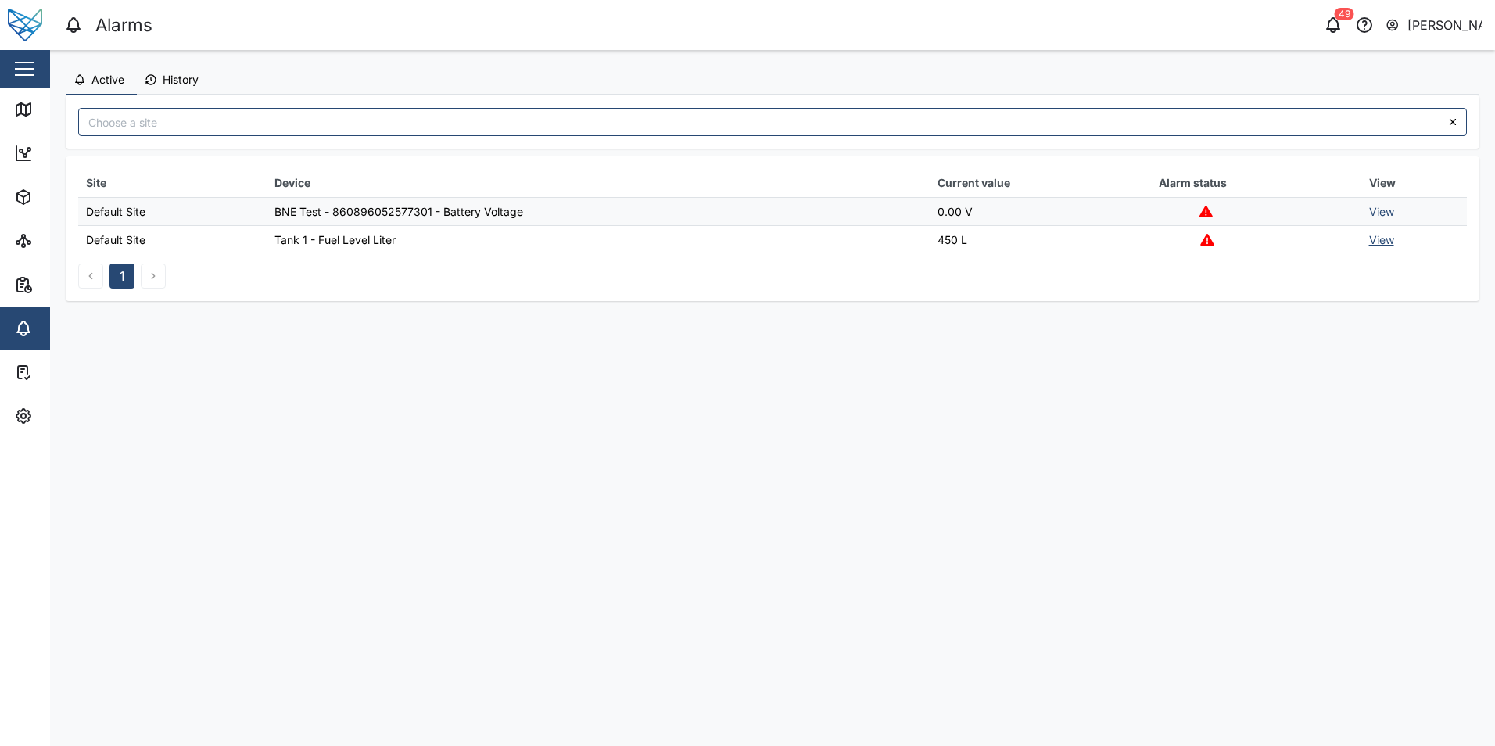
click at [171, 85] on span "History" at bounding box center [181, 79] width 36 height 11
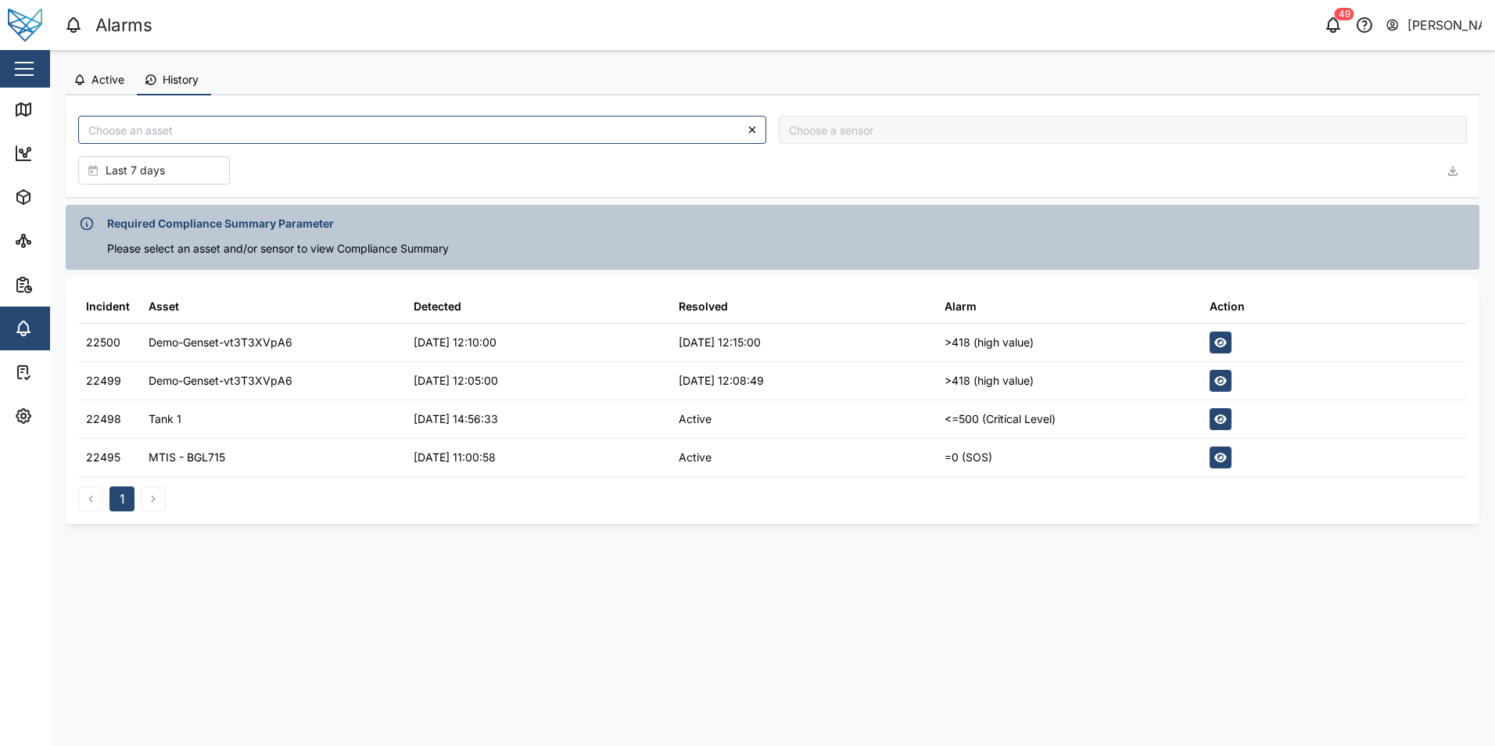
click at [102, 81] on span "Active" at bounding box center [108, 79] width 33 height 11
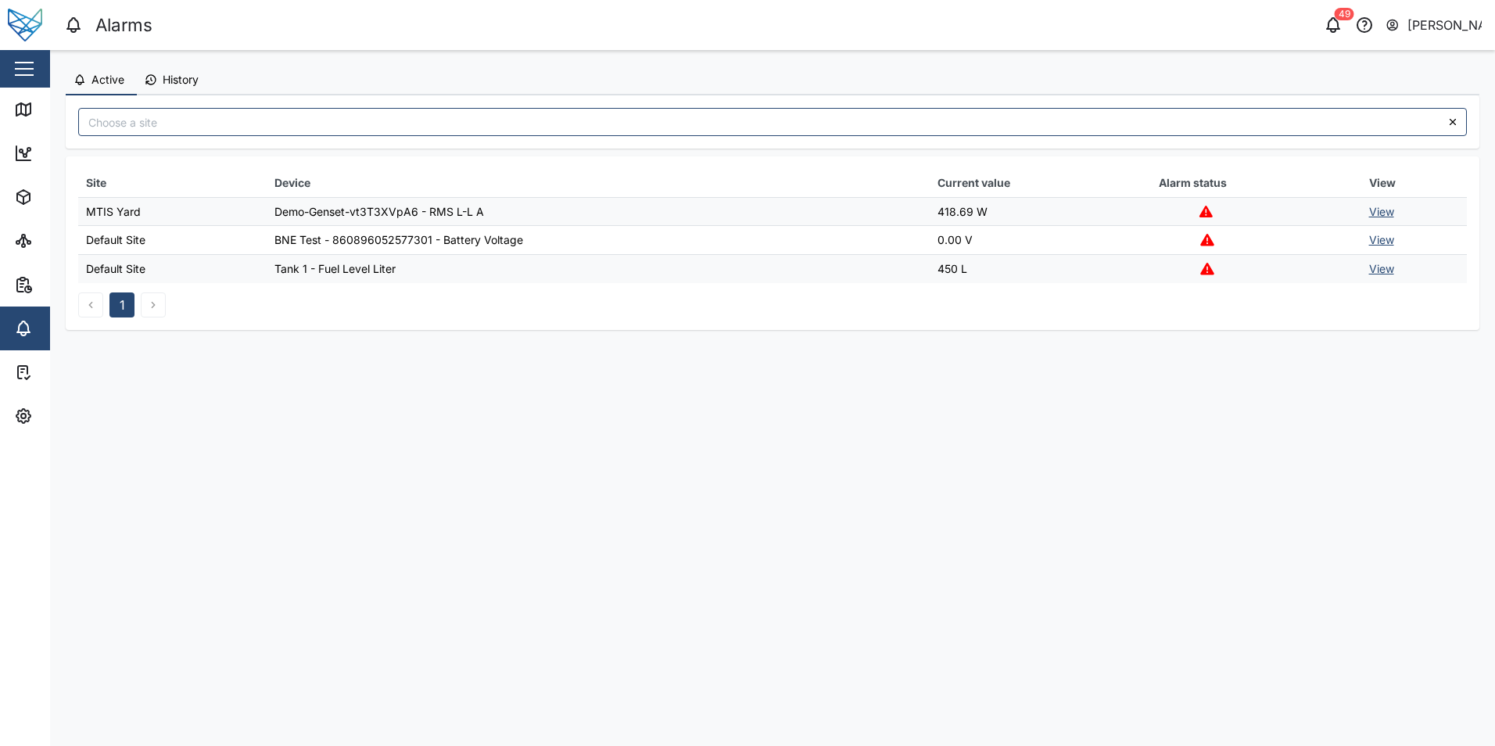
click at [1377, 217] on link "View" at bounding box center [1381, 211] width 25 height 13
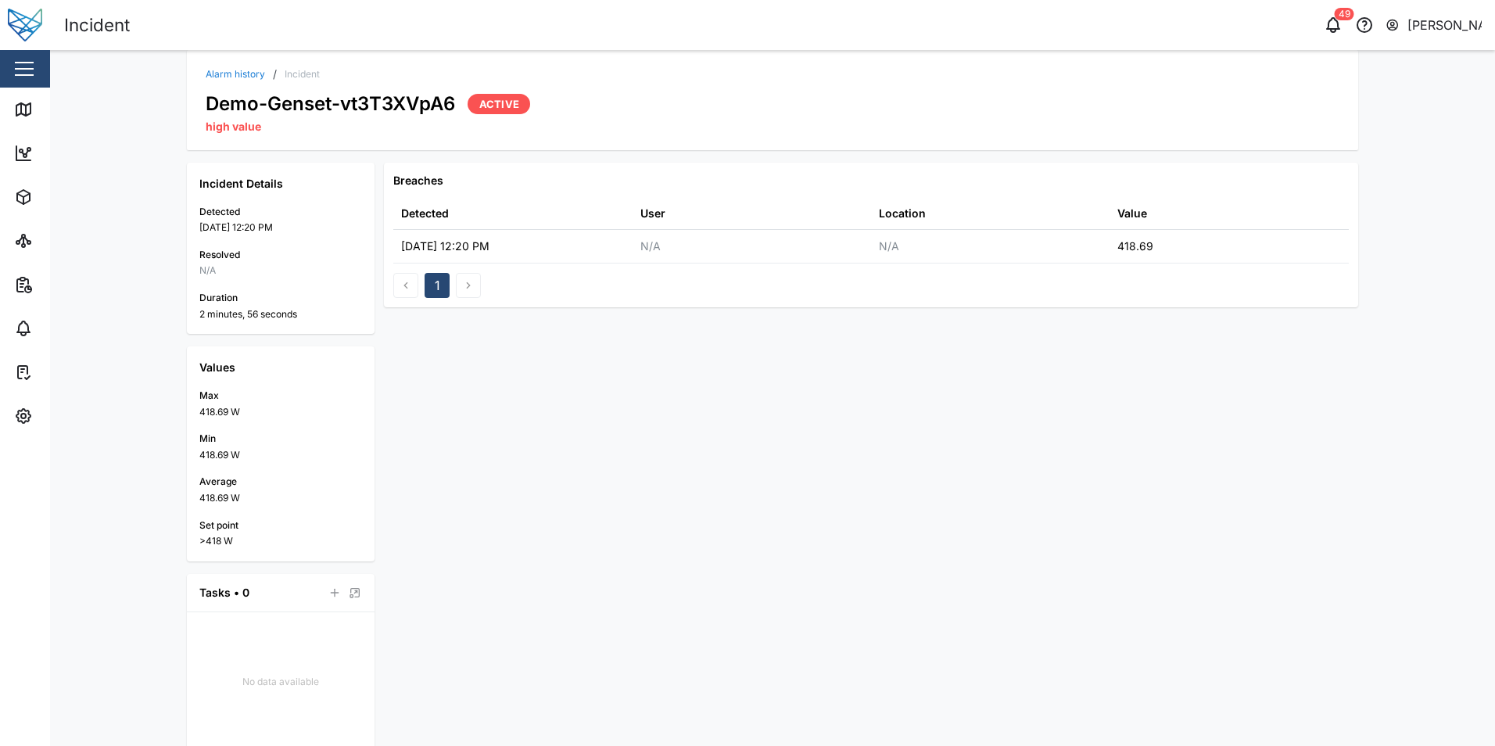
click at [253, 75] on link "Alarm history" at bounding box center [235, 74] width 59 height 9
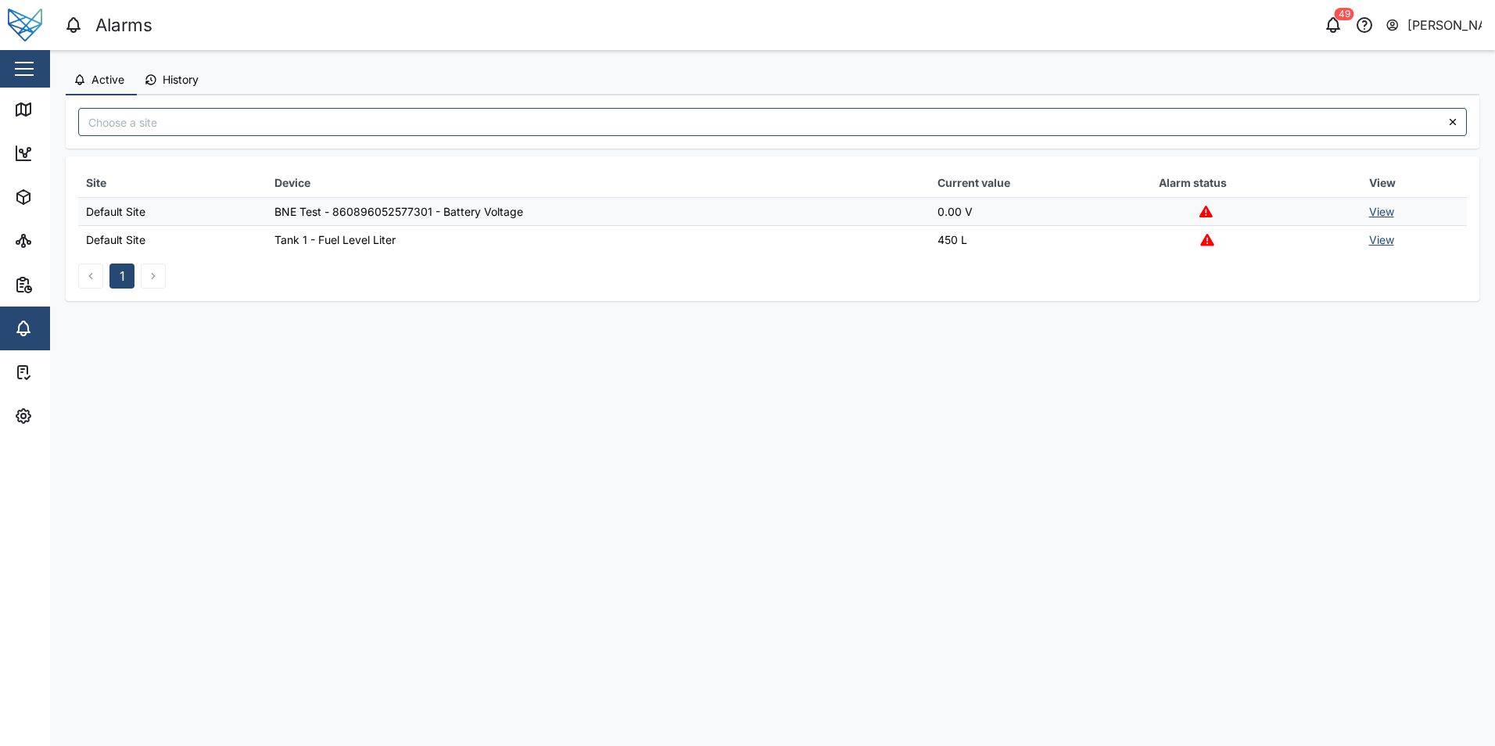
click at [189, 84] on span "History" at bounding box center [181, 79] width 36 height 11
click at [169, 78] on span "History" at bounding box center [181, 79] width 36 height 11
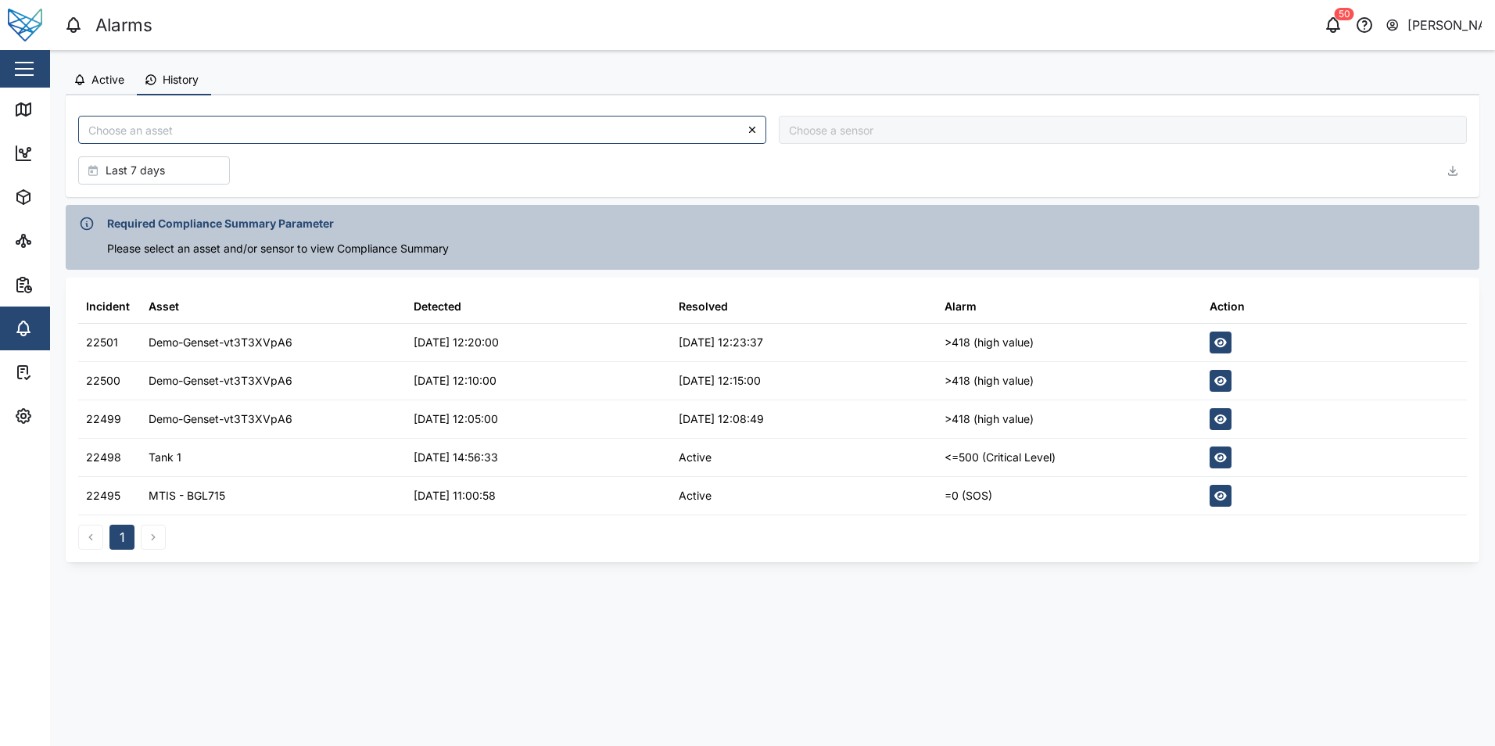
click at [110, 72] on button "Active" at bounding box center [101, 81] width 71 height 30
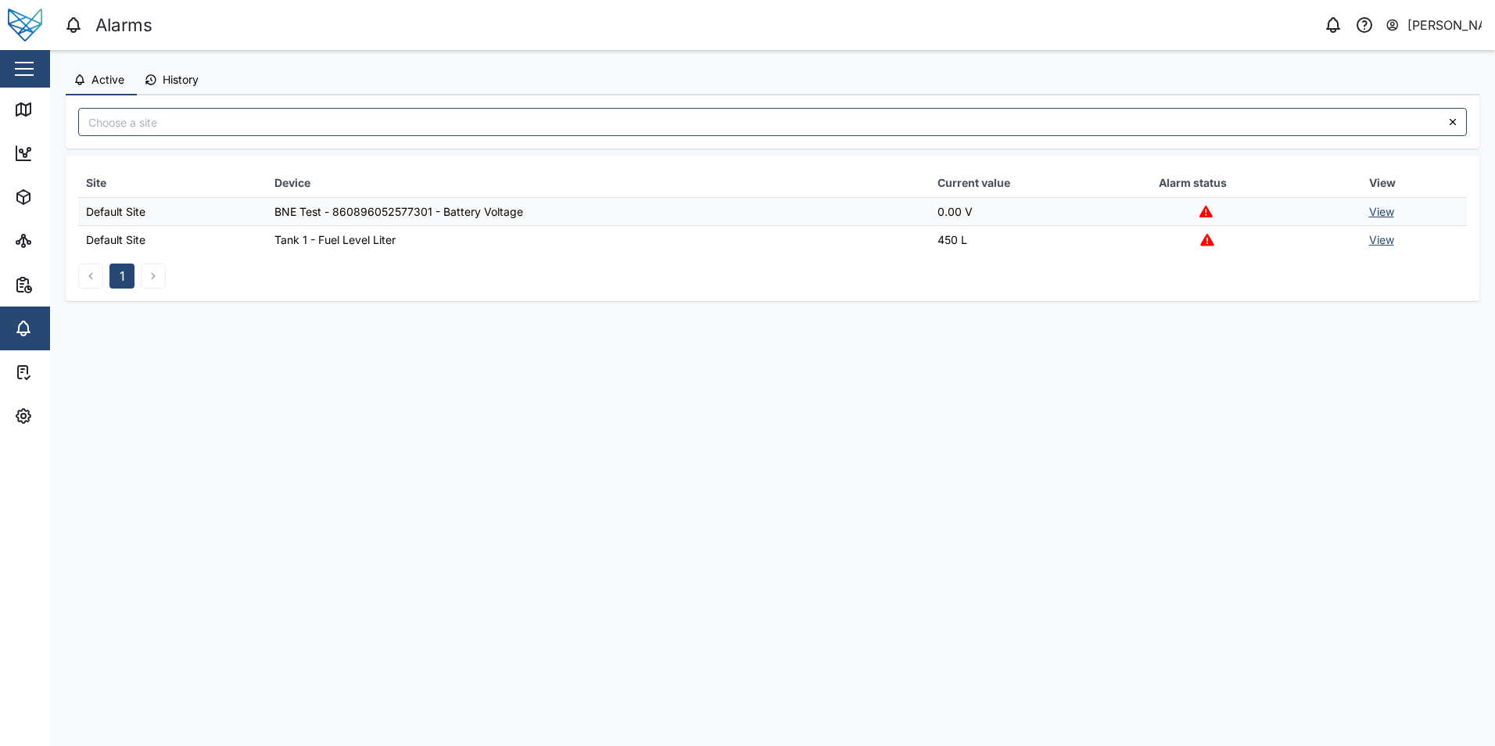
click at [181, 81] on span "History" at bounding box center [181, 79] width 36 height 11
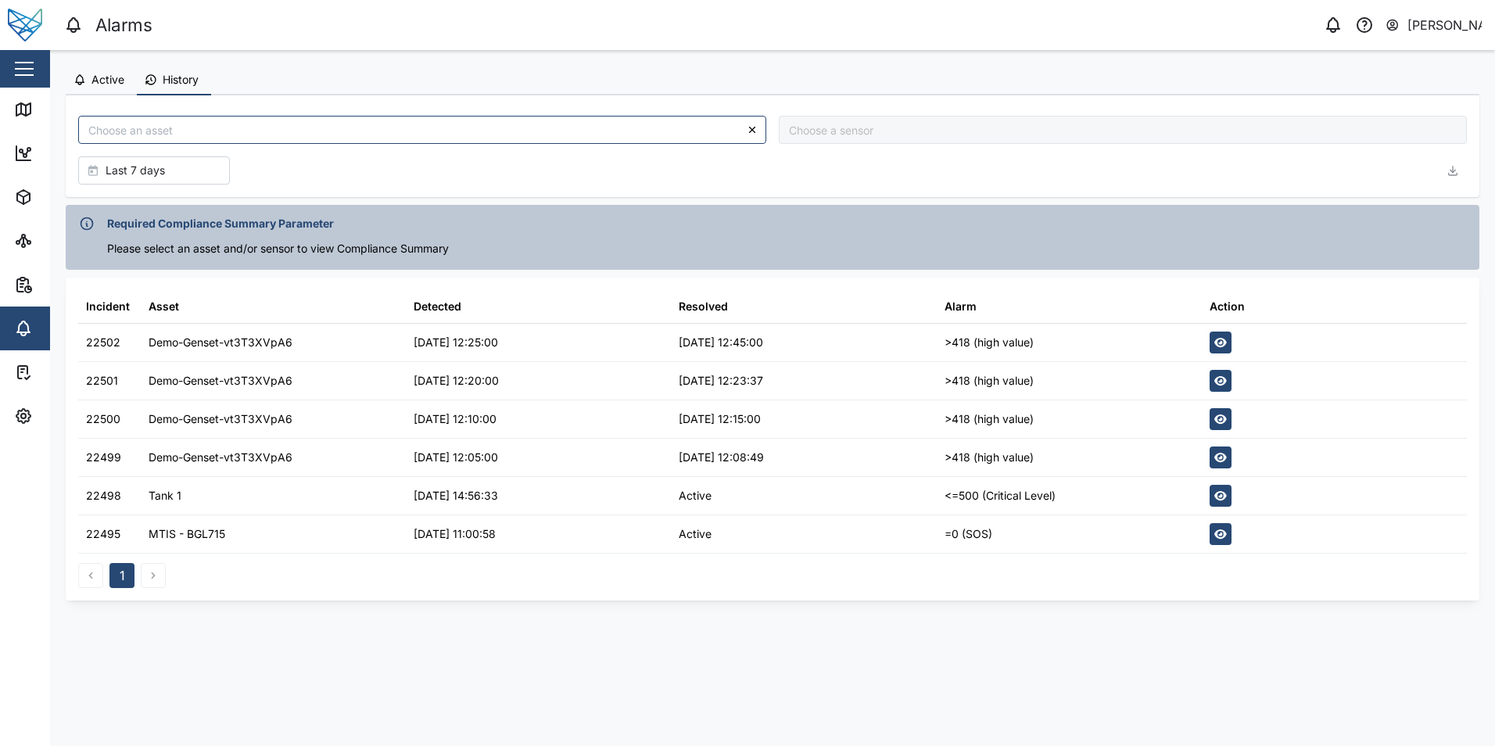
click at [226, 344] on div "Demo-Genset-vt3T3XVpA6" at bounding box center [221, 342] width 144 height 17
click at [115, 345] on div "22502" at bounding box center [103, 342] width 34 height 17
click at [95, 343] on div "22502" at bounding box center [103, 342] width 34 height 17
copy div "22502"
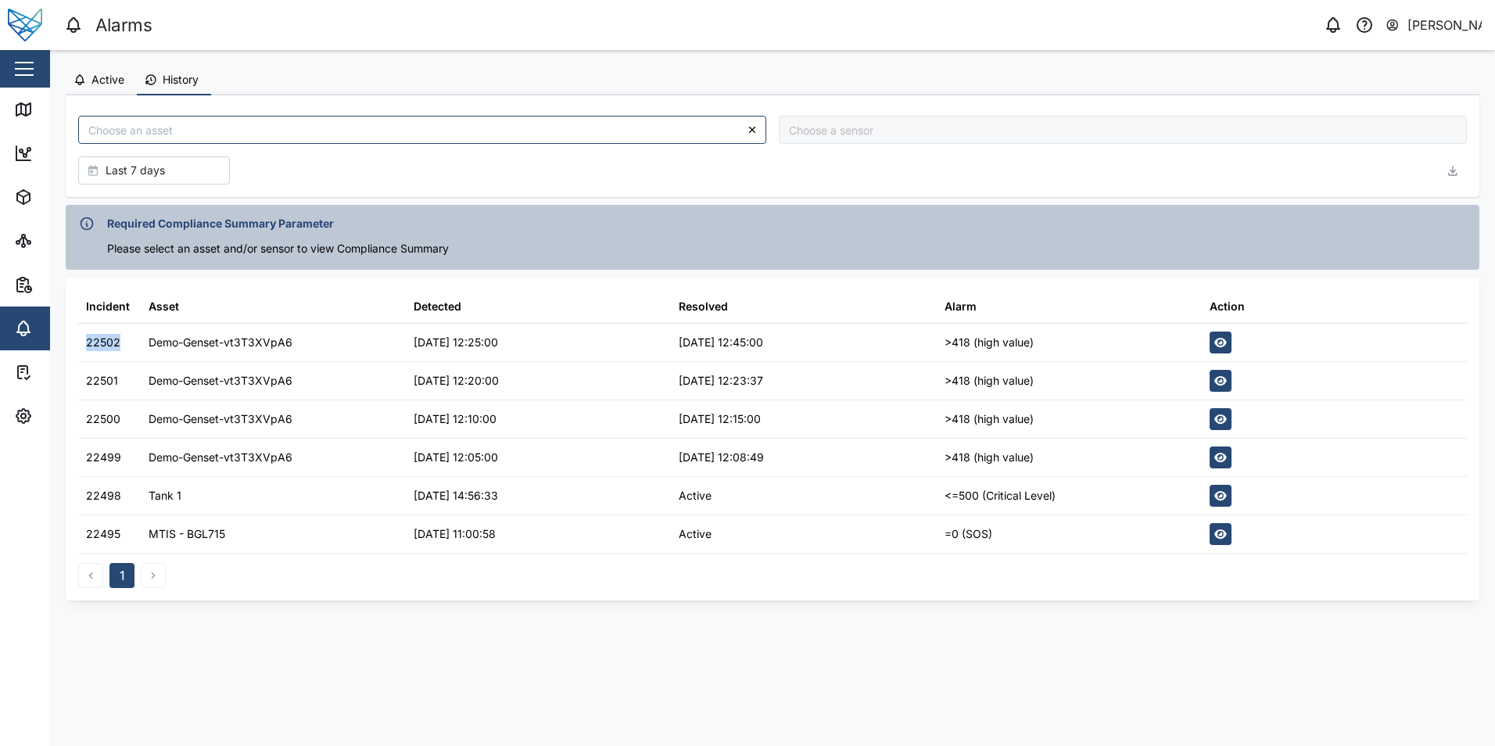
click at [102, 90] on button "Active" at bounding box center [101, 81] width 71 height 30
